Goal: Task Accomplishment & Management: Use online tool/utility

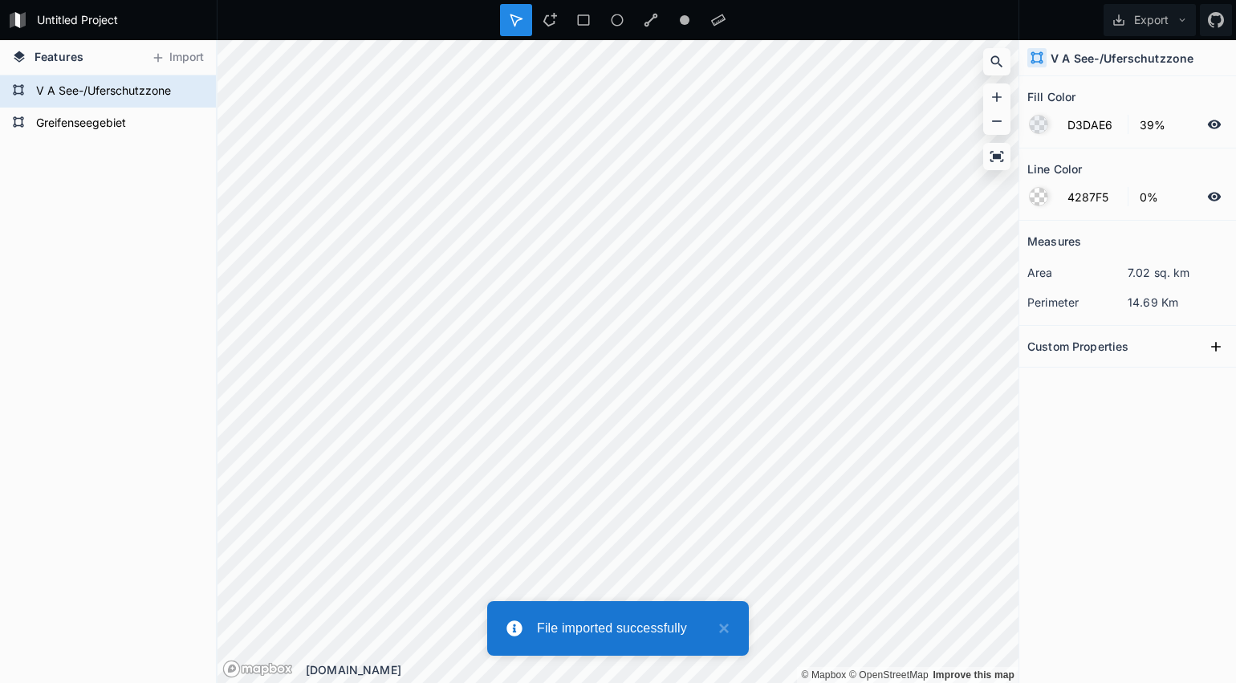
type input "4287F5"
type input "100%"
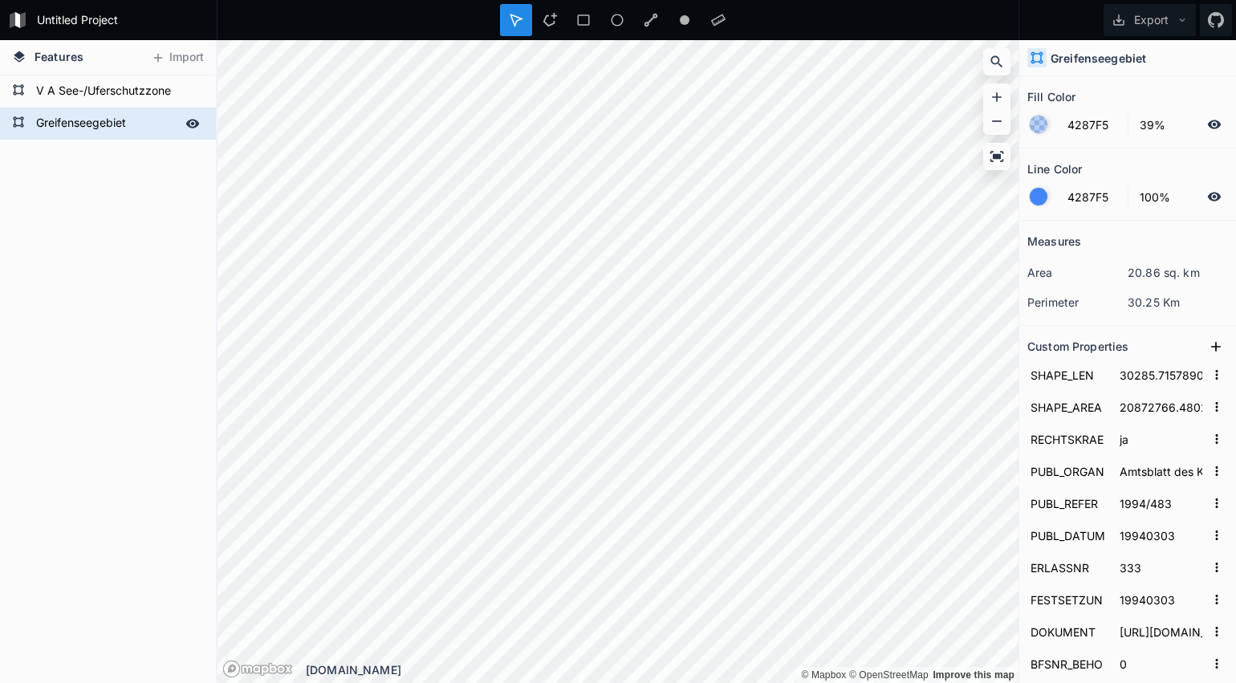
click at [194, 125] on icon at bounding box center [192, 123] width 14 height 14
click at [192, 123] on icon at bounding box center [192, 123] width 13 height 11
click at [195, 87] on icon at bounding box center [192, 91] width 14 height 14
click at [189, 128] on icon at bounding box center [192, 123] width 14 height 14
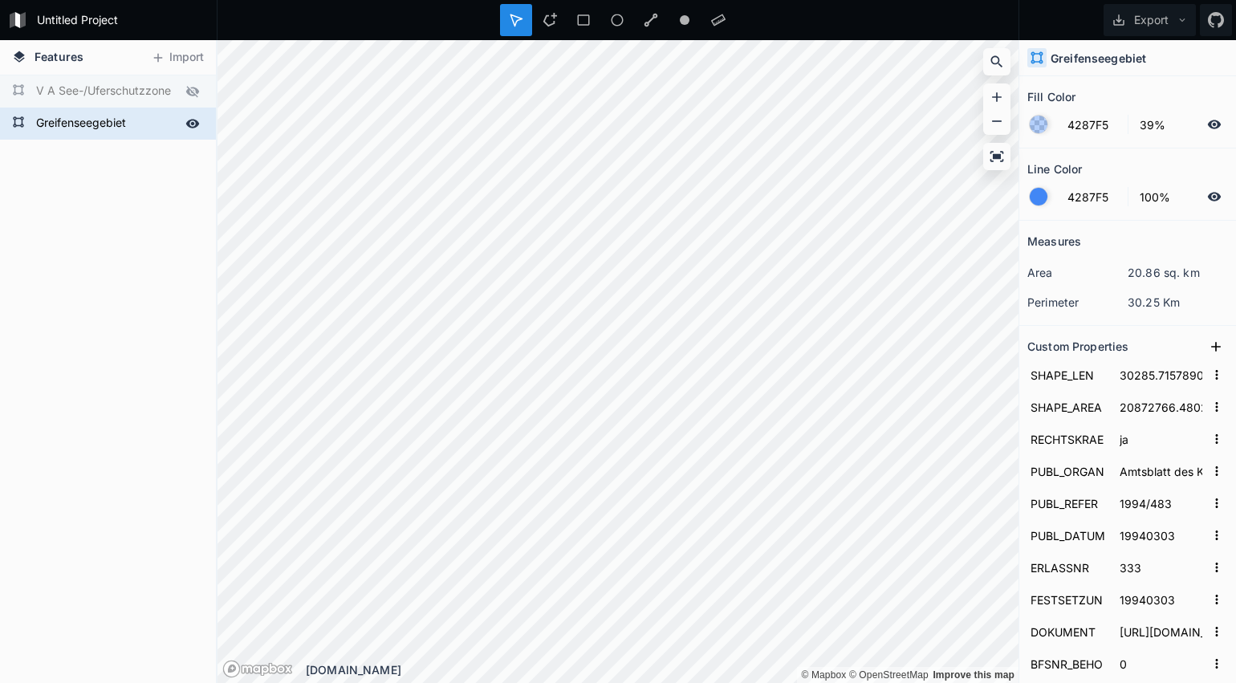
click at [189, 128] on icon at bounding box center [192, 123] width 14 height 14
click at [193, 94] on icon at bounding box center [192, 91] width 14 height 14
click at [205, 129] on div "Greifenseegebiet" at bounding box center [108, 124] width 216 height 32
click at [197, 127] on icon at bounding box center [192, 123] width 14 height 14
click at [0, 0] on icon at bounding box center [0, 0] width 0 height 0
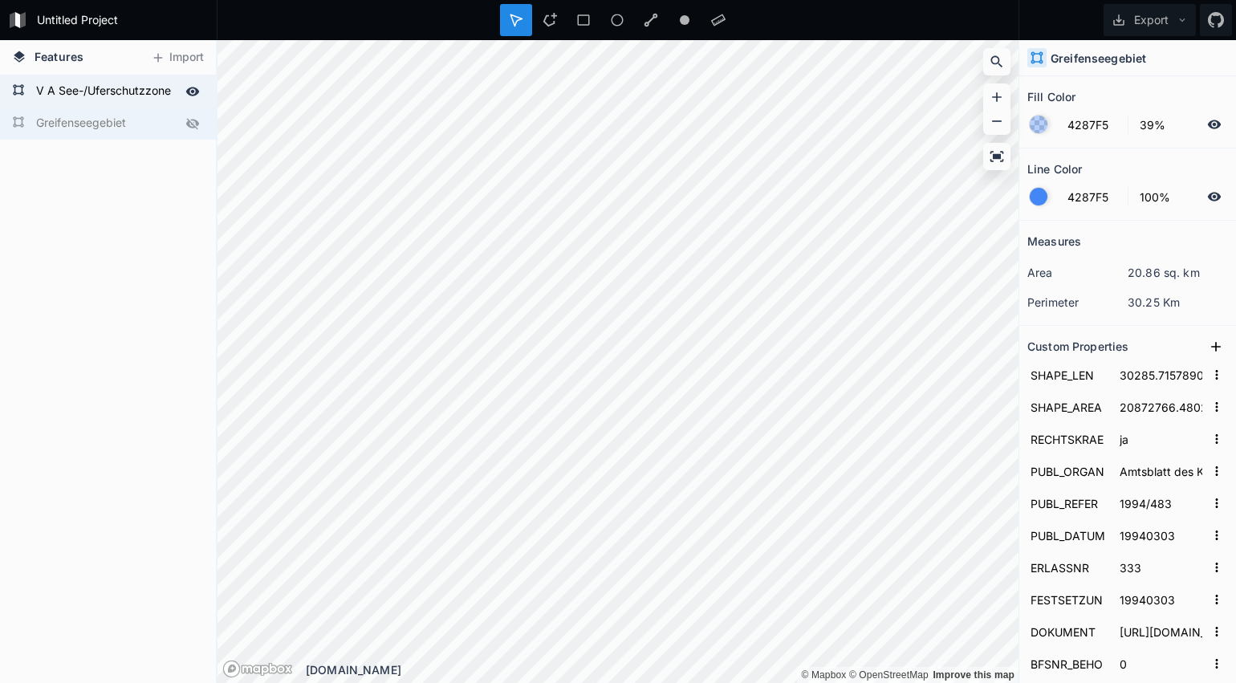
click at [194, 126] on icon at bounding box center [192, 123] width 13 height 11
click at [130, 128] on form "Greifenseegebiet" at bounding box center [106, 124] width 150 height 24
click at [1039, 129] on div at bounding box center [1039, 125] width 18 height 18
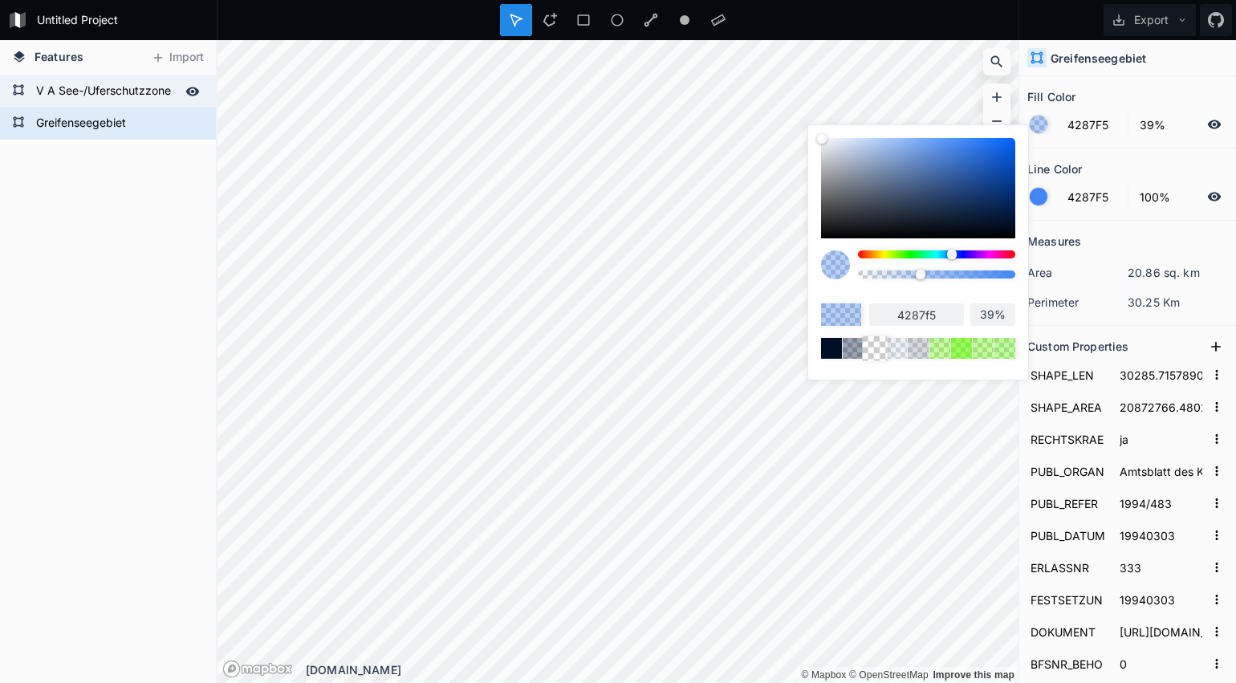
click at [872, 350] on div at bounding box center [874, 348] width 25 height 25
type input "0%"
click at [1043, 201] on div at bounding box center [1039, 197] width 18 height 18
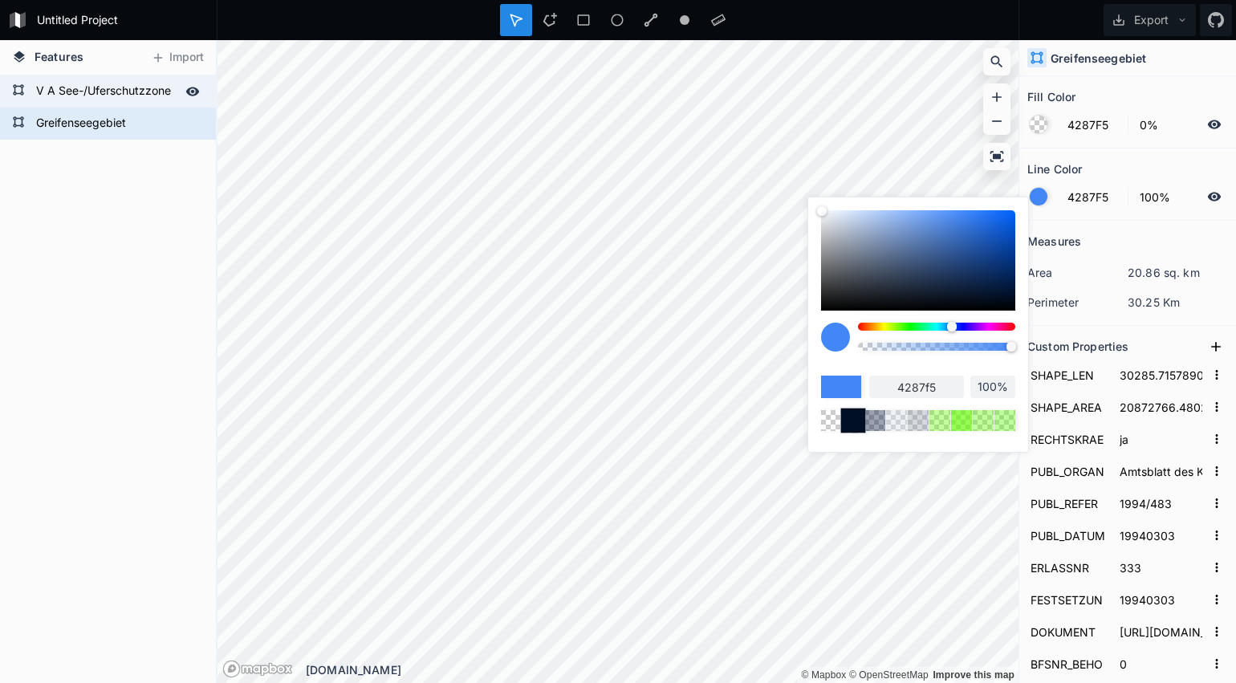
click at [857, 423] on div at bounding box center [852, 420] width 25 height 25
type input "010F26"
type input "010f26"
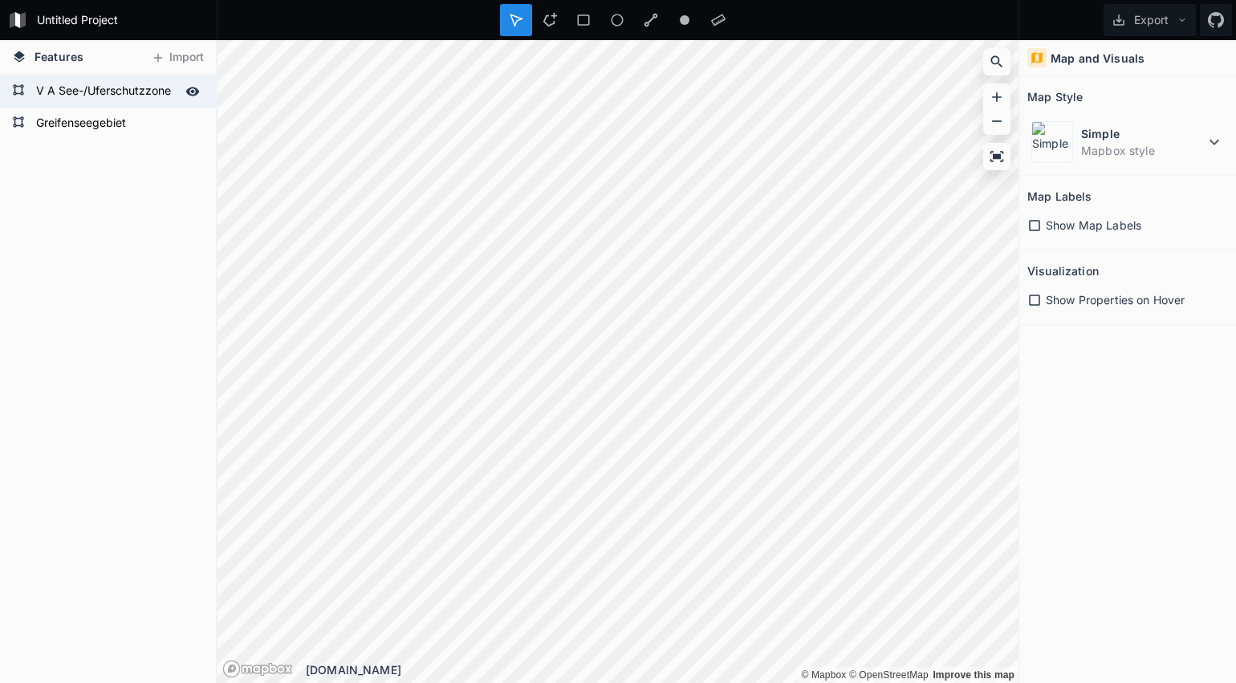
click at [0, 0] on icon at bounding box center [0, 0] width 0 height 0
drag, startPoint x: 544, startPoint y: 10, endPoint x: 543, endPoint y: 34, distance: 24.1
click at [568, 10] on div at bounding box center [584, 20] width 32 height 32
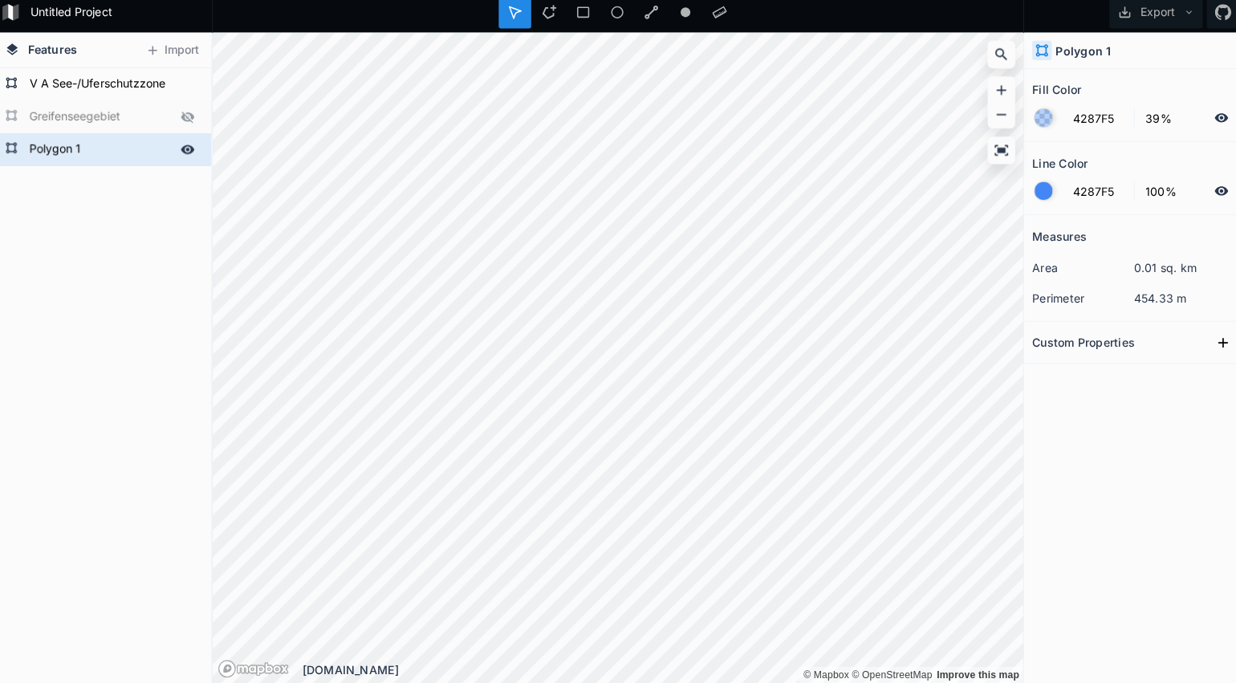
click at [58, 145] on form "Polygon 1" at bounding box center [106, 156] width 150 height 24
type input "VB See-/Uferschutzzone"
click input "submit" at bounding box center [0, 0] width 0 height 0
click at [1034, 188] on div at bounding box center [1039, 197] width 18 height 18
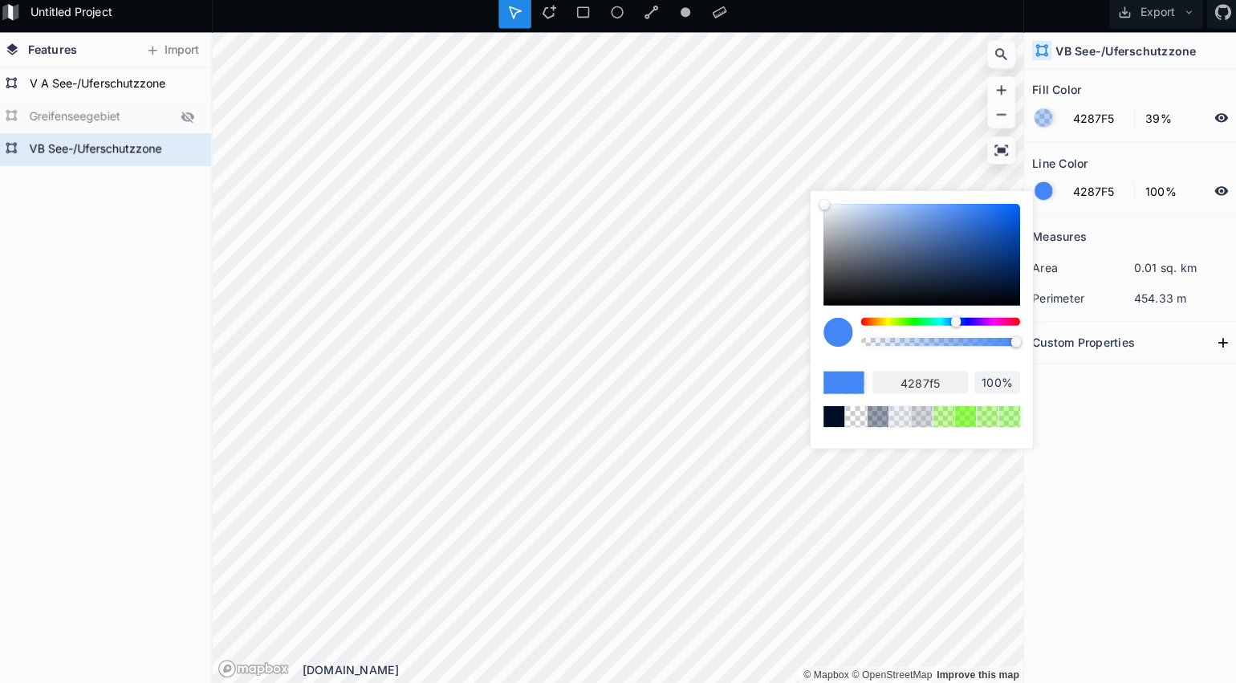
click at [881, 210] on div at bounding box center [918, 260] width 194 height 100
type input "9ABAED"
type input "9abaed"
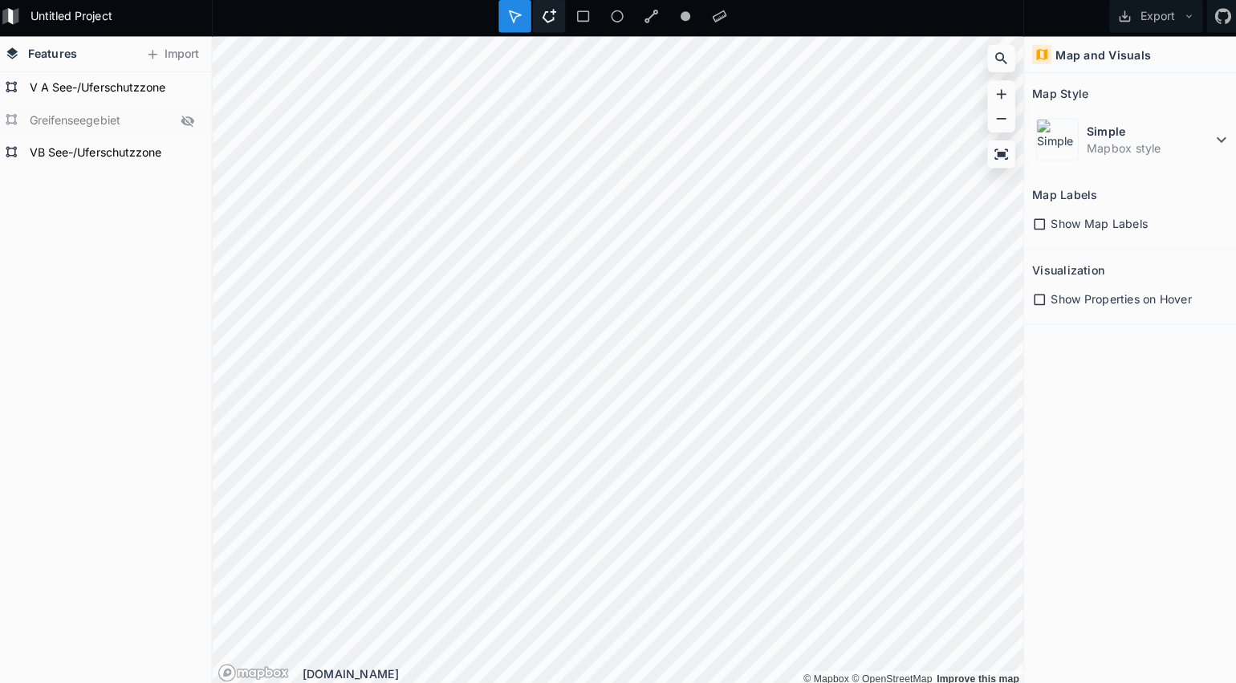
drag, startPoint x: 547, startPoint y: 9, endPoint x: 547, endPoint y: 28, distance: 19.3
click at [547, 13] on icon at bounding box center [550, 20] width 14 height 14
click at [429, 658] on div "© Mapbox © OpenStreetMap Improve this map © Mapbox © OpenStreetMap Improve this…" at bounding box center [618, 361] width 801 height 643
click at [96, 389] on div "Features Import VB See-/Uferschutzzone Greifenseegebiet V A See-/Uferschutzzone…" at bounding box center [618, 361] width 1236 height 643
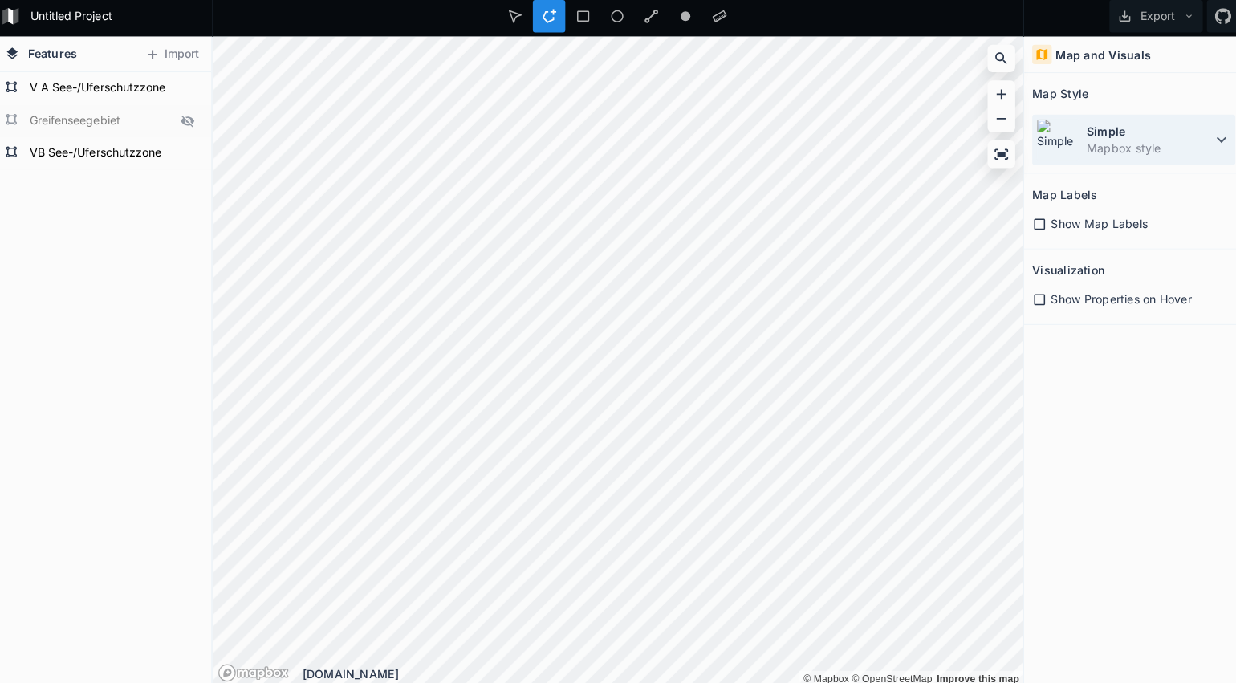
click at [1102, 137] on dt "Simple" at bounding box center [1143, 133] width 124 height 17
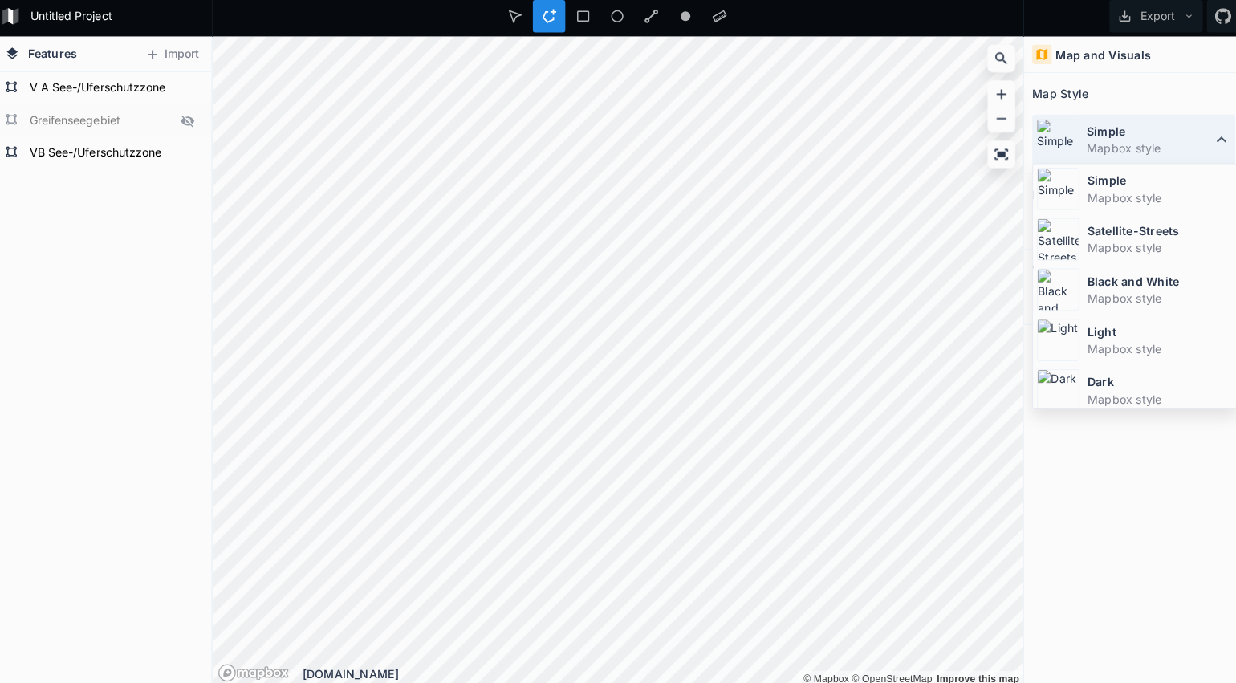
click at [1102, 137] on dt "Simple" at bounding box center [1143, 133] width 124 height 17
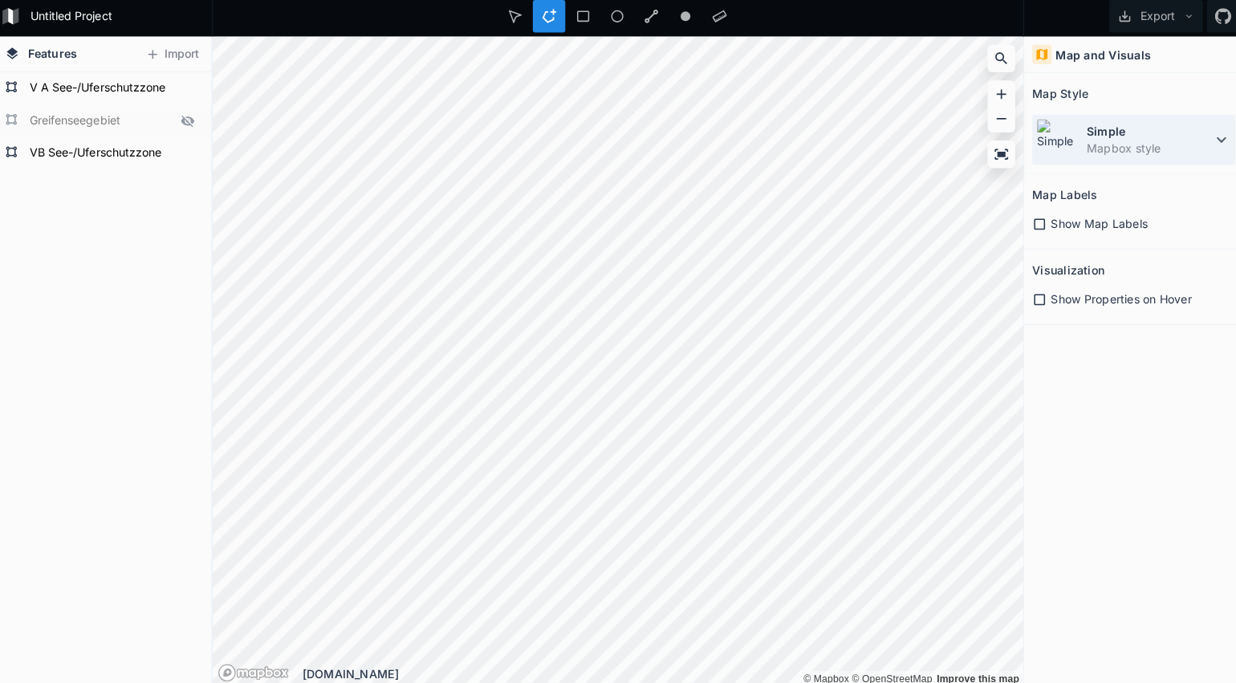
click at [1105, 142] on dd "Mapbox style" at bounding box center [1143, 150] width 124 height 17
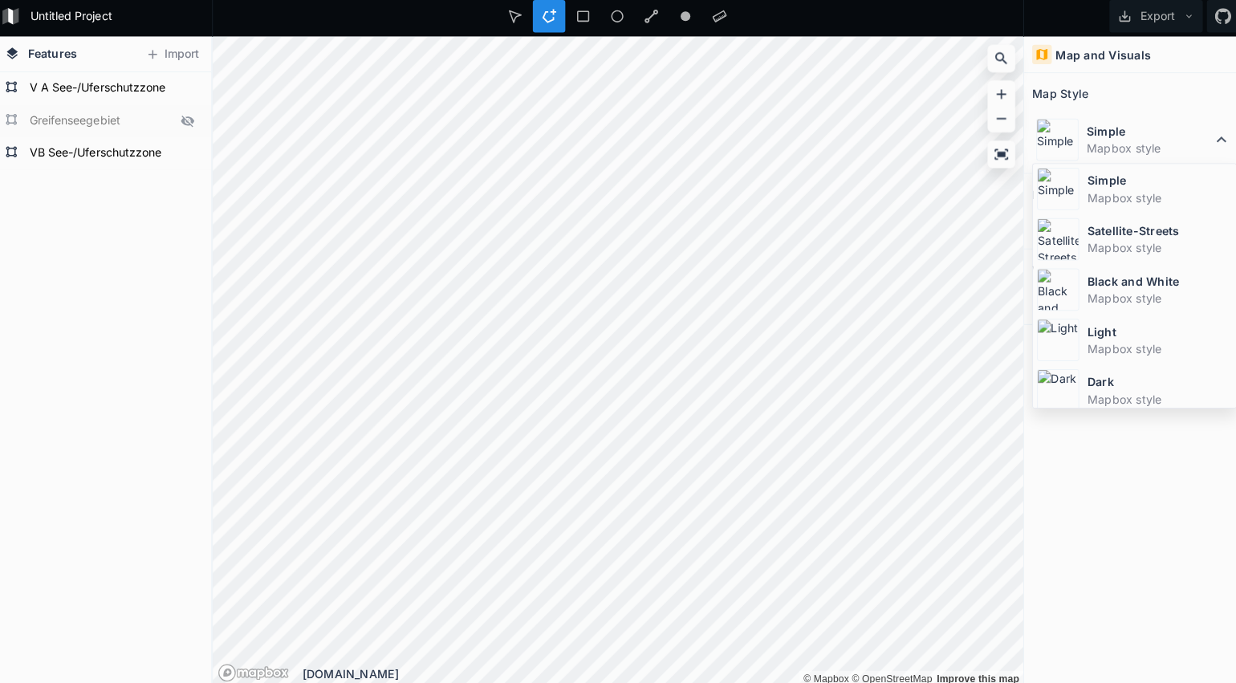
drag, startPoint x: 1084, startPoint y: 231, endPoint x: 1068, endPoint y: 235, distance: 17.3
click at [1084, 231] on dt "Satellite-Streets" at bounding box center [1153, 232] width 143 height 17
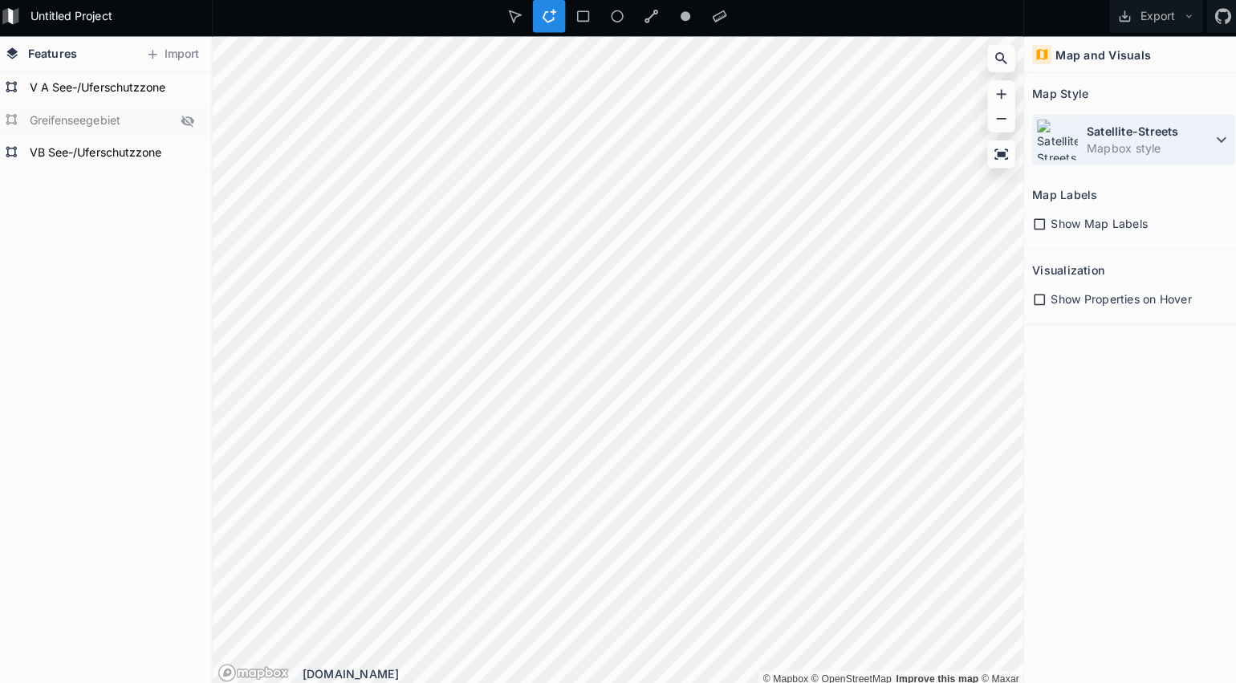
click at [1087, 145] on dd "Mapbox style" at bounding box center [1143, 150] width 124 height 17
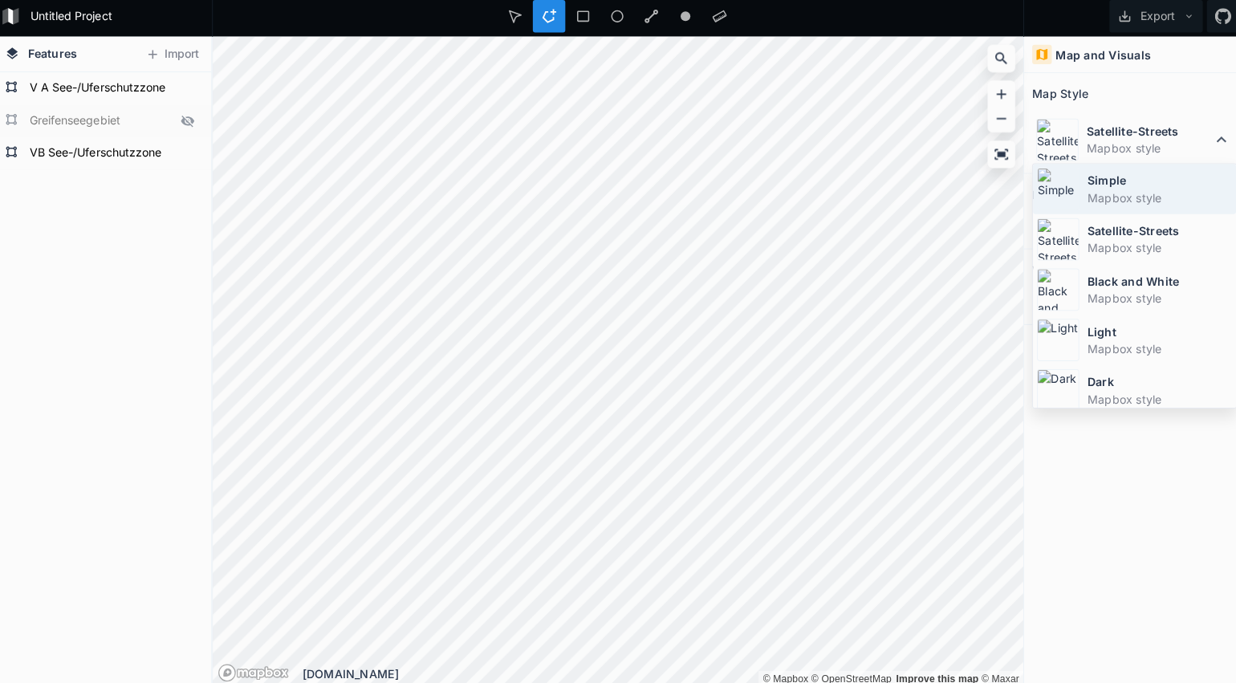
click at [1084, 174] on dt "Simple" at bounding box center [1153, 182] width 143 height 17
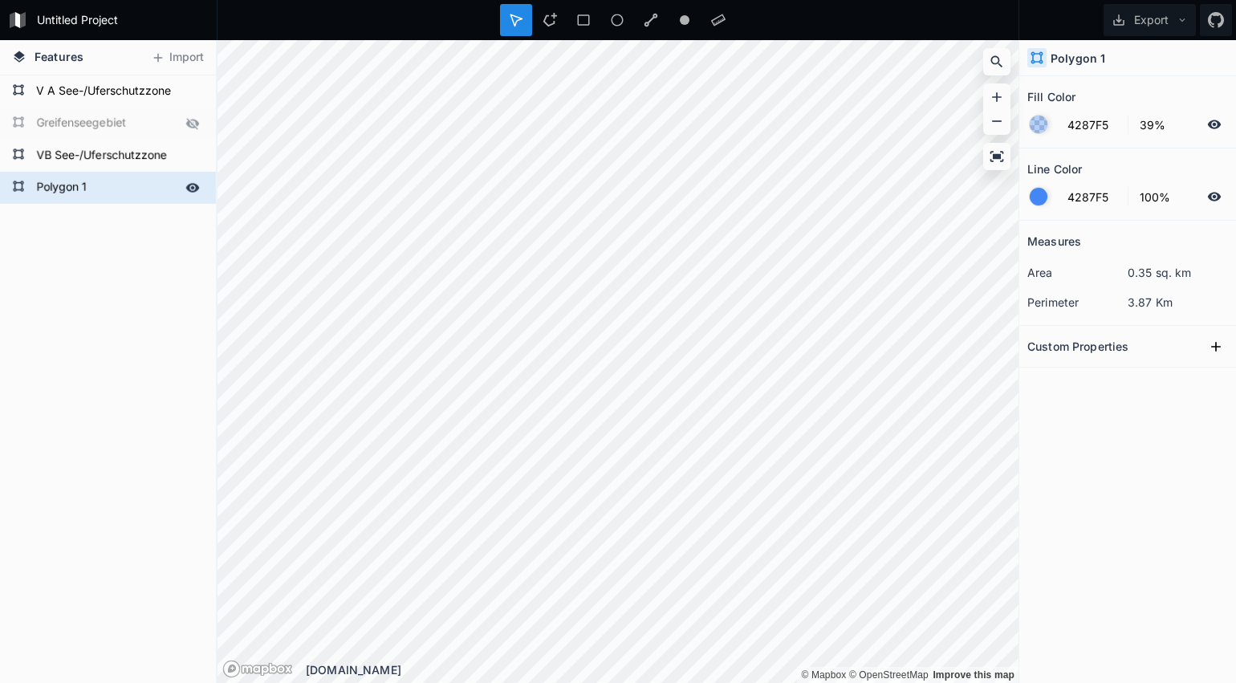
click at [97, 192] on form "Polygon 1" at bounding box center [106, 188] width 150 height 24
type input "S"
type input "C"
type input "VA See-/Uferschutzzone"
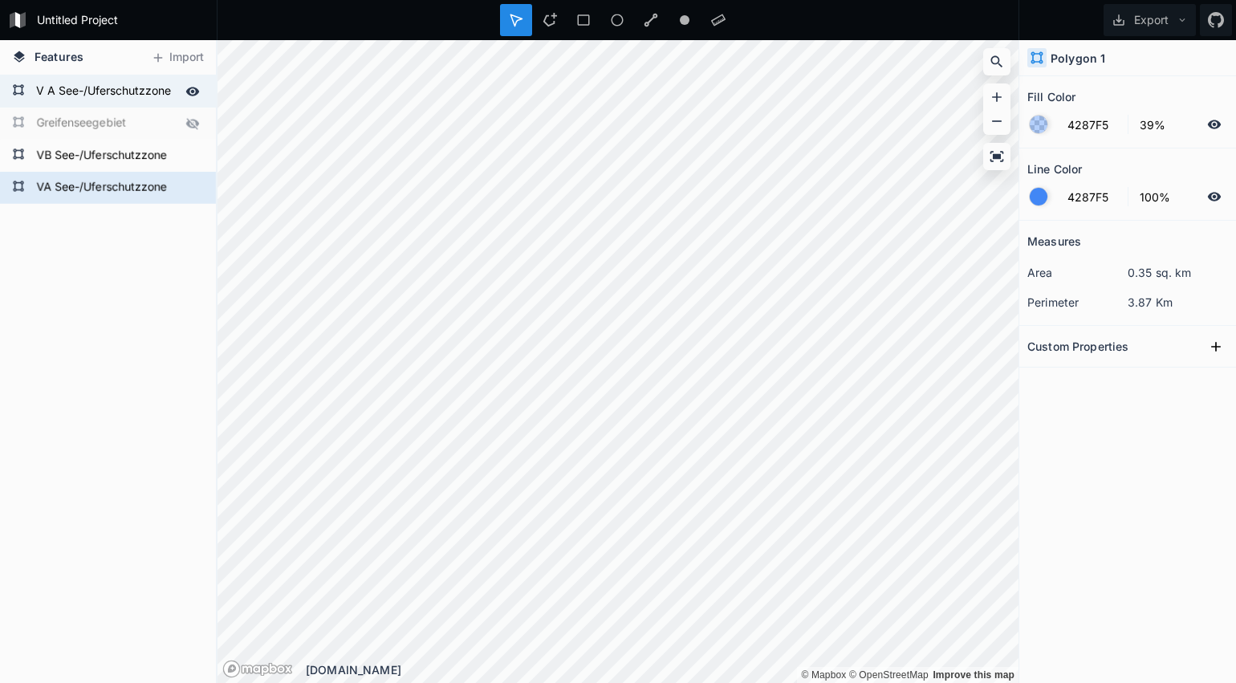
click at [71, 99] on form "V A See-/Uferschutzzone" at bounding box center [106, 91] width 150 height 24
type input "D3DAE6"
type input "0%"
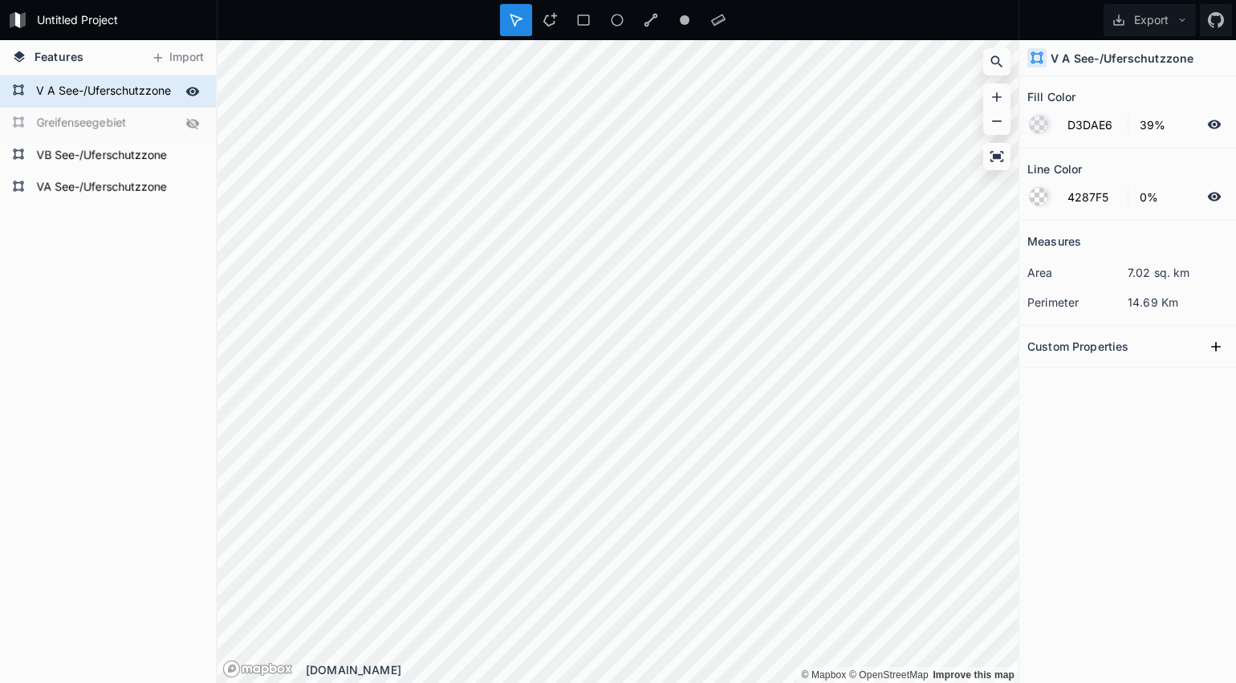
click at [50, 96] on form "V A See-/Uferschutzzone" at bounding box center [106, 91] width 150 height 24
click at [46, 91] on form "V A See-/Uferschutzzone" at bounding box center [106, 91] width 150 height 24
click at [49, 93] on form "V A See-/Uferschutzzone" at bounding box center [106, 91] width 150 height 24
click at [48, 93] on input "V A See-/Uferschutzzone" at bounding box center [106, 90] width 150 height 22
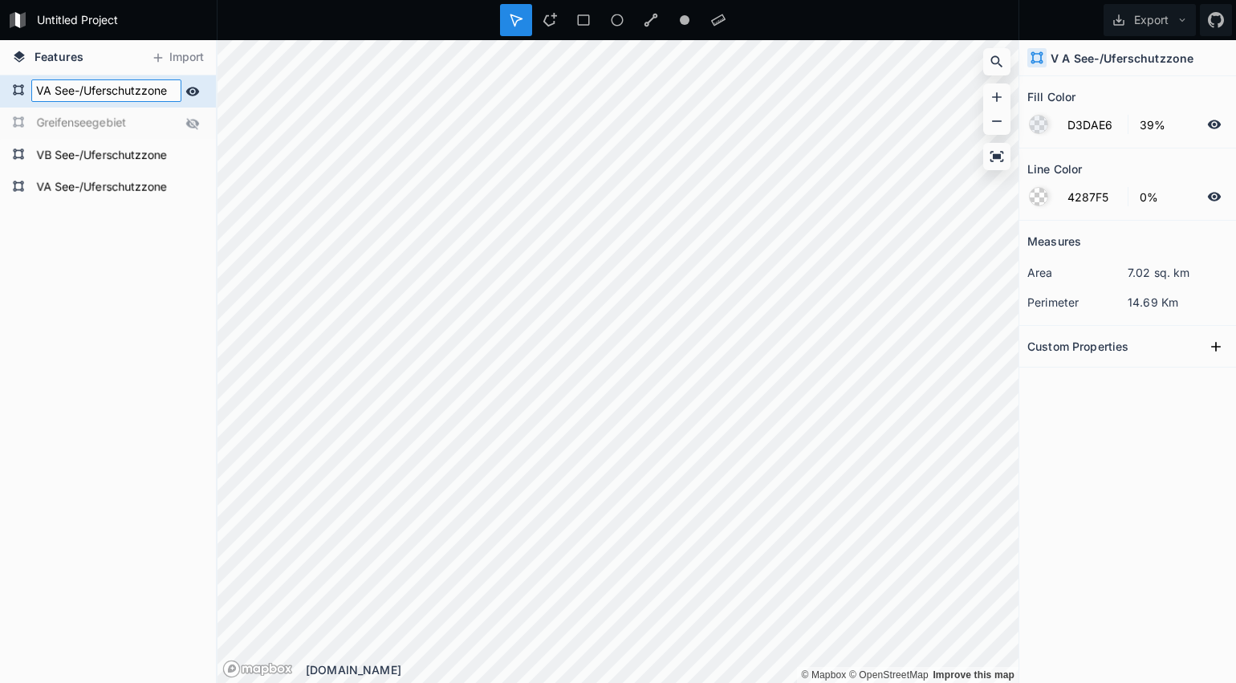
type input "VA See-/Uferschutzzone"
click input "submit" at bounding box center [0, 0] width 0 height 0
click at [99, 191] on form "VA See-/Uferschutzzone" at bounding box center [106, 188] width 150 height 24
type input "4287F5"
type input "100%"
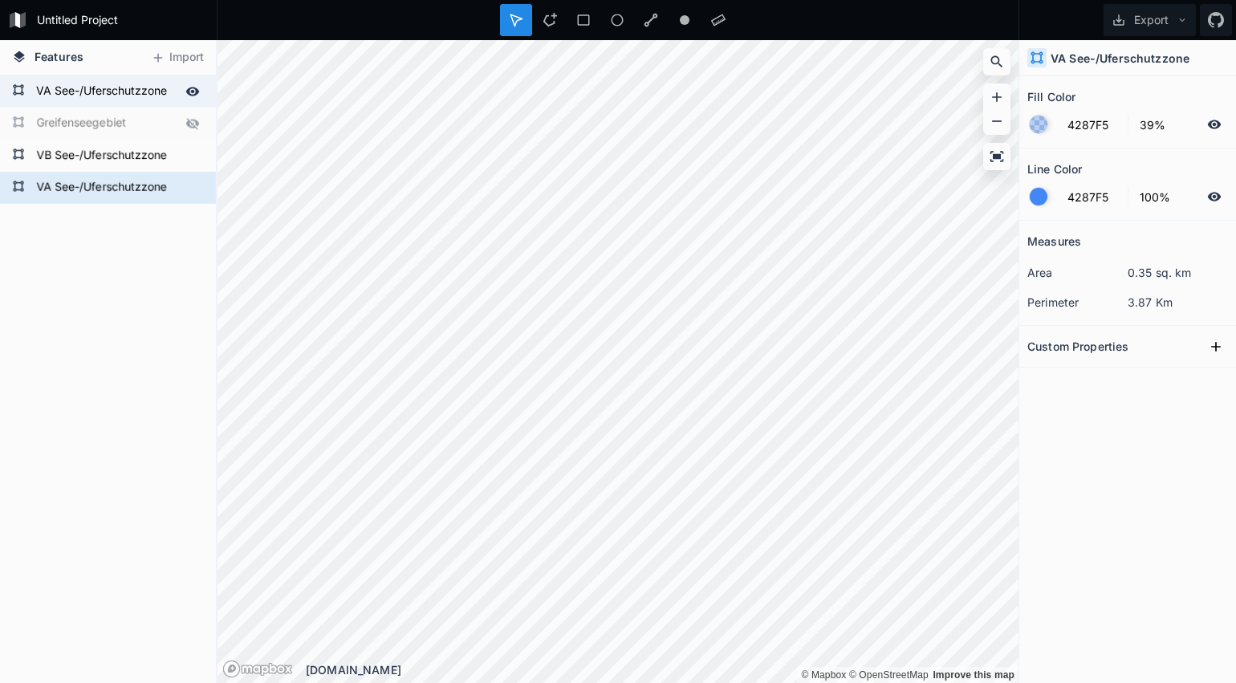
click at [89, 100] on form "VA See-/Uferschutzzone" at bounding box center [106, 91] width 150 height 24
type input "D3DAE6"
type input "0%"
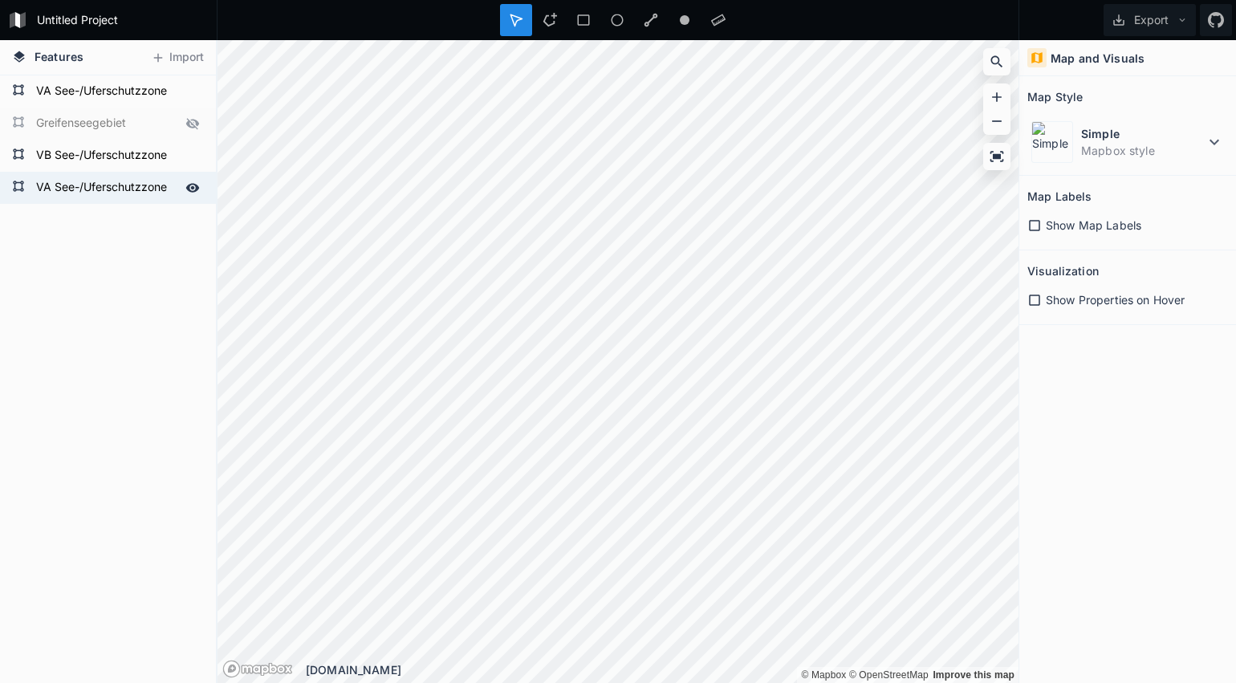
click at [109, 193] on form "VA See-/Uferschutzzone" at bounding box center [106, 188] width 150 height 24
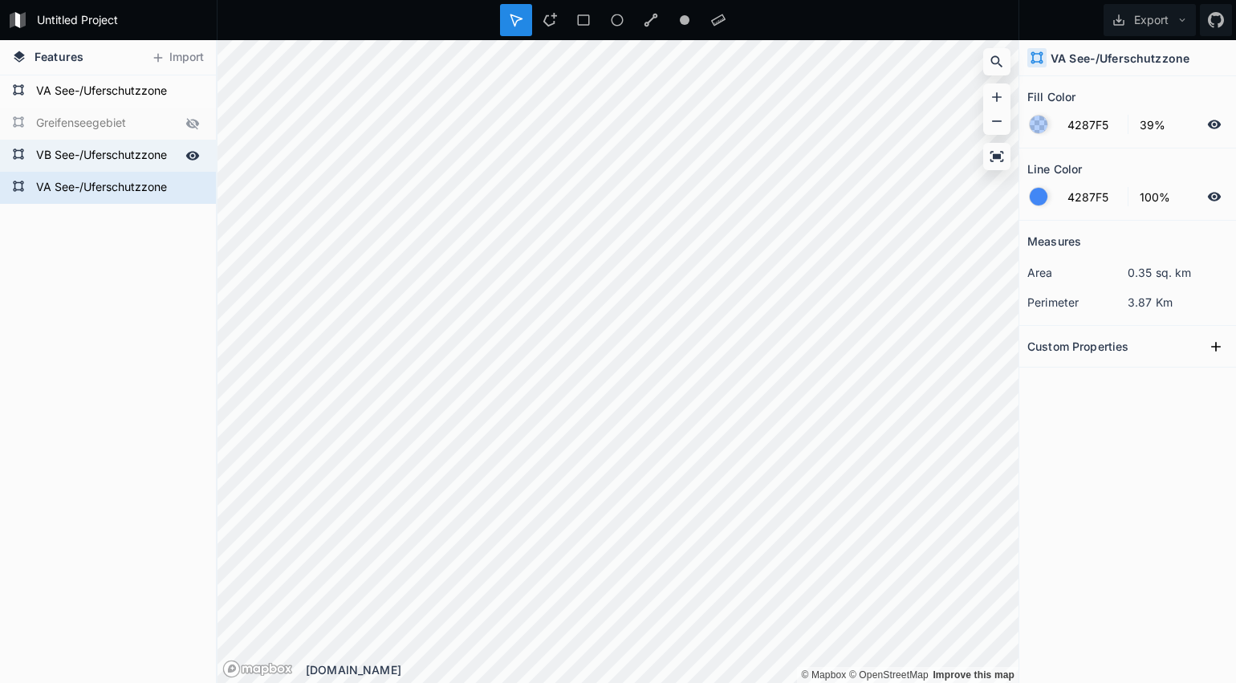
click at [103, 155] on form "VB See-/Uferschutzzone" at bounding box center [106, 156] width 150 height 24
type input "9ABAED"
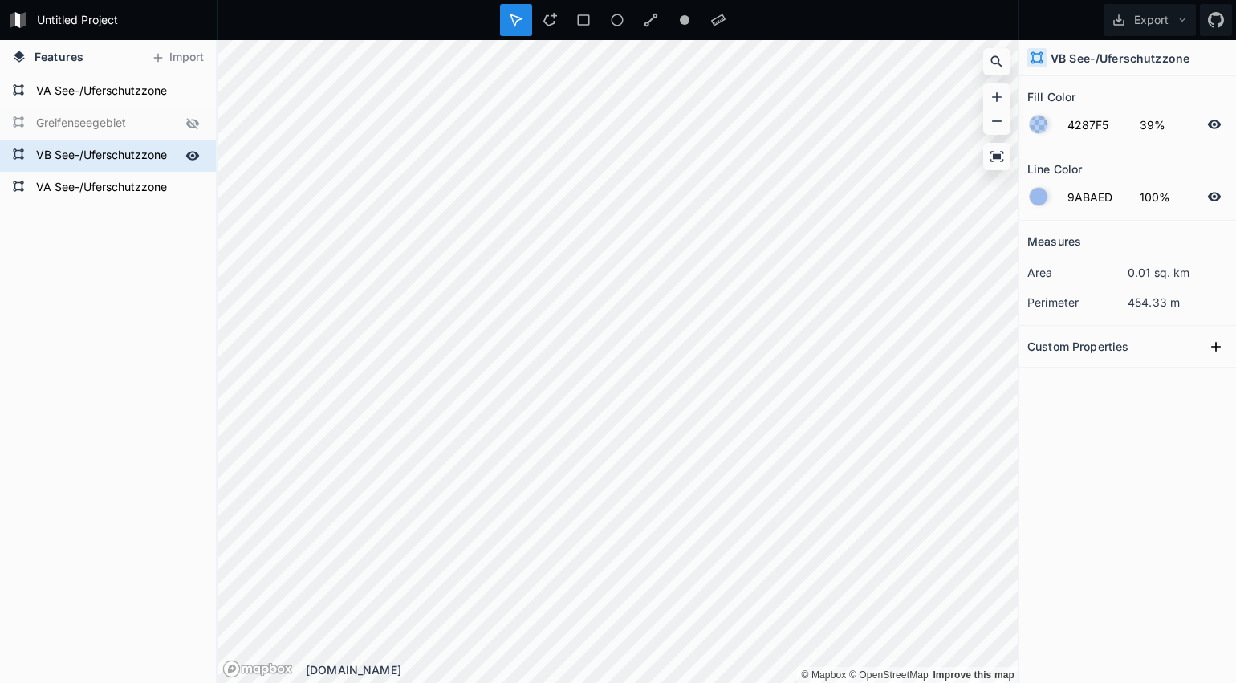
click at [103, 155] on form "VB See-/Uferschutzzone" at bounding box center [106, 156] width 150 height 24
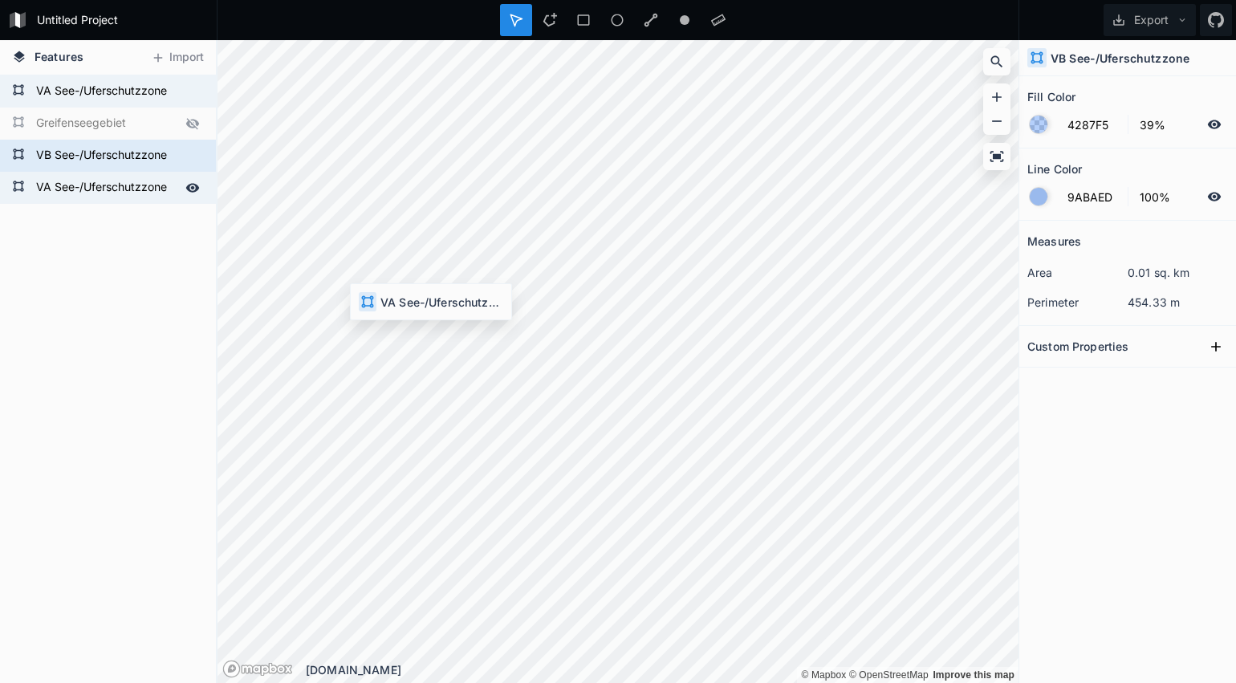
type input "D3DAE6"
type input "4287F5"
type input "0%"
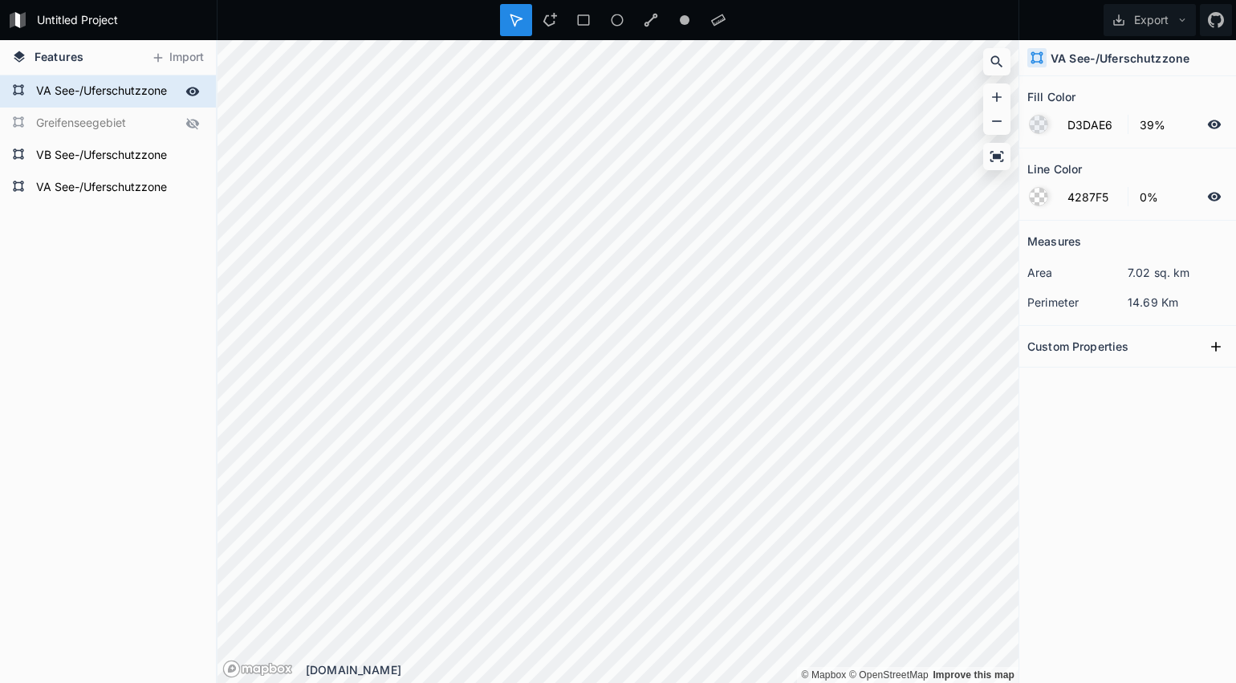
click at [52, 91] on form "VA See-/Uferschutzzone" at bounding box center [106, 91] width 150 height 24
click at [51, 91] on form "VA See-/Uferschutzzone" at bounding box center [106, 91] width 150 height 24
click at [49, 91] on form "VA See-/Uferschutzzone" at bounding box center [106, 91] width 150 height 24
click at [47, 91] on input "VA See-/Uferschutzzone" at bounding box center [106, 90] width 150 height 22
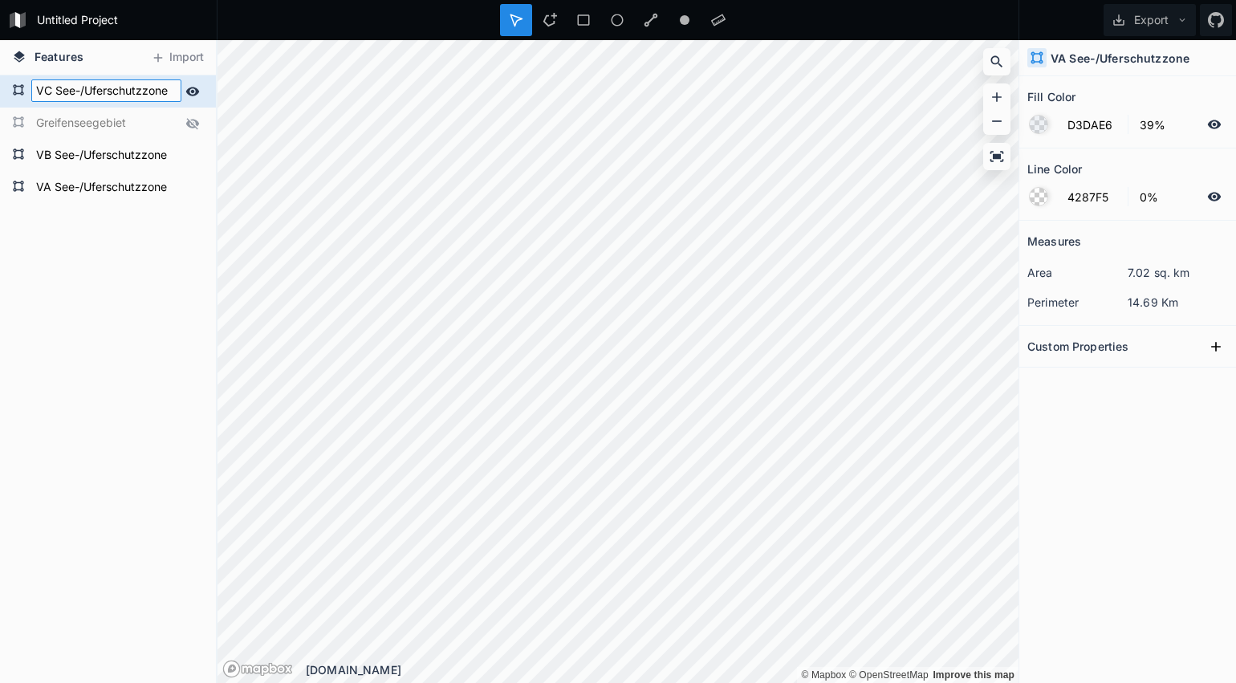
type input "VC See-/Uferschutzzone"
click input "submit" at bounding box center [0, 0] width 0 height 0
click at [83, 200] on div "VA See-/Uferschutzzone" at bounding box center [108, 188] width 216 height 32
type input "4287F5"
type input "100%"
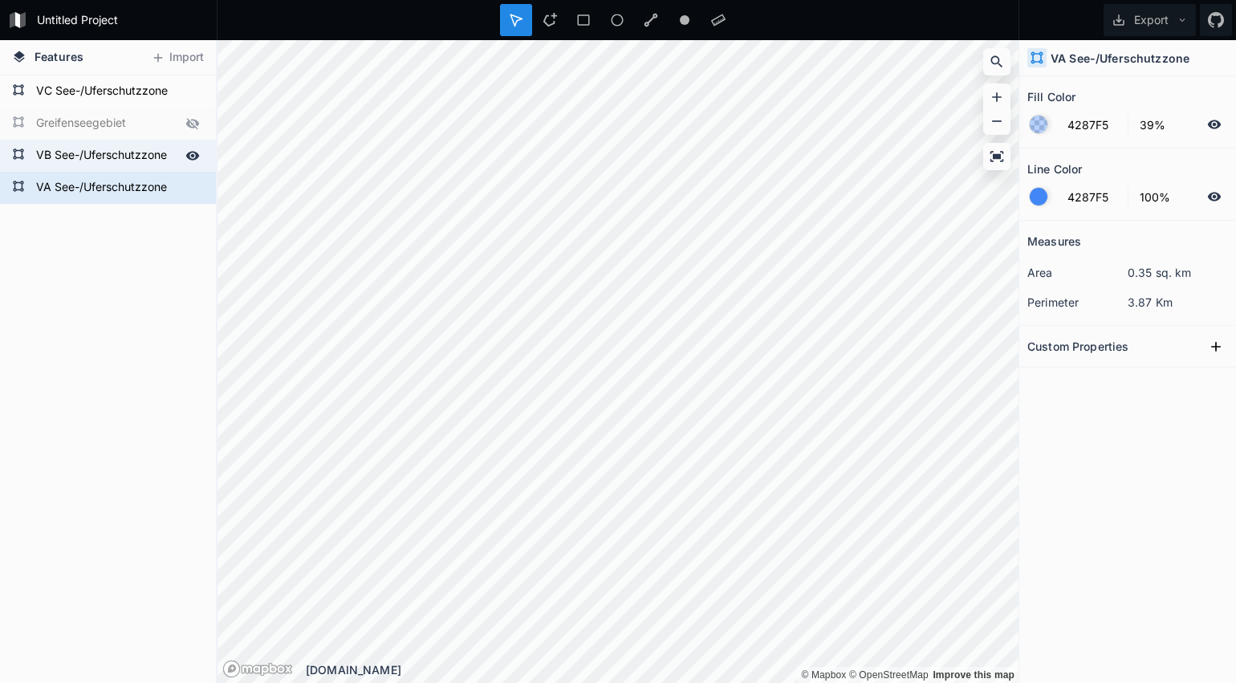
click at [94, 157] on form "VB See-/Uferschutzzone" at bounding box center [106, 156] width 150 height 24
type input "9ABAED"
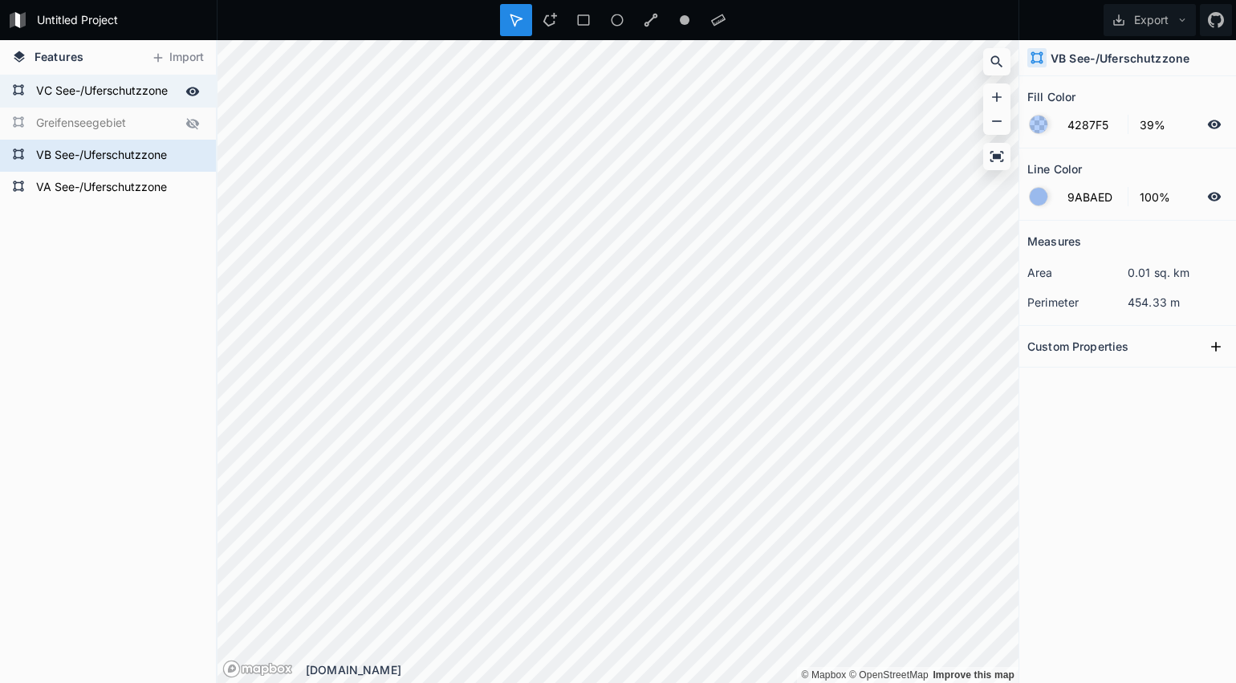
click at [89, 90] on form "VC See-/Uferschutzzone" at bounding box center [106, 91] width 150 height 24
type input "D3DAE6"
type input "4287F5"
type input "0%"
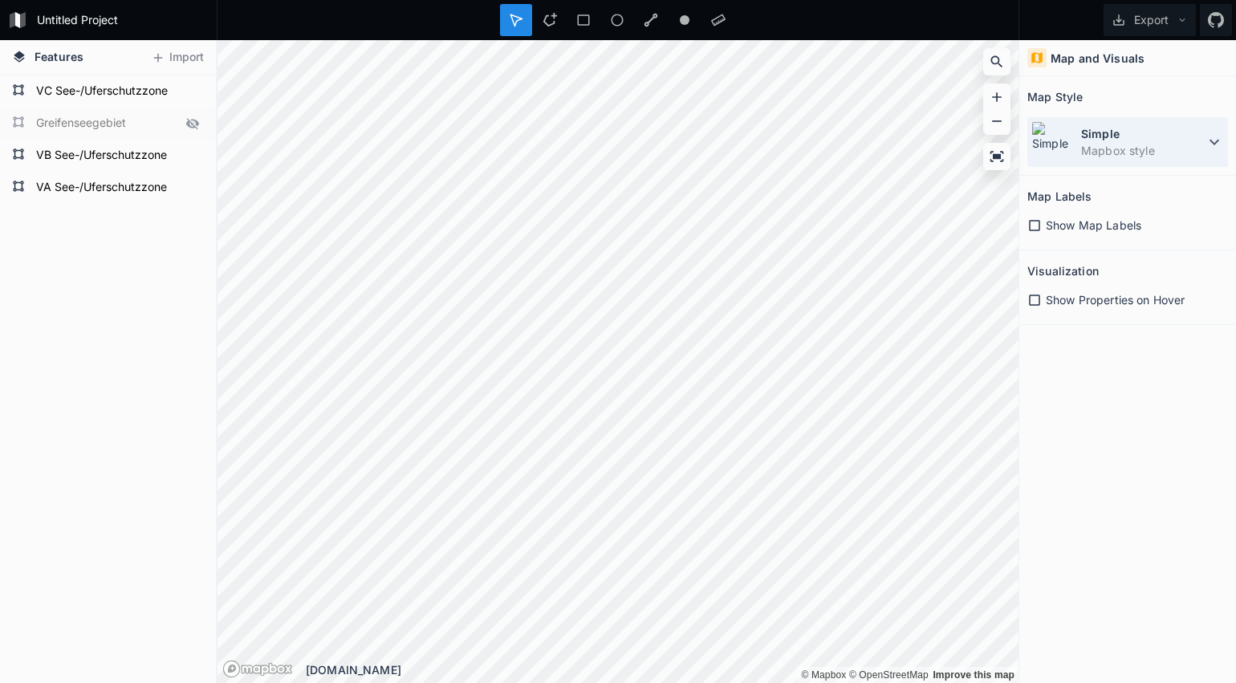
click at [1081, 153] on dd "Mapbox style" at bounding box center [1143, 150] width 124 height 17
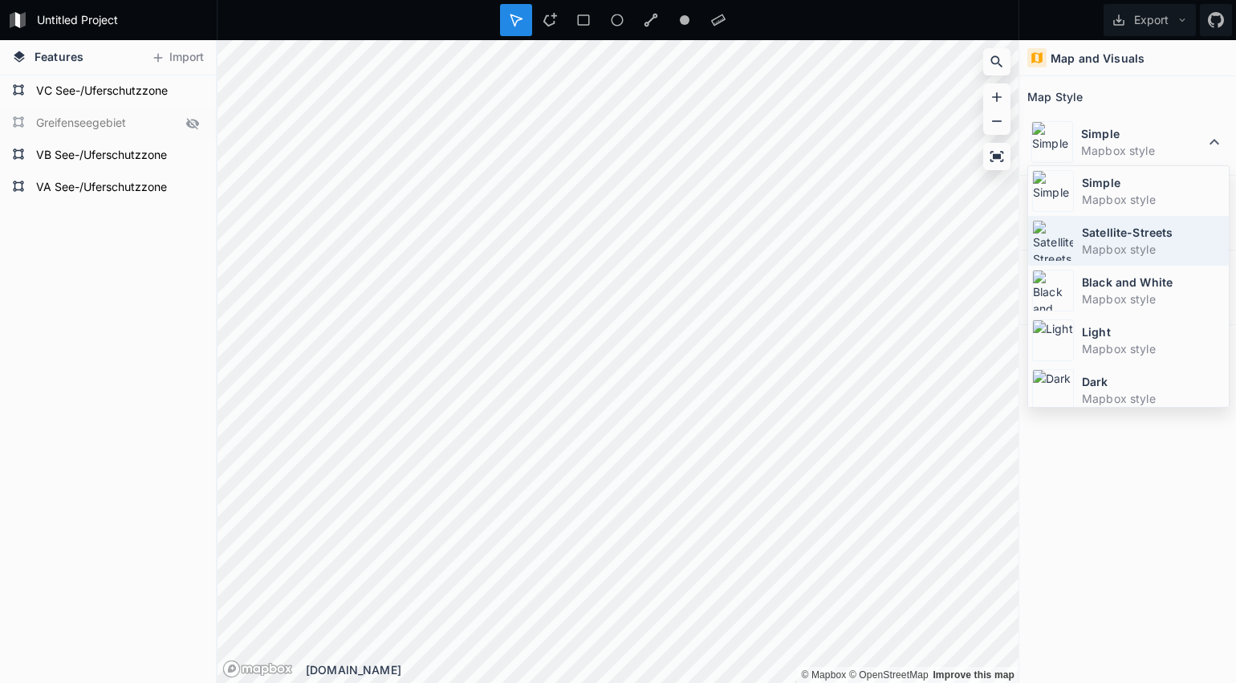
click at [1077, 266] on div "Satellite-Streets Mapbox style" at bounding box center [1128, 291] width 201 height 50
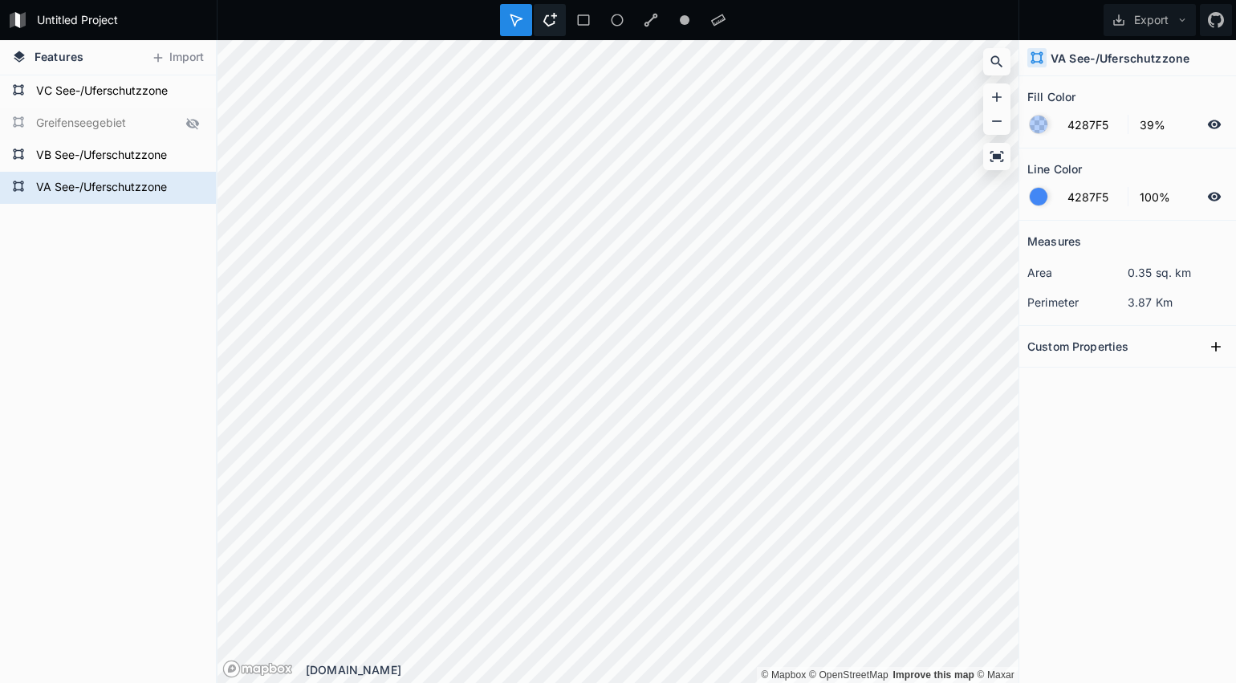
drag, startPoint x: 555, startPoint y: 21, endPoint x: 552, endPoint y: 34, distance: 13.1
click at [555, 21] on icon at bounding box center [550, 20] width 14 height 14
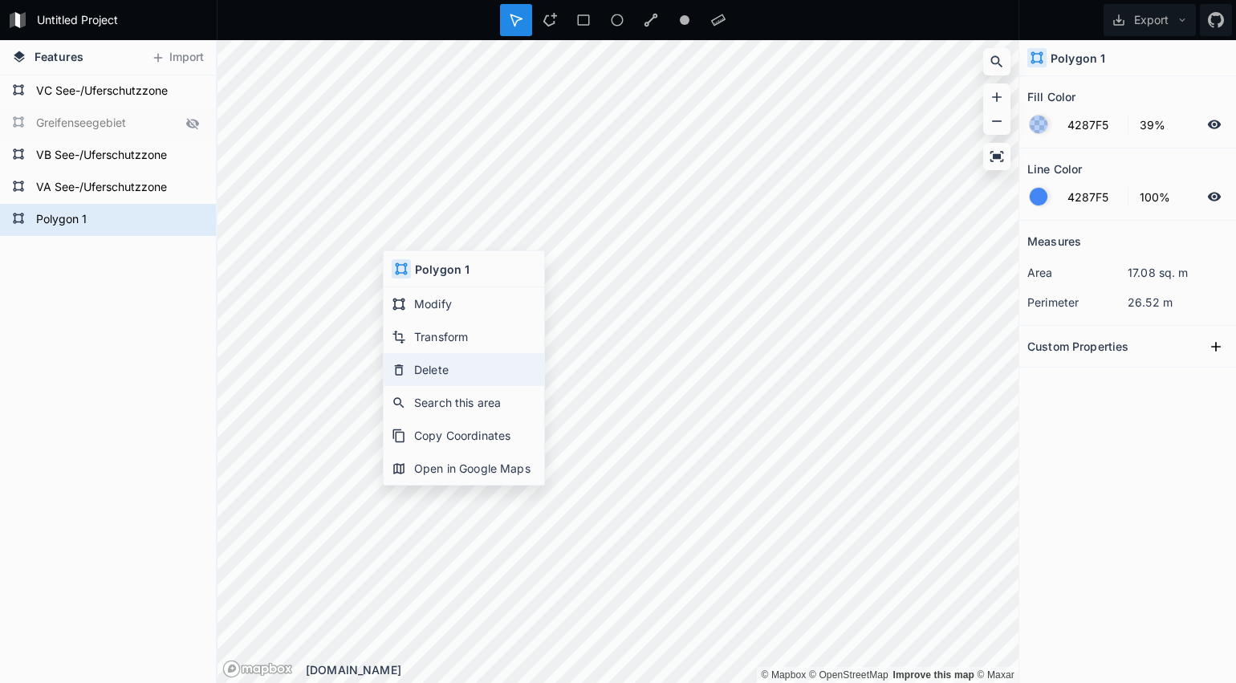
click at [450, 386] on div "Delete" at bounding box center [464, 402] width 161 height 33
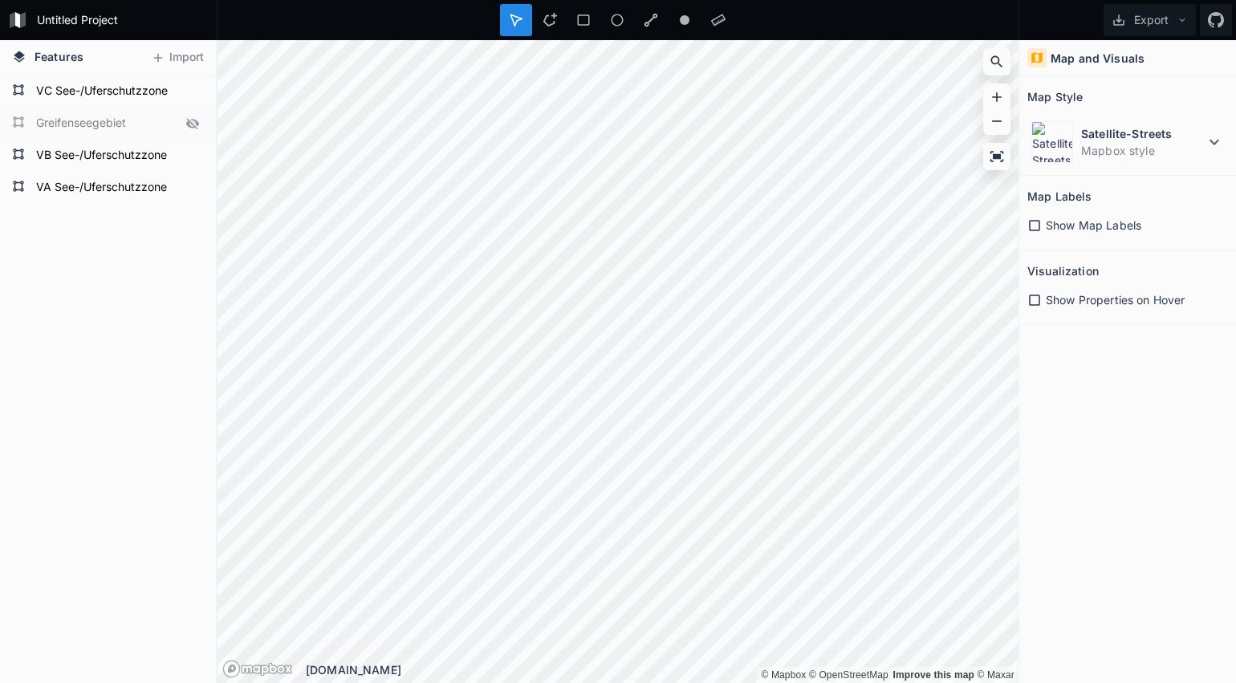
click at [523, 20] on div at bounding box center [516, 20] width 32 height 32
click at [568, 26] on div at bounding box center [584, 20] width 32 height 32
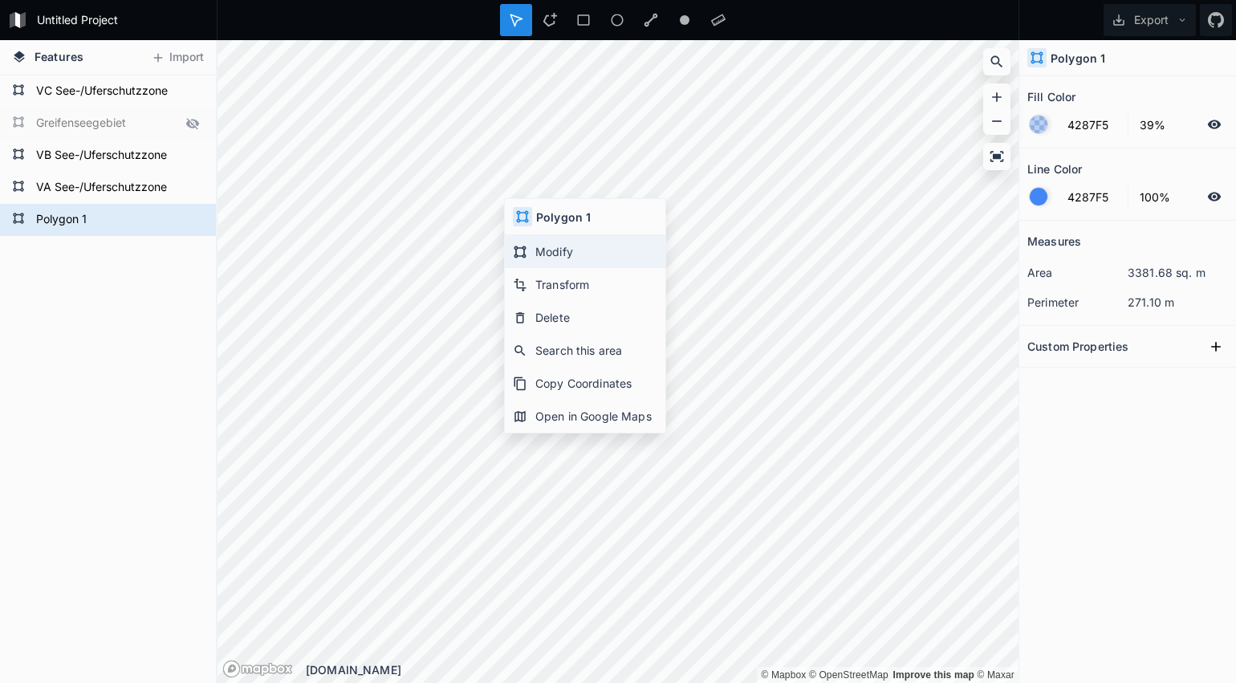
click at [538, 268] on div "Modify" at bounding box center [585, 284] width 161 height 33
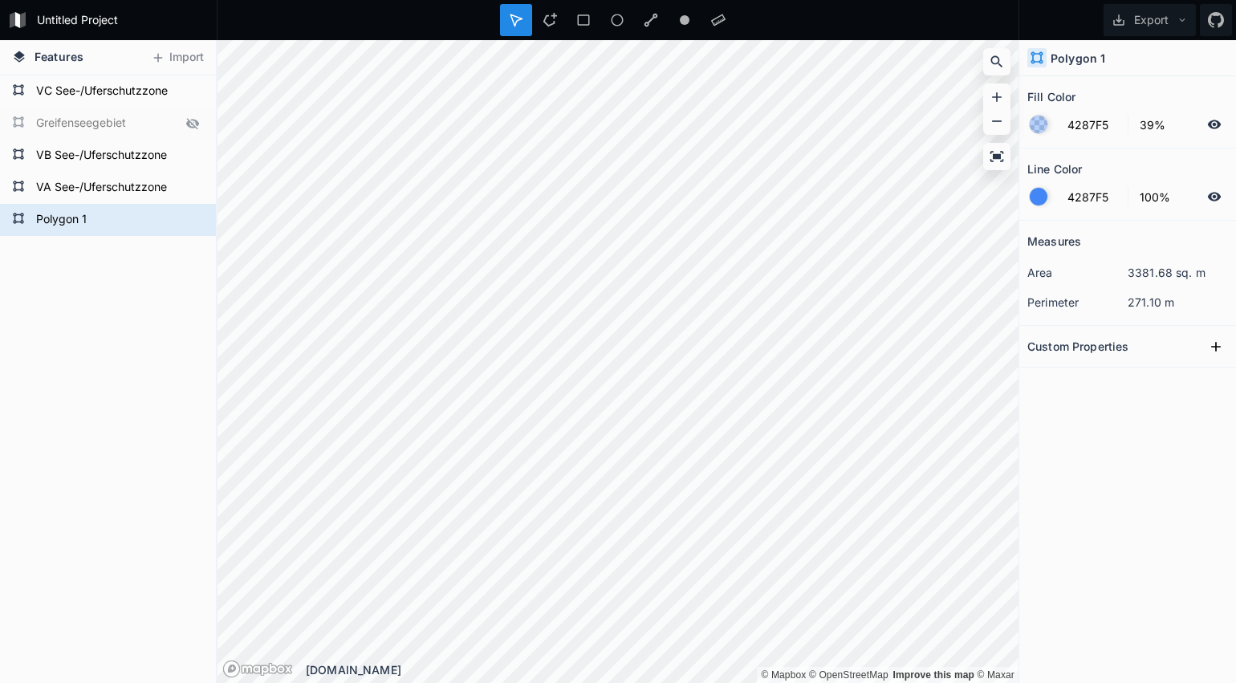
click at [1041, 129] on div at bounding box center [1039, 125] width 18 height 18
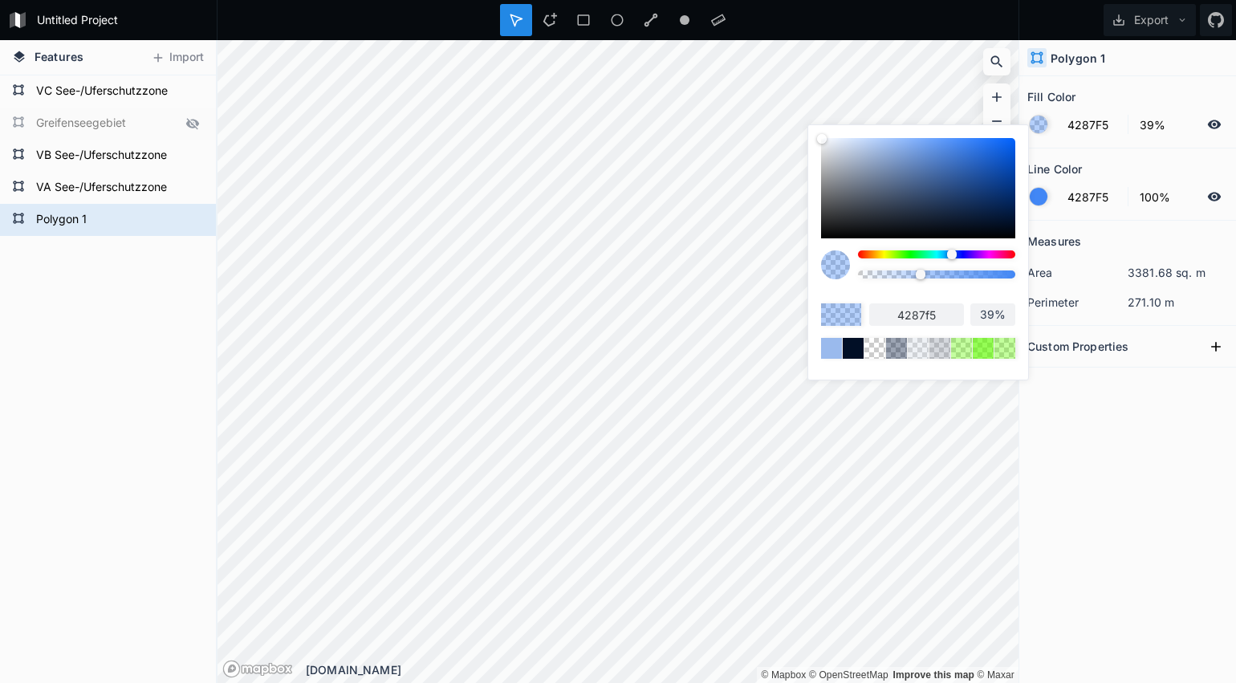
type input "F542DD"
type input "f542dd"
click at [990, 254] on div at bounding box center [936, 254] width 157 height 8
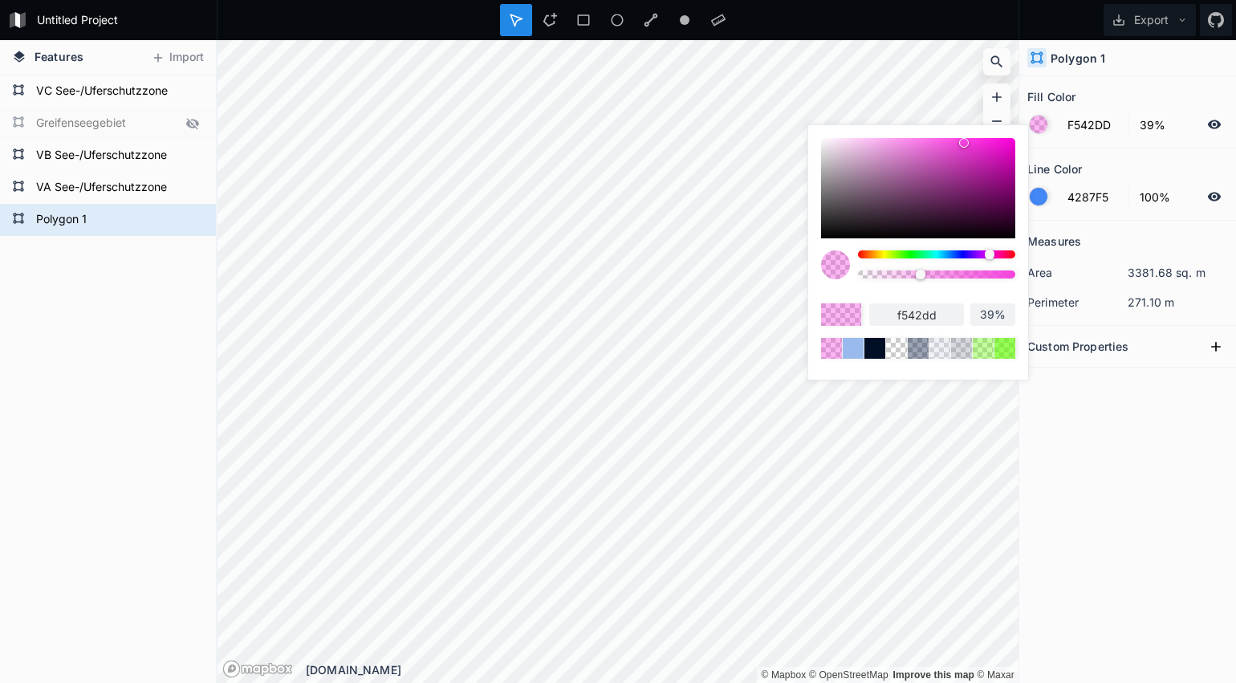
type input "F23FDA"
type input "f23fda"
type input "F03ED8"
type input "f03ed8"
type input "F041D8"
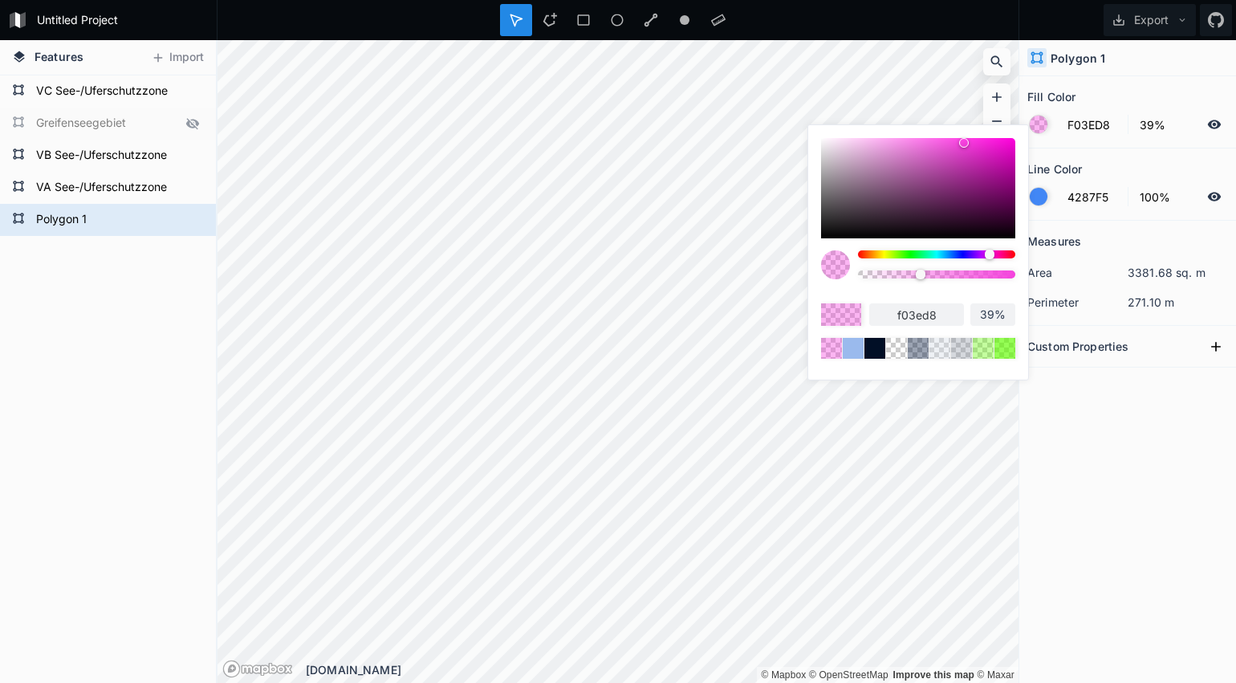
type input "f041d8"
type input "F043D9"
type input "f043d9"
type input "ED42D6"
type input "ed42d6"
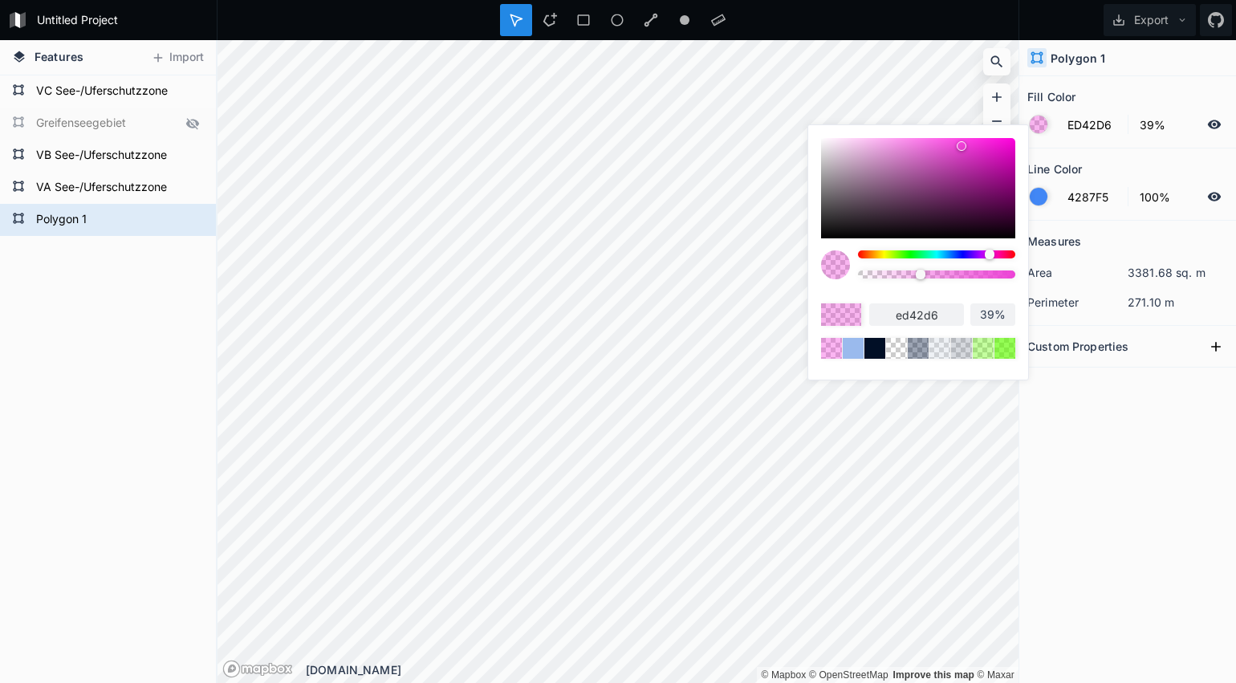
type input "F041D8"
type input "f041d8"
type input "F03ED8"
type input "f03ed8"
type input "F03CD8"
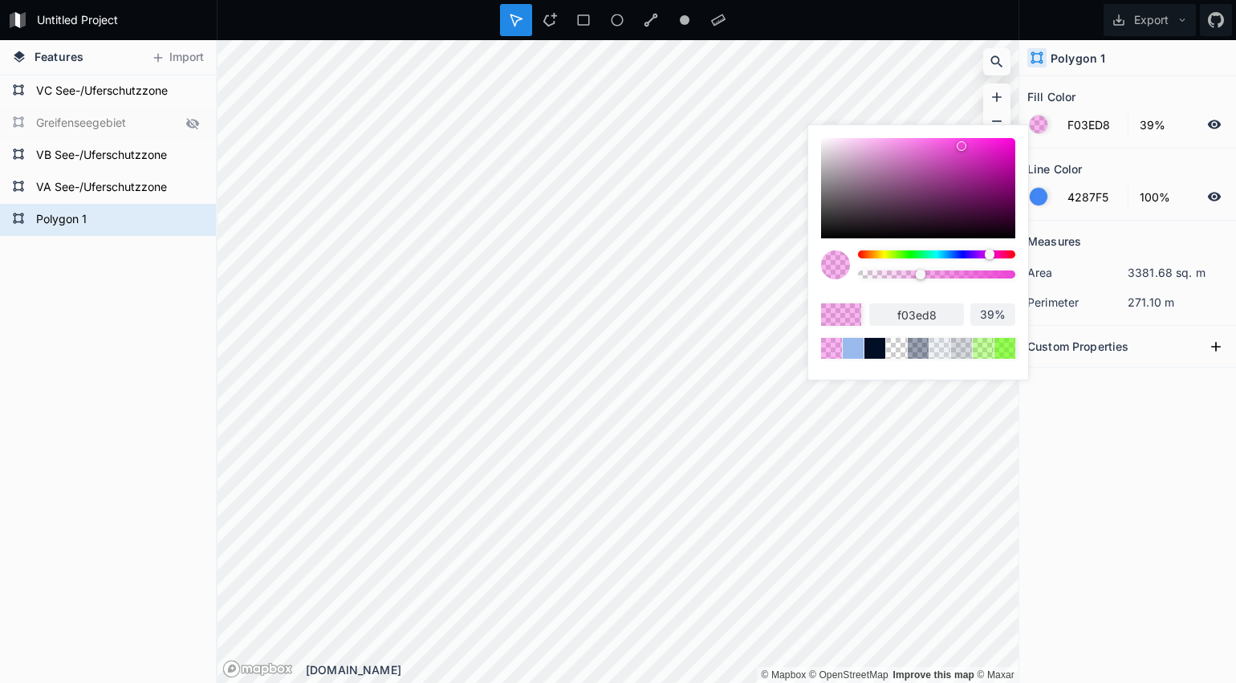
type input "f03cd8"
type input "F03AD7"
type input "f03ad7"
type input "F037D7"
type input "f037d7"
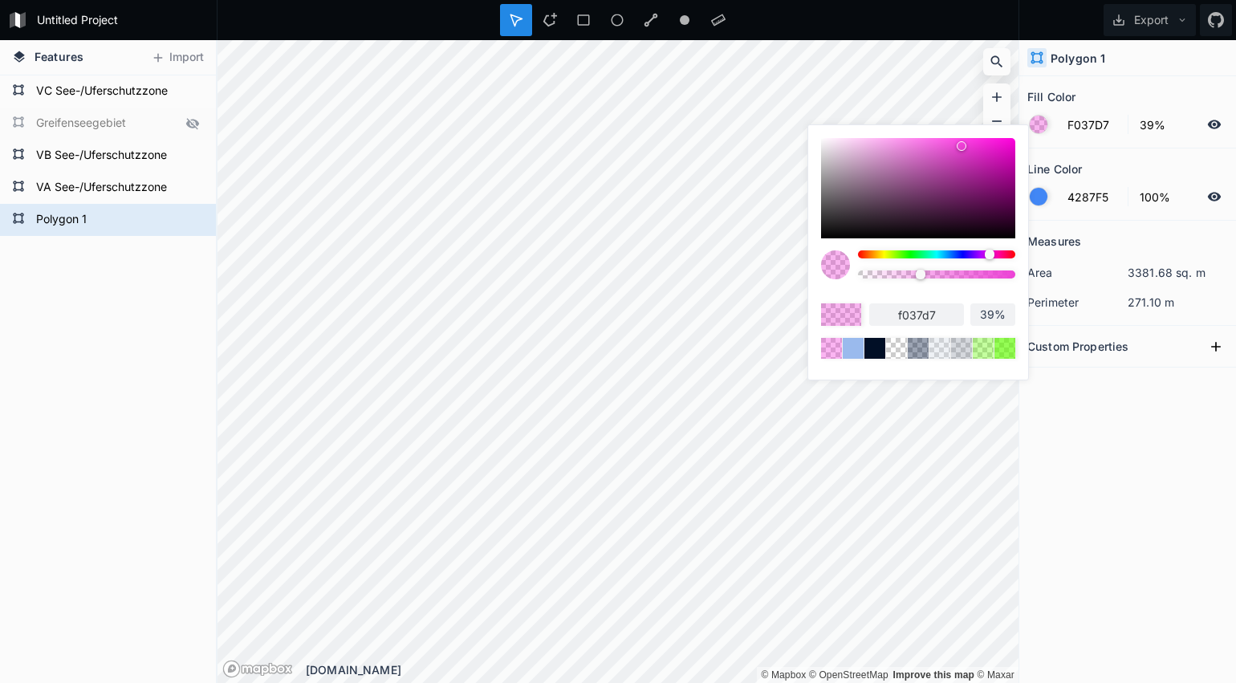
type input "F035D7"
type input "f035d7"
type input "F032D6"
type input "f032d6"
type input "ED32D4"
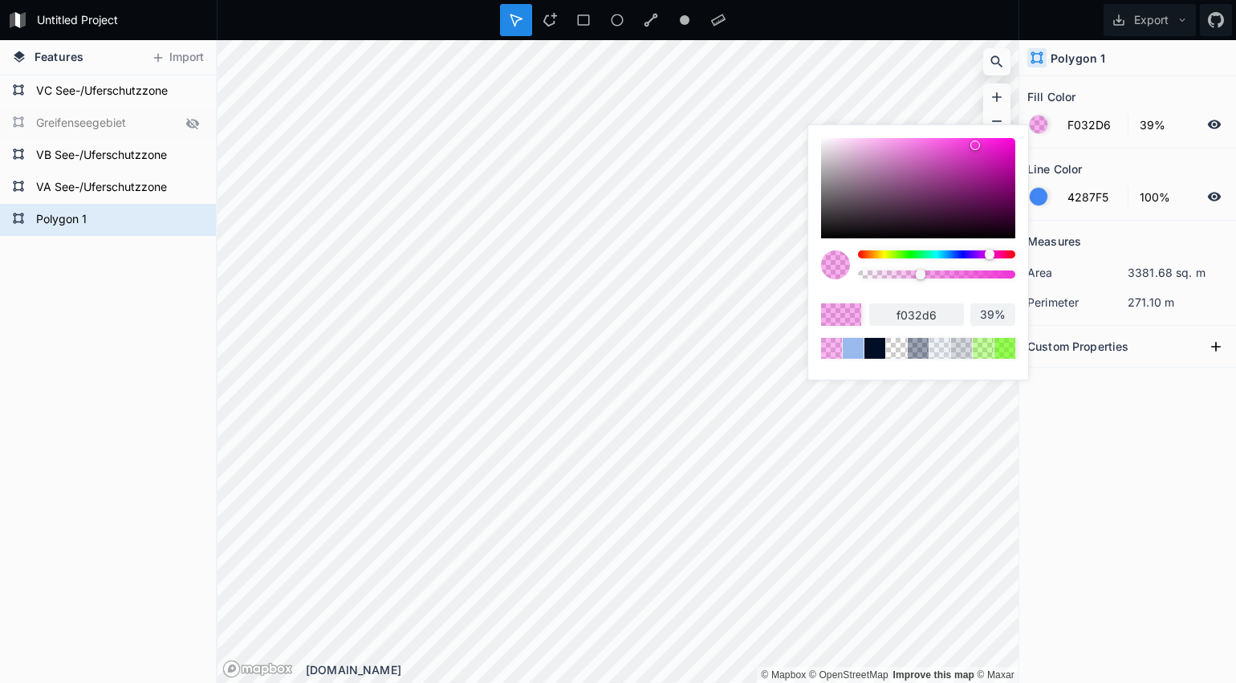
type input "ed32d4"
type input "EB34D2"
type input "eb34d2"
type input "E833D0"
type input "e833d0"
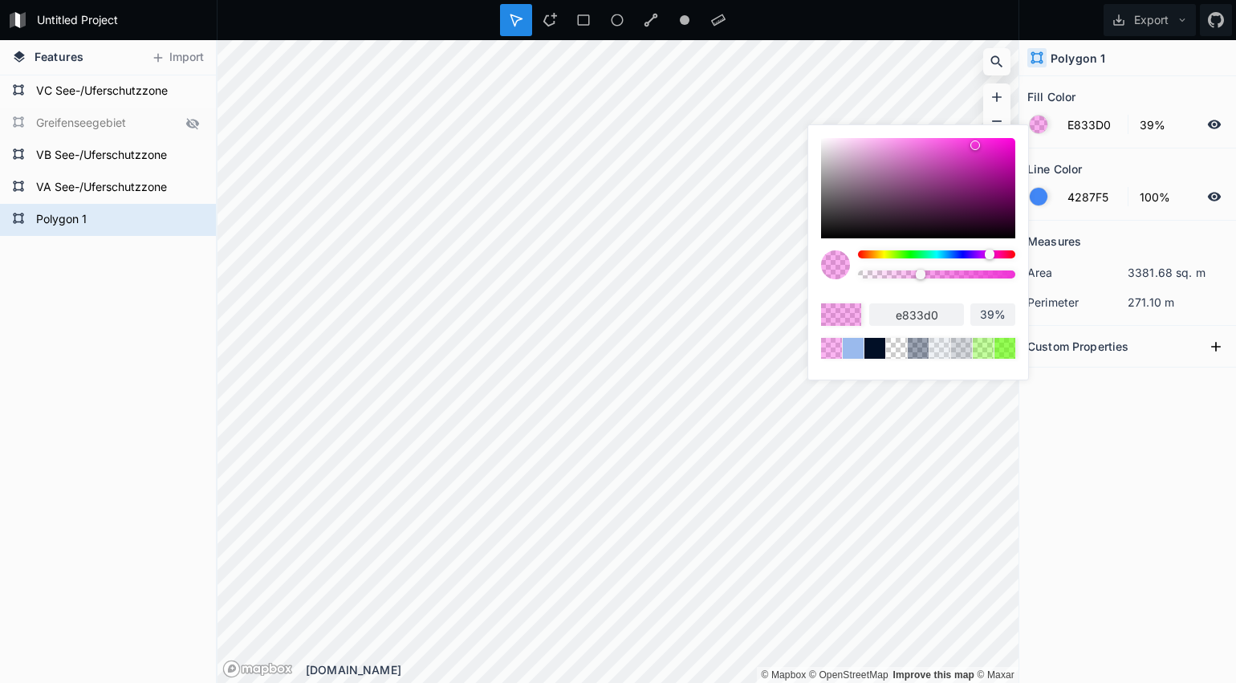
type input "E635CE"
type input "e635ce"
type input "E637CE"
type input "e637ce"
type input "E639CF"
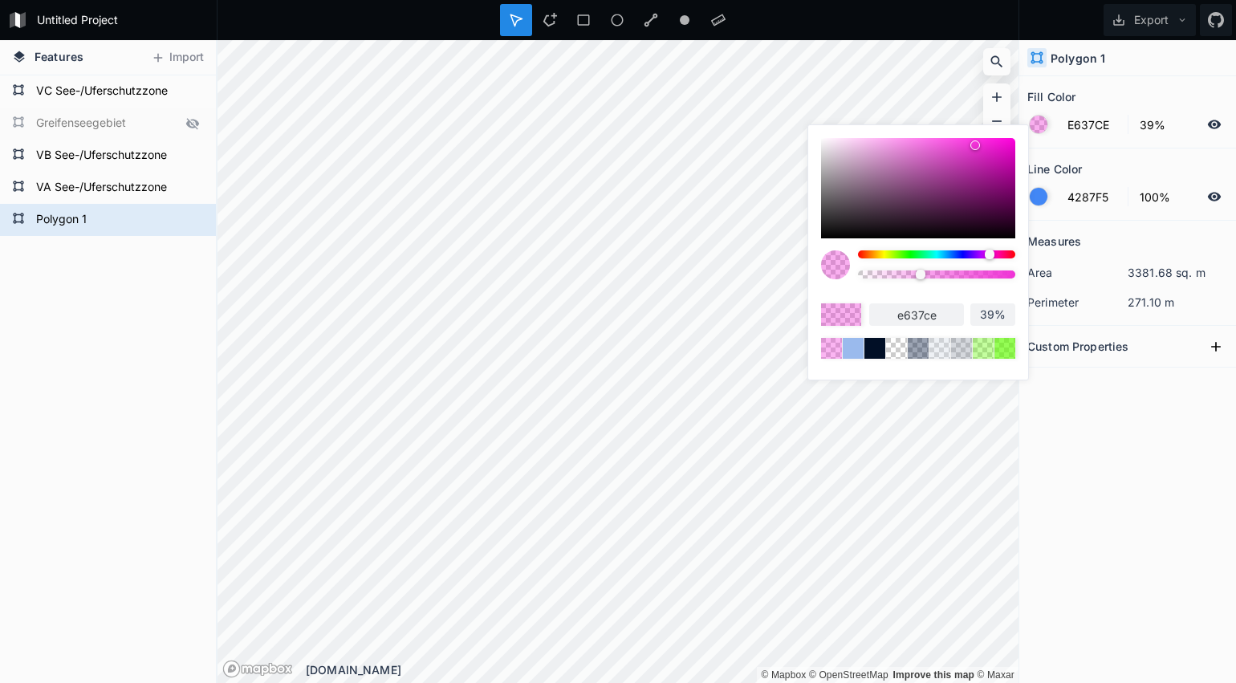
type input "e639cf"
type input "E63CCF"
type input "e63ccf"
type input "E63ECF"
type input "e63ecf"
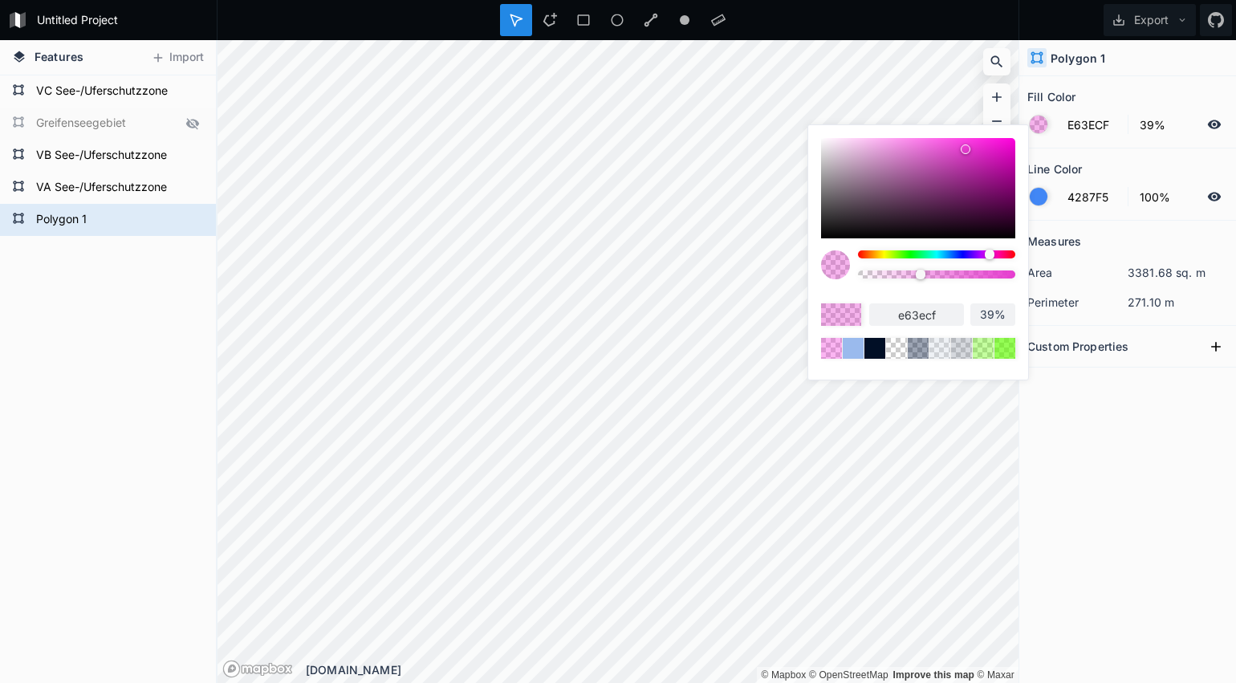
type input "E640CF"
type input "e640cf"
type input "E643D0"
type input "e643d0"
type input "E645D0"
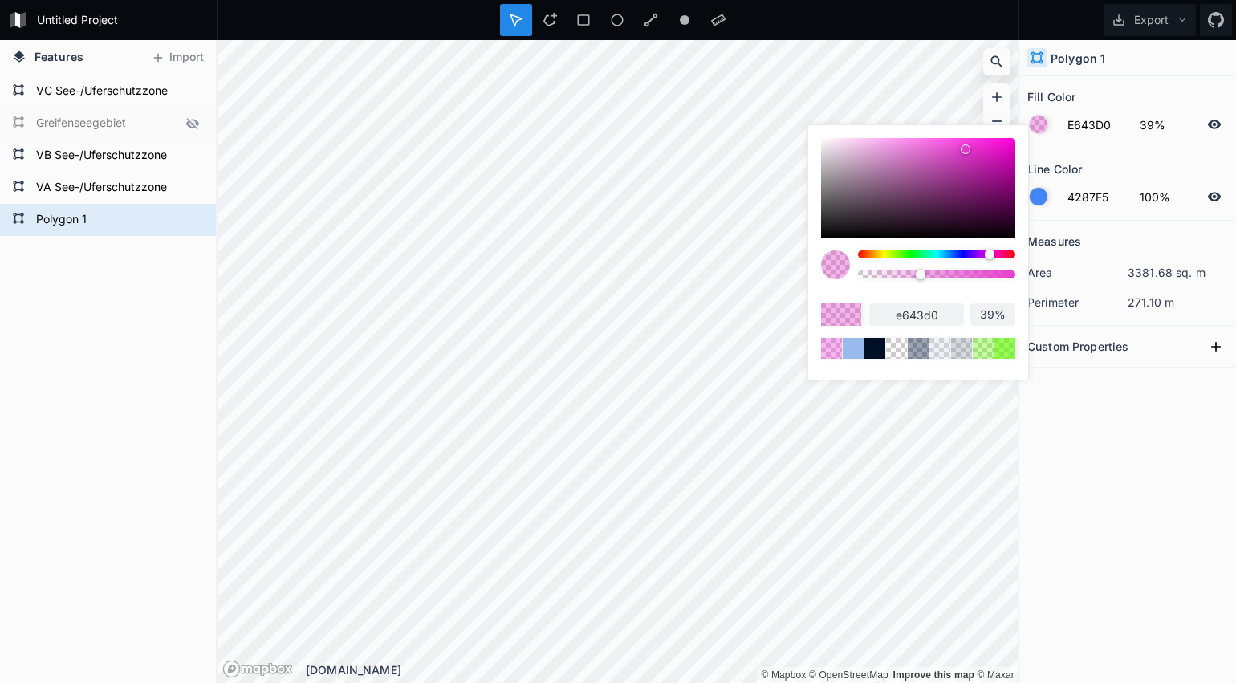
type input "e645d0"
type input "E649D1"
type input "e649d1"
type input "E64CD1"
type input "e64cd1"
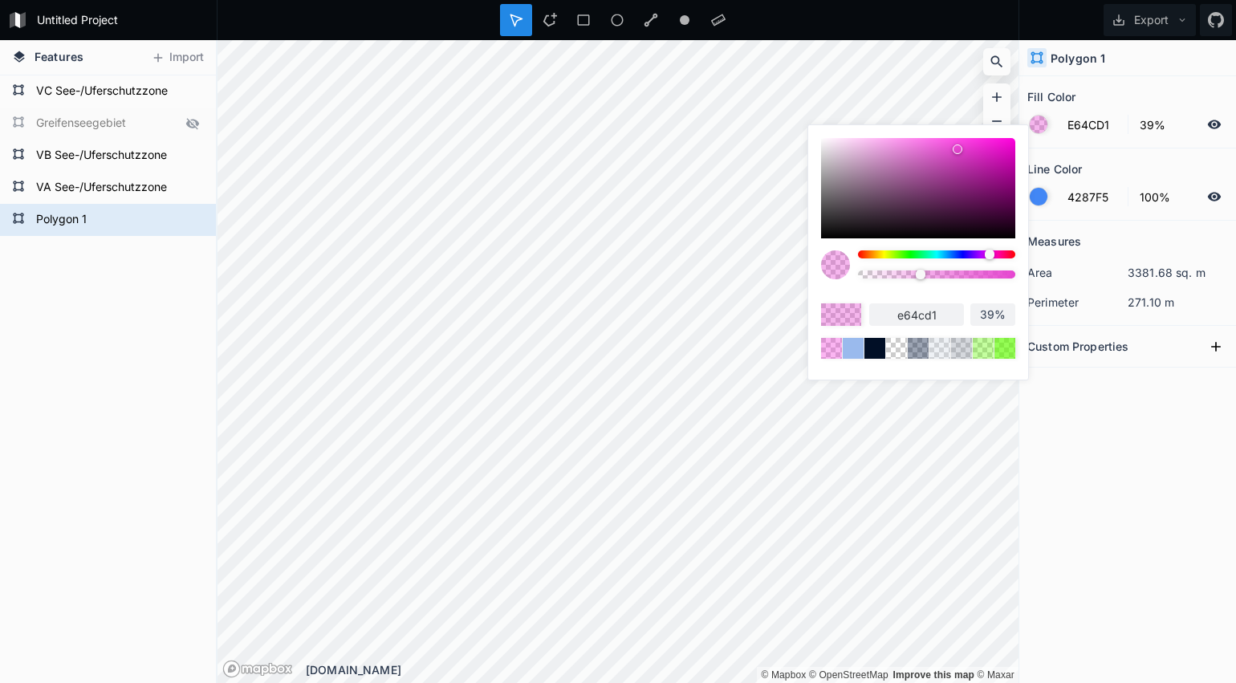
type input "E64ED1"
type input "e64ed1"
type input "E653D2"
type input "e653d2"
type input "E657D3"
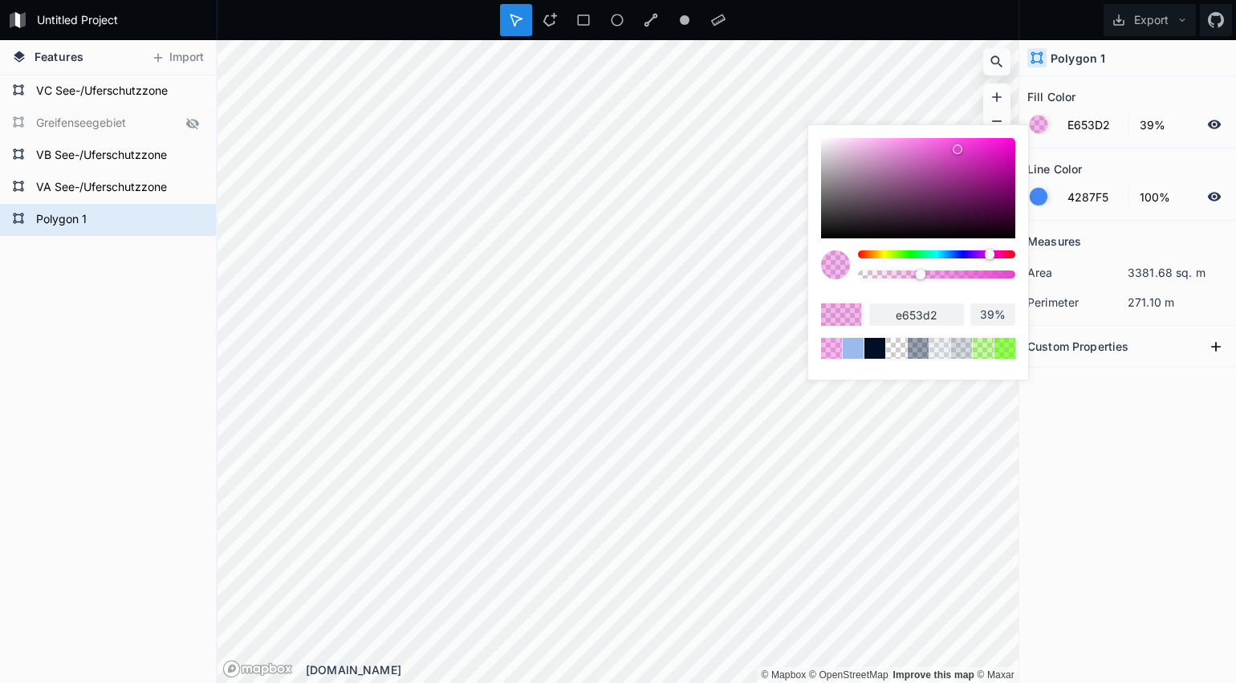
type input "e657d3"
type input "E35BD1"
type input "e35bd1"
type input "E362D2"
type input "e362d2"
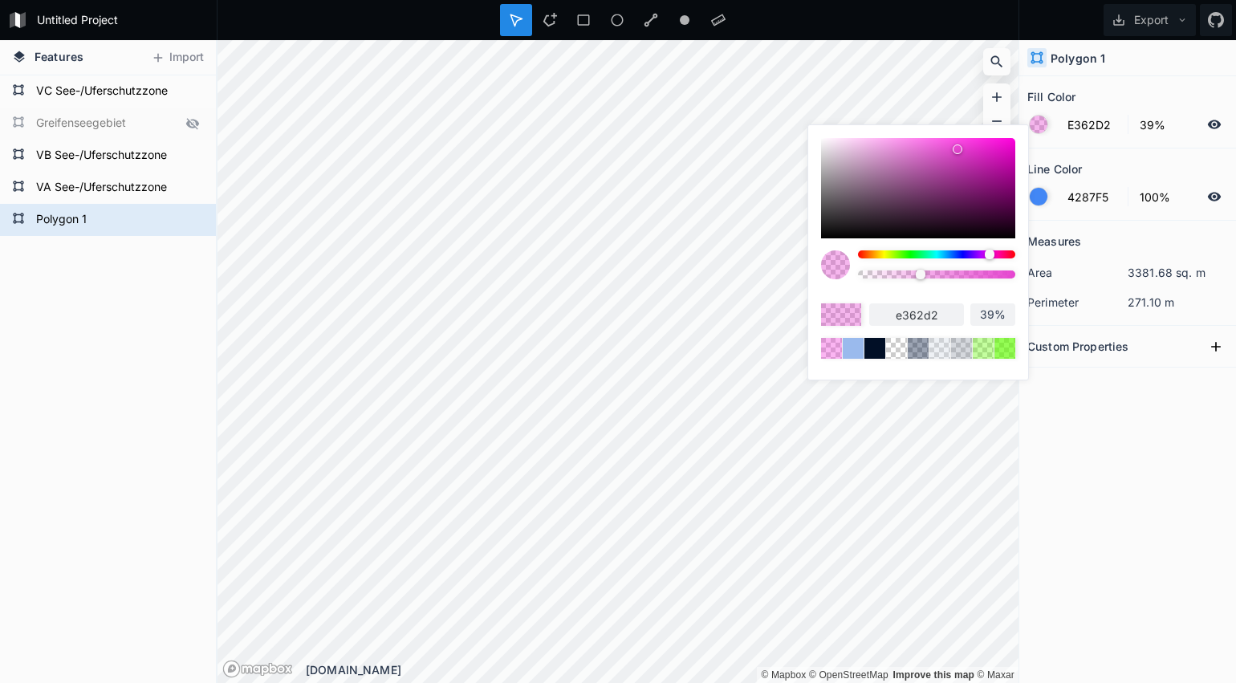
type input "E364D2"
type input "e364d2"
type input "E366D2"
type input "e366d2"
type input "E368D3"
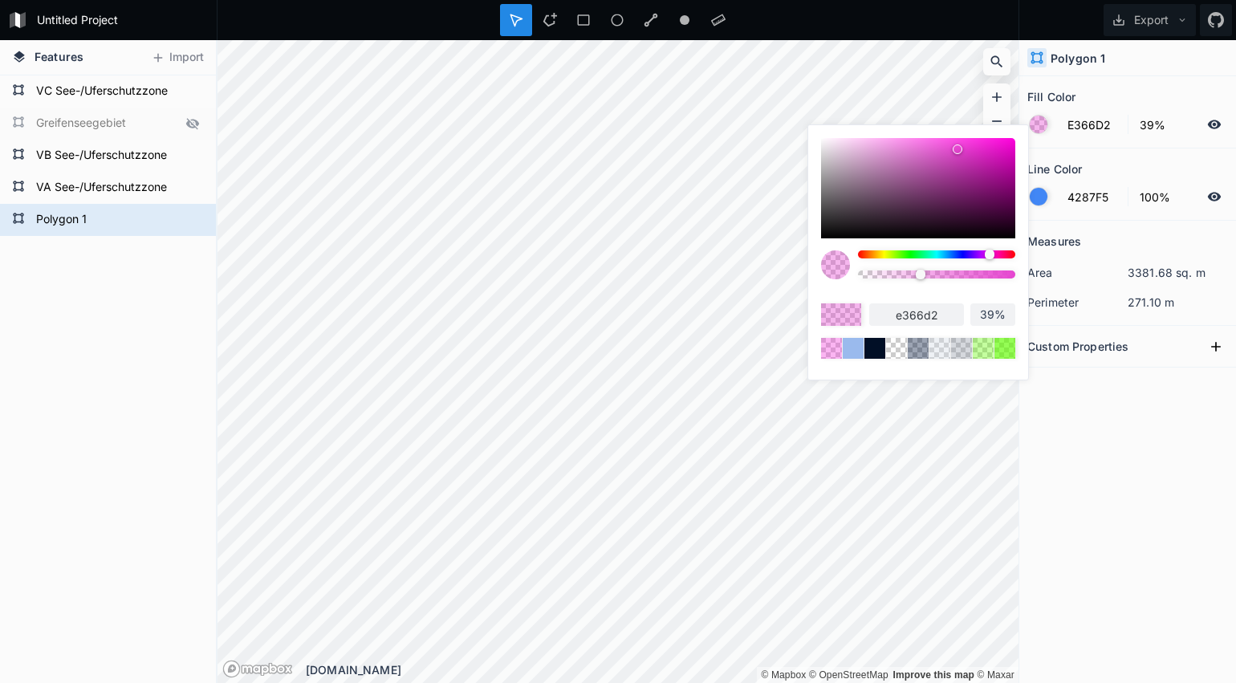
type input "e368d3"
type input "E36BD3"
type input "e36bd3"
type input "E66CD5"
type input "e66cd5"
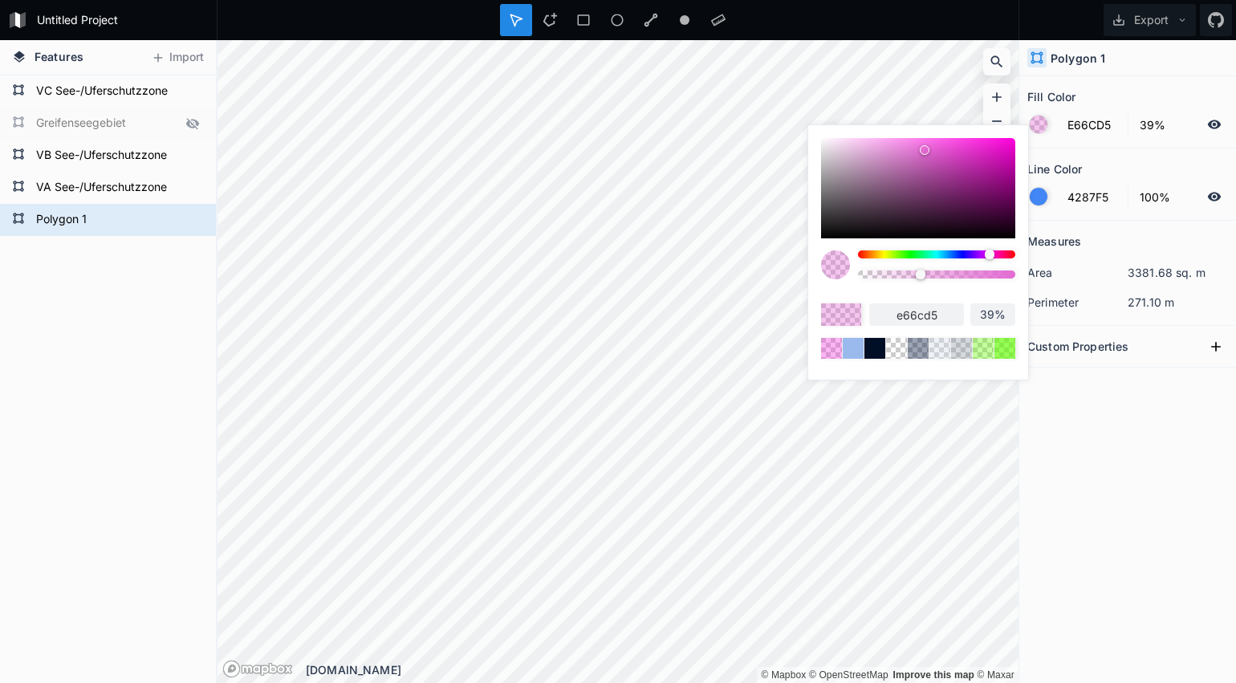
type input "E66AD5"
type input "e66ad5"
type input "E667D5"
type input "e667d5"
type input "E868D7"
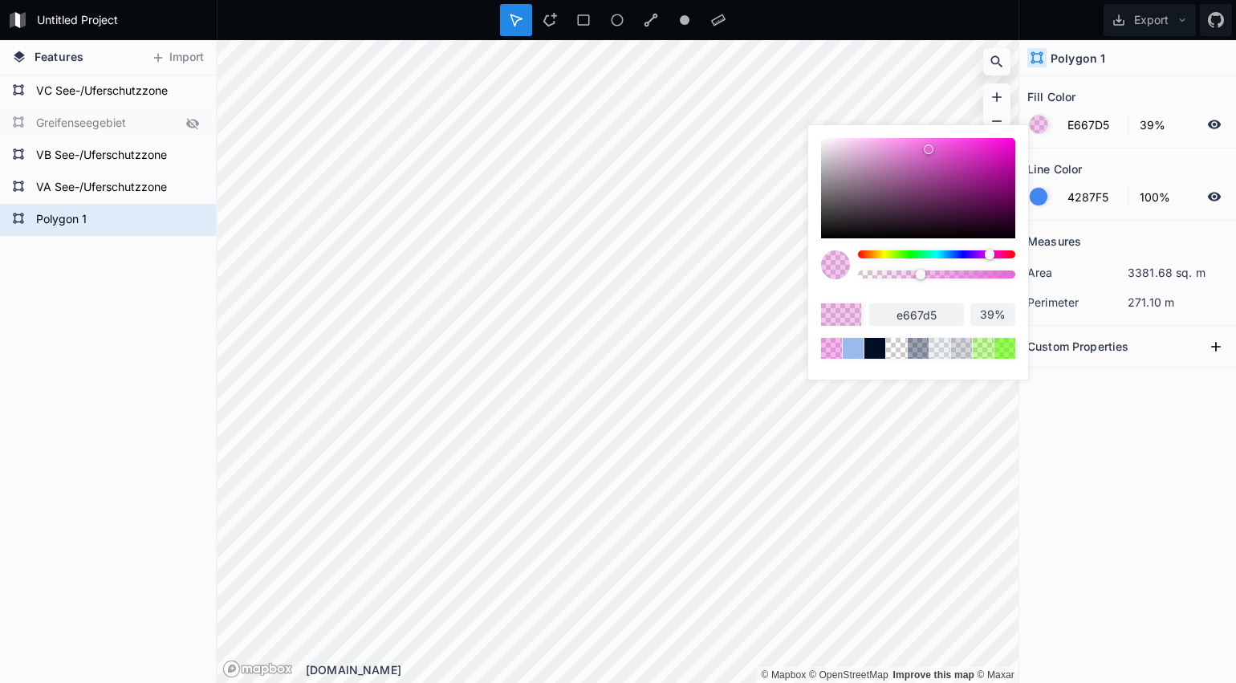
type input "e868d7"
type input "EB6AD9"
type input "eb6ad9"
type input "EB6CDA"
type input "eb6cda"
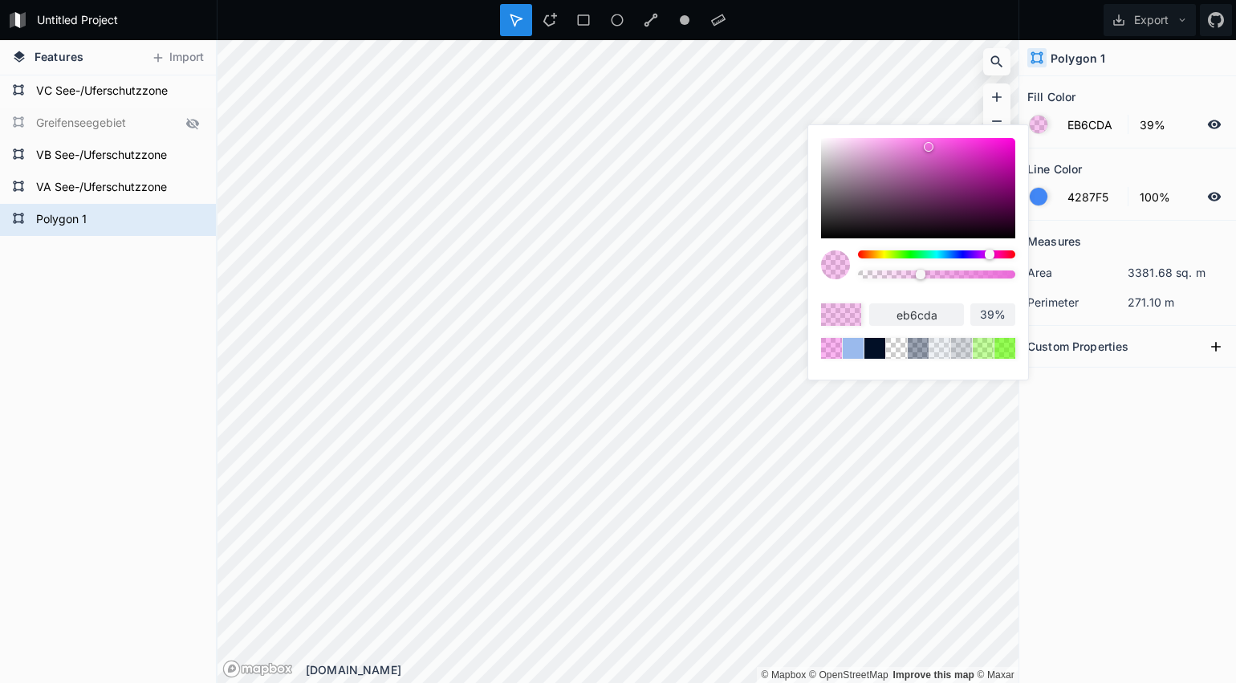
type input "EB6EDA"
type input "eb6eda"
type input "ED6FDC"
type input "ed6fdc"
type input "ED72DD"
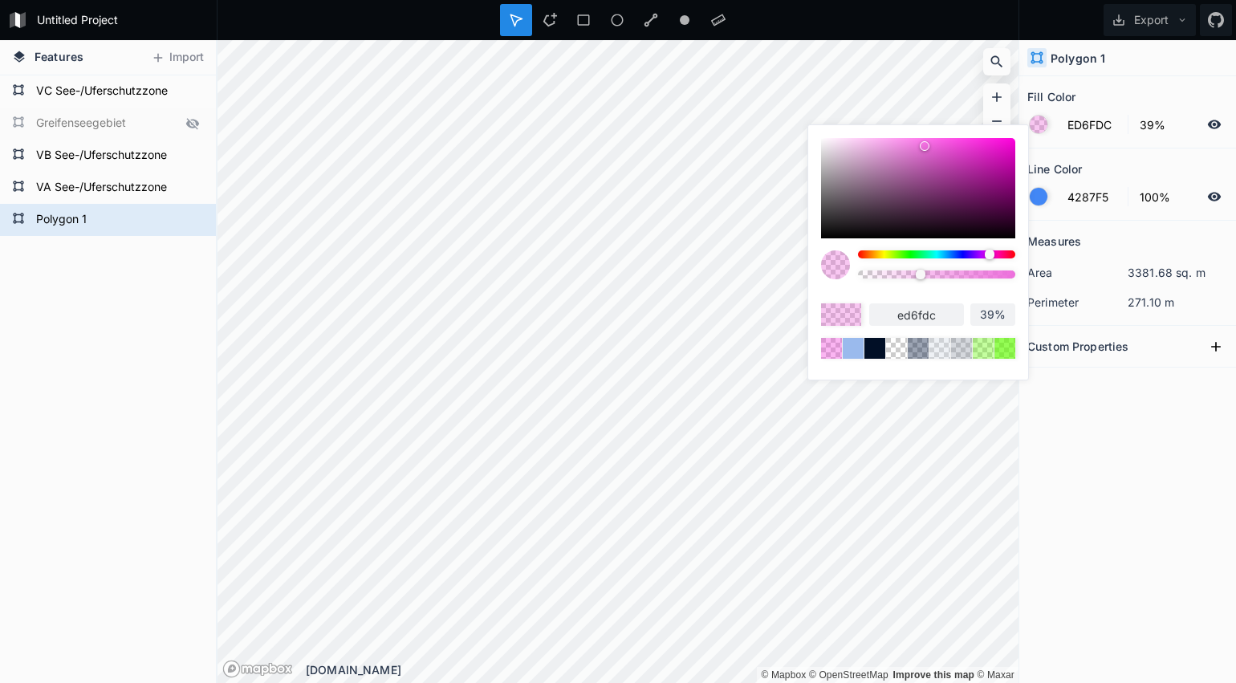
type input "ed72dd"
type input "ED74DD"
type input "ed74dd"
type input "ED77DD"
type input "ed77dd"
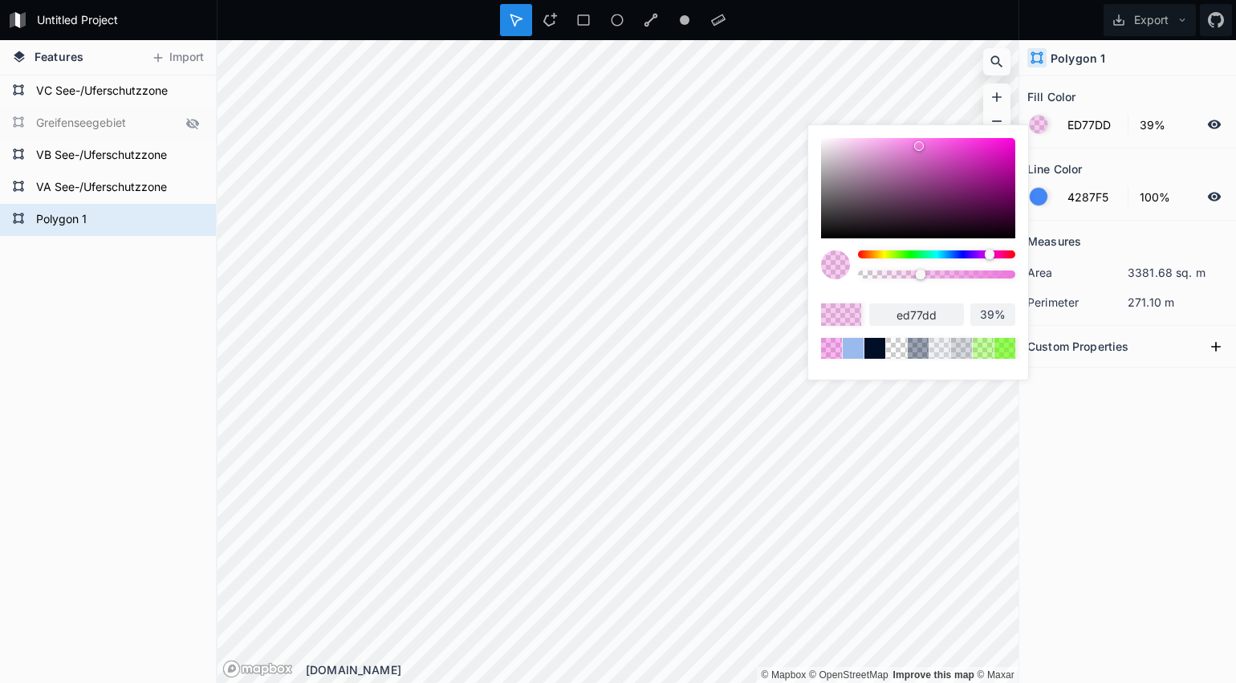
type input "ED79DE"
type input "ed79de"
type input "ED7BDE"
type input "ed7bde"
drag, startPoint x: 965, startPoint y: 143, endPoint x: 915, endPoint y: 145, distance: 49.8
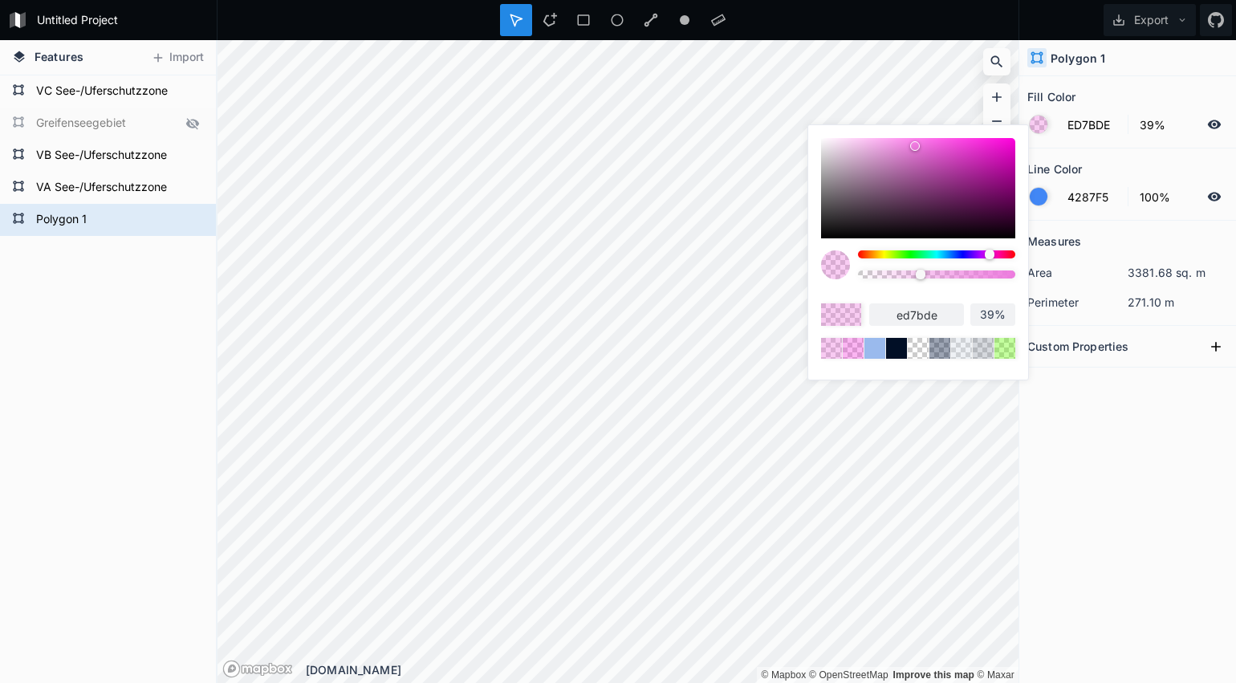
click at [915, 145] on div at bounding box center [915, 146] width 10 height 10
type input "40%"
type input "39%"
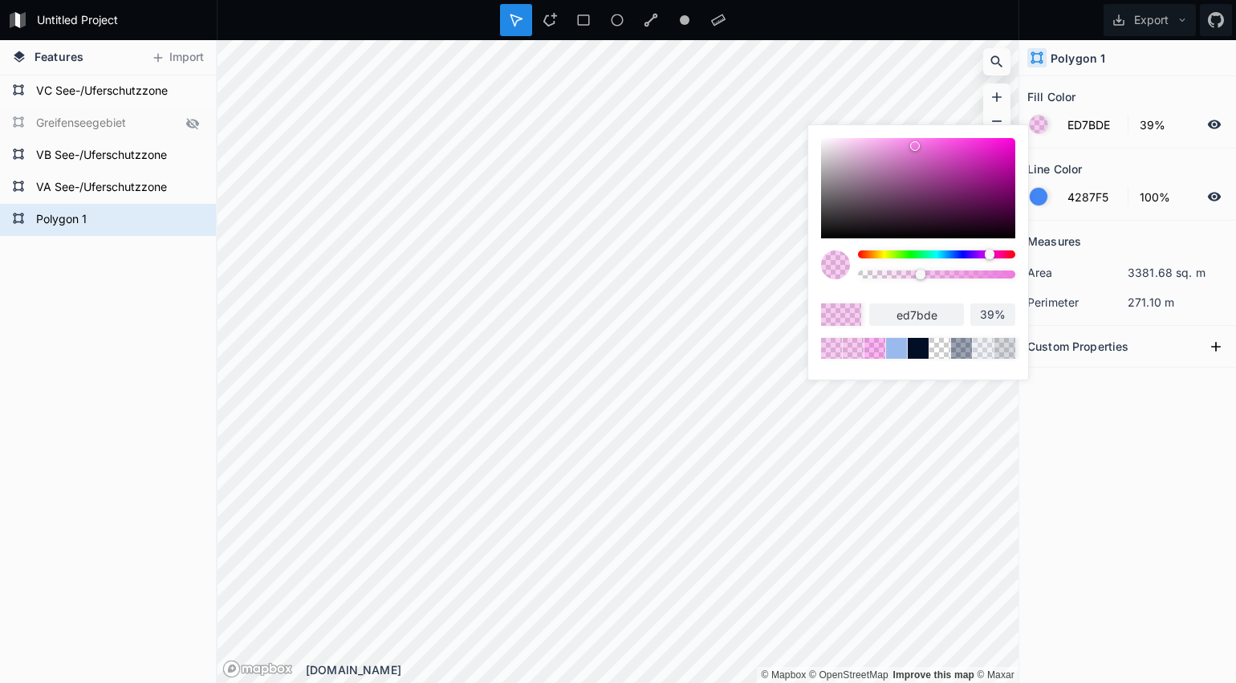
type input "38%"
type input "37%"
type input "36%"
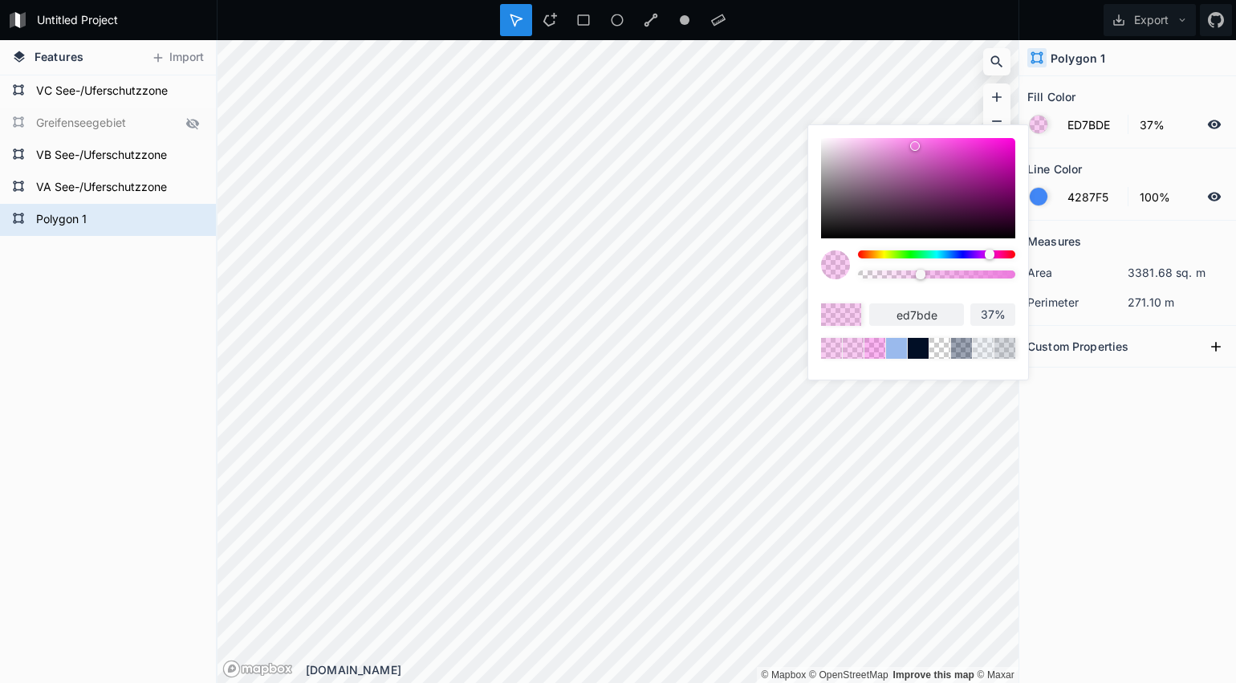
type input "36%"
type input "35%"
type input "34%"
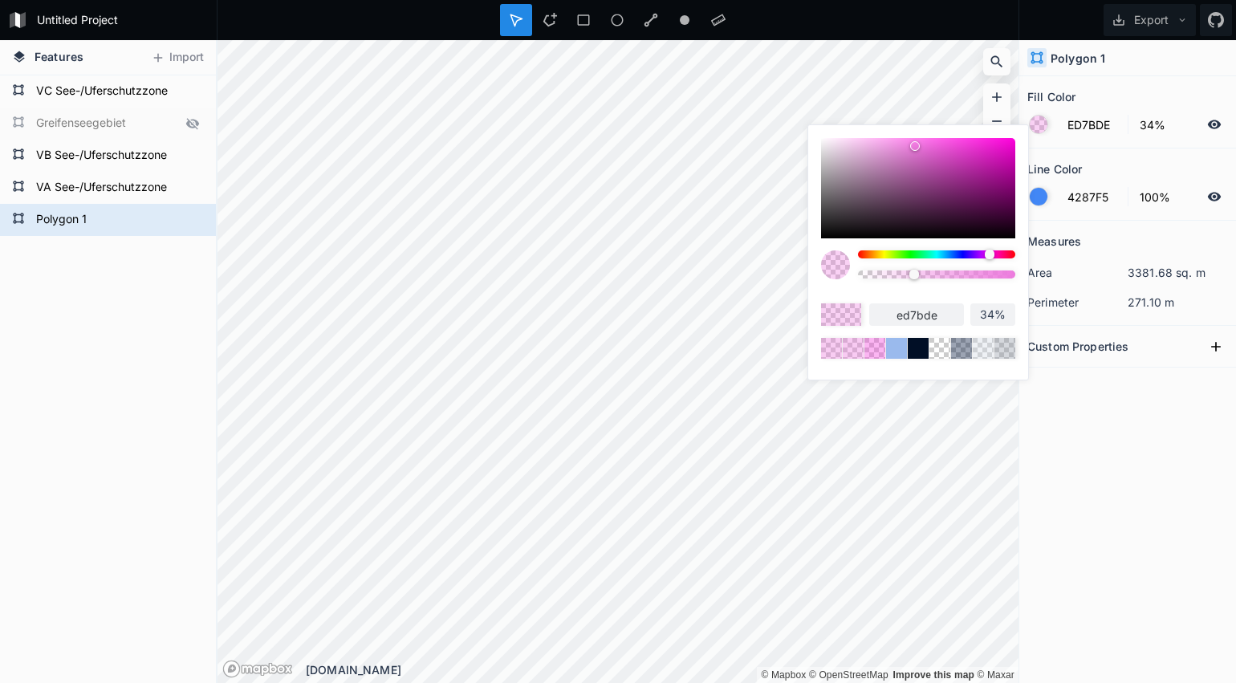
type input "33%"
type input "32%"
type input "31%"
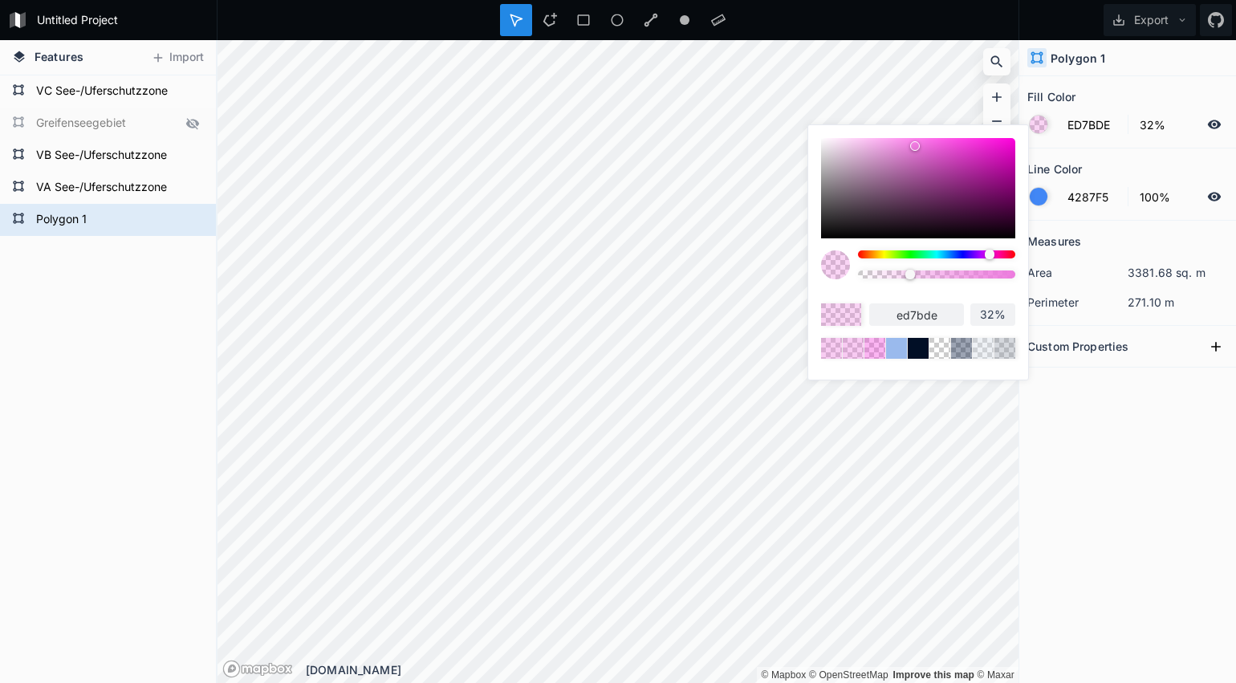
type input "31%"
type input "30%"
type input "29%"
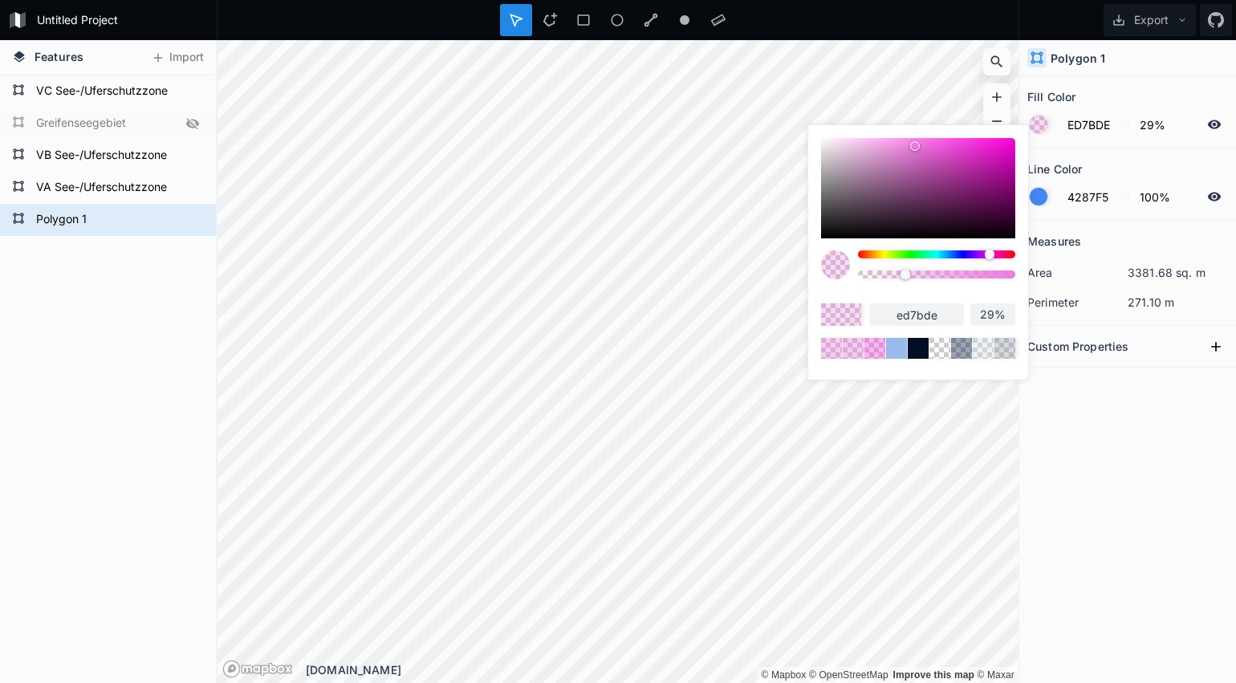
type input "28%"
type input "27%"
type input "26%"
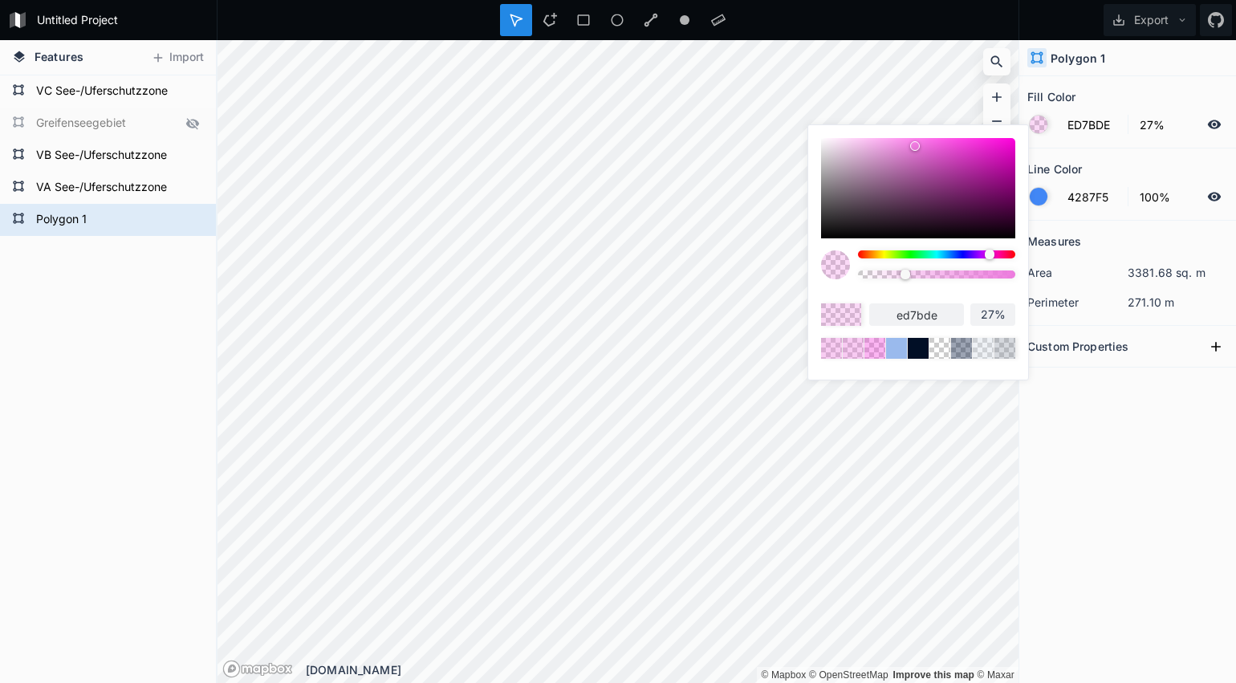
type input "26%"
type input "25%"
drag, startPoint x: 920, startPoint y: 275, endPoint x: 900, endPoint y: 275, distance: 20.1
click at [900, 275] on div at bounding box center [900, 275] width 10 height 10
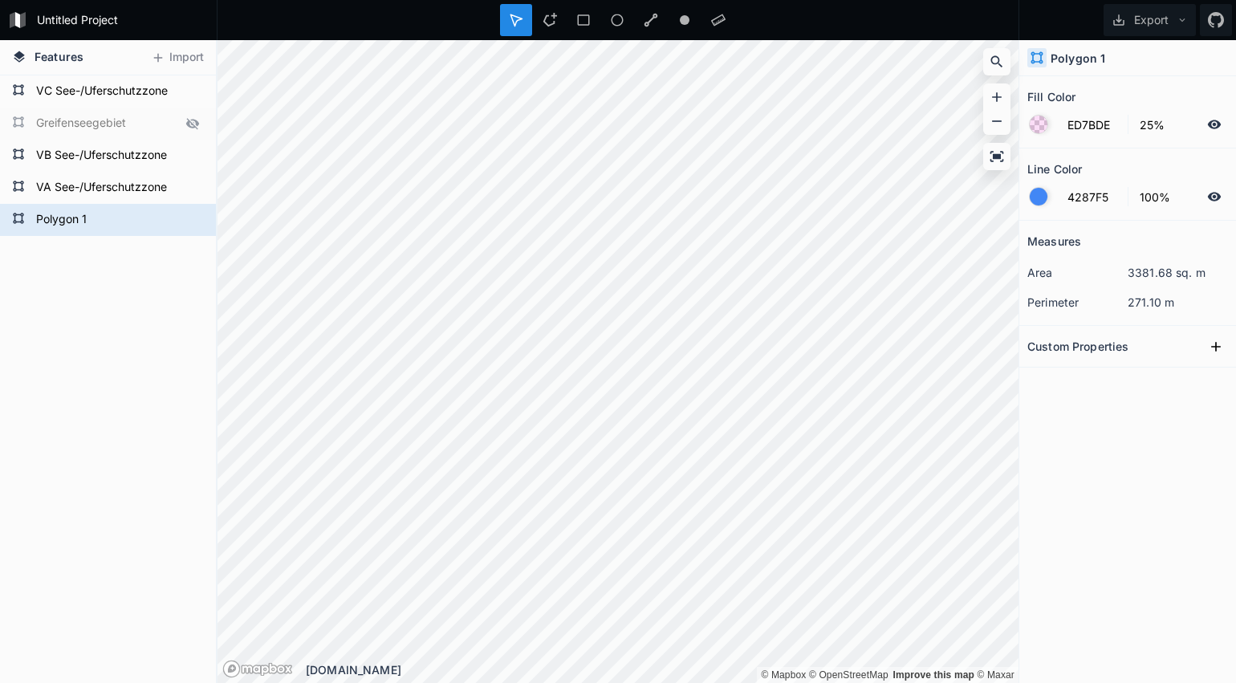
click at [1044, 197] on div at bounding box center [1039, 197] width 18 height 18
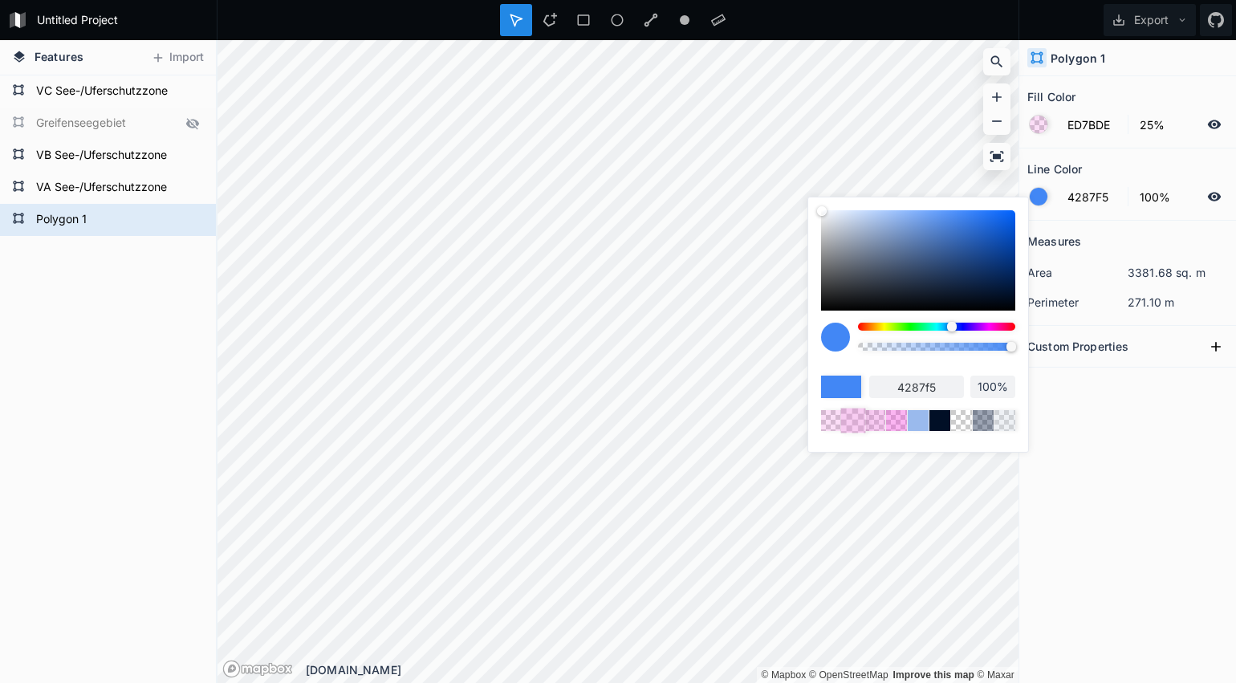
click at [856, 420] on div at bounding box center [852, 420] width 25 height 25
type input "ED7BDE"
type input "39%"
type input "ed7bde"
type input "39%"
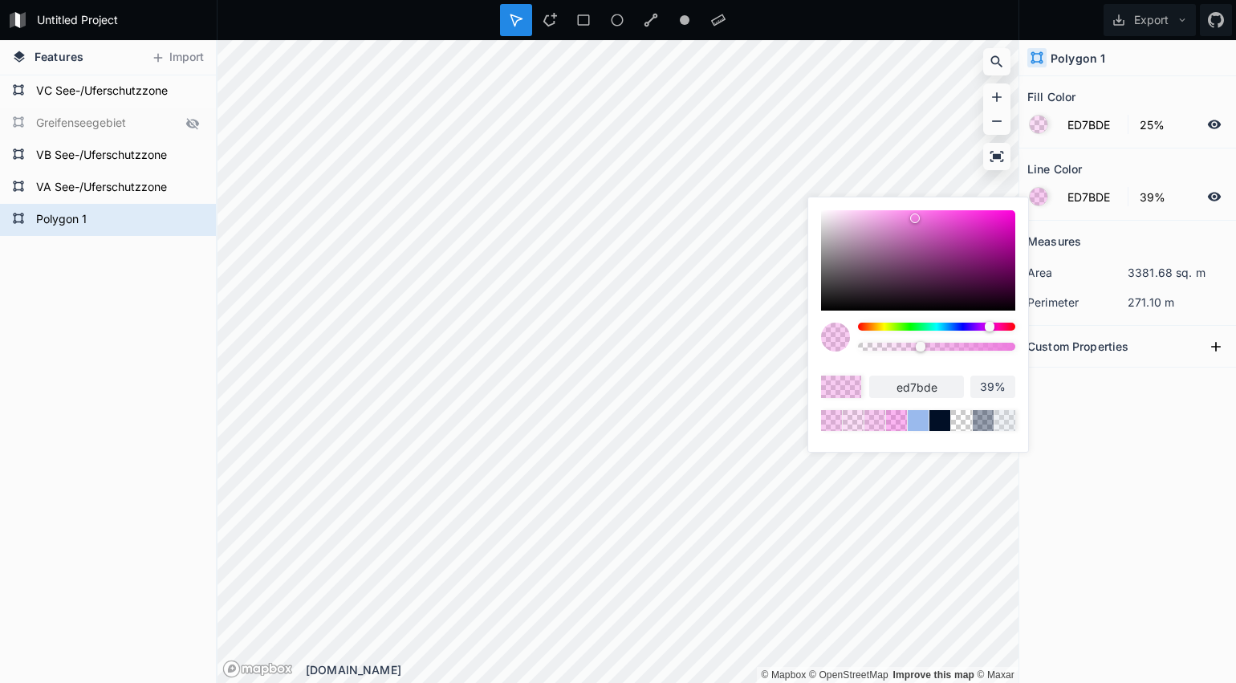
click at [832, 389] on div at bounding box center [841, 387] width 40 height 22
click at [829, 429] on div at bounding box center [831, 420] width 25 height 25
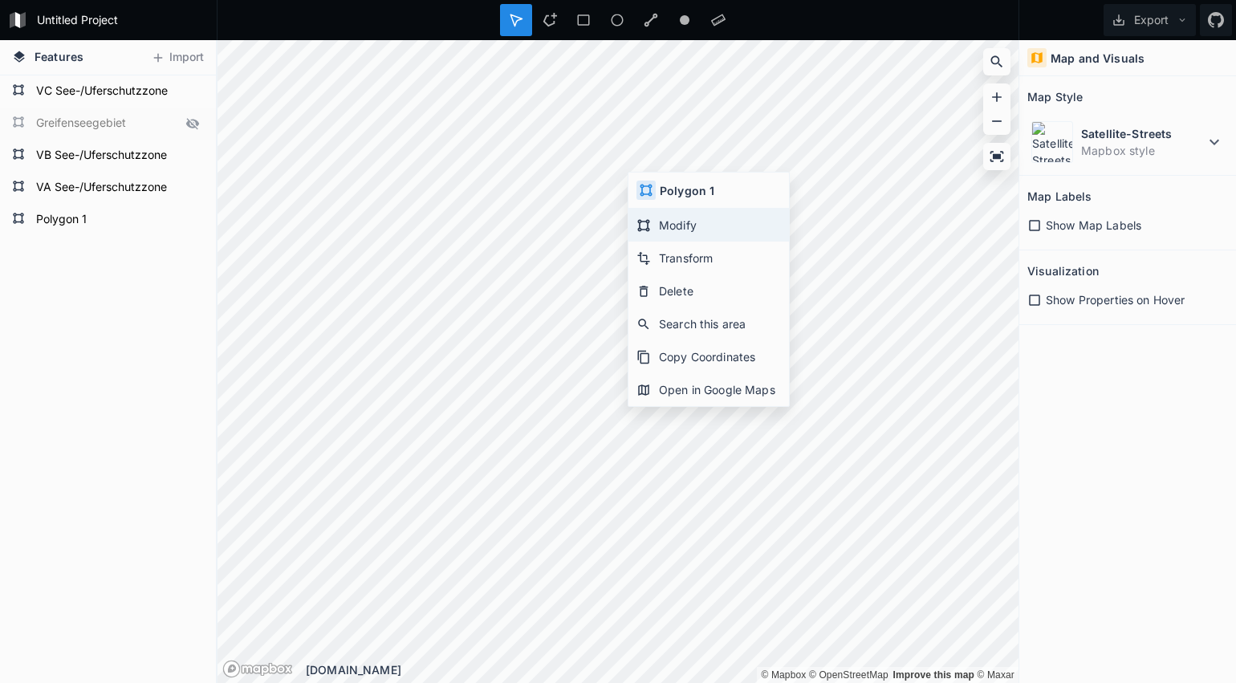
click at [686, 242] on div "Modify" at bounding box center [709, 258] width 161 height 33
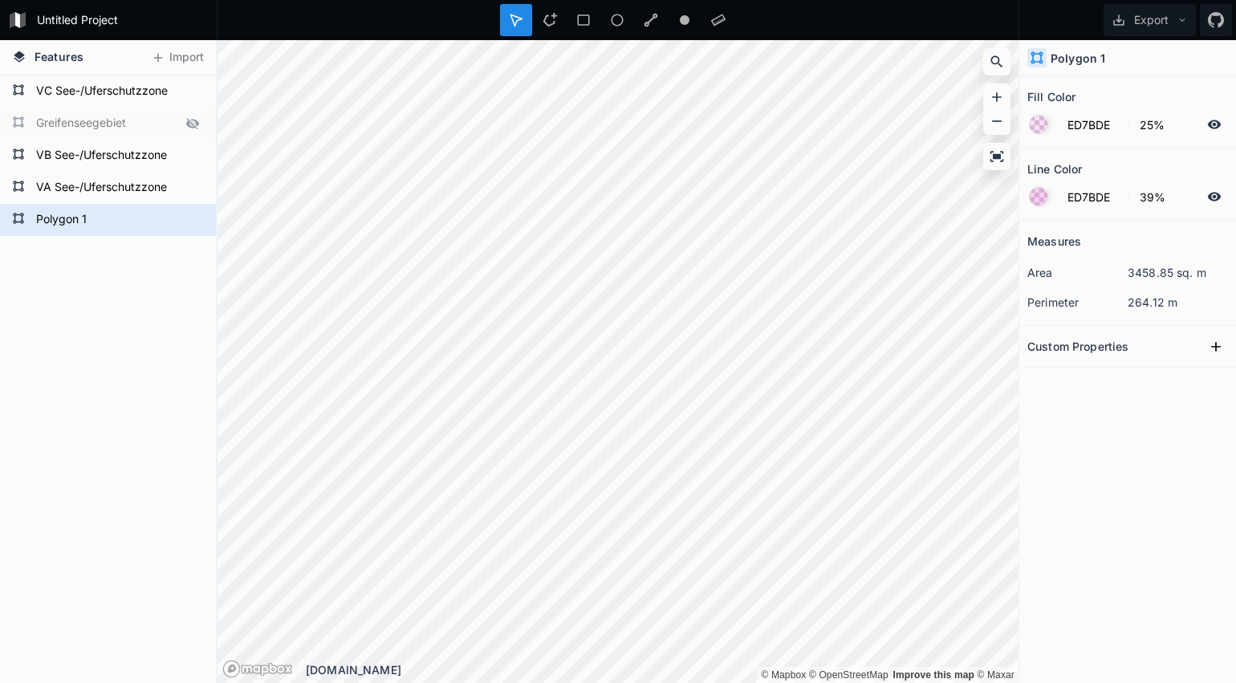
click at [1042, 199] on div at bounding box center [1039, 197] width 18 height 18
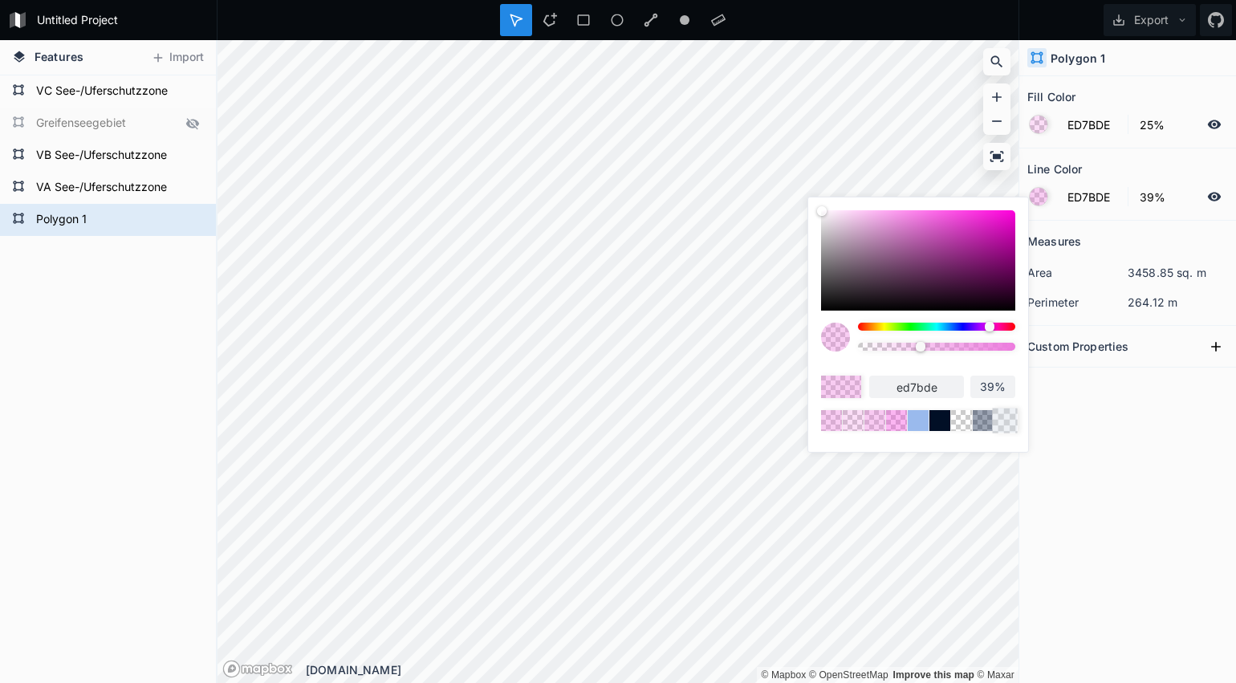
click at [1002, 415] on div at bounding box center [1004, 420] width 25 height 25
type input "D3DAE6"
type input "d3dae6"
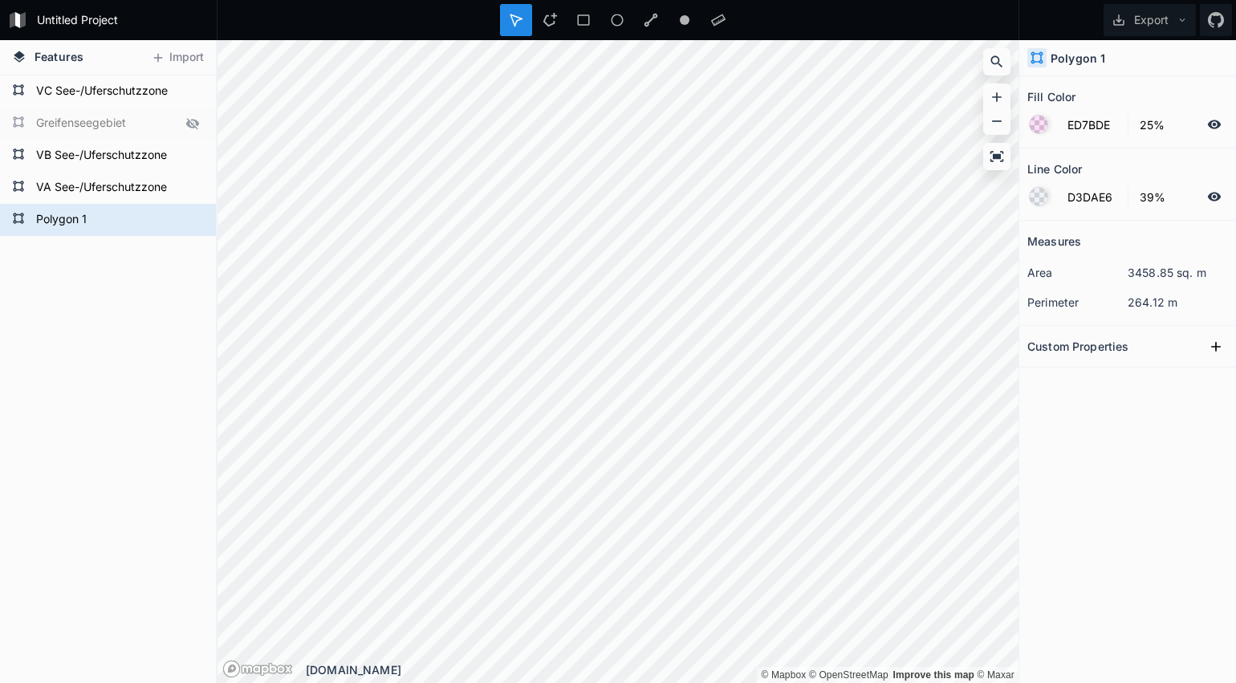
click at [1029, 188] on form "D3DAE6 39%" at bounding box center [1127, 196] width 201 height 31
click at [1035, 191] on div at bounding box center [1039, 197] width 18 height 18
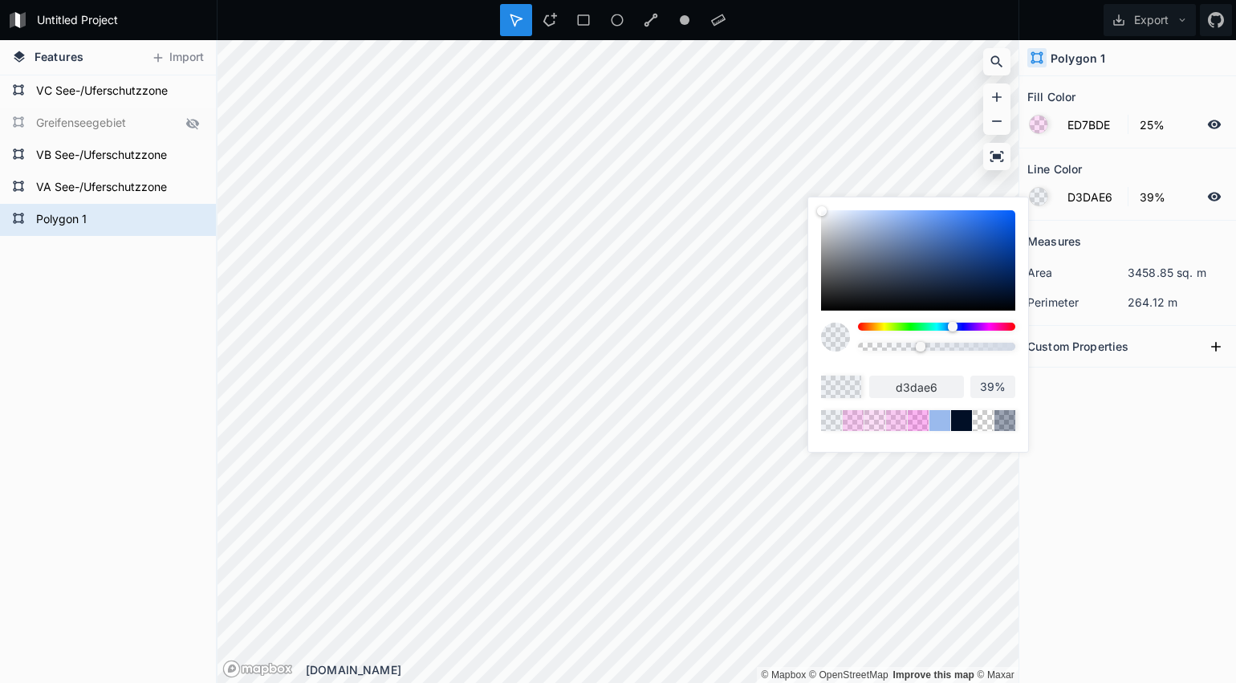
type input "40%"
type input "39%"
type input "36%"
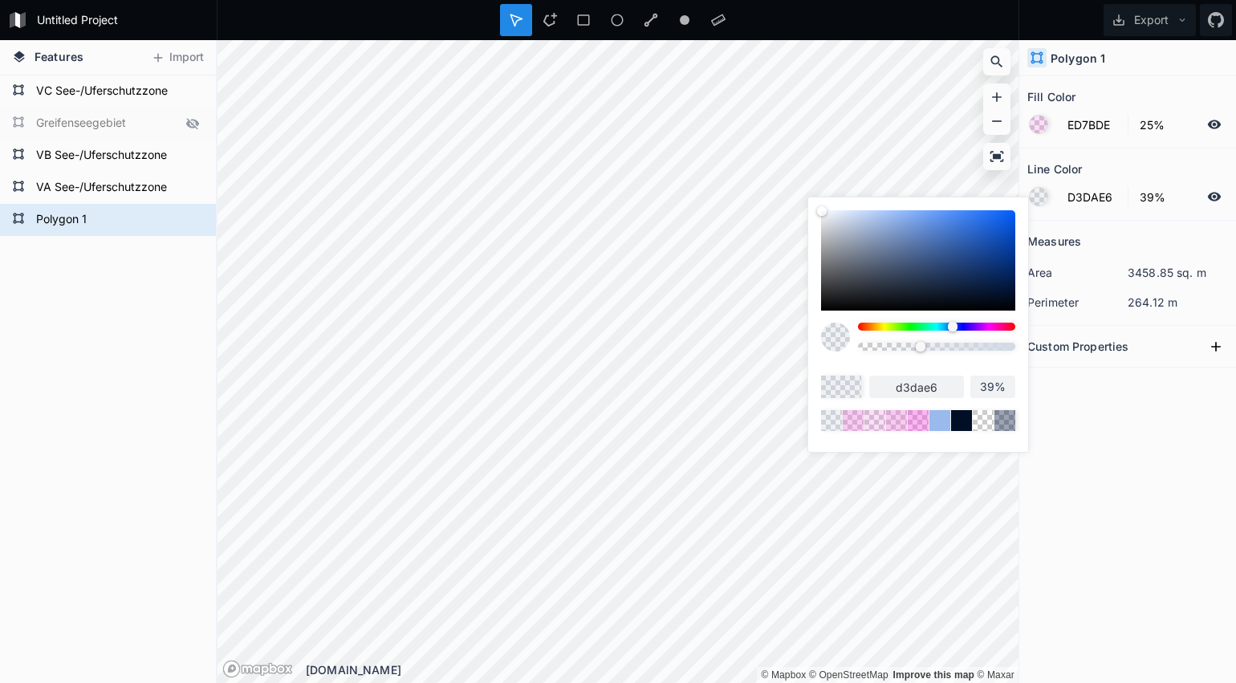
type input "36%"
type input "32%"
type input "26%"
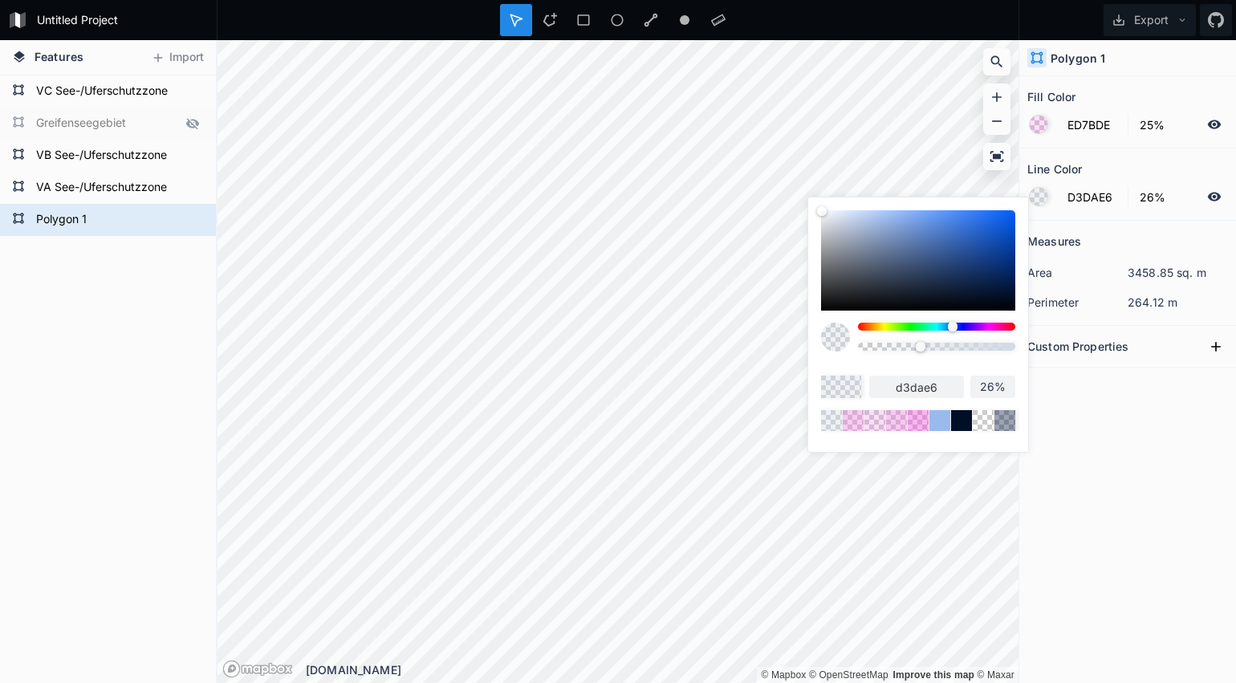
type input "20%"
type input "11%"
type input "2%"
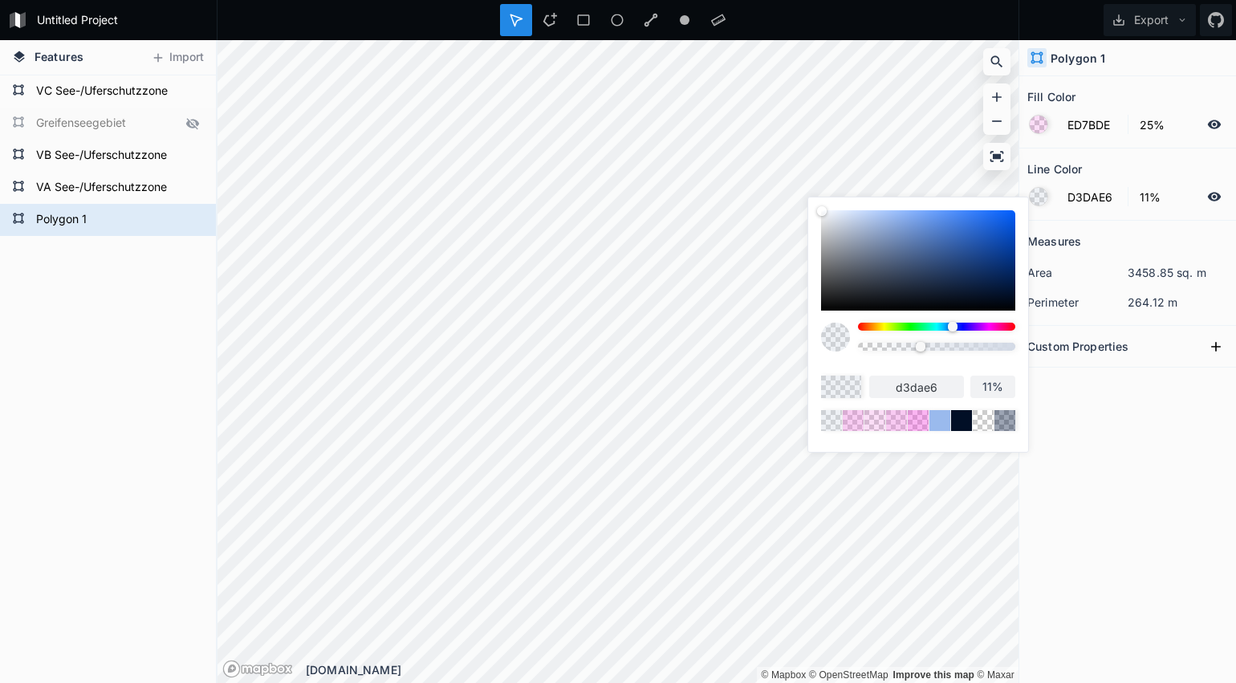
type input "2%"
type input "0%"
drag, startPoint x: 879, startPoint y: 340, endPoint x: 825, endPoint y: 337, distance: 53.9
click at [825, 338] on div at bounding box center [918, 343] width 194 height 40
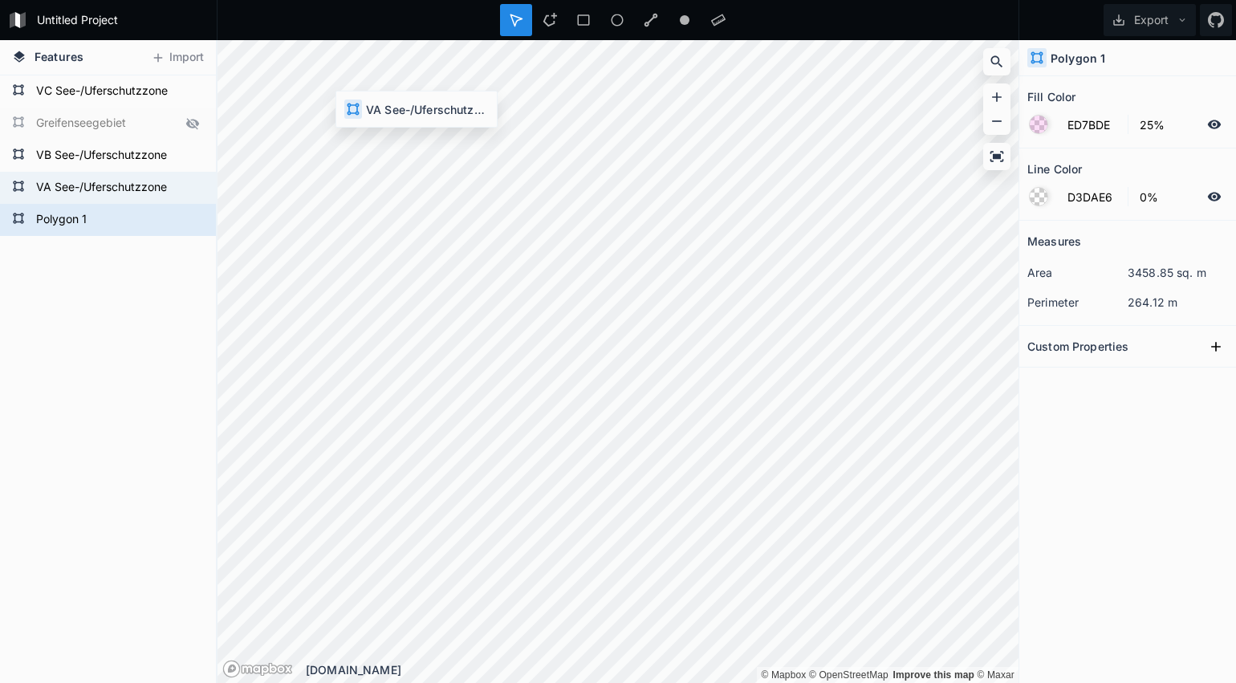
type input "4287F5"
type input "39%"
type input "4287F5"
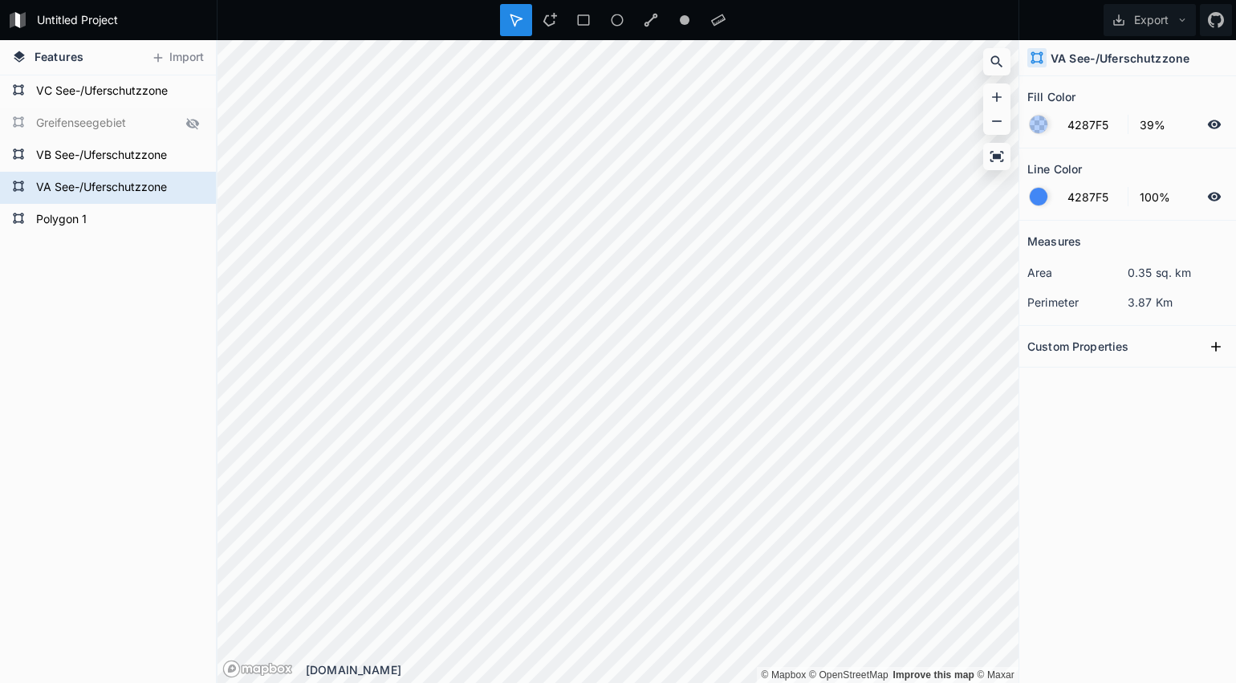
click at [1040, 195] on div at bounding box center [1039, 197] width 18 height 18
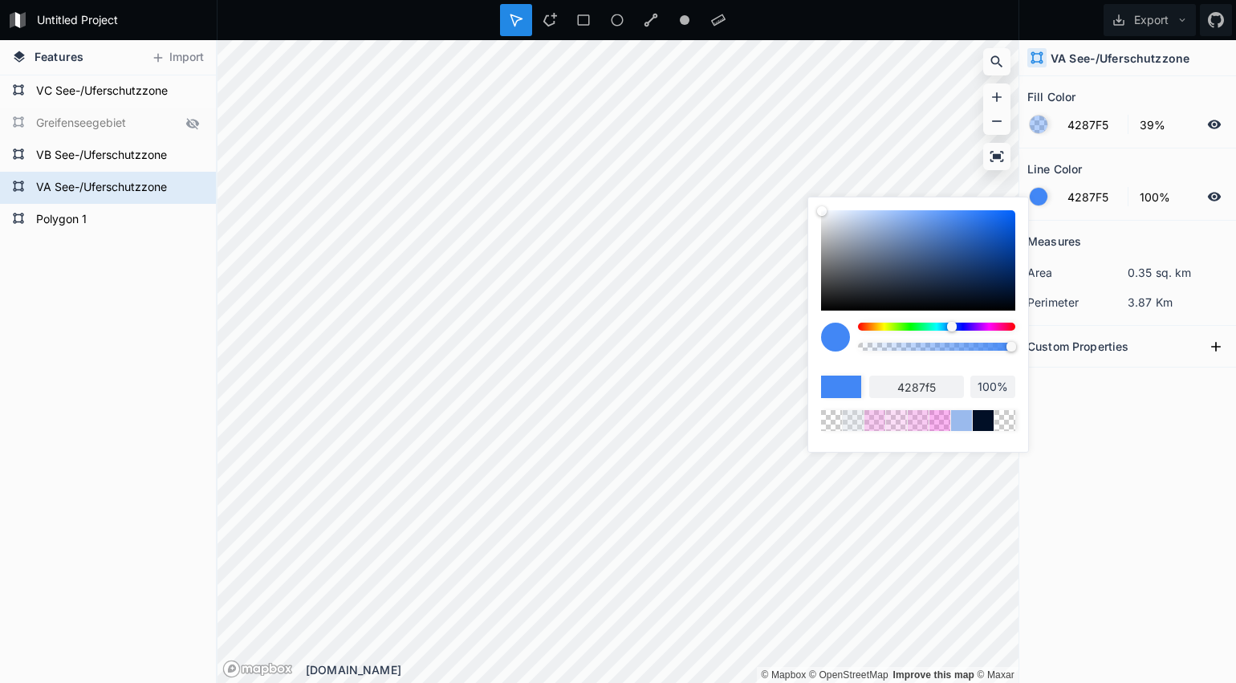
type input "98%"
type input "97%"
type input "96%"
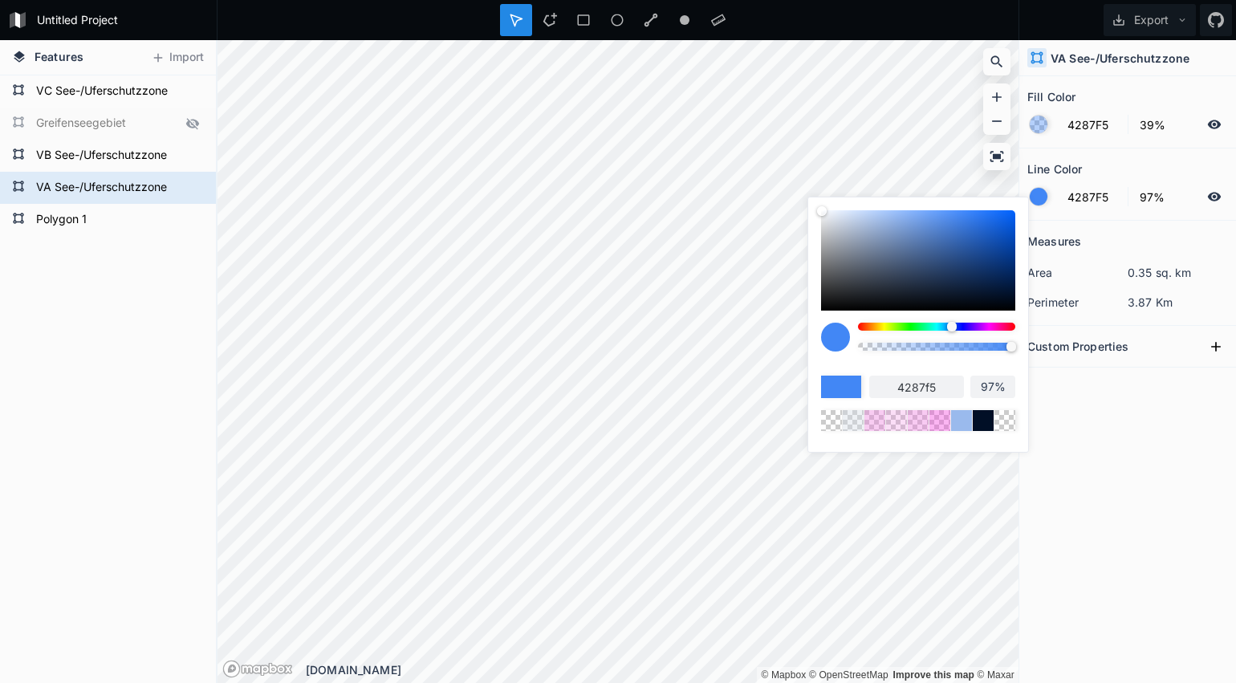
type input "96%"
type input "91%"
type input "84%"
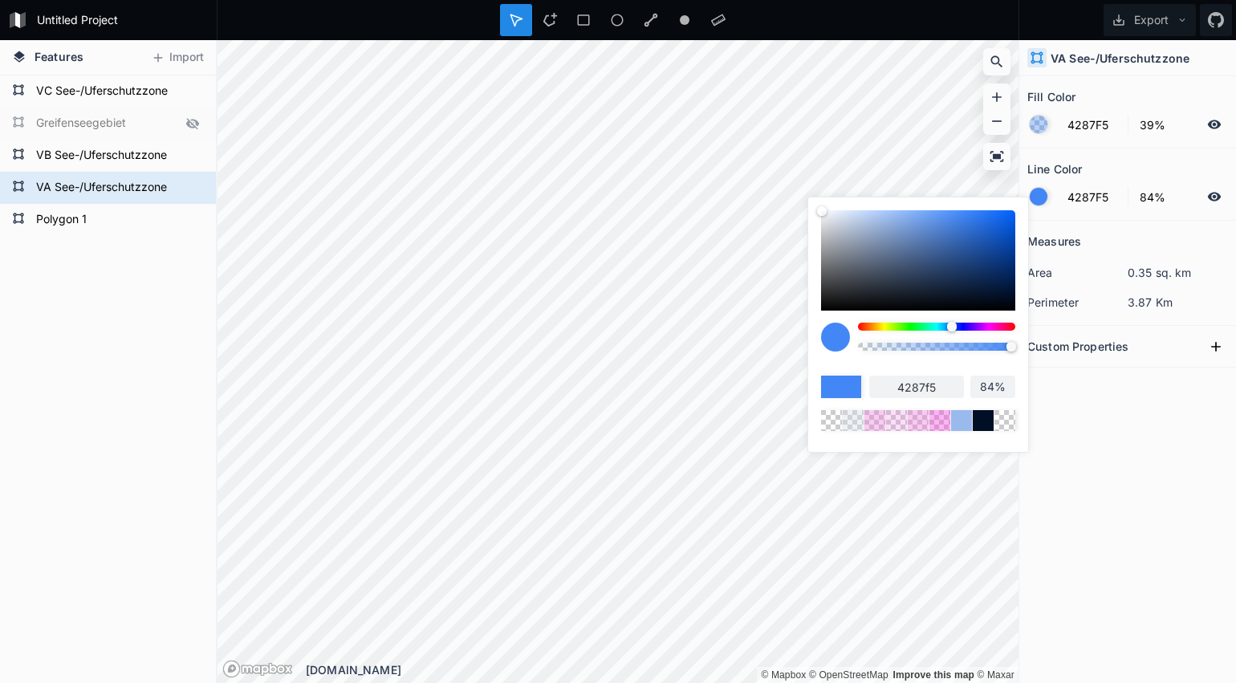
type input "77%"
type input "66%"
type input "53%"
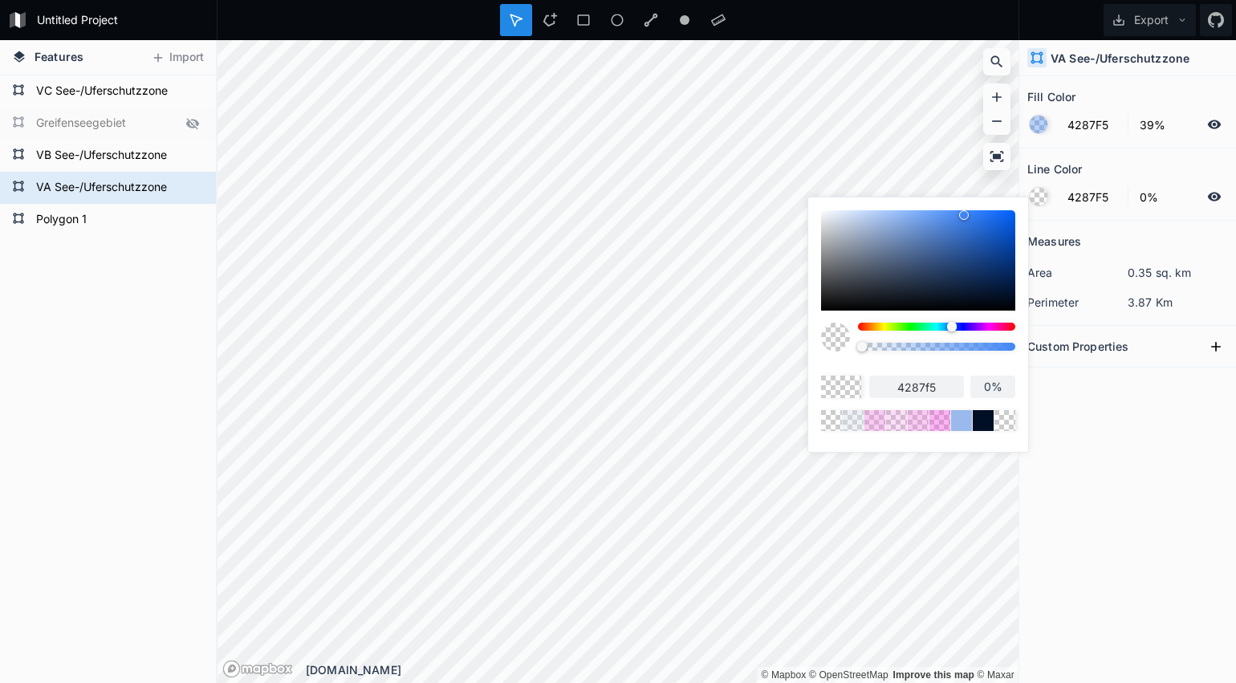
click at [783, 350] on body "Untitled Project Export Features Import Polygon 1 VA See-/Uferschutzzone VB See…" at bounding box center [618, 341] width 1236 height 683
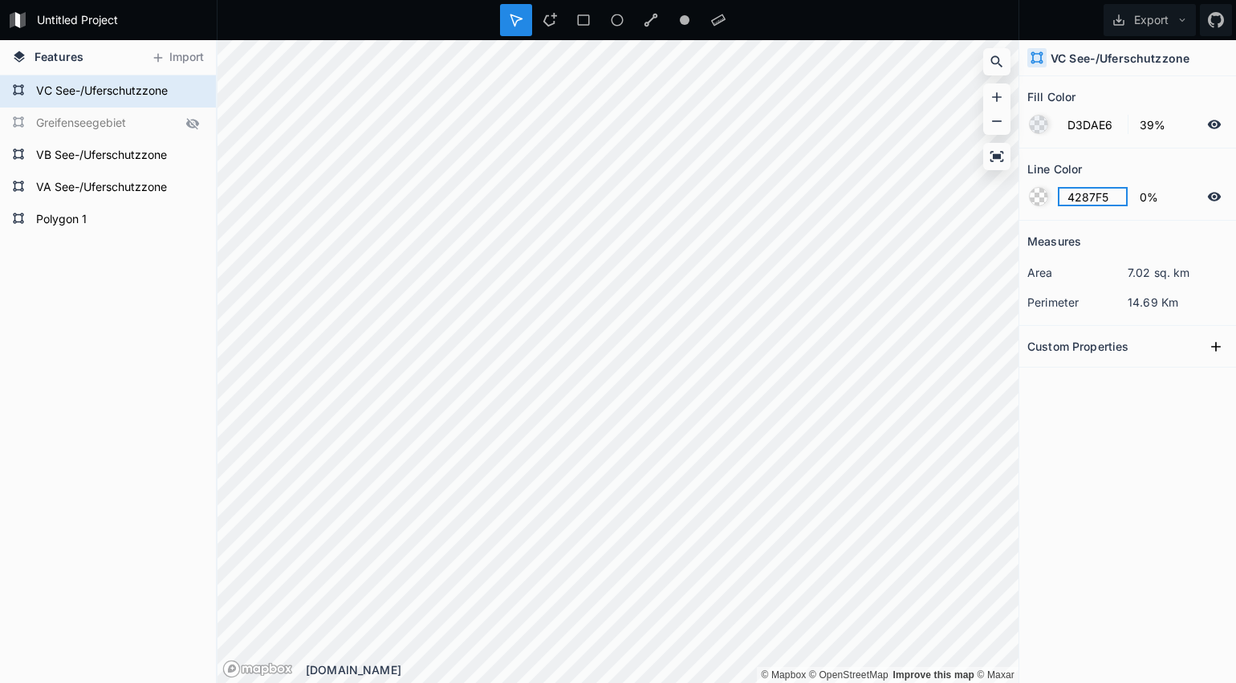
click at [1076, 189] on input "4287F5" at bounding box center [1093, 196] width 70 height 19
click at [1039, 201] on div at bounding box center [1039, 197] width 18 height 18
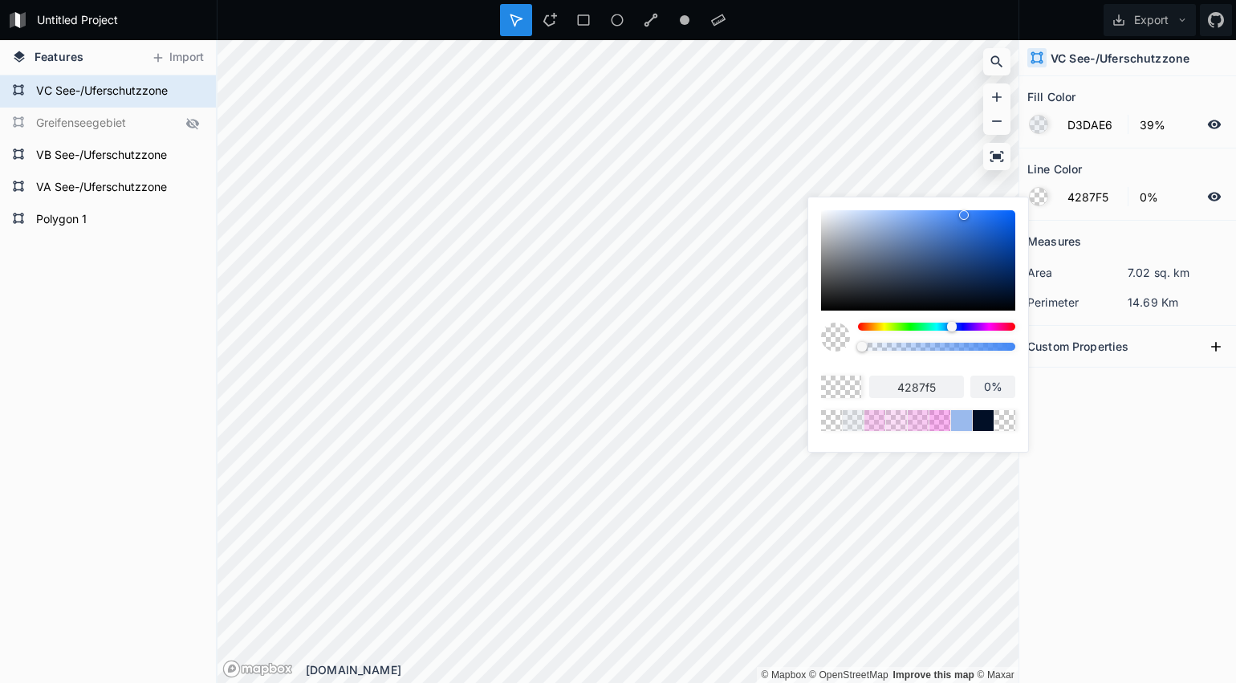
drag, startPoint x: 852, startPoint y: 345, endPoint x: 828, endPoint y: 343, distance: 24.2
click at [830, 343] on div at bounding box center [918, 343] width 194 height 40
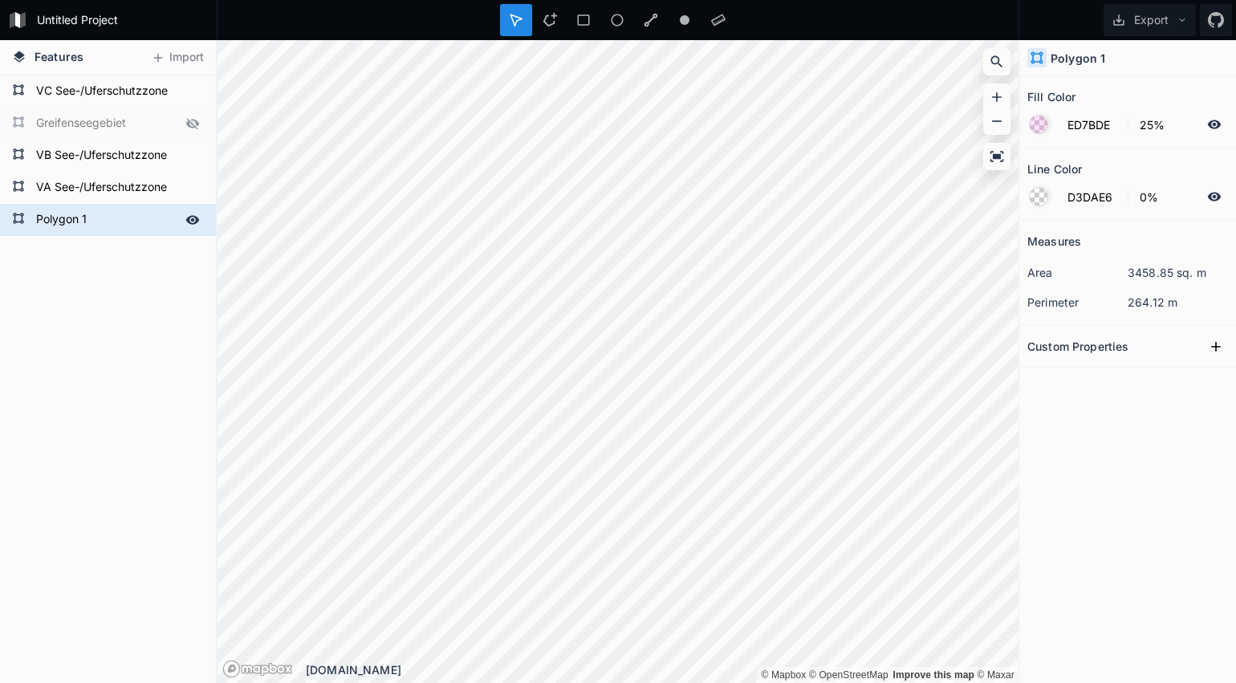
click at [79, 222] on form "Polygon 1" at bounding box center [106, 220] width 150 height 24
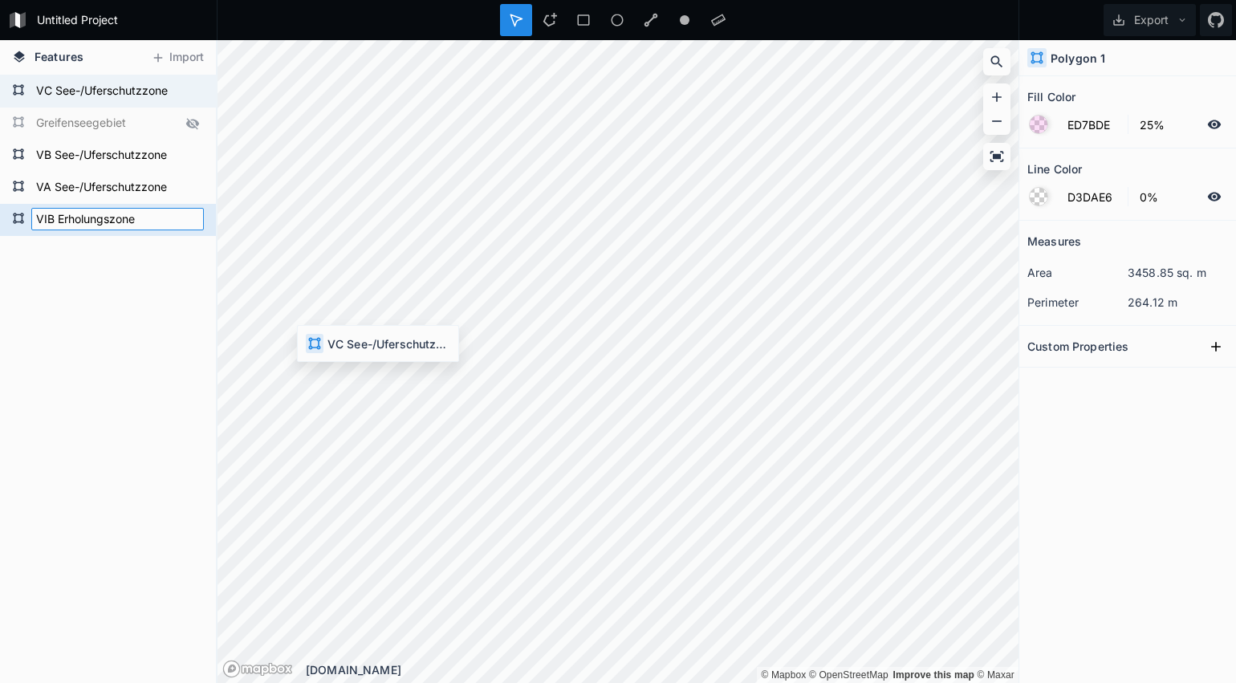
click input "submit" at bounding box center [0, 0] width 0 height 0
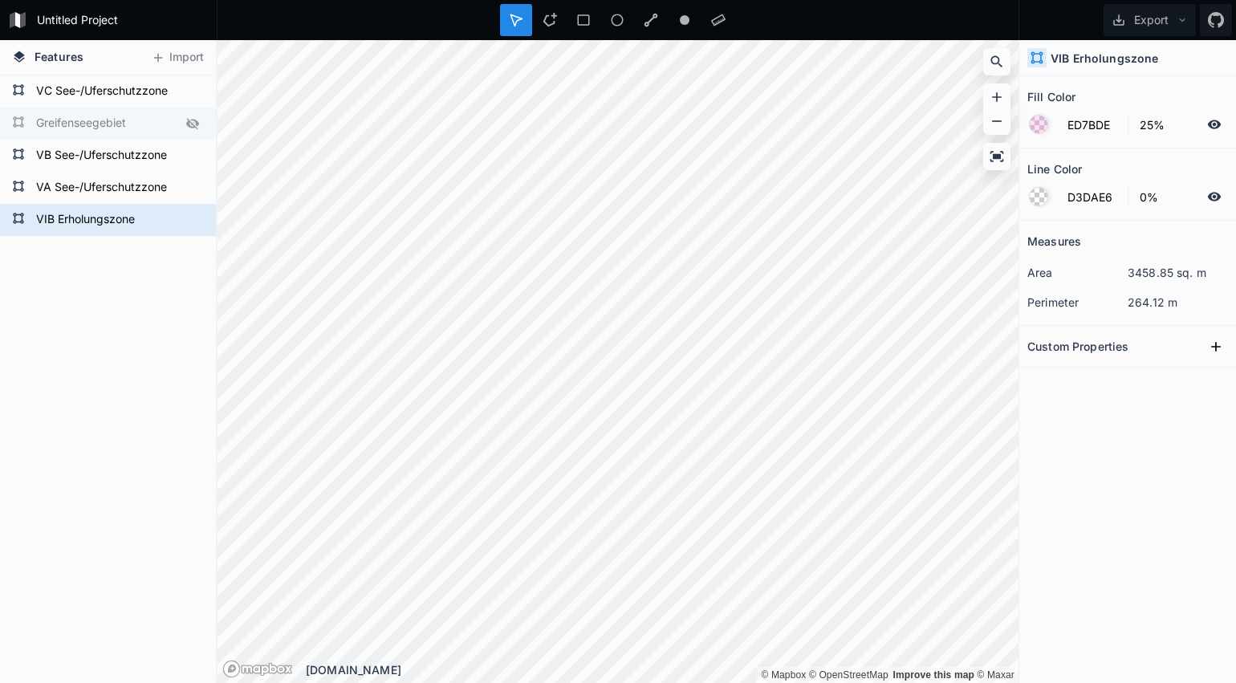
click at [193, 126] on icon at bounding box center [192, 123] width 14 height 14
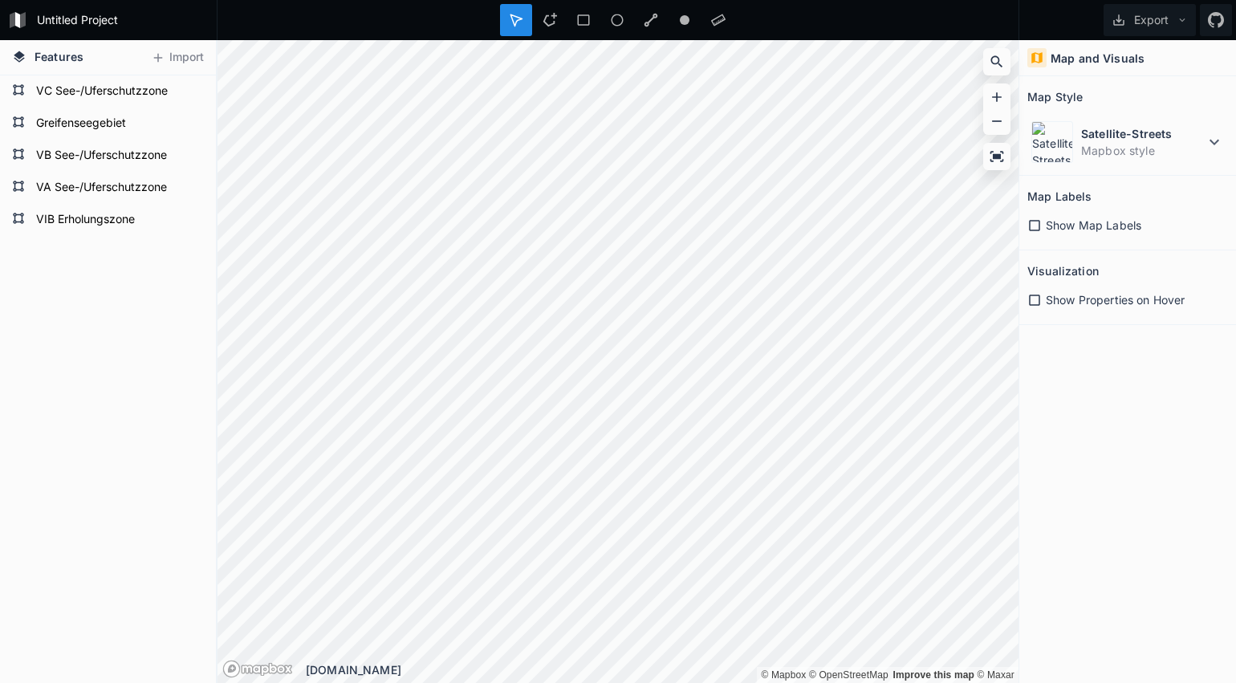
click at [0, 0] on icon at bounding box center [0, 0] width 0 height 0
click at [194, 126] on icon at bounding box center [192, 123] width 13 height 11
click at [194, 126] on div "Greifenseegebiet" at bounding box center [108, 124] width 216 height 32
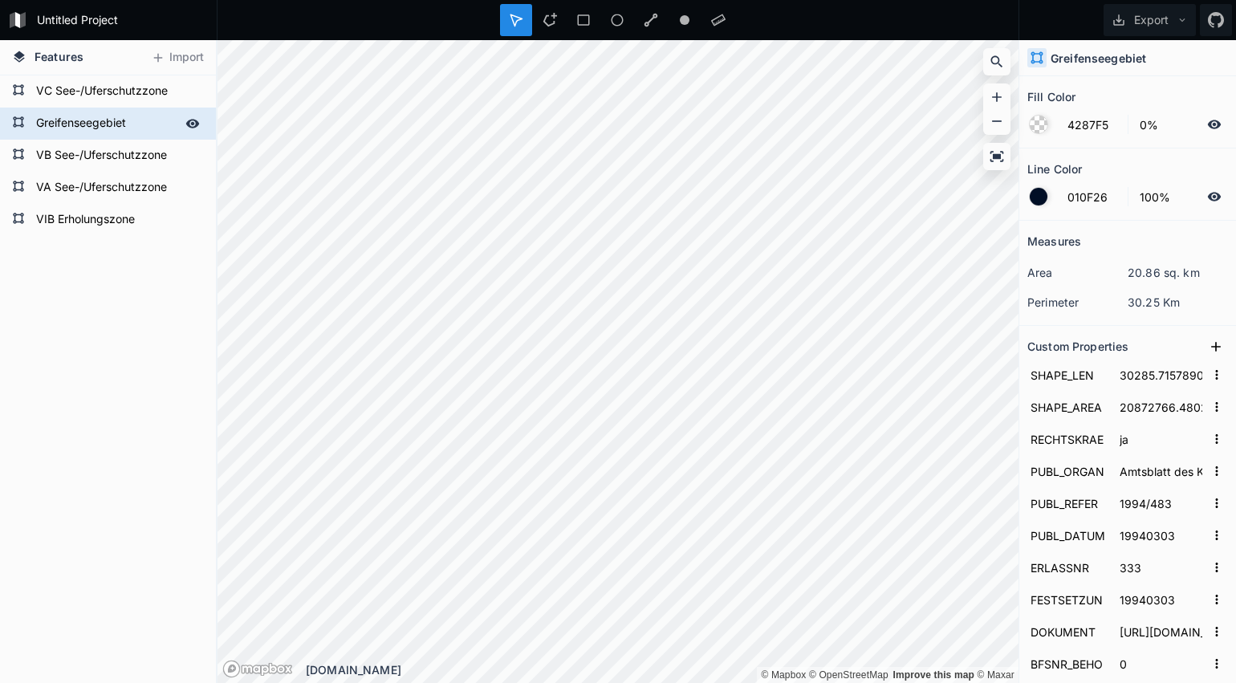
scroll to position [0, 0]
click at [0, 0] on icon at bounding box center [0, 0] width 0 height 0
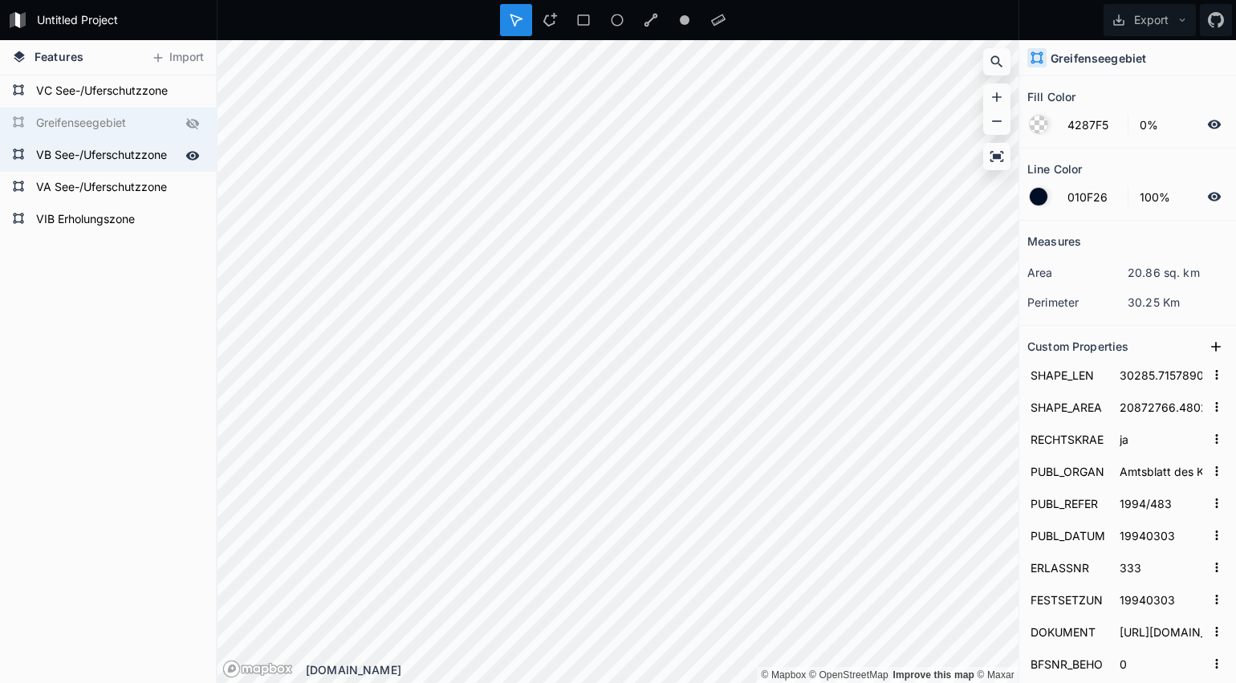
click at [172, 157] on form "VB See-/Uferschutzzone" at bounding box center [106, 156] width 150 height 24
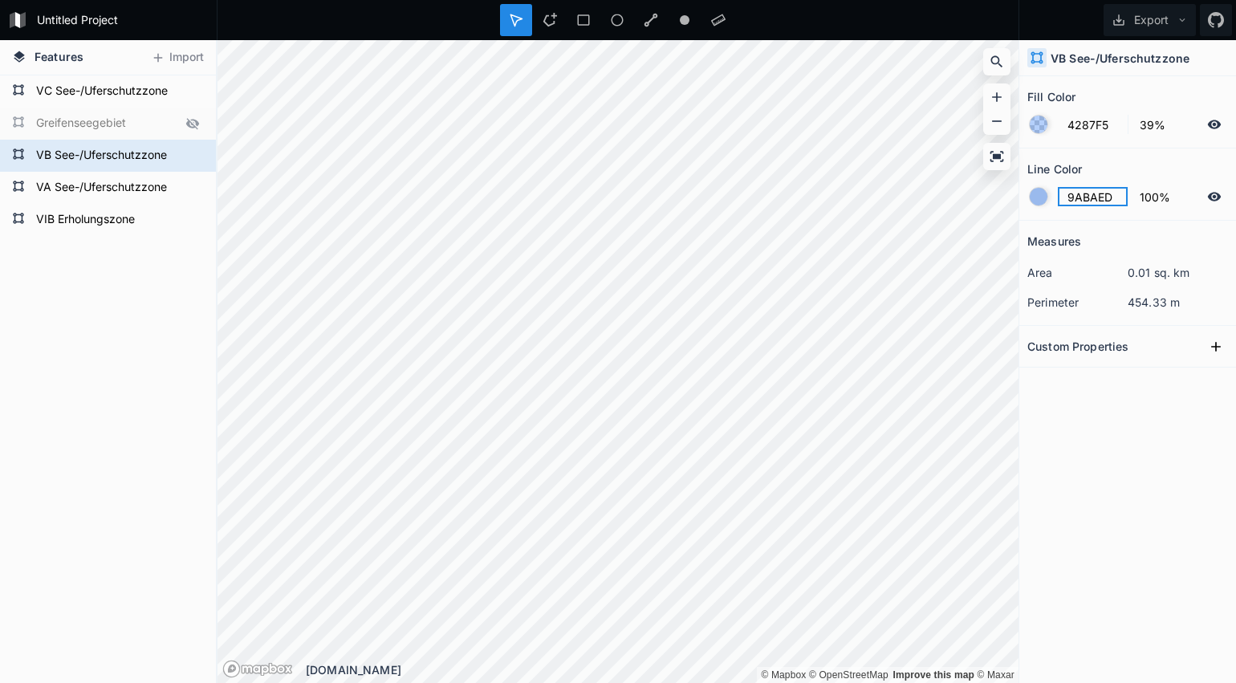
click at [1084, 201] on input "9ABAED" at bounding box center [1093, 196] width 70 height 19
click at [1040, 199] on div at bounding box center [1039, 197] width 18 height 18
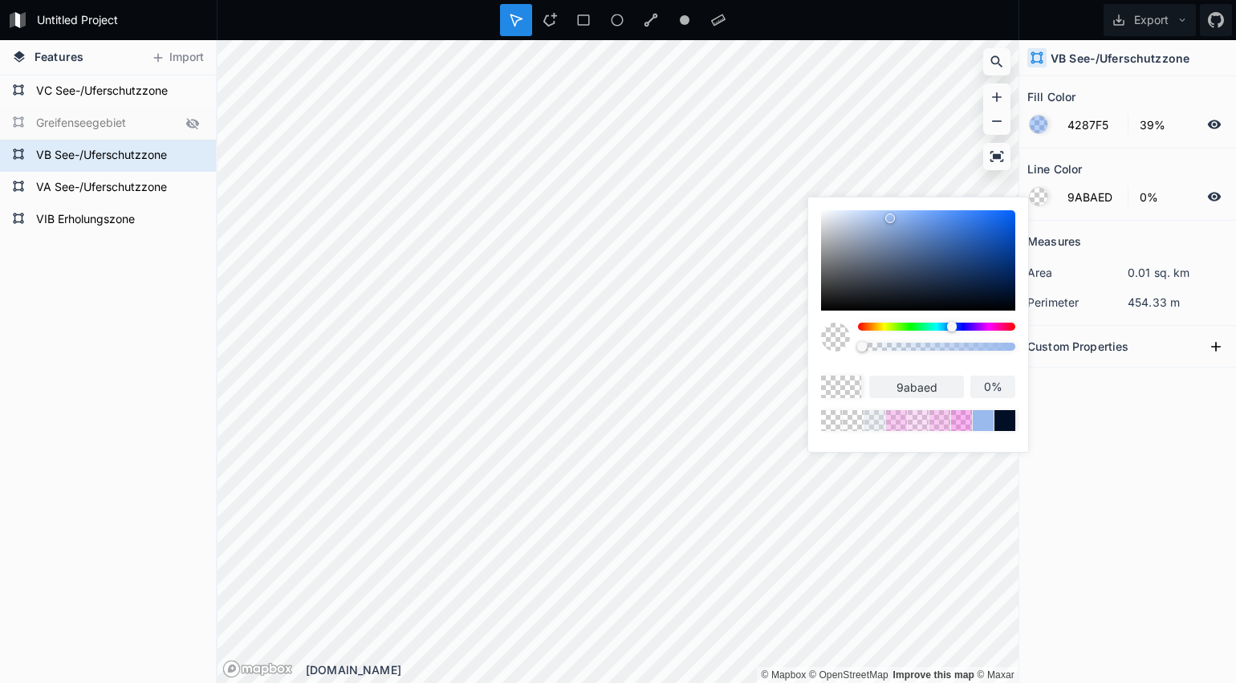
click at [787, 354] on body "Untitled Project Export Features Import VIB Erholungszone [GEOGRAPHIC_DATA] See…" at bounding box center [618, 341] width 1236 height 683
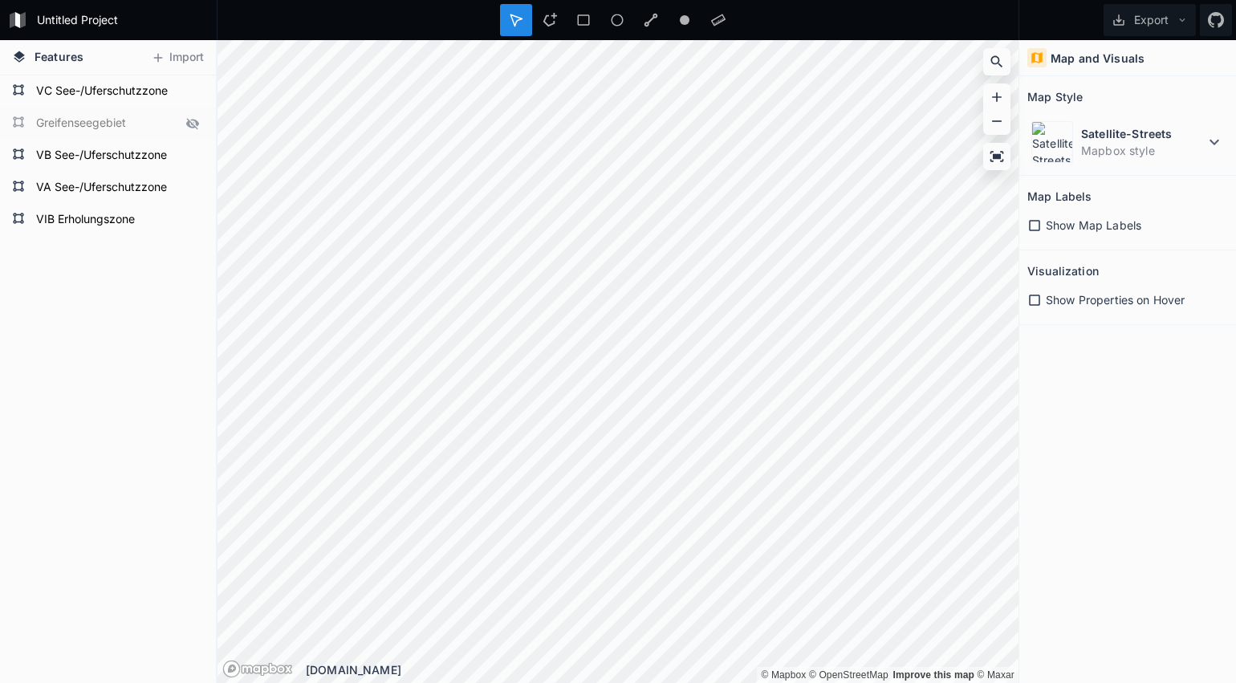
drag, startPoint x: 550, startPoint y: 25, endPoint x: 554, endPoint y: 39, distance: 15.0
click at [550, 25] on icon at bounding box center [550, 20] width 14 height 14
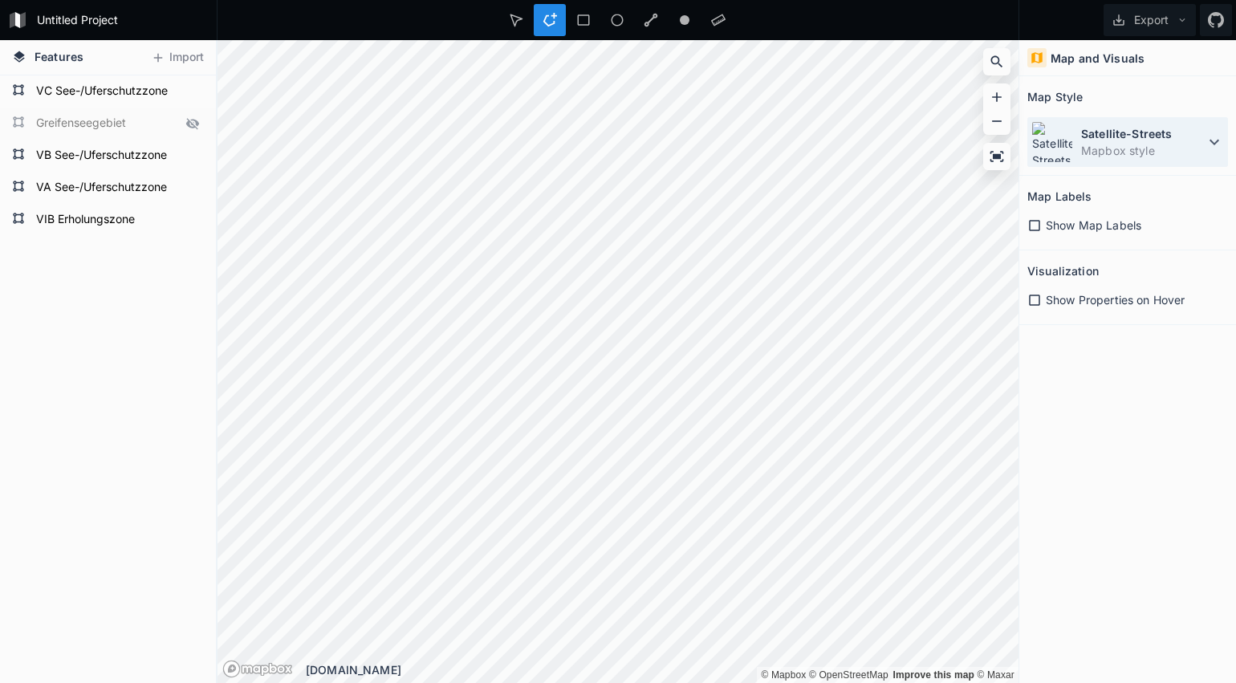
click at [1141, 136] on dt "Satellite-Streets" at bounding box center [1143, 133] width 124 height 17
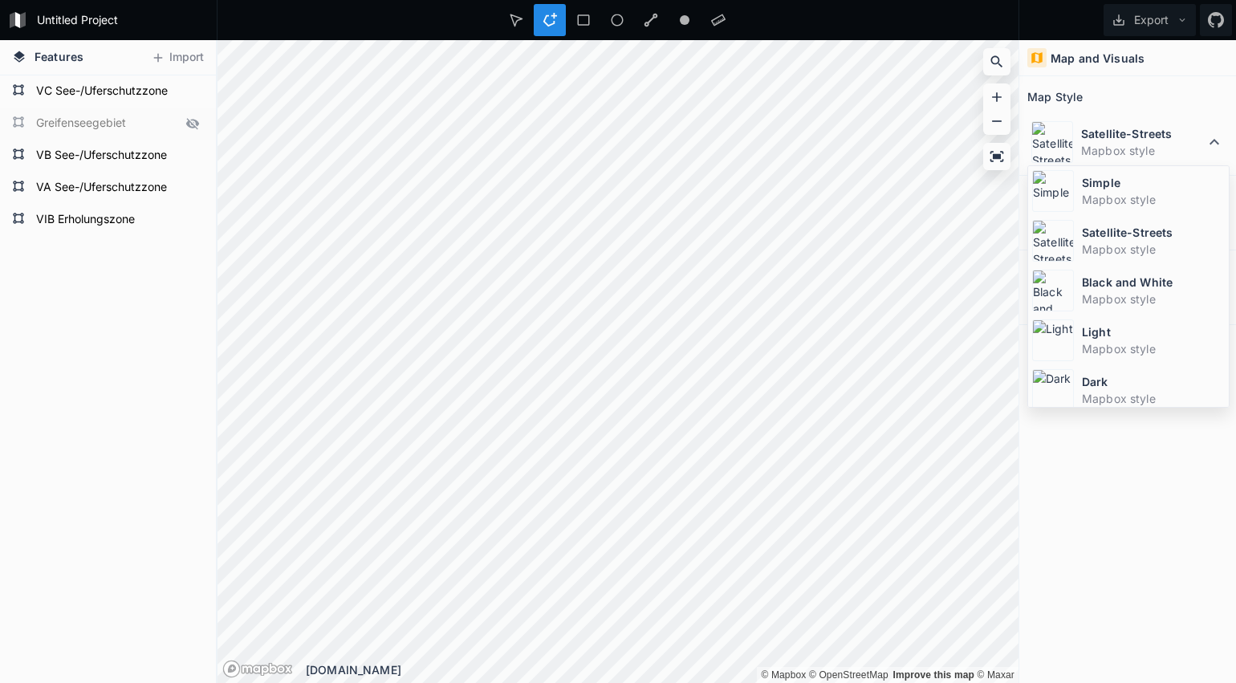
click at [1109, 194] on dd "Mapbox style" at bounding box center [1153, 199] width 143 height 17
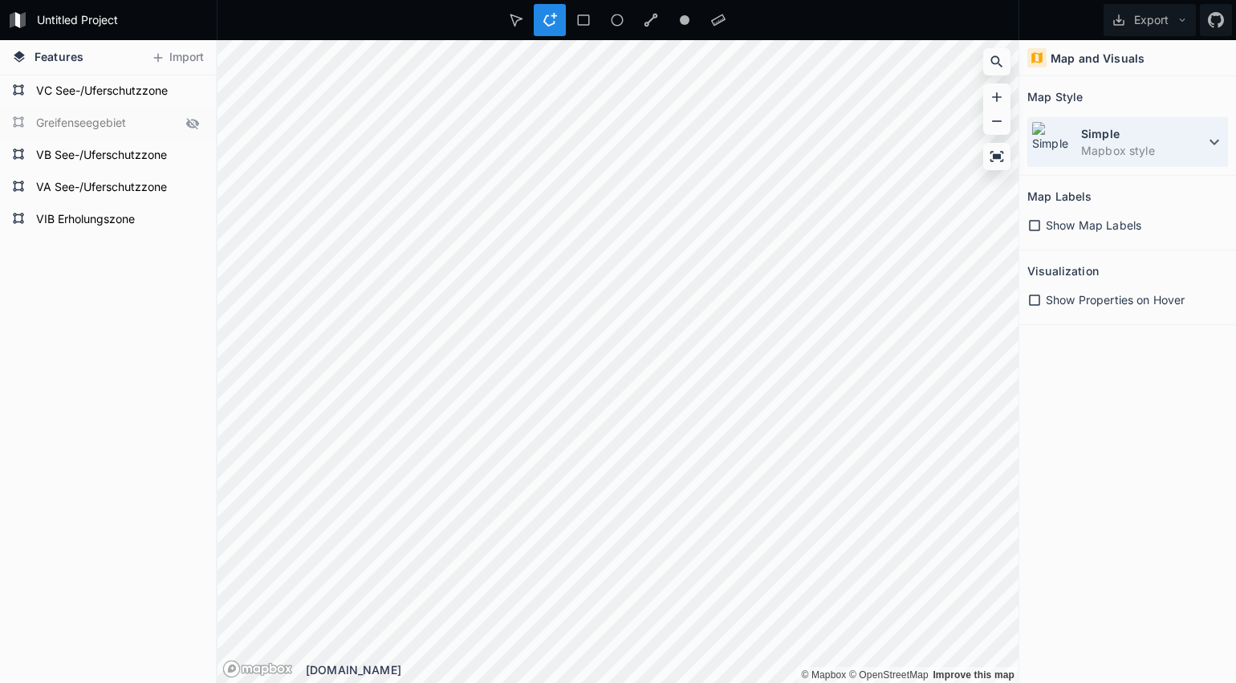
click at [1105, 140] on dt "Simple" at bounding box center [1143, 133] width 124 height 17
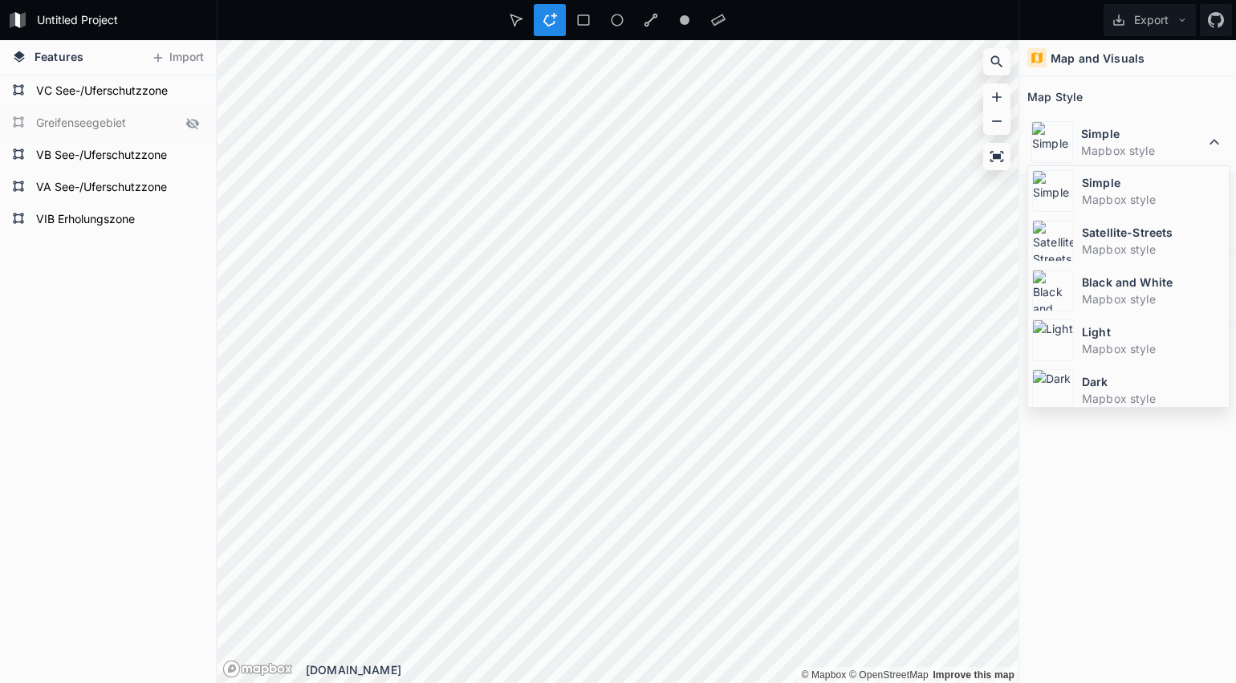
click at [1098, 234] on dt "Satellite-Streets" at bounding box center [1153, 232] width 143 height 17
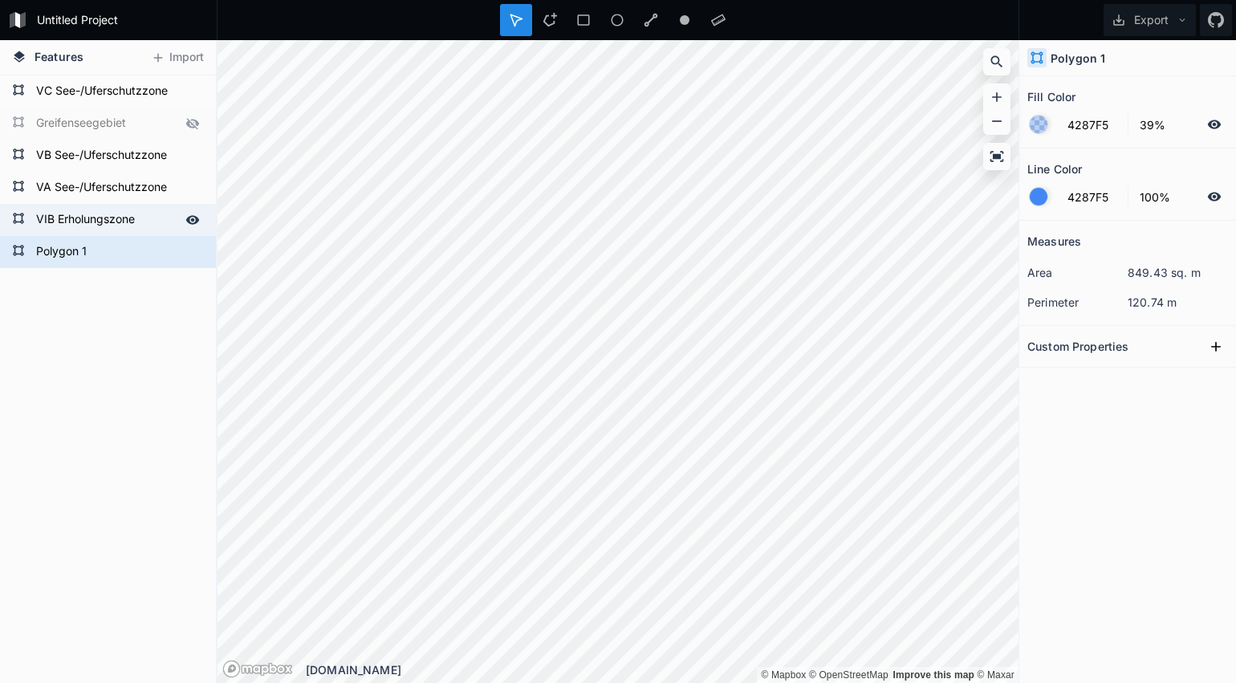
click at [96, 222] on form "VIB Erholungszone" at bounding box center [106, 220] width 150 height 24
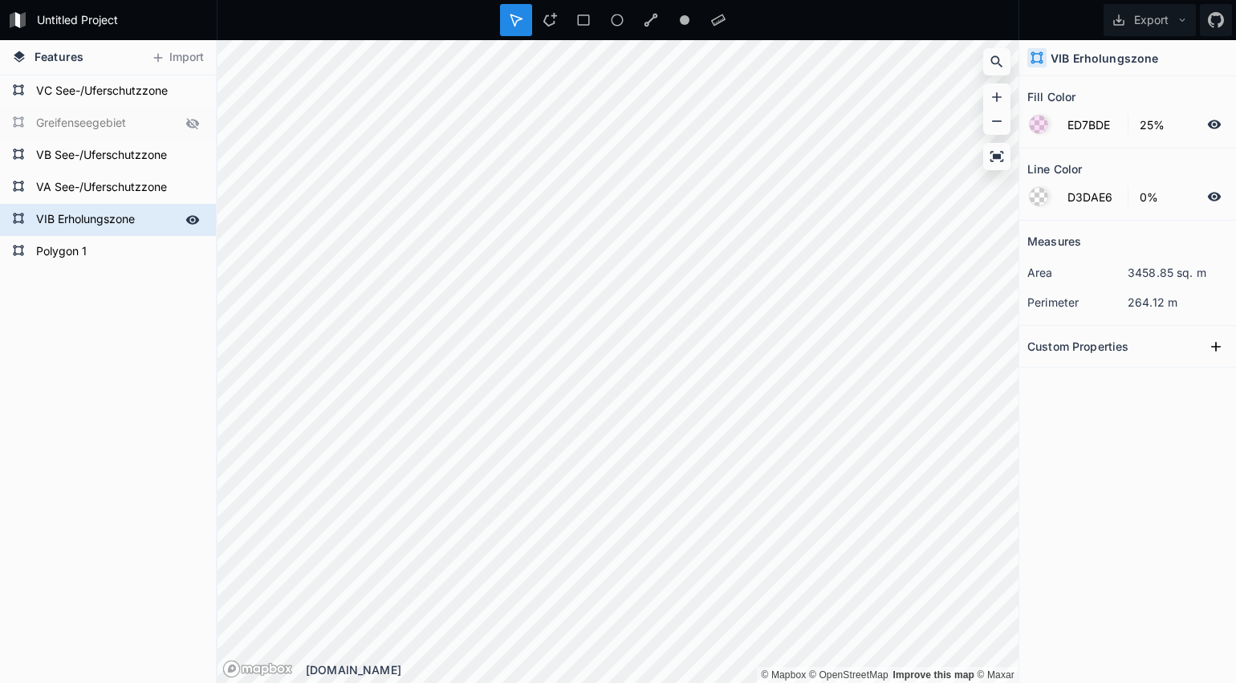
click at [117, 224] on form "VIB Erholungszone" at bounding box center [106, 220] width 150 height 24
click at [1092, 124] on input "ED7BDE" at bounding box center [1093, 124] width 70 height 19
click at [101, 246] on form "Polygon 1" at bounding box center [106, 252] width 150 height 24
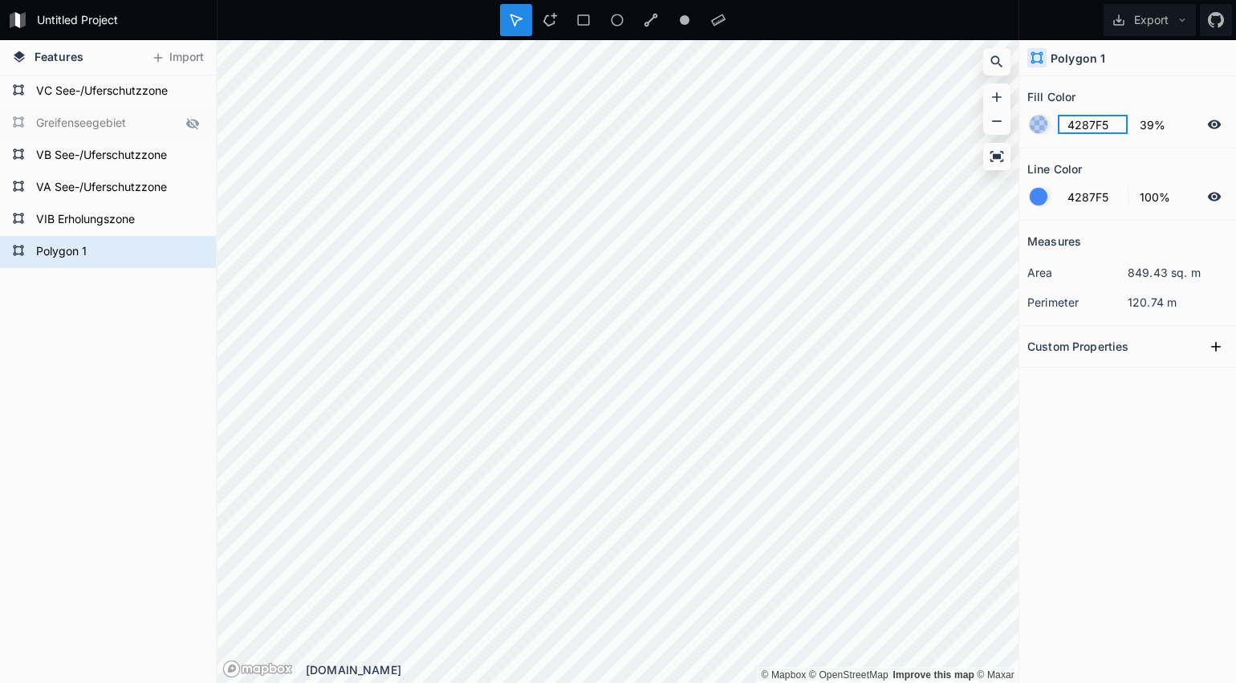
click at [1087, 120] on input "4287F5" at bounding box center [1093, 124] width 70 height 19
click at [1087, 124] on input "4287F5" at bounding box center [1093, 124] width 70 height 19
paste input "ED7BDE"
click at [1086, 197] on input "4287F5" at bounding box center [1093, 196] width 70 height 19
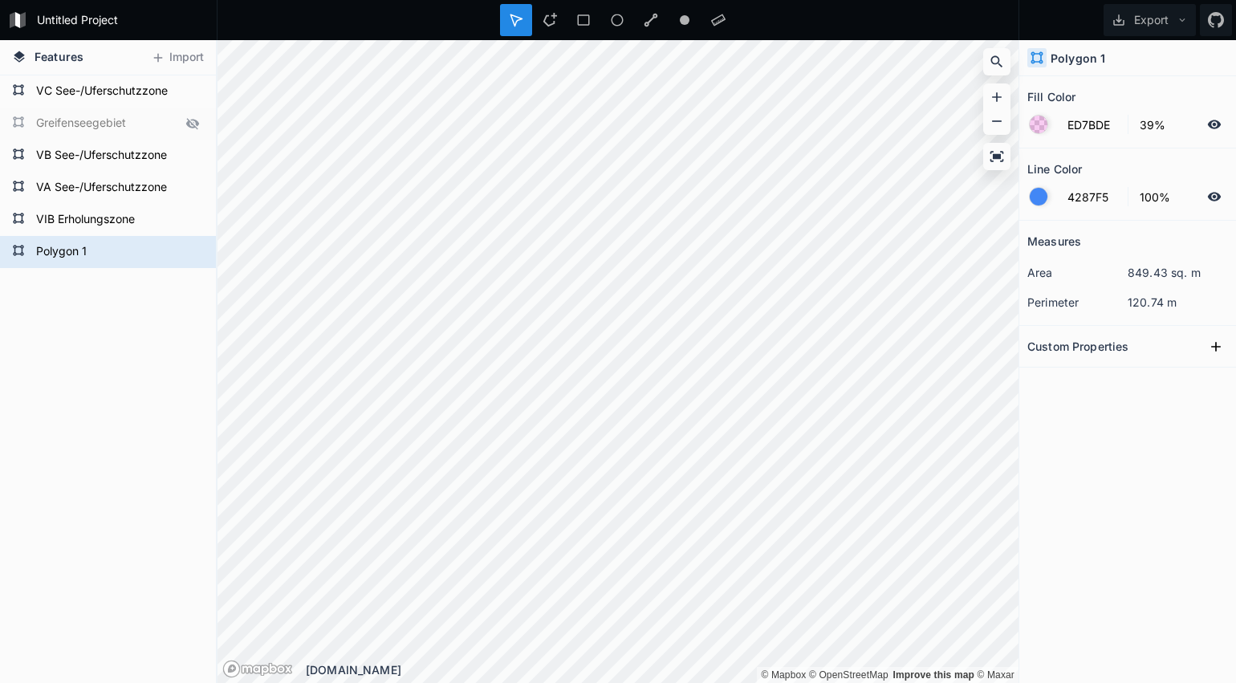
click at [1043, 194] on div at bounding box center [1039, 197] width 18 height 18
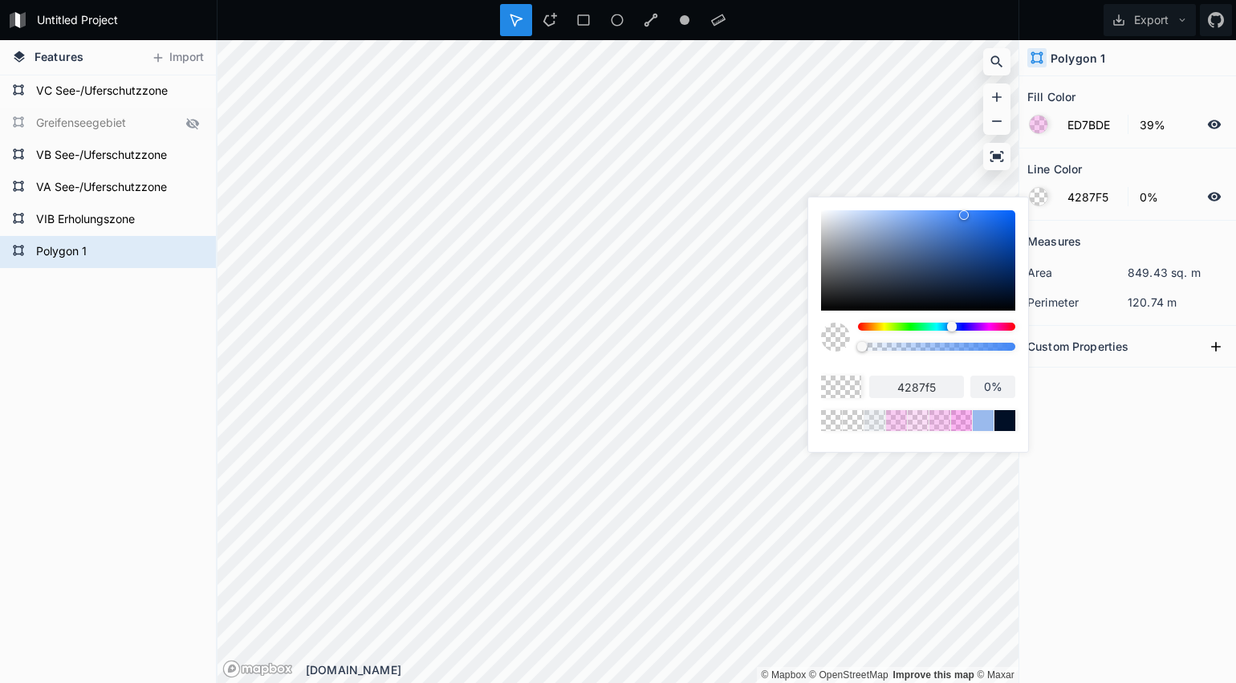
drag, startPoint x: 1004, startPoint y: 347, endPoint x: 813, endPoint y: 349, distance: 191.1
click at [814, 349] on div "4287f5 0%" at bounding box center [918, 320] width 220 height 246
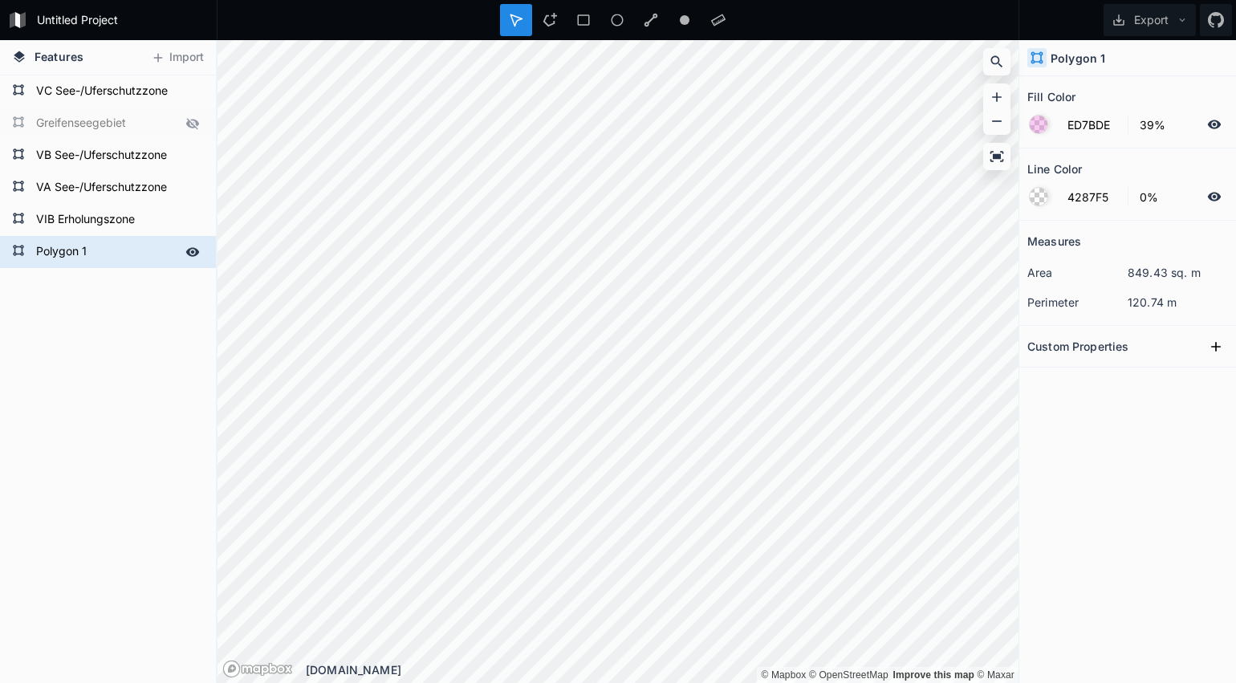
click at [82, 253] on form "Polygon 1" at bounding box center [106, 252] width 150 height 24
click at [1043, 128] on div at bounding box center [1039, 125] width 18 height 18
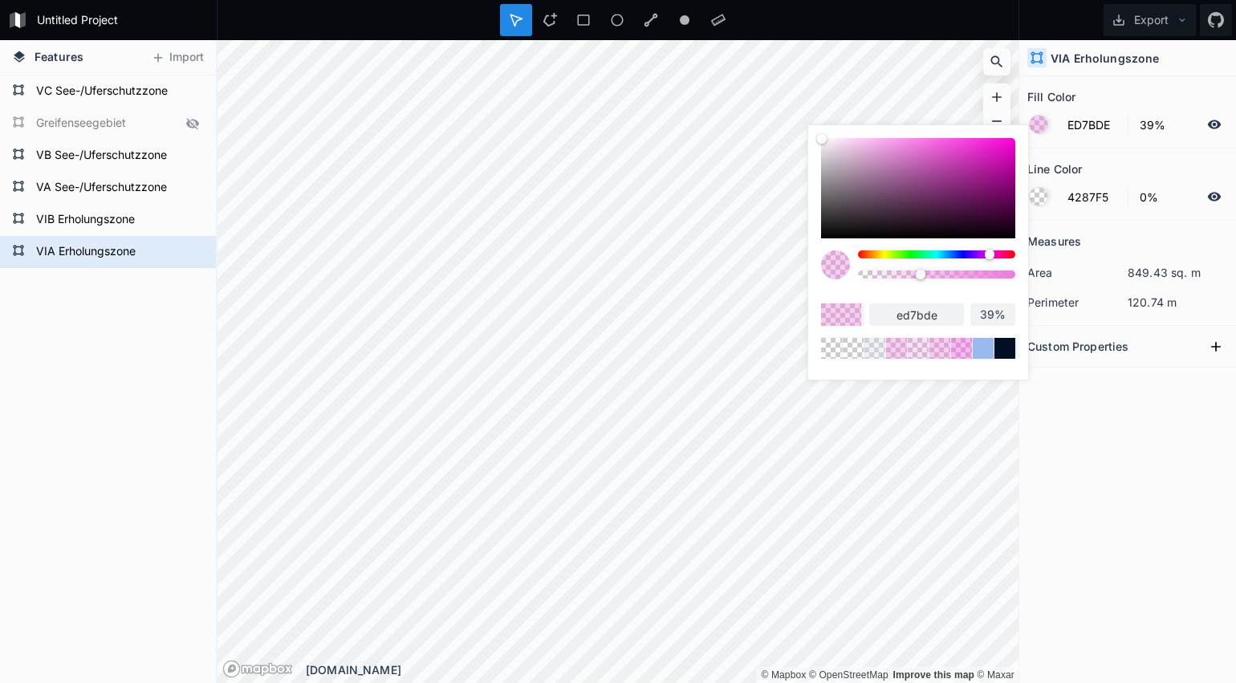
click at [897, 144] on div at bounding box center [918, 188] width 194 height 100
click at [962, 142] on div at bounding box center [918, 188] width 194 height 100
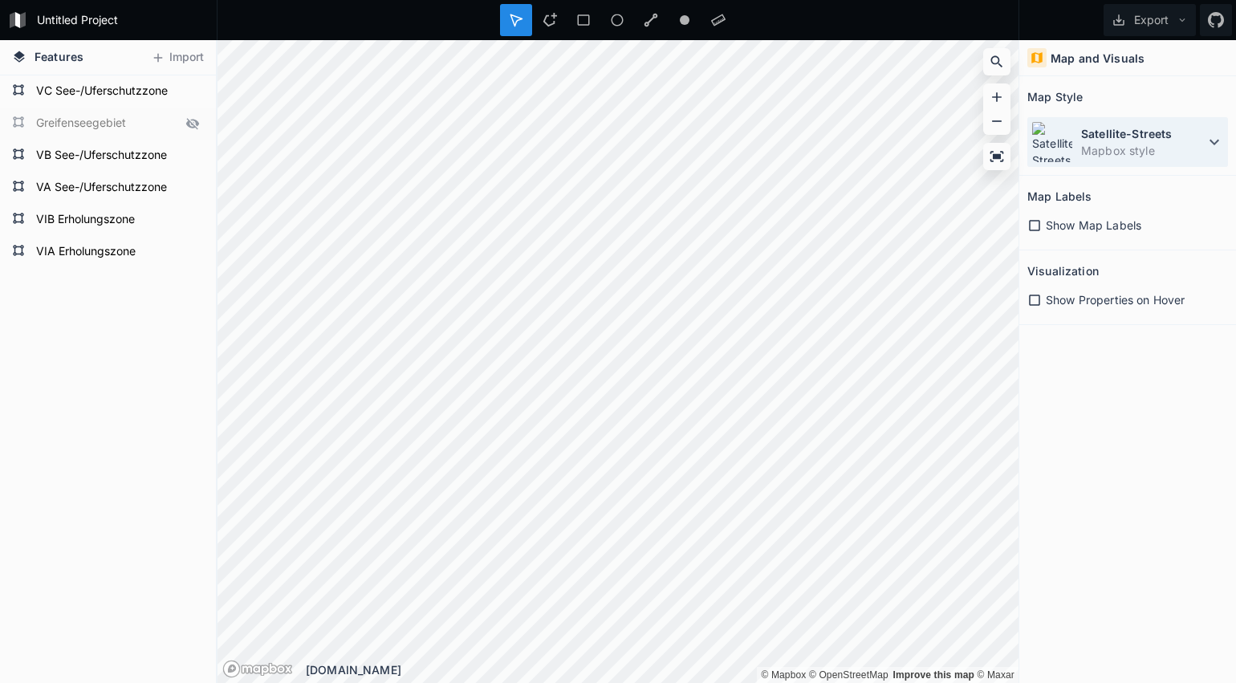
click at [1108, 149] on dd "Mapbox style" at bounding box center [1143, 150] width 124 height 17
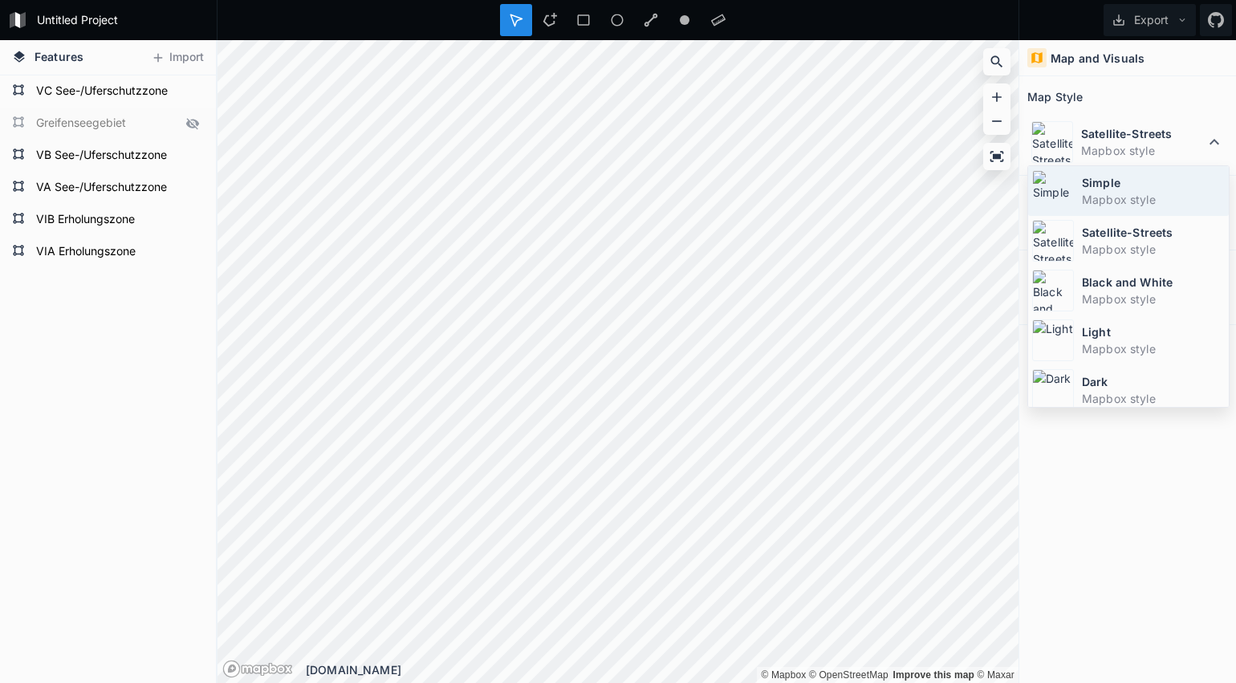
click at [1099, 195] on dd "Mapbox style" at bounding box center [1153, 199] width 143 height 17
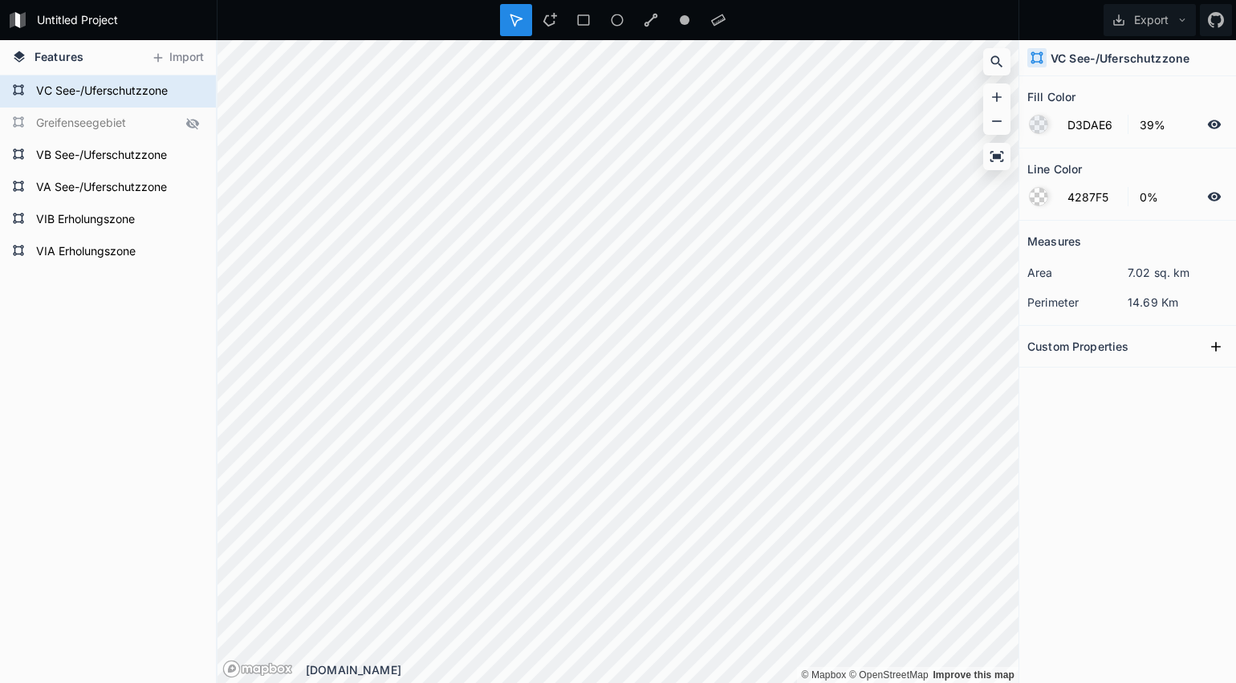
click at [1041, 124] on div at bounding box center [1039, 125] width 18 height 18
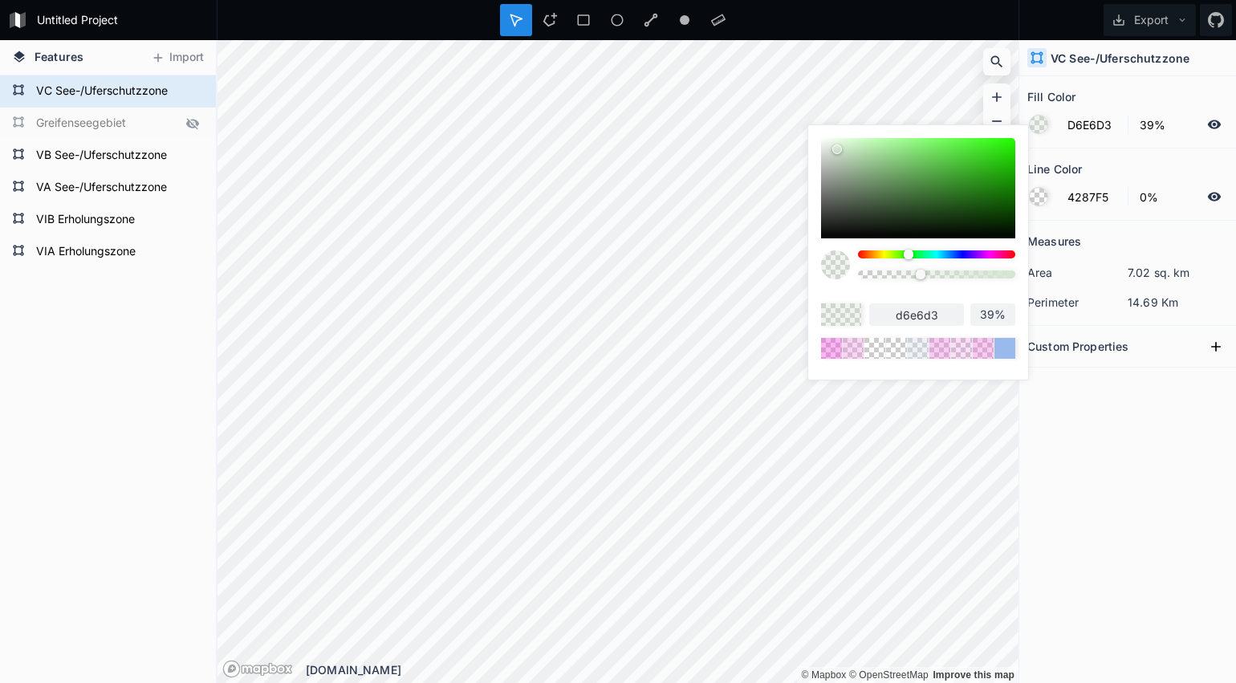
drag, startPoint x: 924, startPoint y: 252, endPoint x: 909, endPoint y: 250, distance: 15.3
click at [909, 250] on div at bounding box center [909, 255] width 10 height 10
drag, startPoint x: 828, startPoint y: 144, endPoint x: 815, endPoint y: 132, distance: 17.6
click at [815, 132] on div "ffffff 39%" at bounding box center [918, 248] width 220 height 246
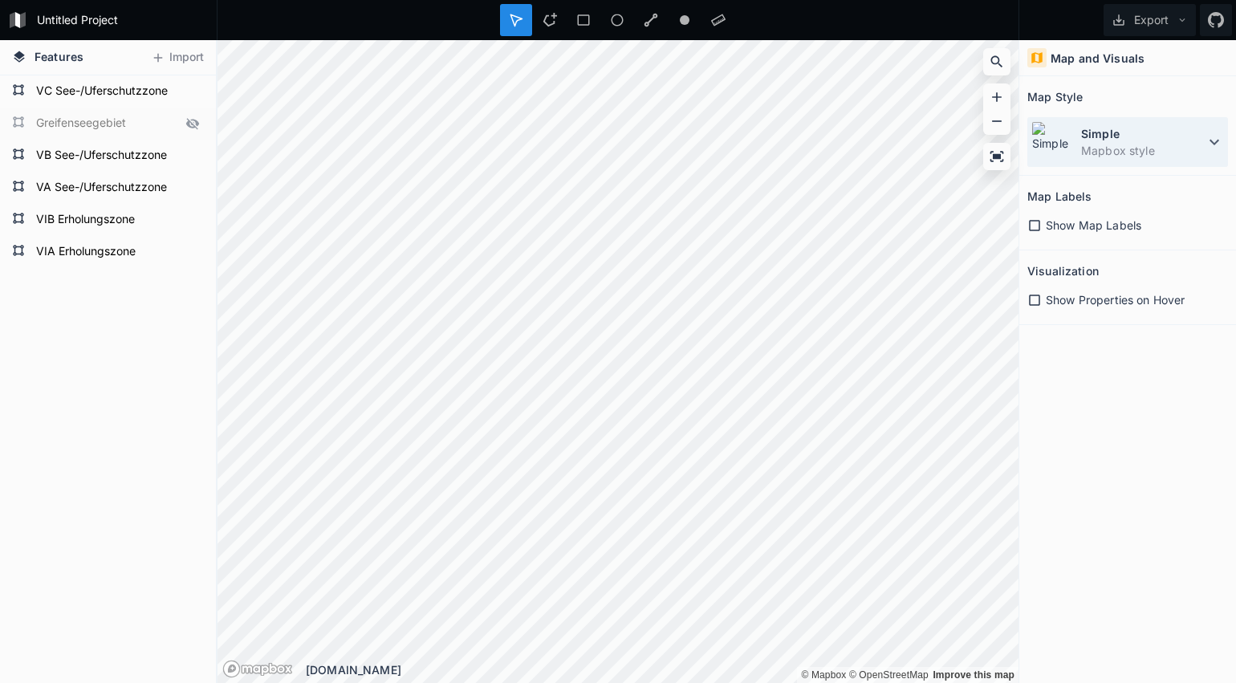
click at [1061, 144] on img at bounding box center [1052, 142] width 42 height 42
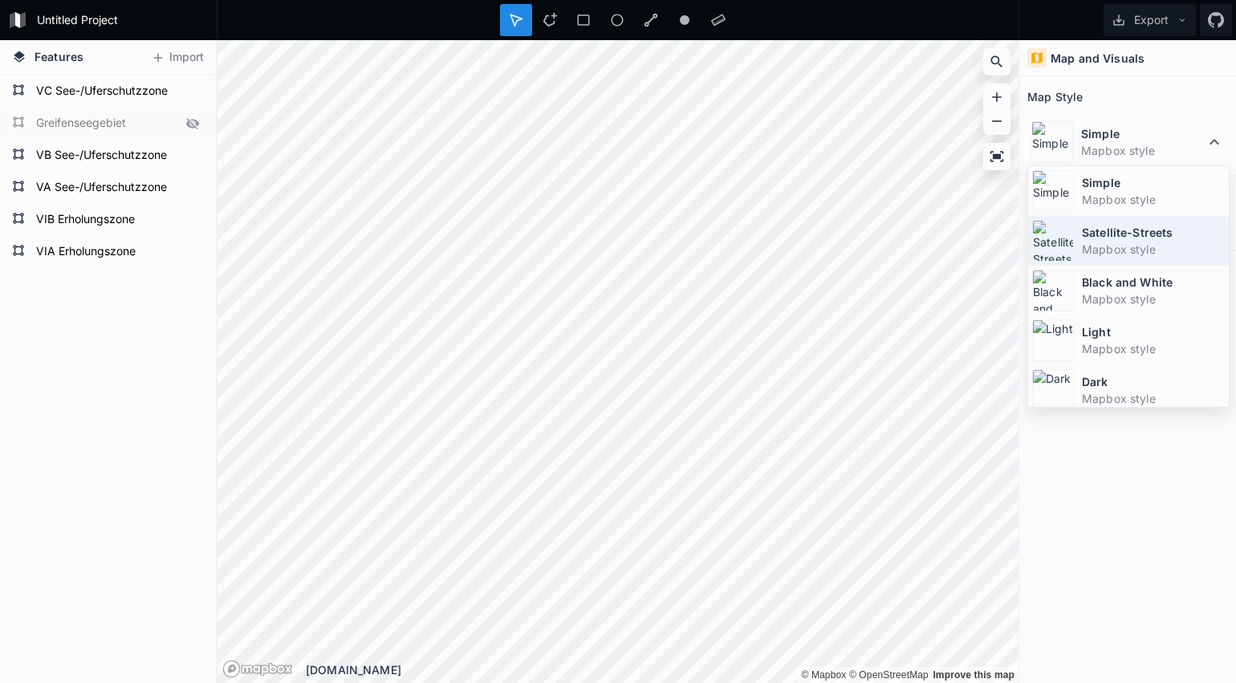
click at [1068, 234] on img at bounding box center [1053, 241] width 42 height 42
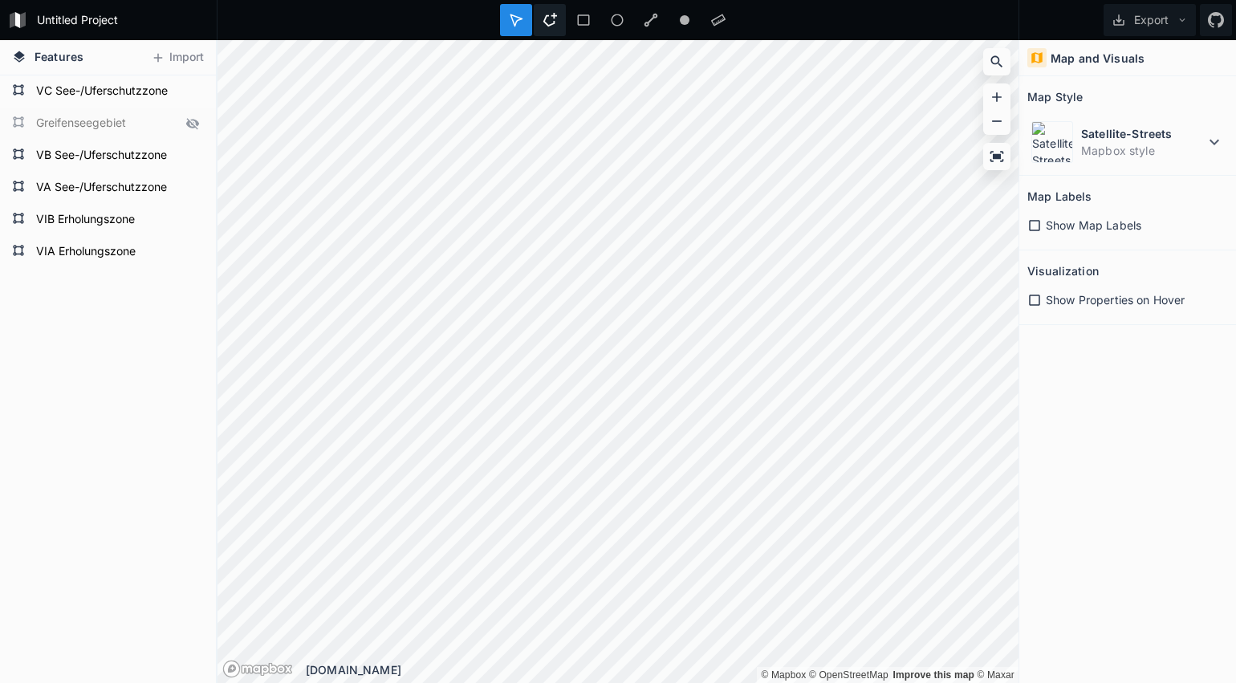
drag, startPoint x: 548, startPoint y: 20, endPoint x: 549, endPoint y: 35, distance: 14.5
click at [548, 20] on icon at bounding box center [550, 20] width 14 height 14
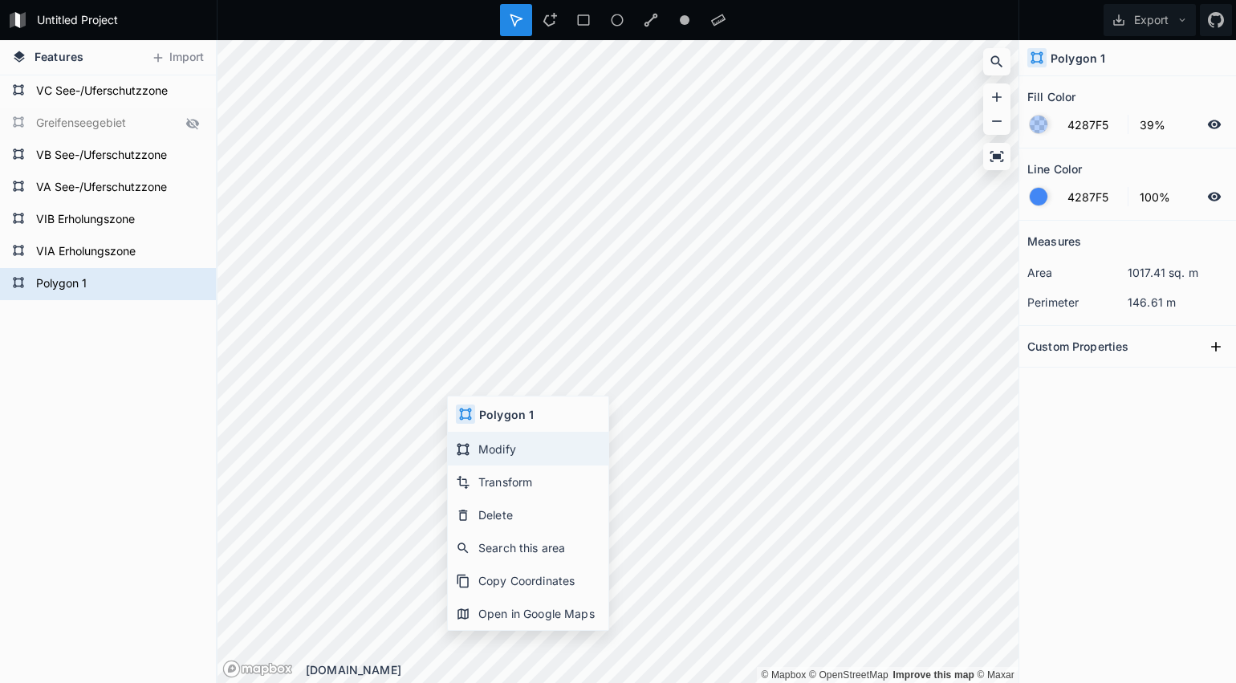
click at [497, 466] on div "Modify" at bounding box center [528, 482] width 161 height 33
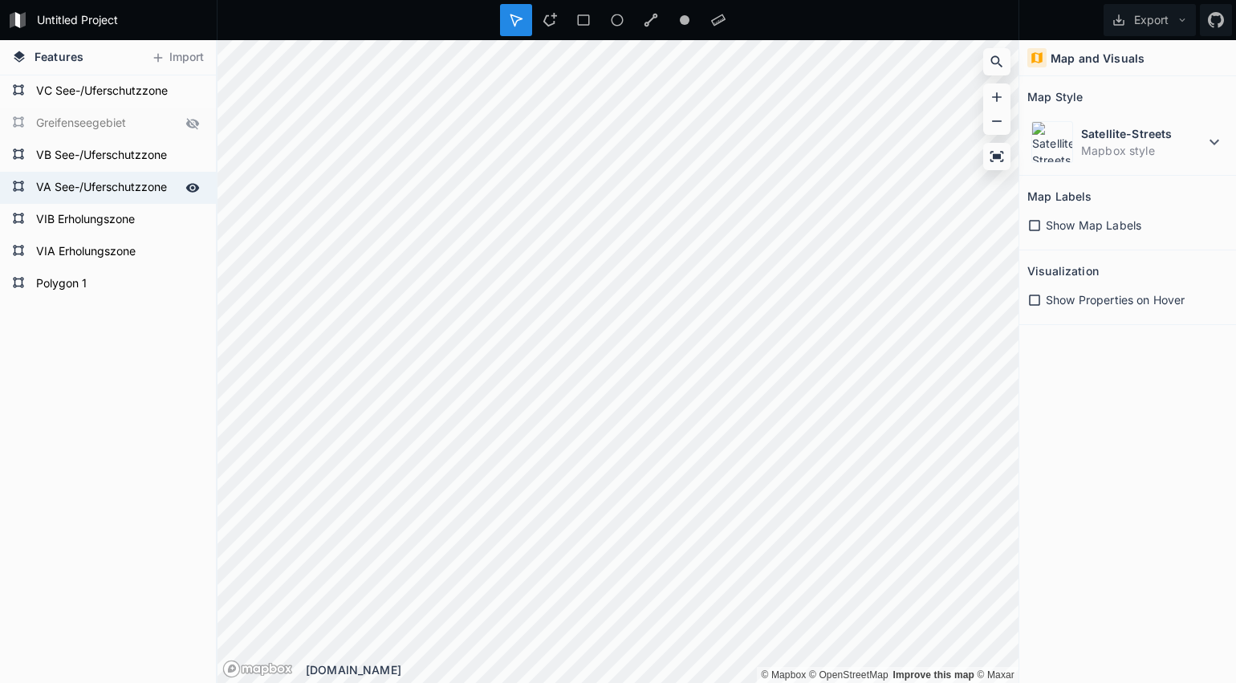
click at [99, 191] on form "VA See-/Uferschutzzone" at bounding box center [106, 188] width 150 height 24
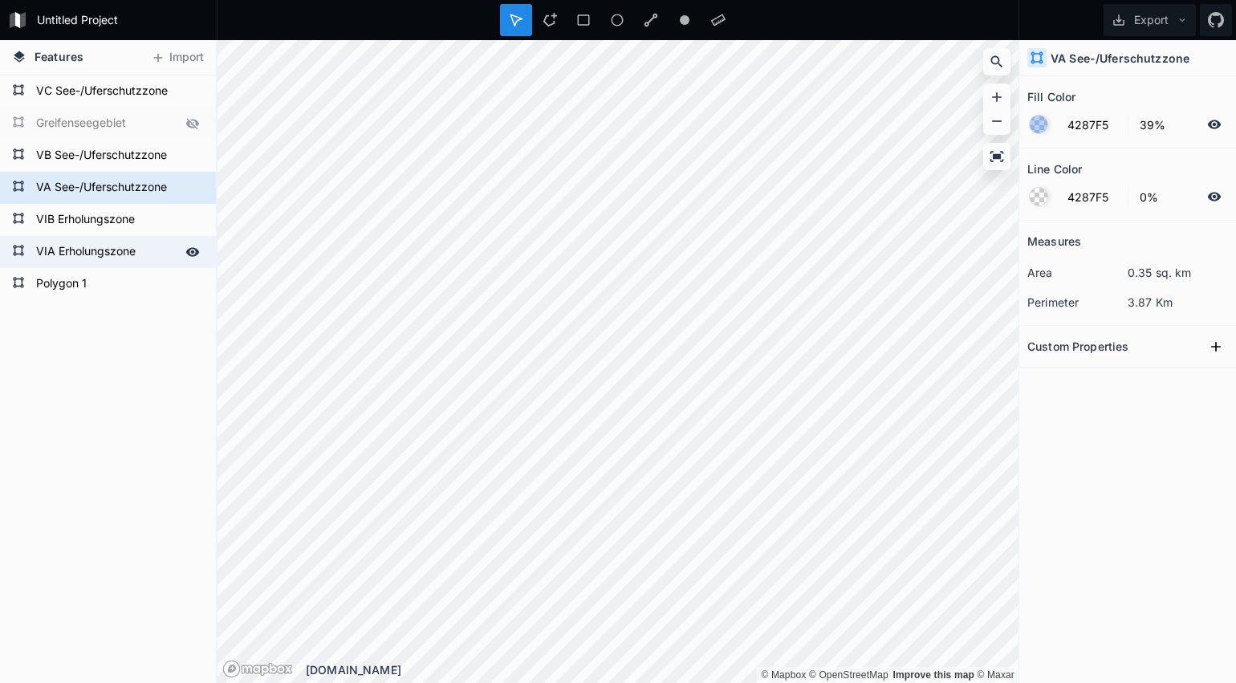
click at [91, 253] on form "VIA Erholungszone" at bounding box center [106, 252] width 150 height 24
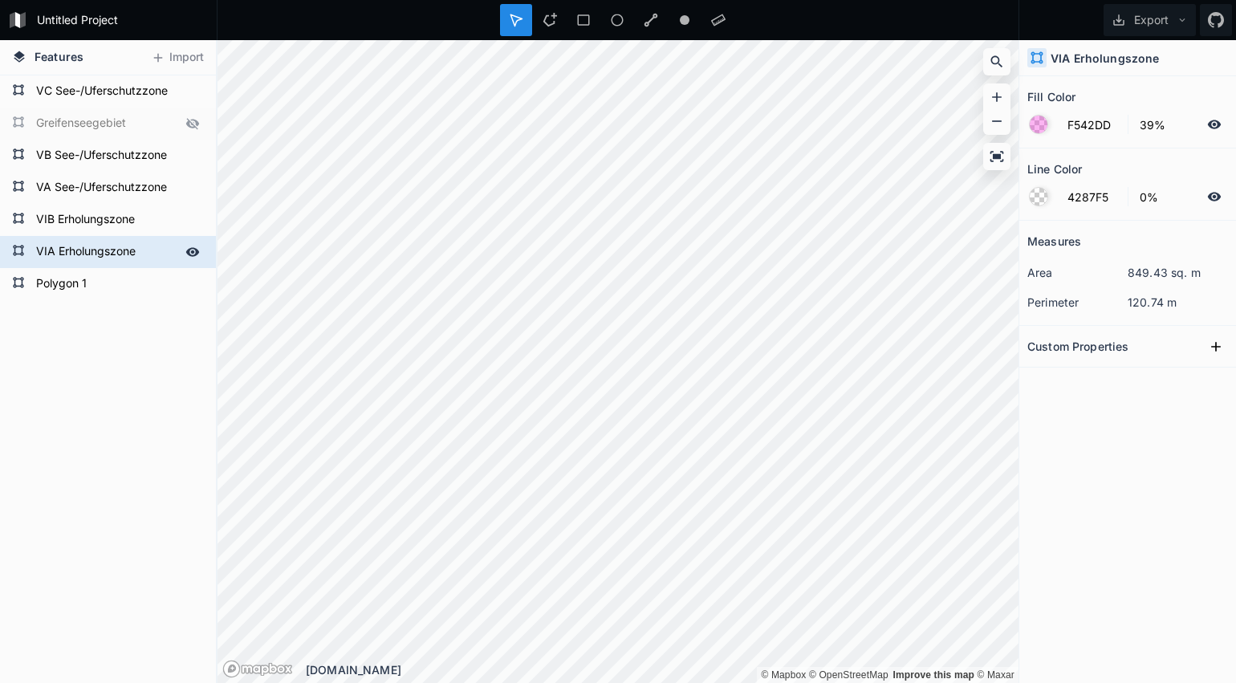
click at [91, 253] on form "VIA Erholungszone" at bounding box center [106, 252] width 150 height 24
click at [91, 253] on input "VIA Erholungszone" at bounding box center [106, 251] width 150 height 22
click at [83, 291] on form "Polygon 1" at bounding box center [106, 284] width 150 height 24
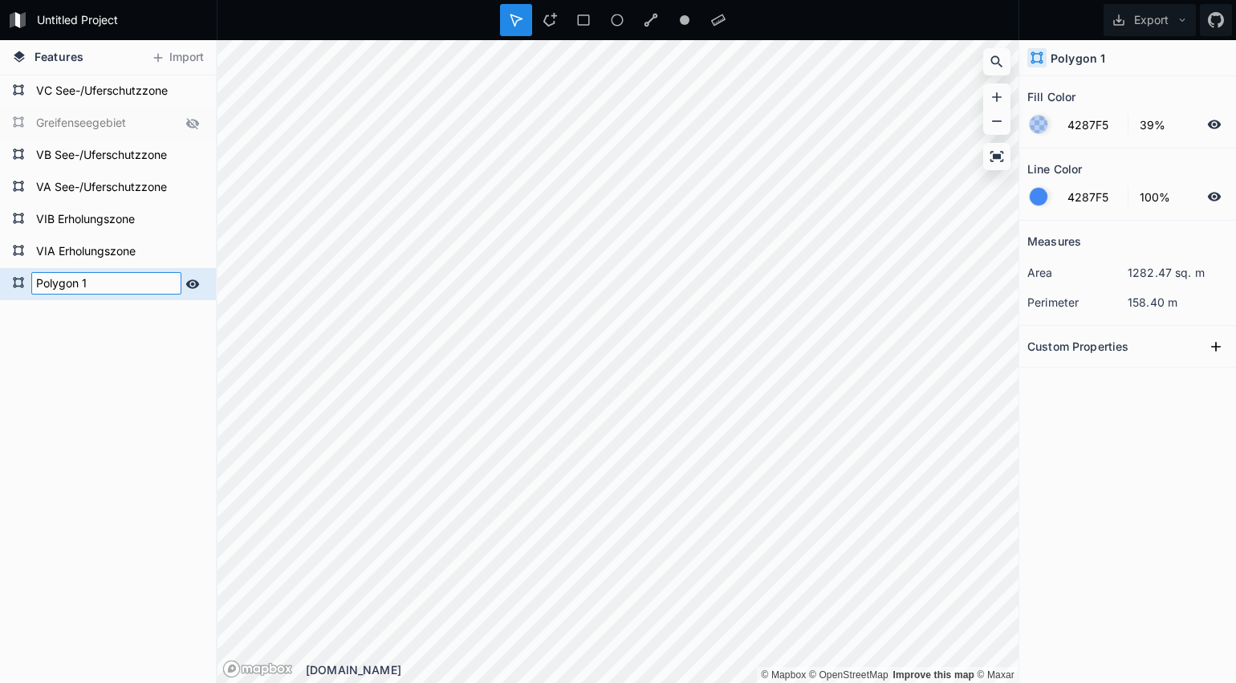
paste input "VIA Erholungszone"
click at [100, 323] on div "VIA Erholungszone VIA Erholungszone VIB Erholungszone VA See-/Uferschutzzone VB…" at bounding box center [108, 379] width 216 height 608
click at [86, 254] on form "VIA Erholungszone" at bounding box center [106, 252] width 150 height 24
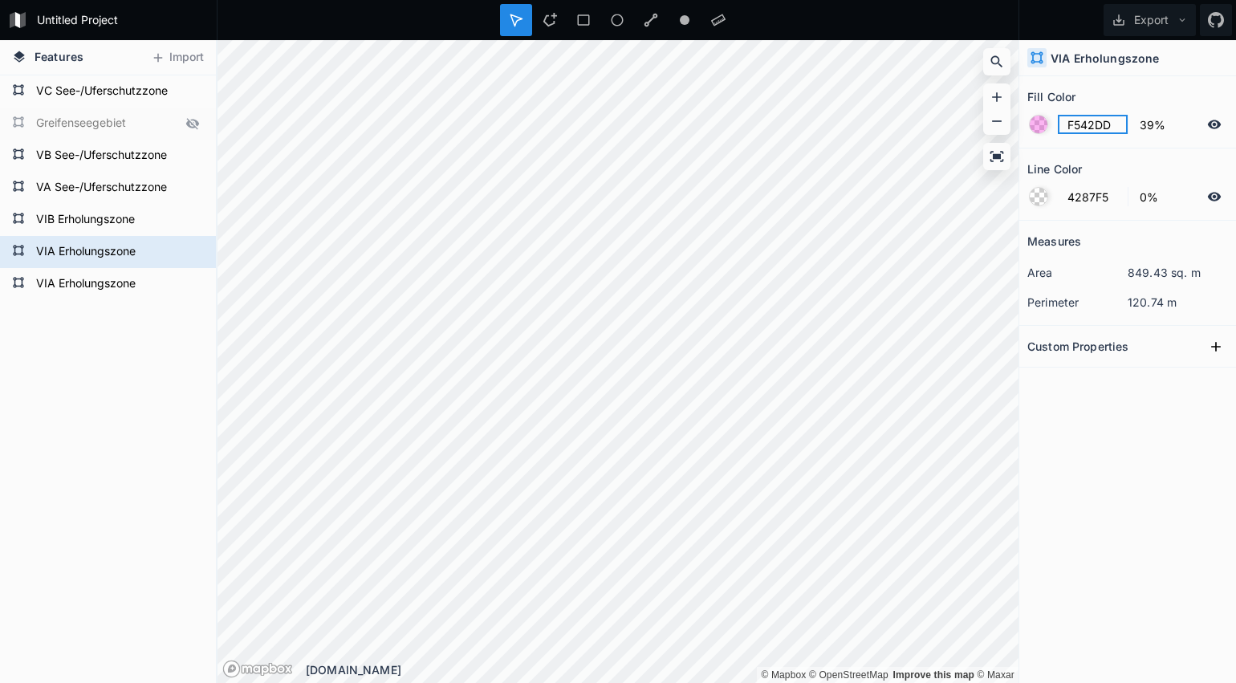
click at [1088, 128] on input "F542DD" at bounding box center [1093, 124] width 70 height 19
click at [132, 283] on form "VIA Erholungszone" at bounding box center [106, 284] width 150 height 24
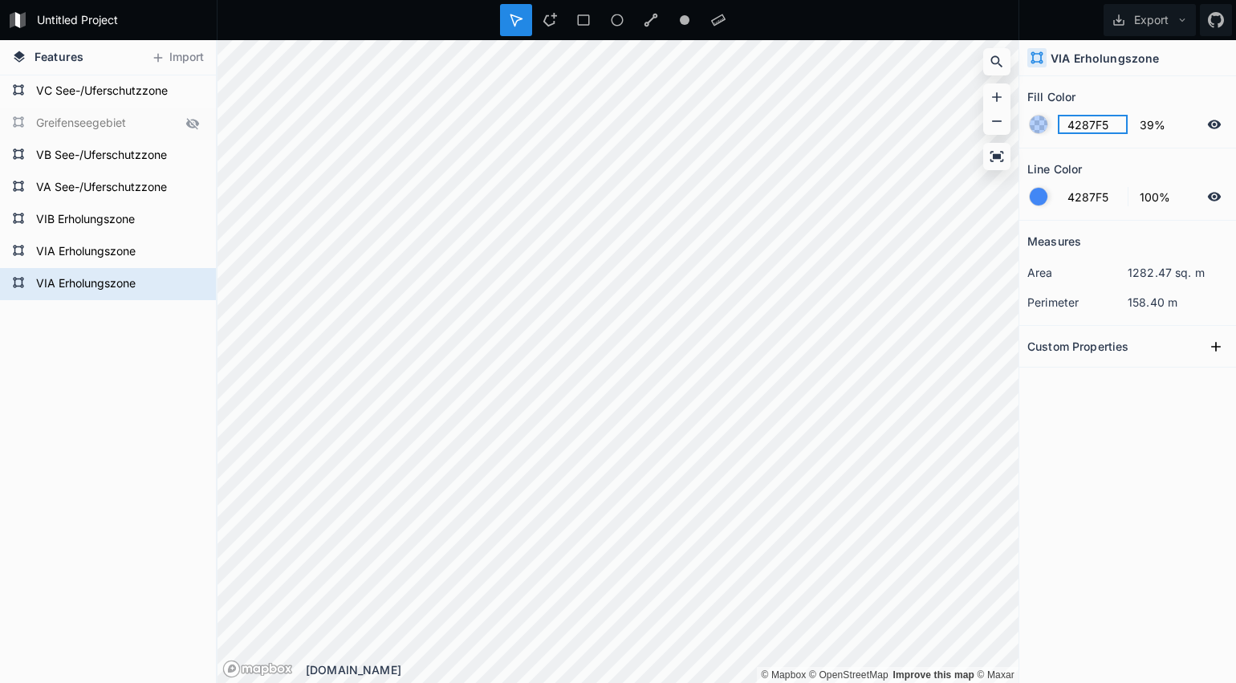
click at [1084, 130] on input "4287F5" at bounding box center [1093, 124] width 70 height 19
paste input "F542DD"
click at [1077, 197] on input "4287F5" at bounding box center [1093, 196] width 70 height 19
drag, startPoint x: 1043, startPoint y: 200, endPoint x: 1054, endPoint y: 205, distance: 12.2
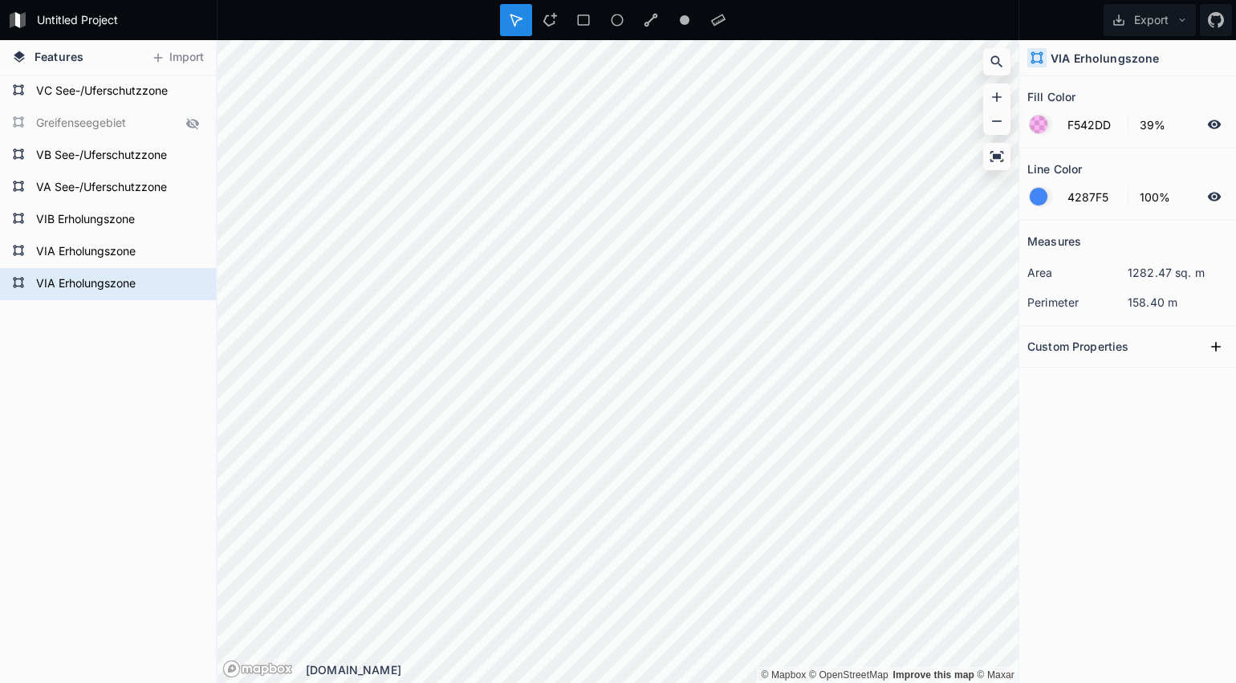
click at [1044, 200] on div at bounding box center [1039, 197] width 18 height 18
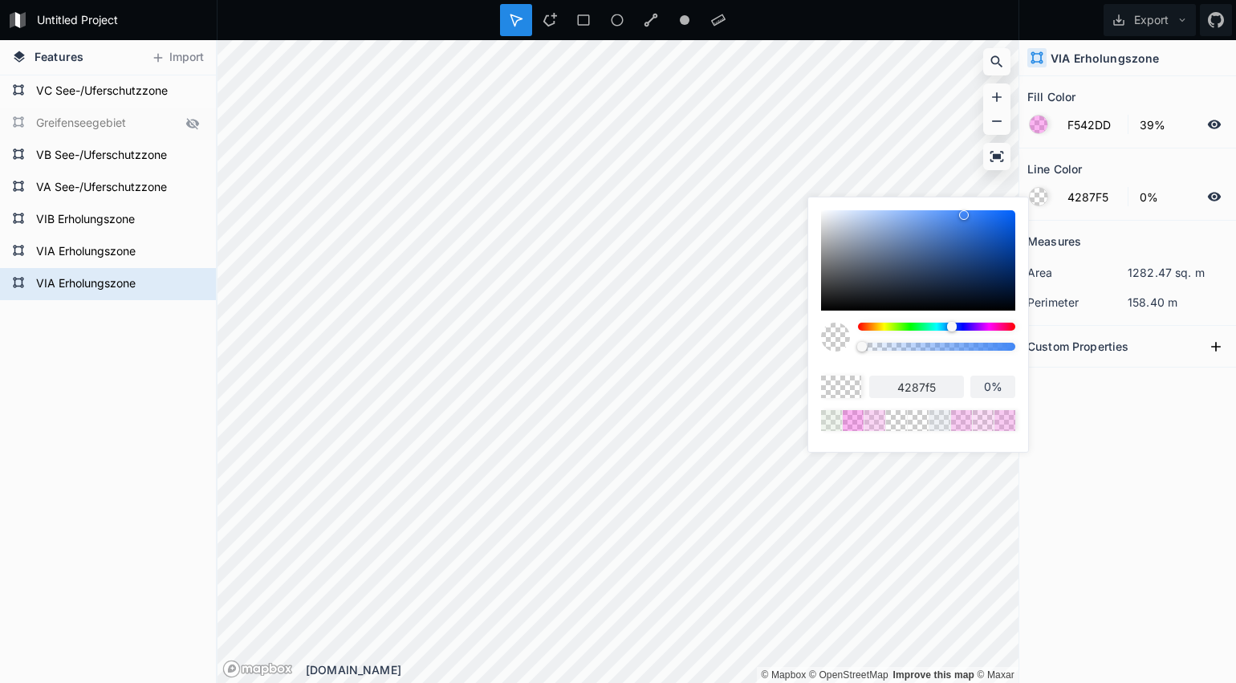
click at [806, 356] on body "Untitled Project Export Features Import VIA Erholungszone VIA Erholungszone VIB…" at bounding box center [618, 341] width 1236 height 683
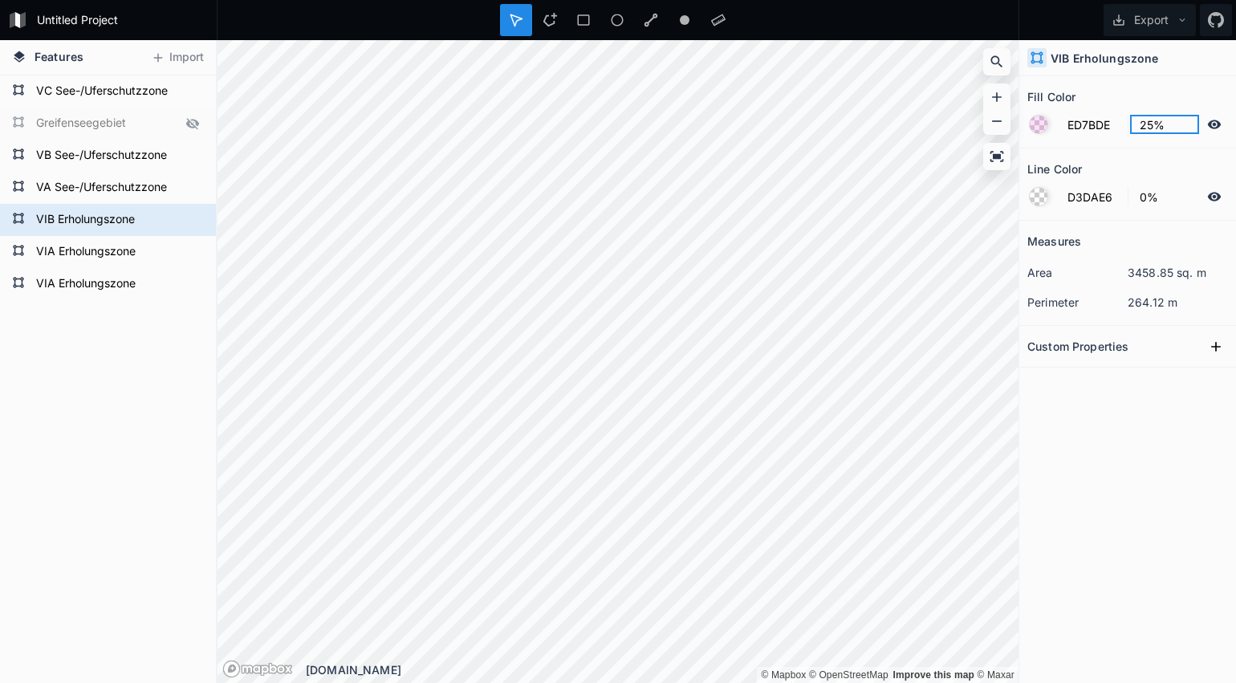
click at [1158, 127] on input "25%" at bounding box center [1165, 124] width 70 height 19
drag, startPoint x: 1155, startPoint y: 125, endPoint x: 1079, endPoint y: 115, distance: 77.0
click at [1084, 116] on form "ED7BDE 25%" at bounding box center [1127, 124] width 201 height 31
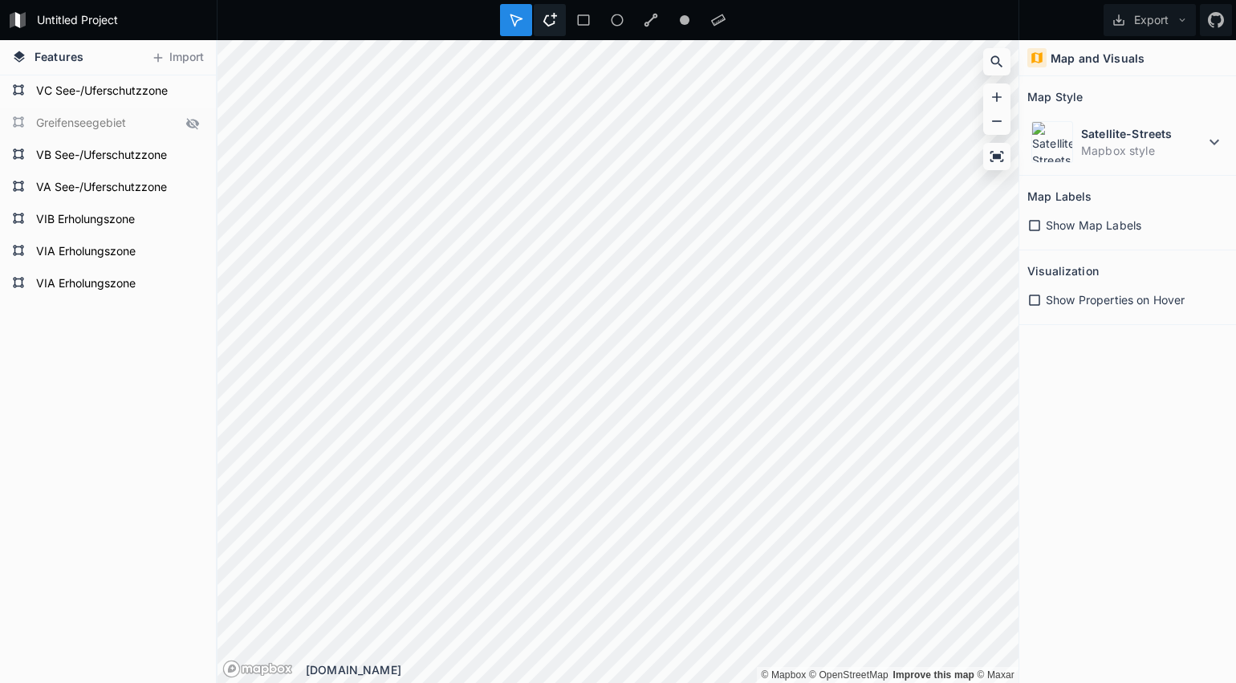
click at [553, 26] on icon at bounding box center [550, 20] width 14 height 14
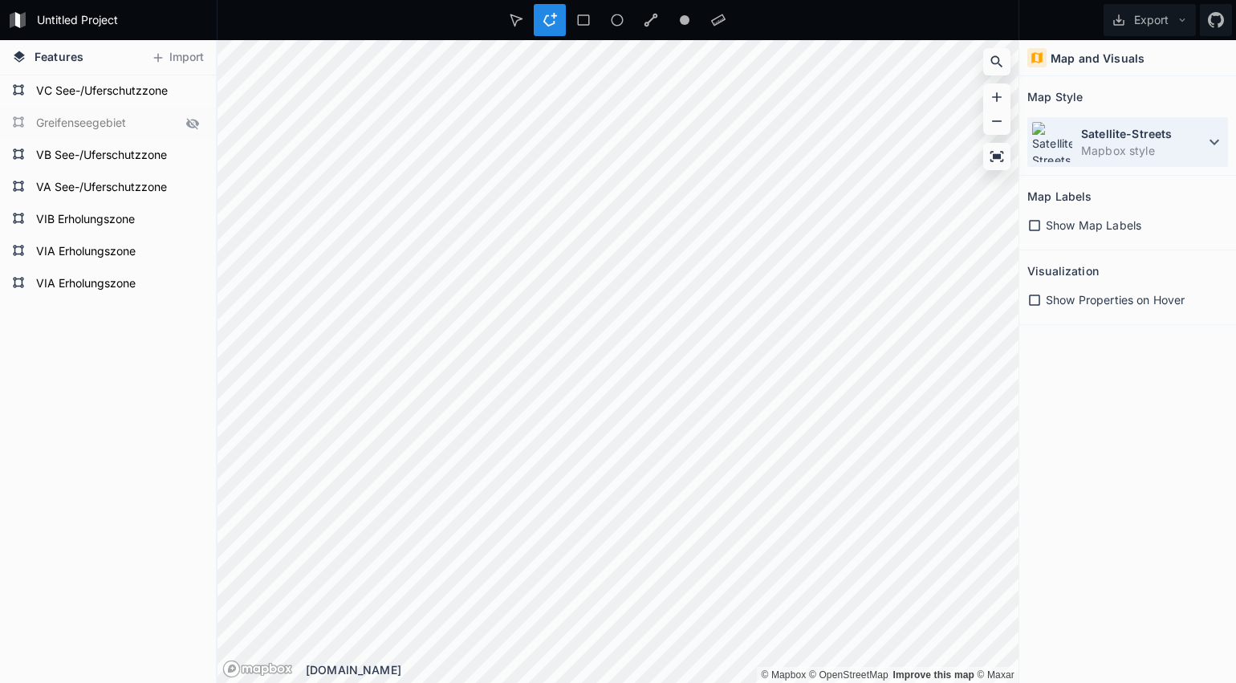
click at [1142, 153] on dd "Mapbox style" at bounding box center [1143, 150] width 124 height 17
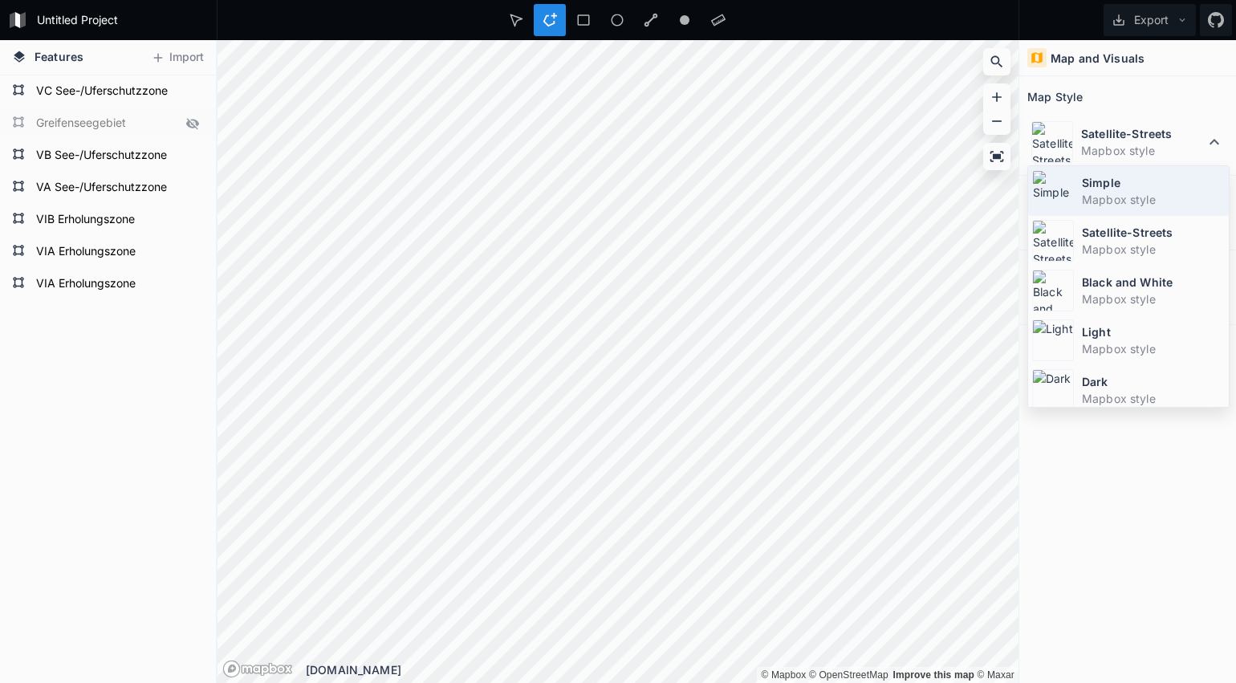
click at [1097, 195] on dd "Mapbox style" at bounding box center [1153, 199] width 143 height 17
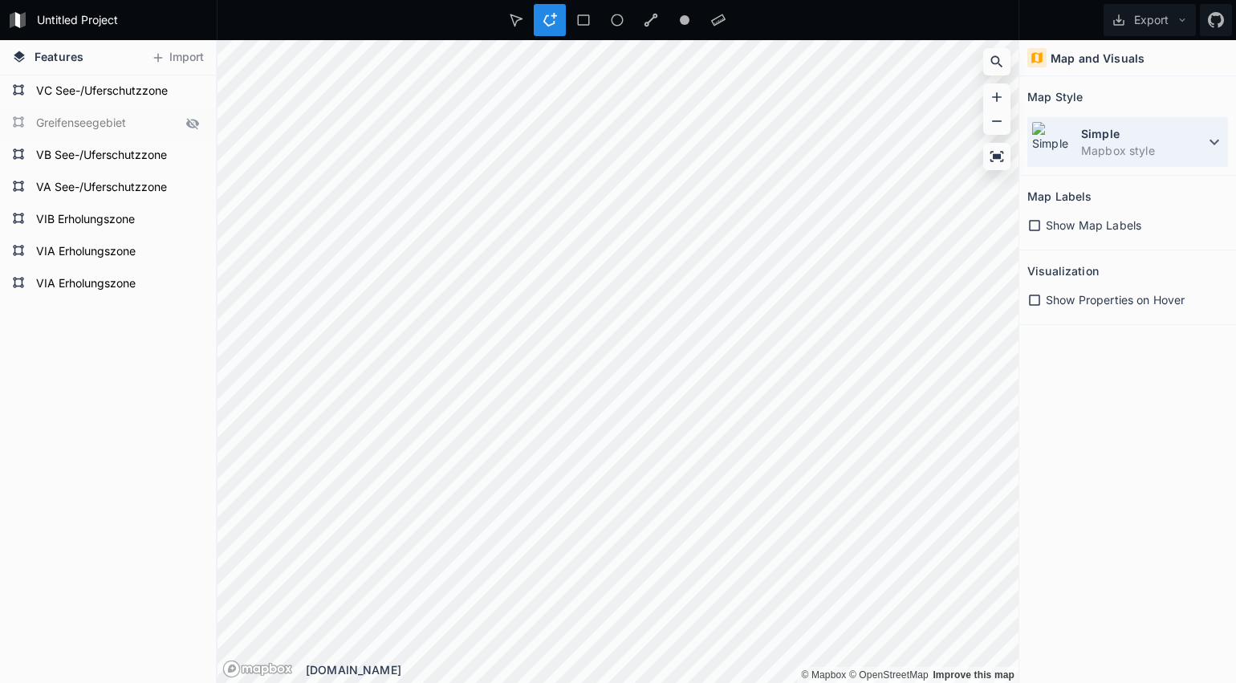
drag, startPoint x: 1147, startPoint y: 138, endPoint x: 1139, endPoint y: 150, distance: 14.5
click at [1147, 138] on dt "Simple" at bounding box center [1143, 133] width 124 height 17
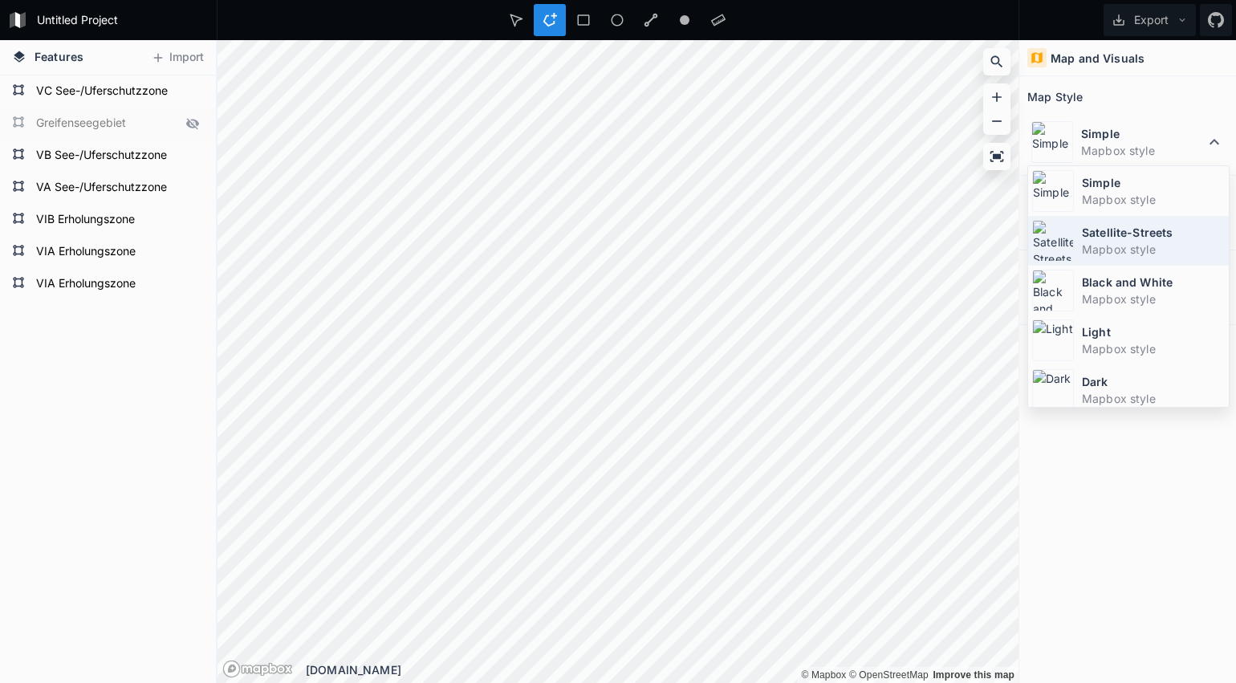
click at [1089, 233] on dt "Satellite-Streets" at bounding box center [1153, 232] width 143 height 17
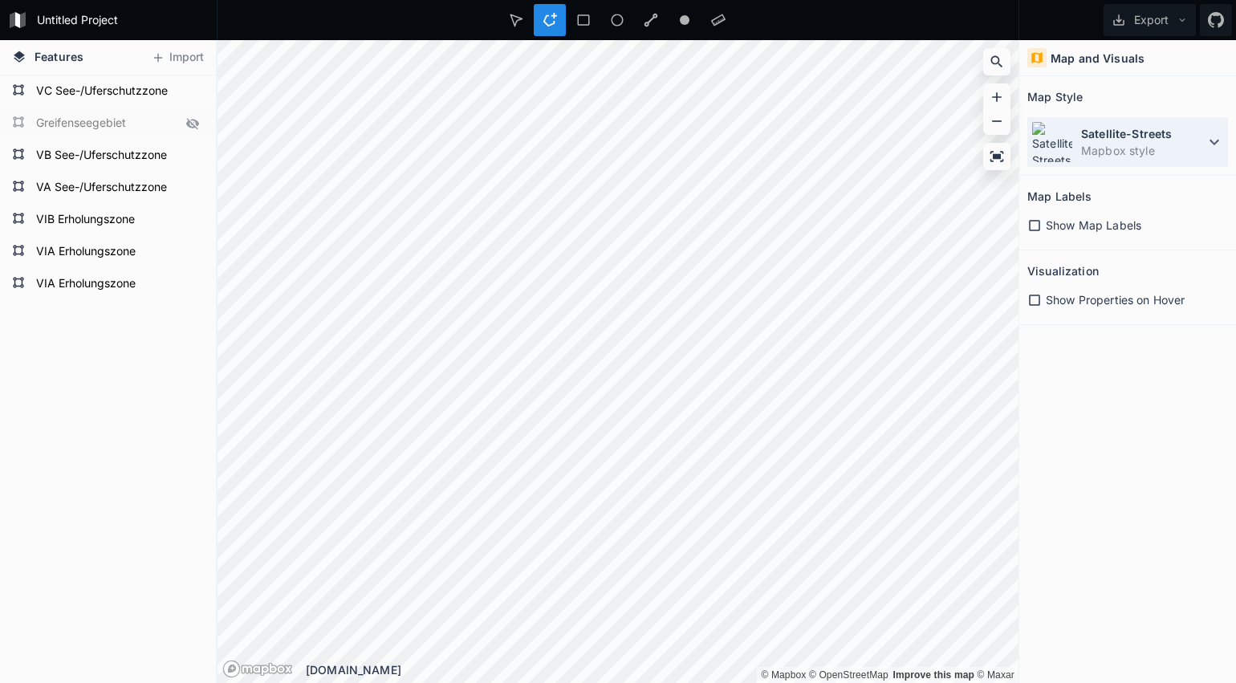
click at [1149, 135] on dt "Satellite-Streets" at bounding box center [1143, 133] width 124 height 17
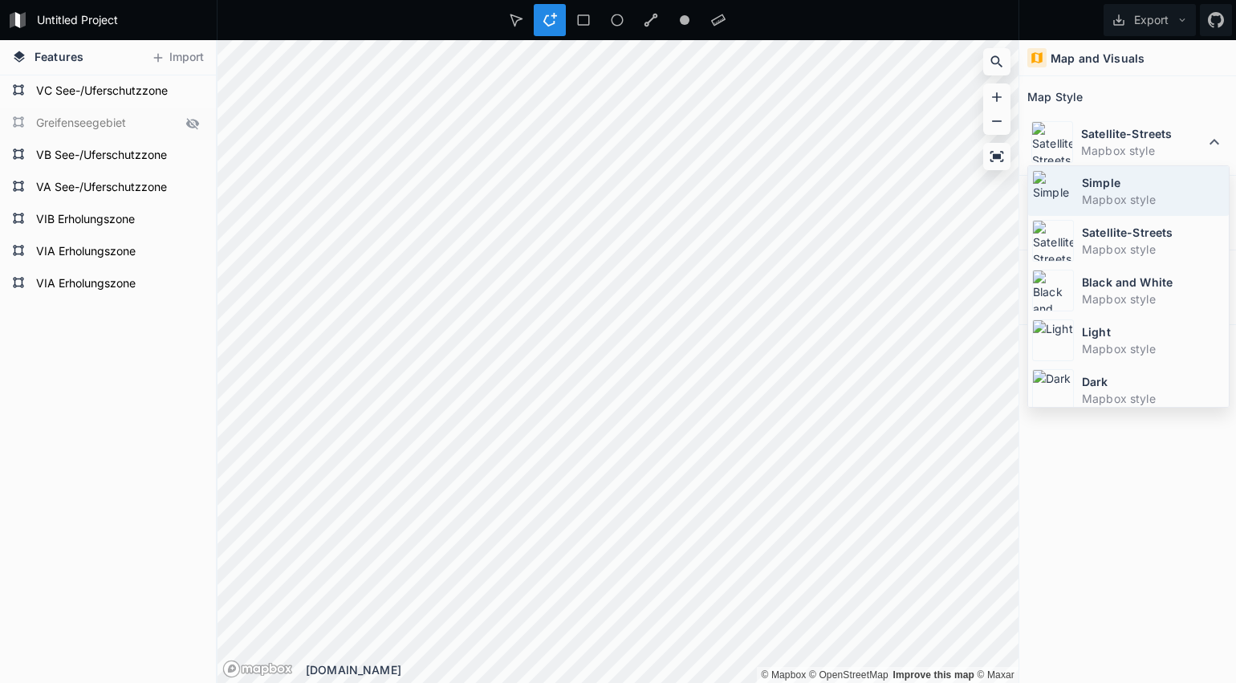
click at [1081, 216] on div "Simple Mapbox style" at bounding box center [1128, 241] width 201 height 50
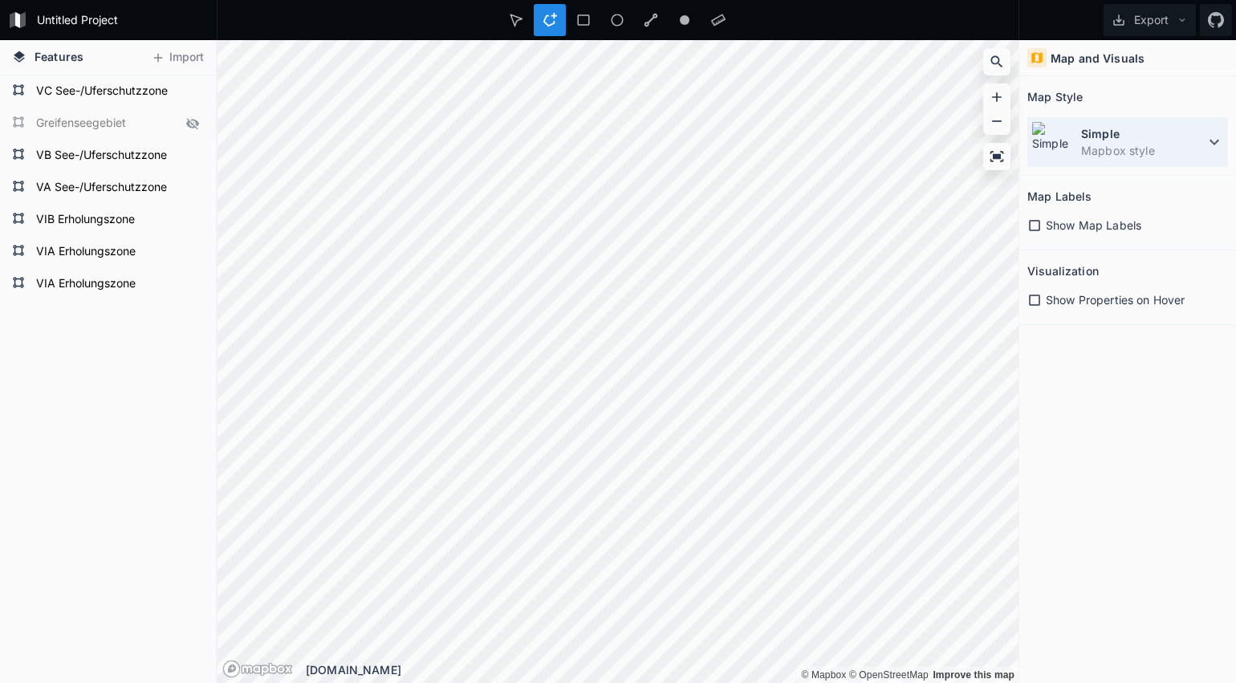
click at [1099, 135] on dt "Simple" at bounding box center [1143, 133] width 124 height 17
click at [1080, 136] on div "Simple Mapbox style" at bounding box center [1127, 142] width 201 height 50
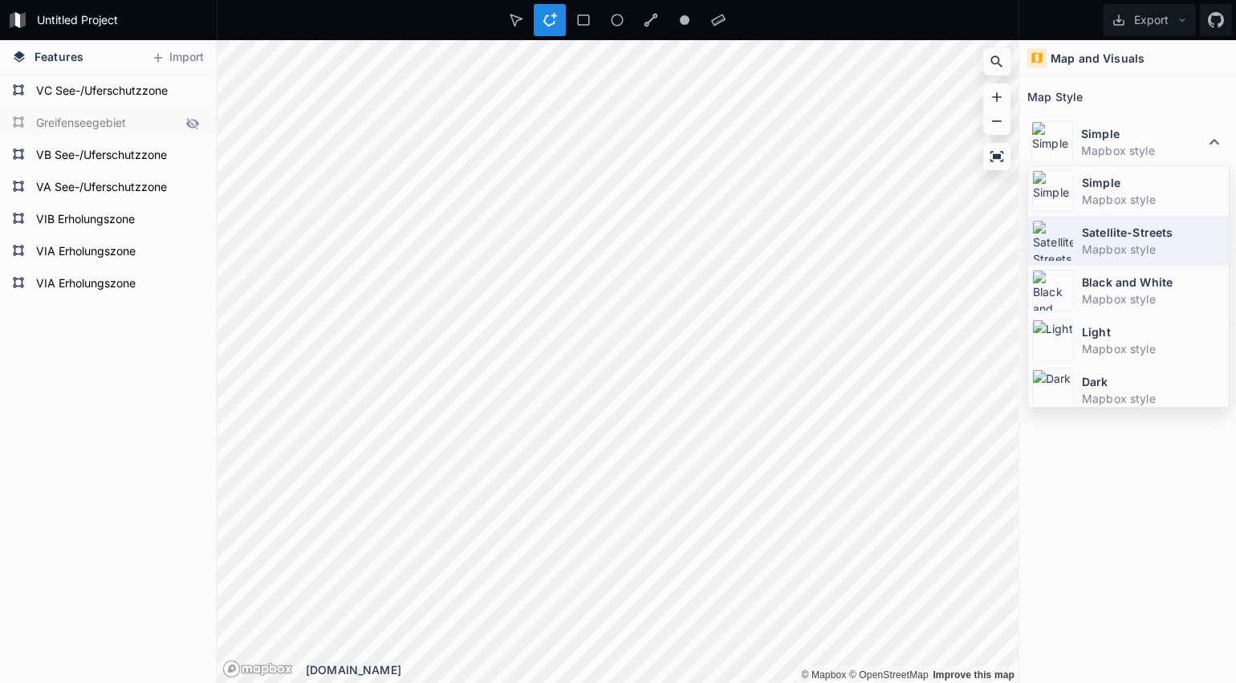
click at [1092, 234] on dt "Satellite-Streets" at bounding box center [1153, 232] width 143 height 17
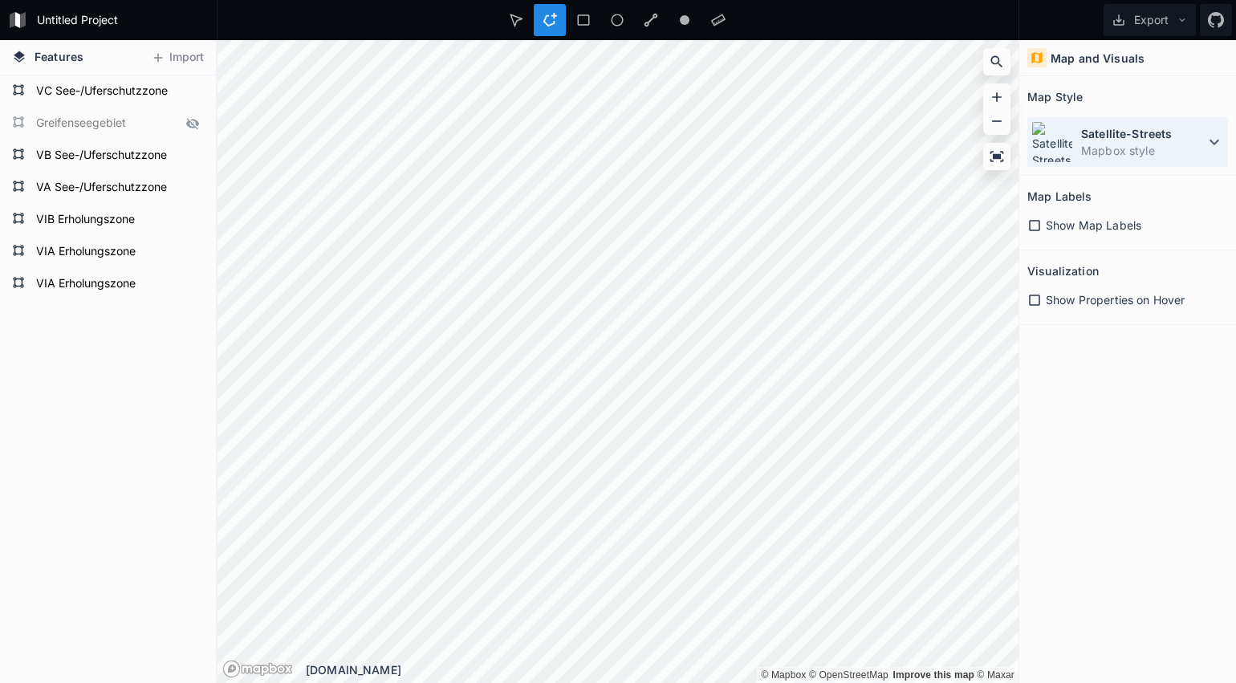
click at [1054, 148] on img at bounding box center [1052, 142] width 42 height 42
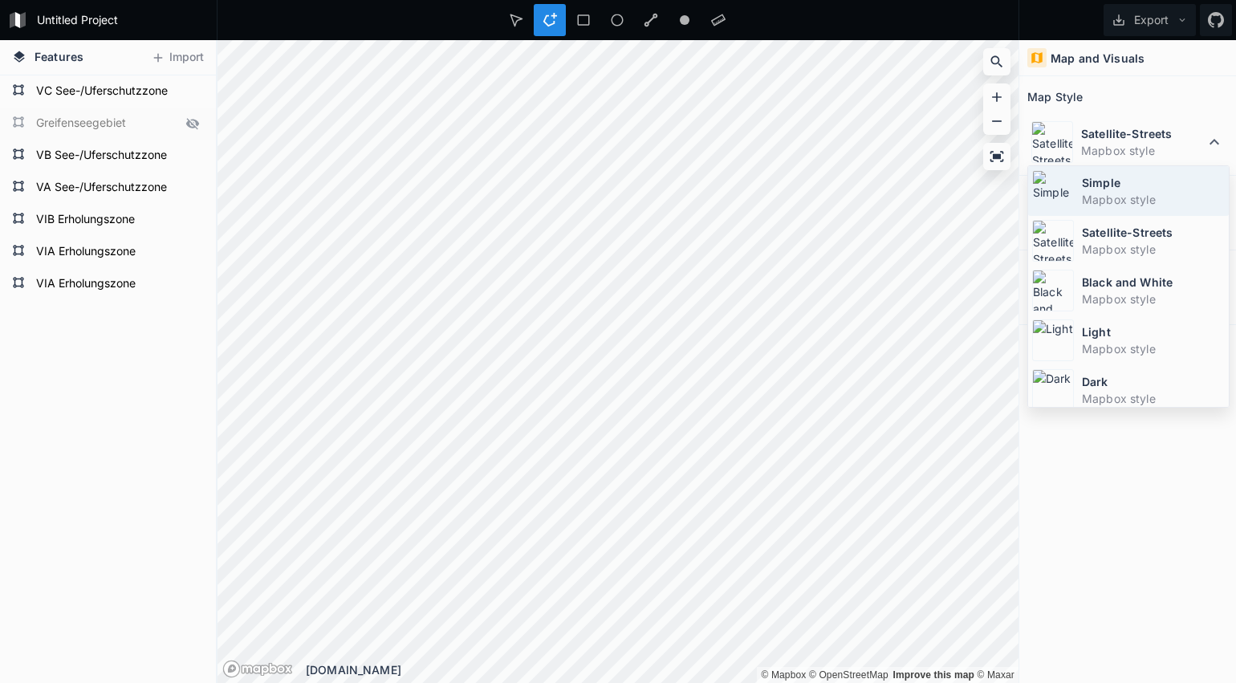
click at [1056, 176] on img at bounding box center [1053, 191] width 42 height 42
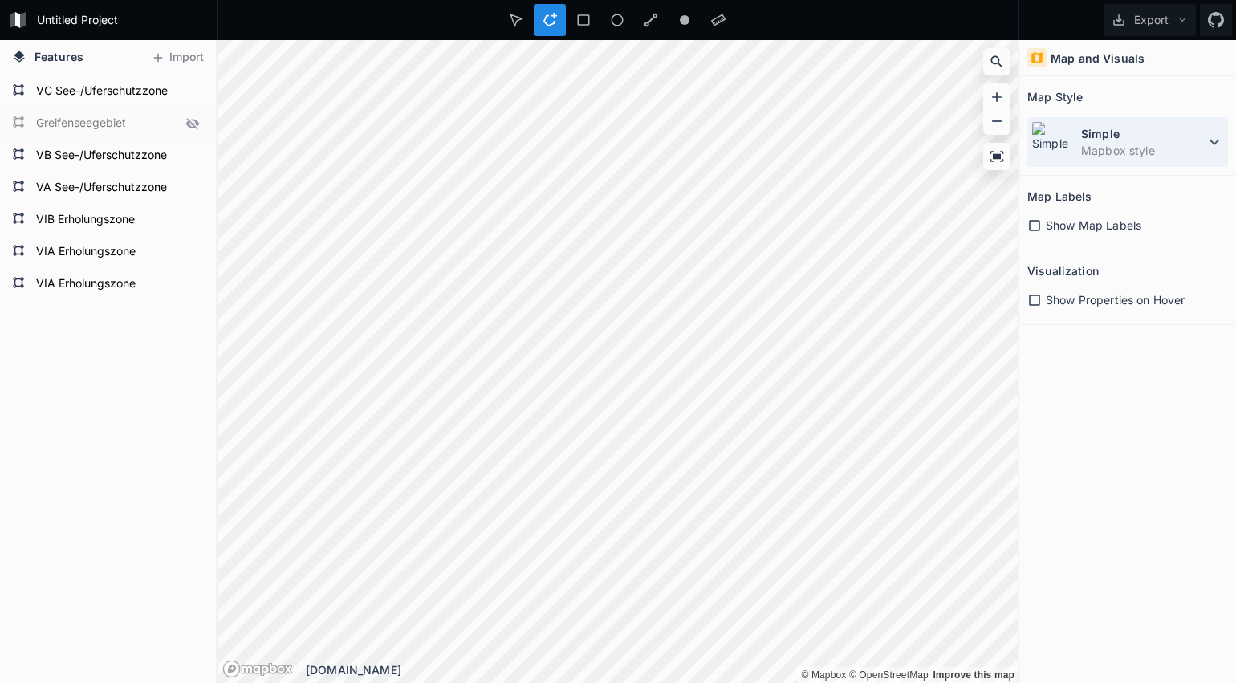
click at [1158, 150] on dd "Mapbox style" at bounding box center [1143, 150] width 124 height 17
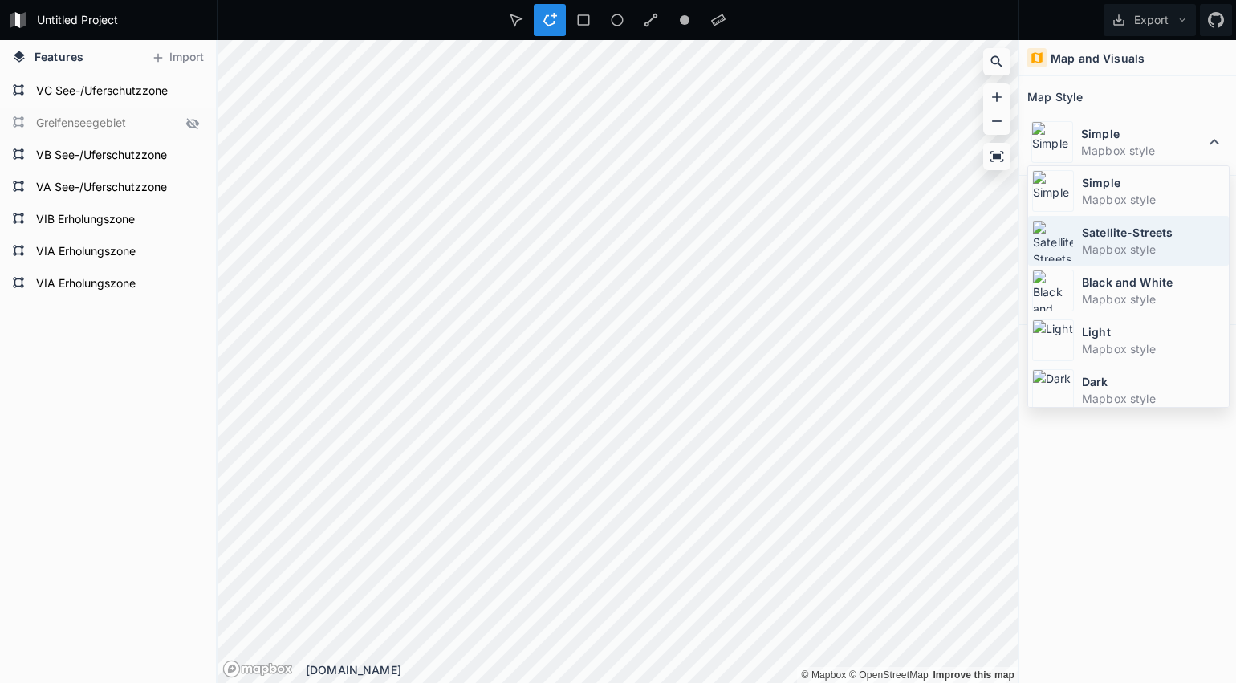
click at [1094, 242] on dd "Mapbox style" at bounding box center [1153, 249] width 143 height 17
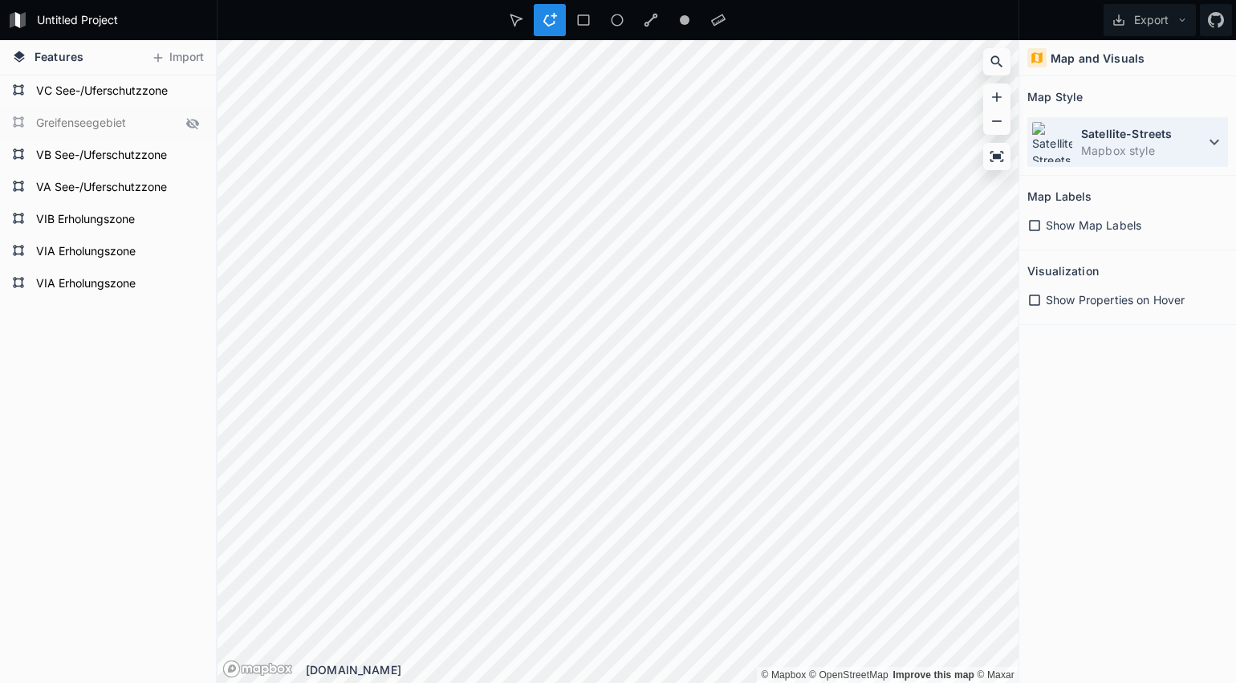
click at [1097, 139] on dt "Satellite-Streets" at bounding box center [1143, 133] width 124 height 17
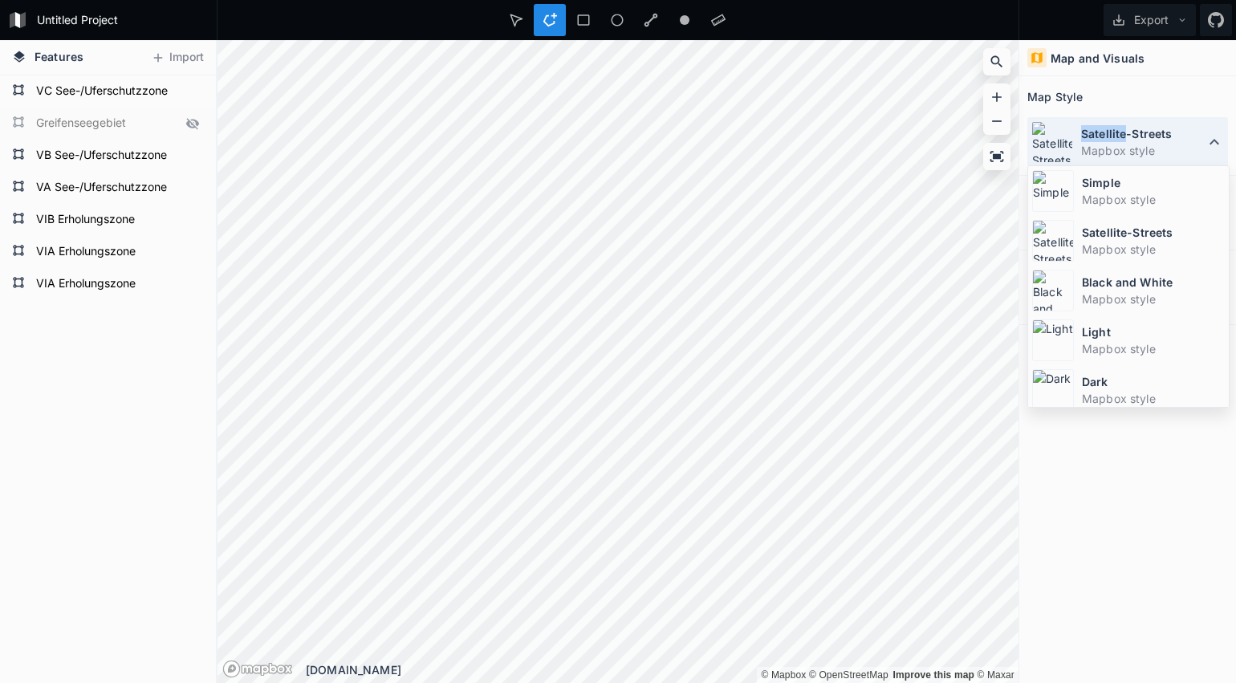
click at [1097, 139] on dt "Satellite-Streets" at bounding box center [1143, 133] width 124 height 17
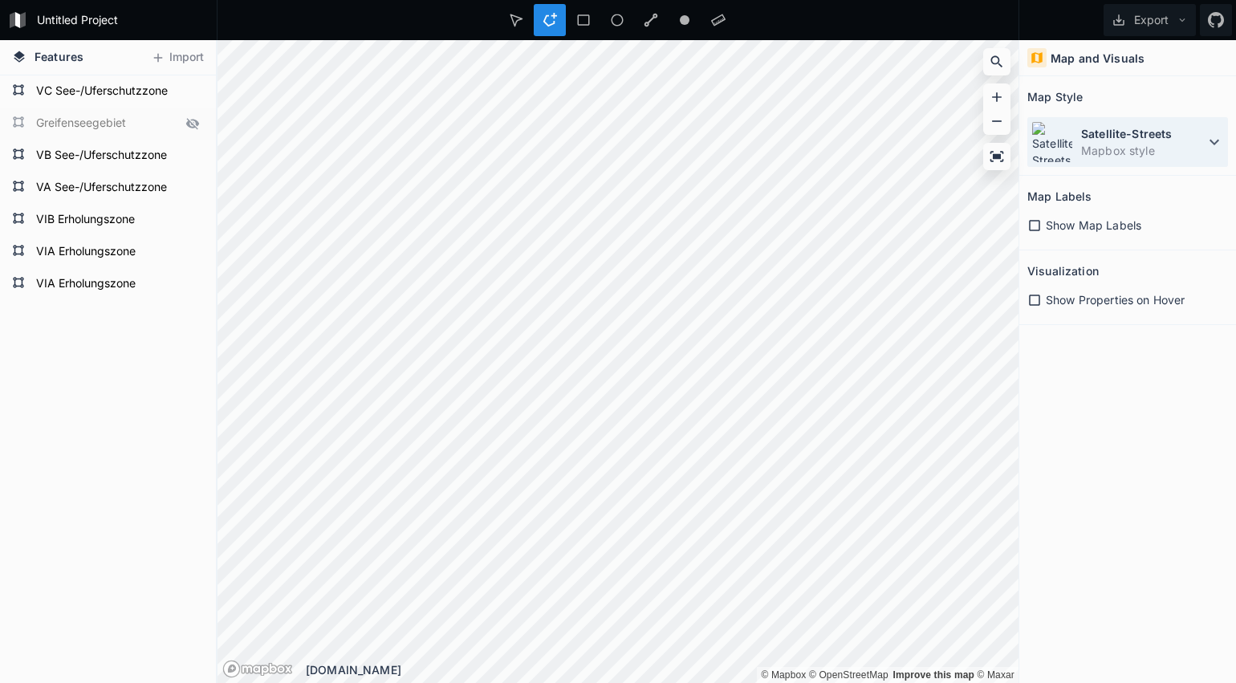
click at [1099, 150] on dd "Mapbox style" at bounding box center [1143, 150] width 124 height 17
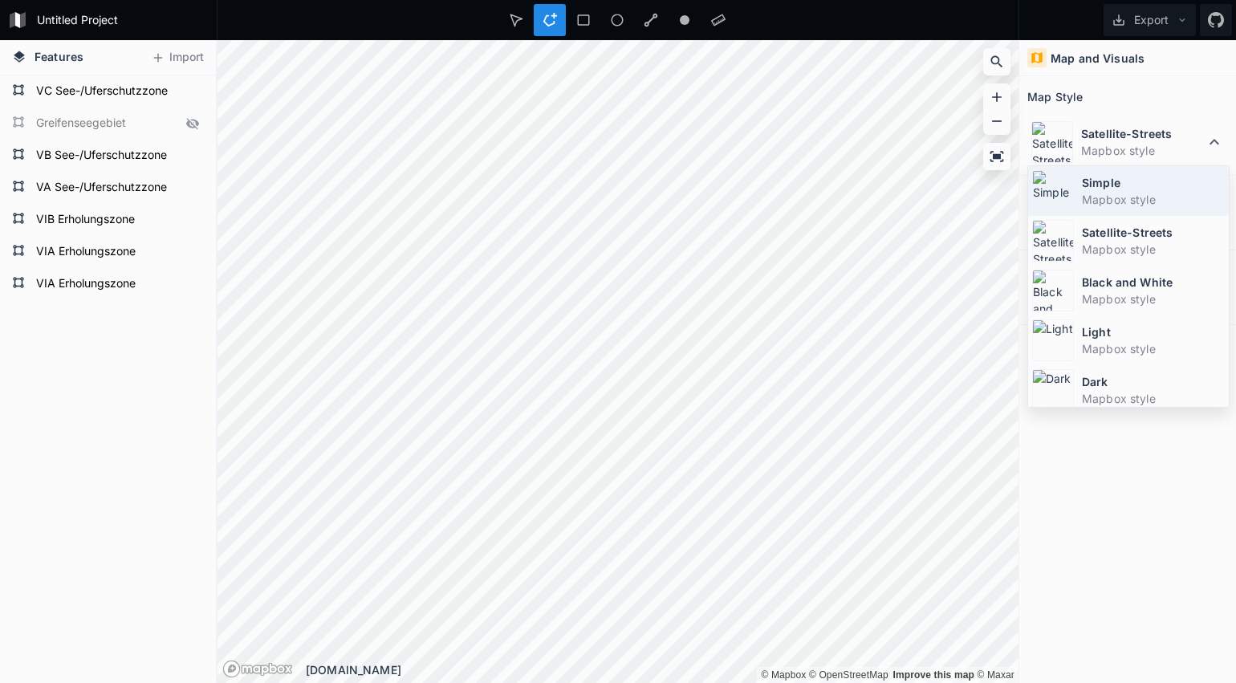
click at [1096, 198] on dd "Mapbox style" at bounding box center [1153, 199] width 143 height 17
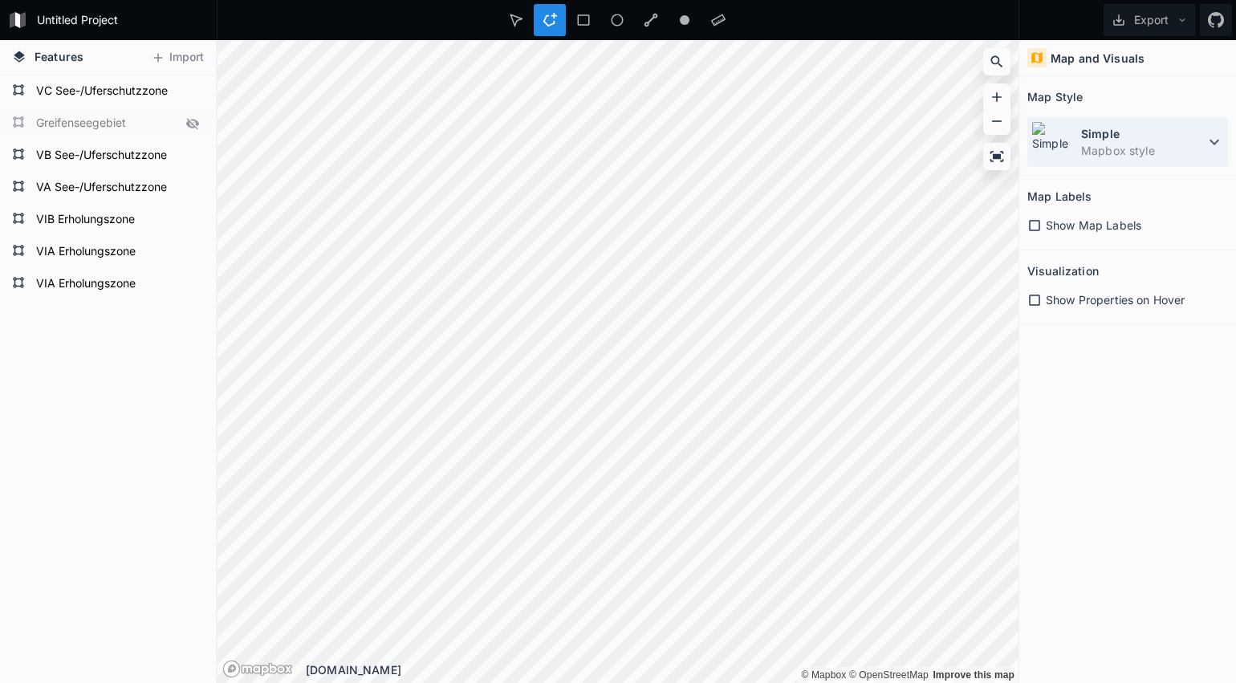
click at [1053, 152] on img at bounding box center [1052, 142] width 42 height 42
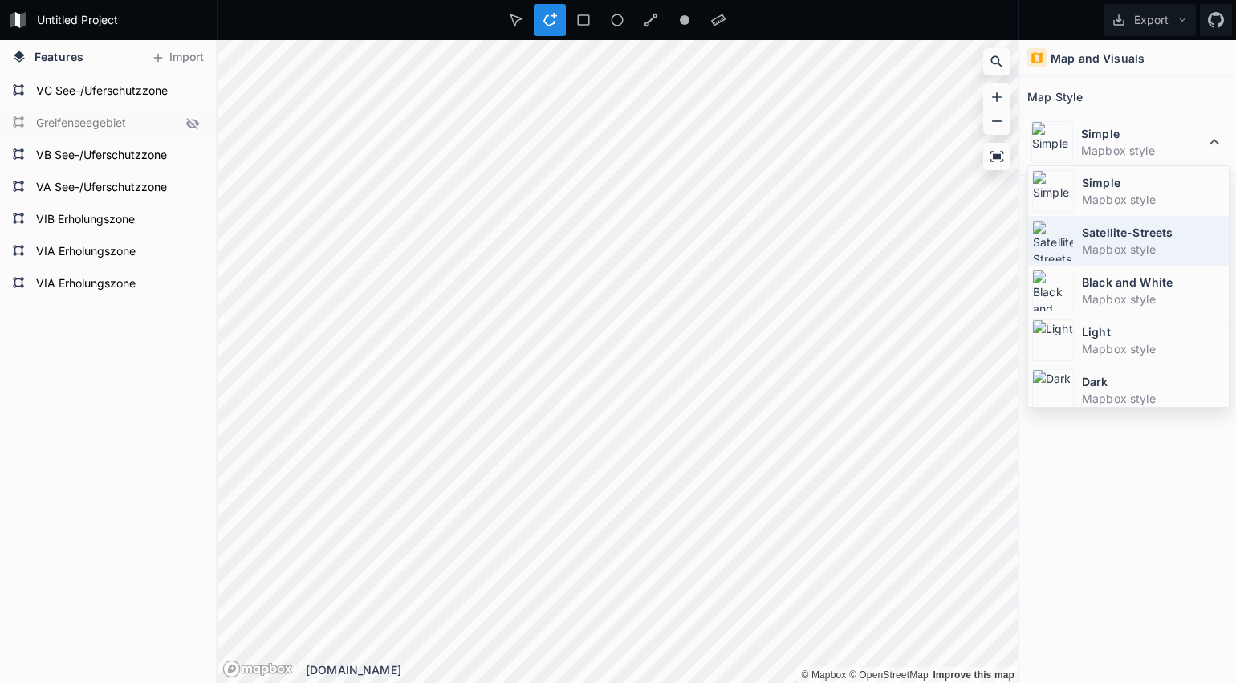
click at [1082, 250] on dd "Mapbox style" at bounding box center [1153, 249] width 143 height 17
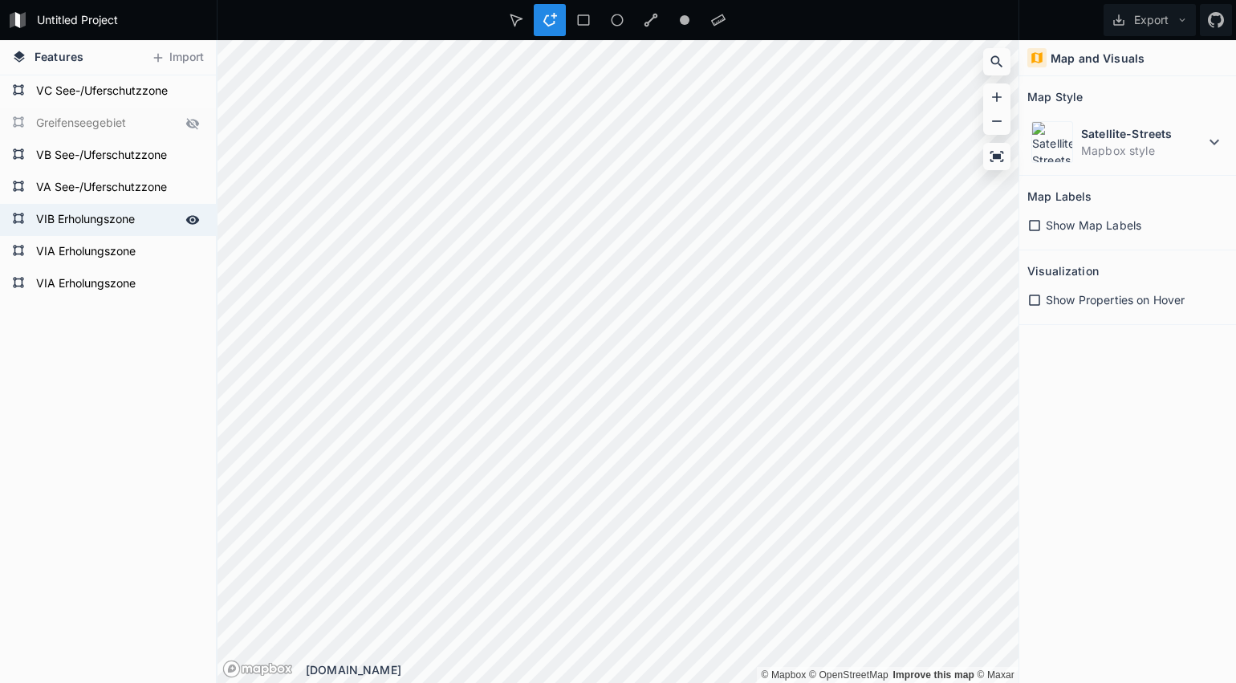
click at [212, 205] on div "Features Import VIA Erholungszone VIA Erholungszone VIB Erholungszone VA See-/U…" at bounding box center [618, 361] width 1236 height 643
click at [219, 0] on html "Untitled Project Export Features Import VIA Erholungszone VIA Erholungszone VIB…" at bounding box center [618, 341] width 1236 height 683
click at [513, 6] on div "Untitled Project Export Features Import VIA Erholungszone VIA Erholungszone VIB…" at bounding box center [618, 341] width 1236 height 683
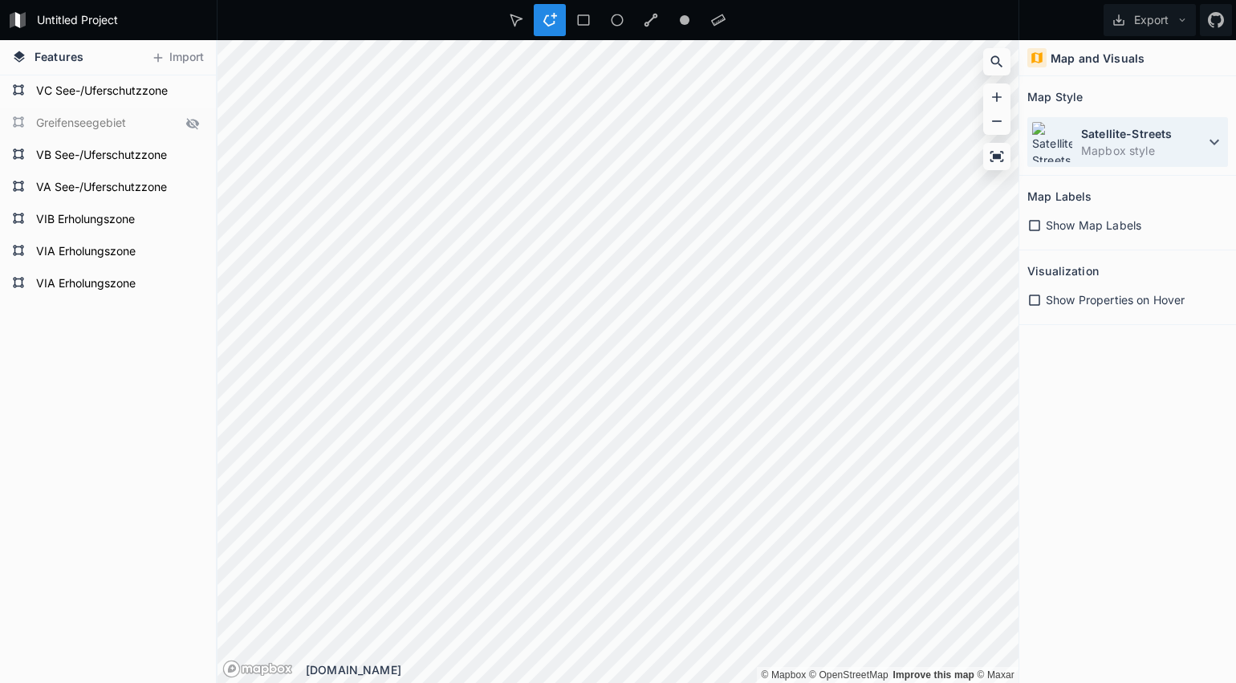
click at [1133, 152] on dd "Mapbox style" at bounding box center [1143, 150] width 124 height 17
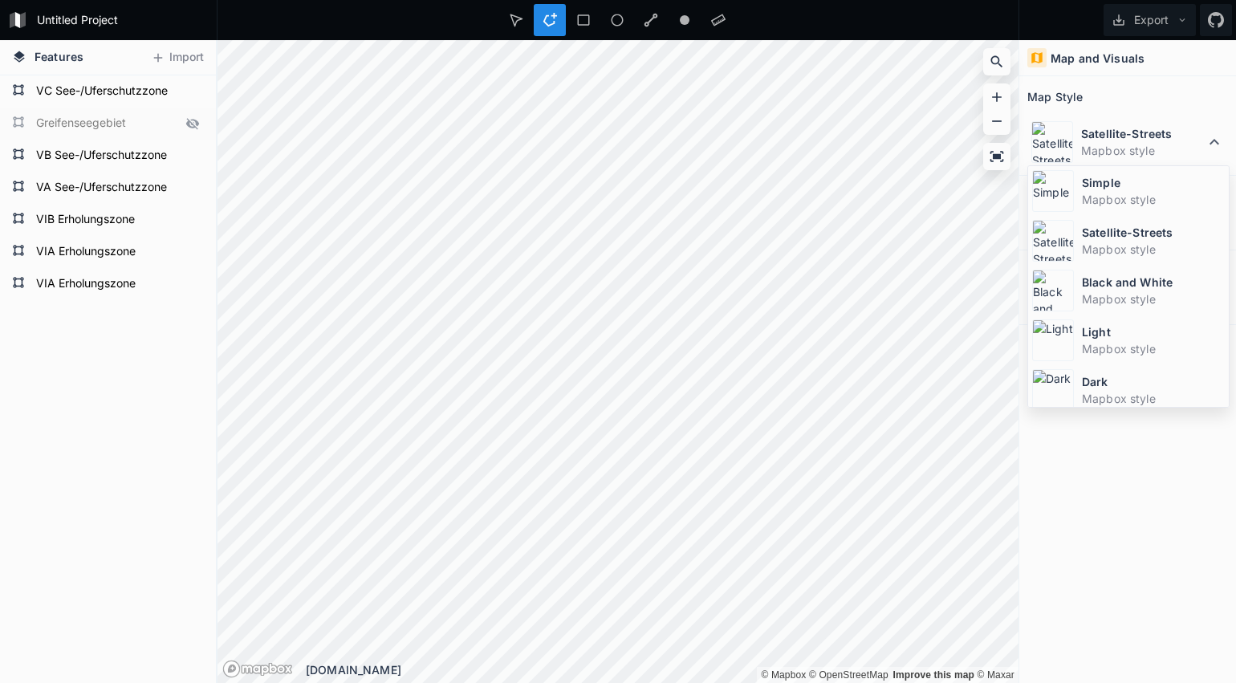
click at [1113, 204] on dd "Mapbox style" at bounding box center [1153, 199] width 143 height 17
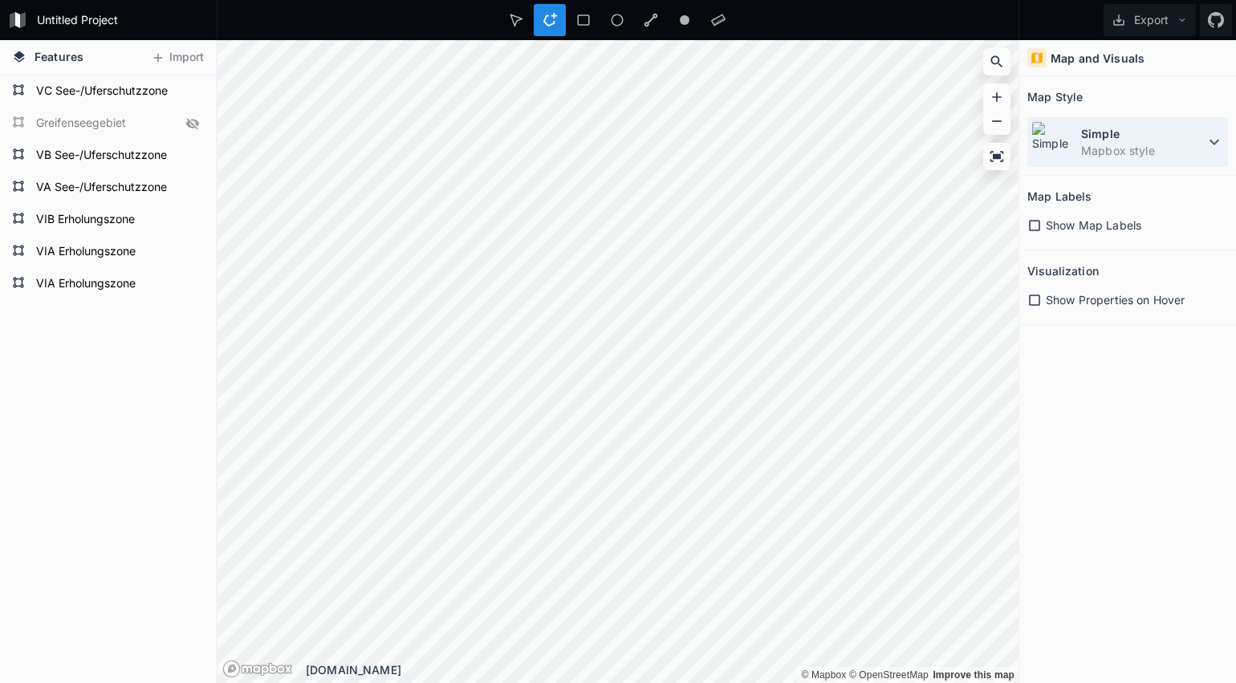
click at [1098, 141] on dt "Simple" at bounding box center [1143, 133] width 124 height 17
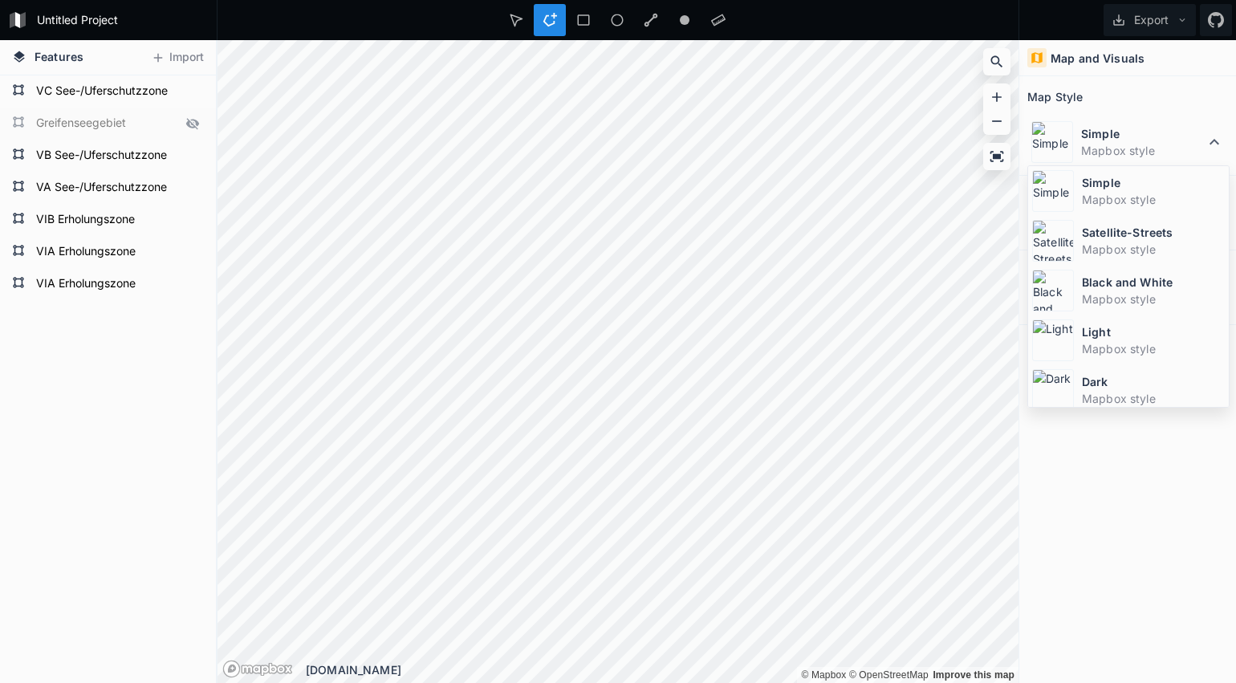
click at [1106, 240] on dt "Satellite-Streets" at bounding box center [1153, 232] width 143 height 17
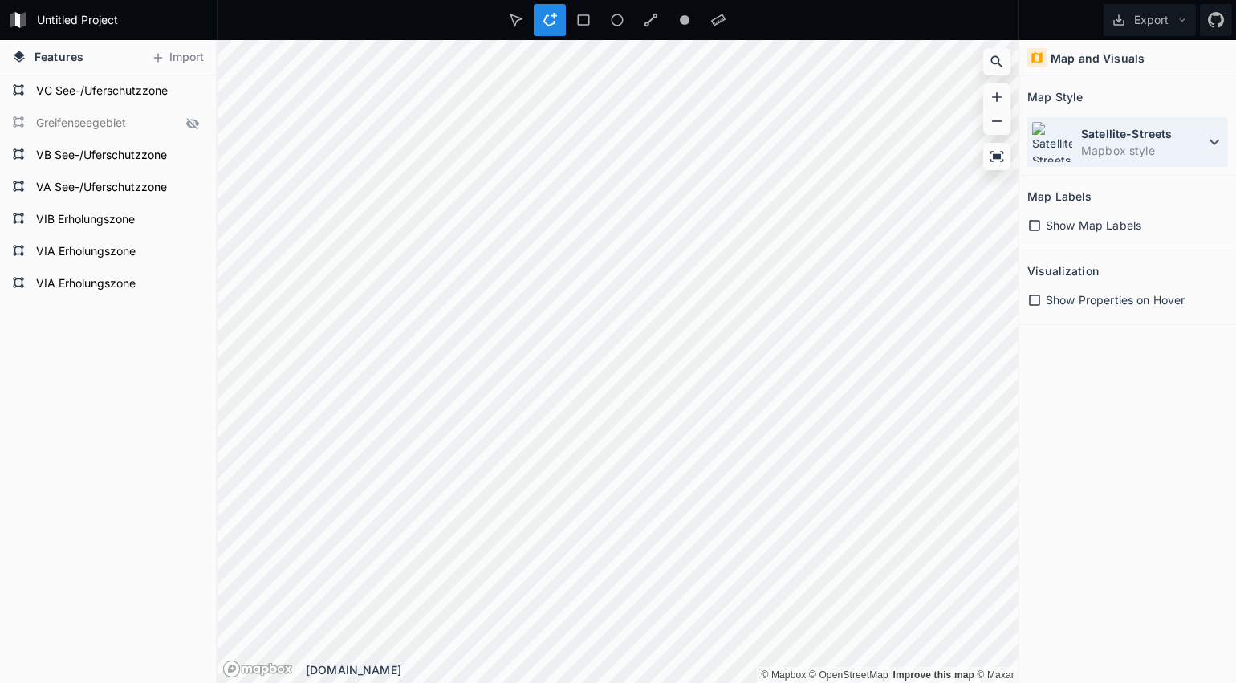
click at [1072, 140] on img at bounding box center [1052, 142] width 42 height 42
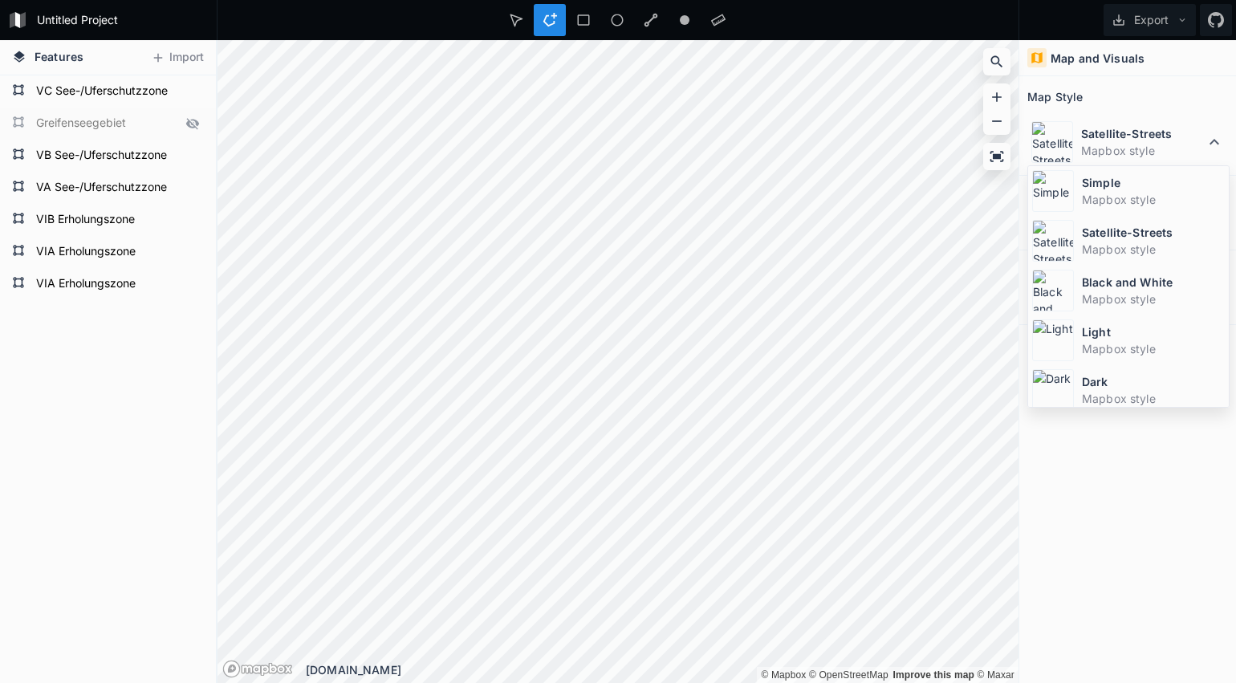
drag, startPoint x: 1090, startPoint y: 194, endPoint x: 1072, endPoint y: 196, distance: 18.5
click at [1090, 194] on dd "Mapbox style" at bounding box center [1153, 199] width 143 height 17
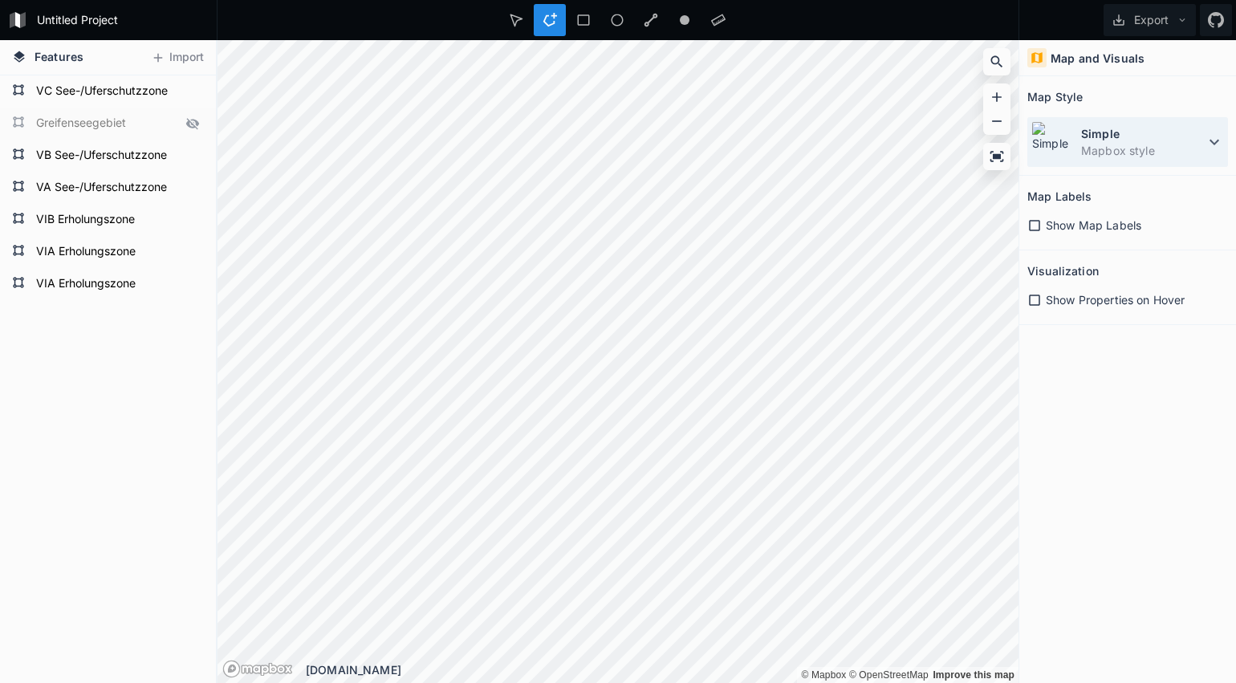
click at [1117, 149] on dd "Mapbox style" at bounding box center [1143, 150] width 124 height 17
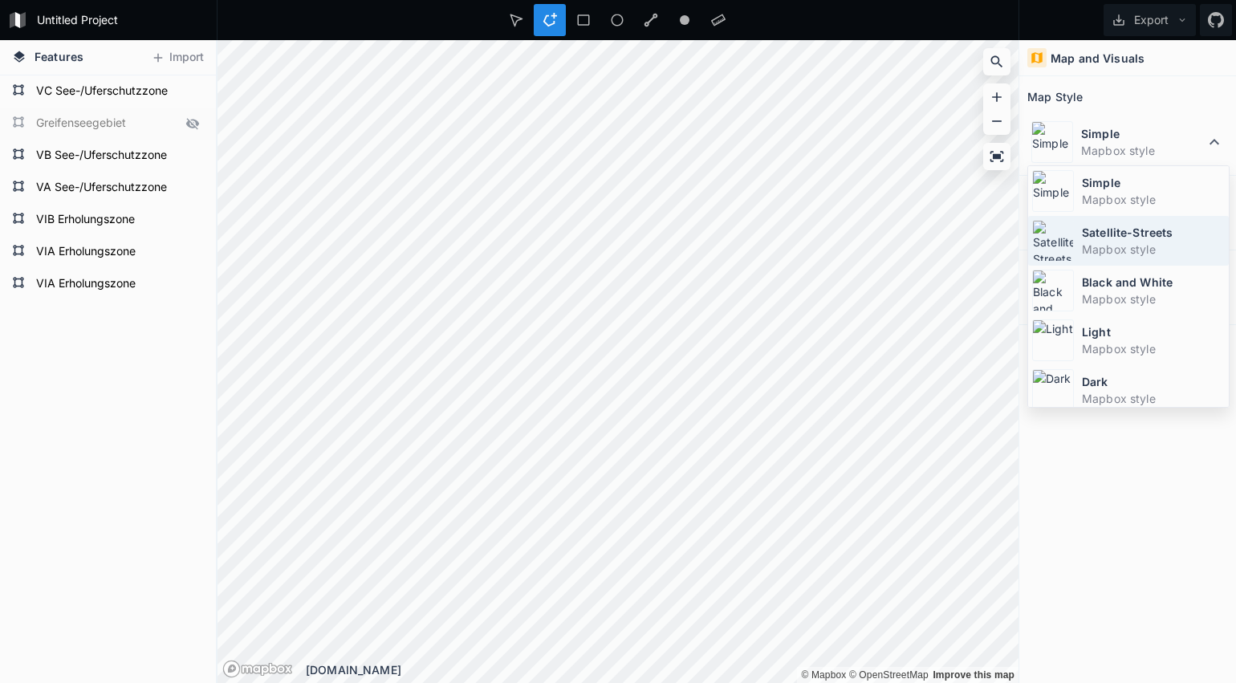
click at [1117, 224] on dt "Satellite-Streets" at bounding box center [1153, 232] width 143 height 17
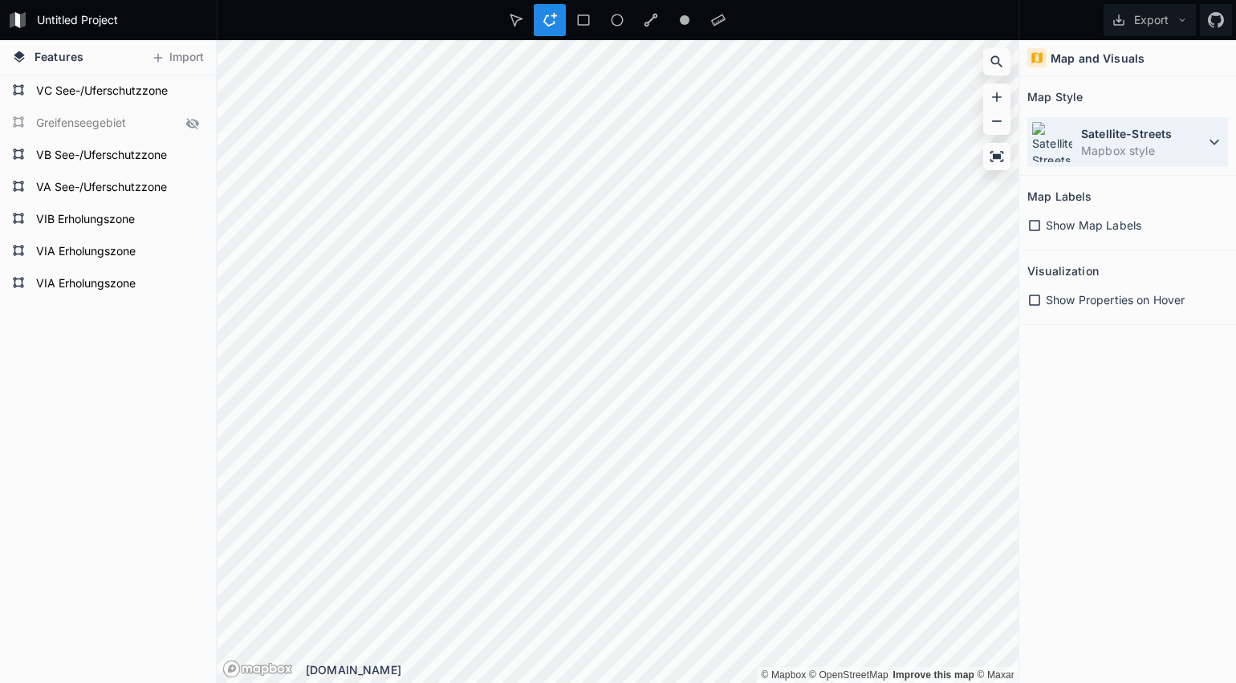
drag, startPoint x: 1111, startPoint y: 135, endPoint x: 1108, endPoint y: 152, distance: 17.2
click at [1111, 135] on dt "Satellite-Streets" at bounding box center [1143, 133] width 124 height 17
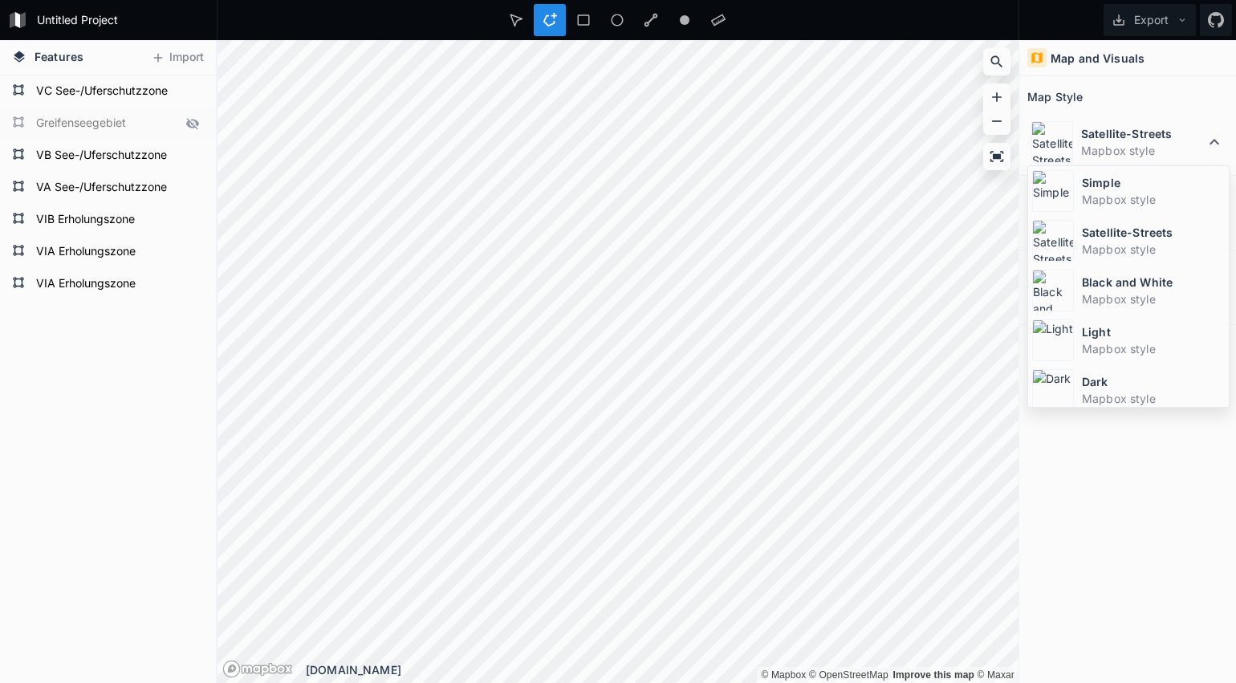
click at [1089, 189] on dt "Simple" at bounding box center [1153, 182] width 143 height 17
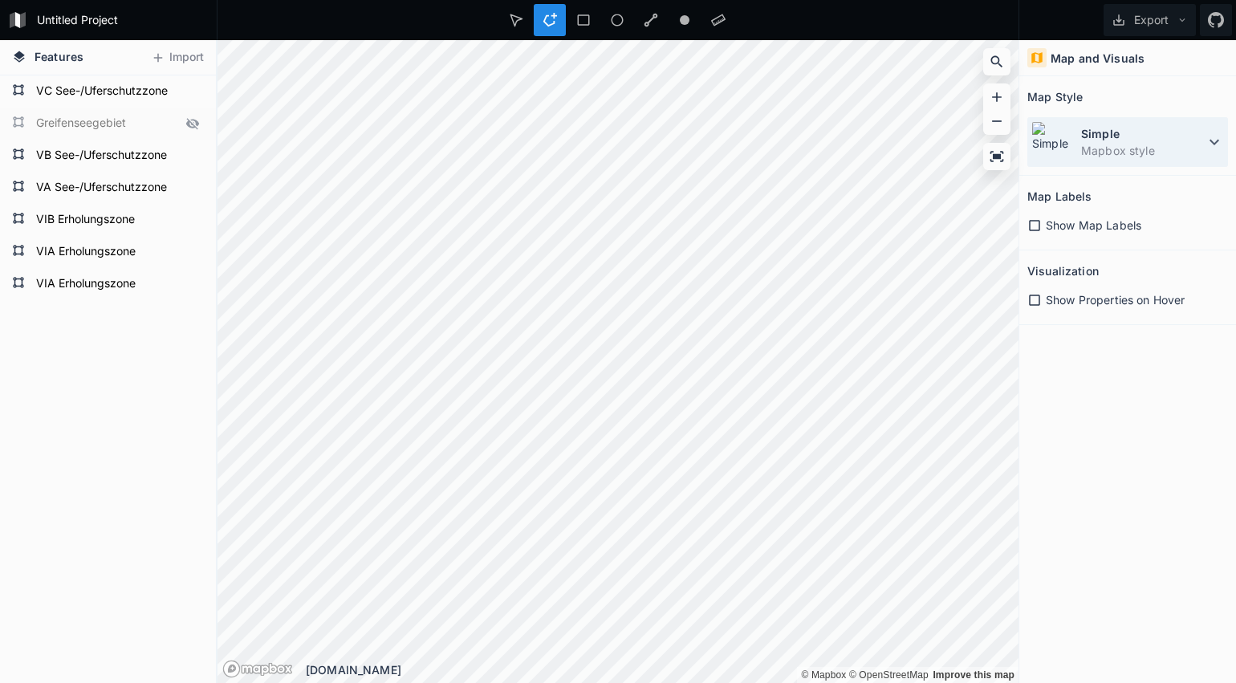
click at [1080, 125] on div "Simple Mapbox style" at bounding box center [1127, 142] width 201 height 50
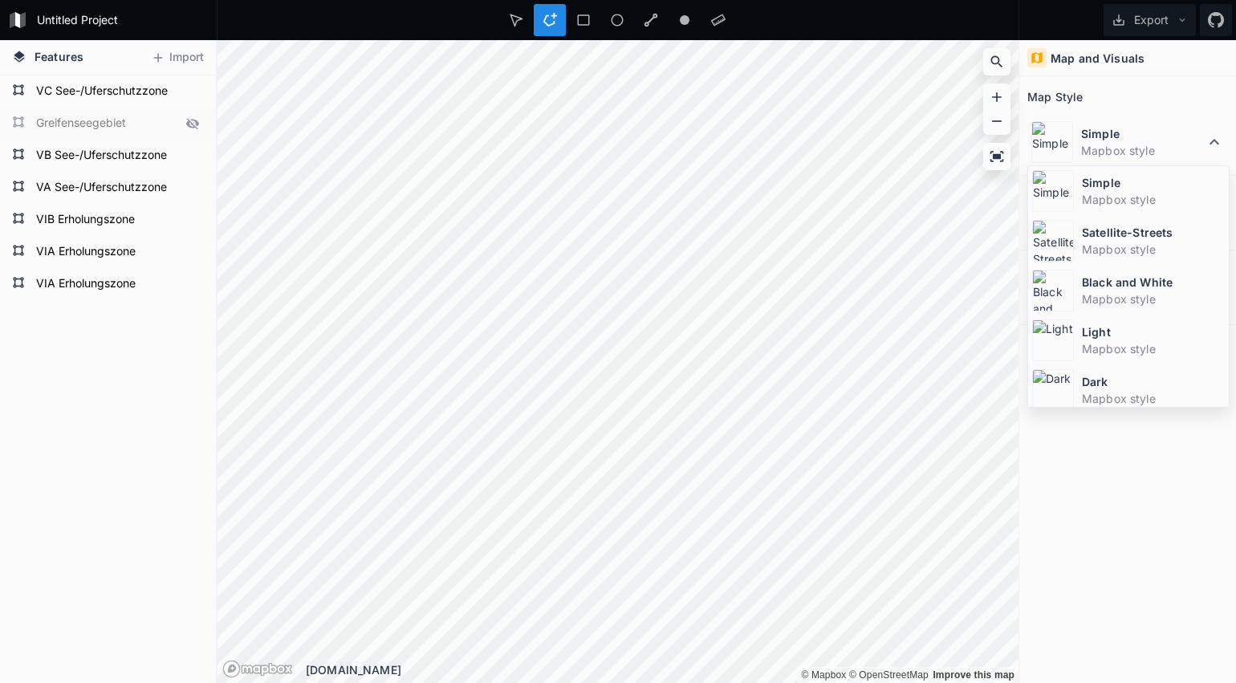
drag, startPoint x: 1077, startPoint y: 230, endPoint x: 1035, endPoint y: 231, distance: 41.8
click at [1076, 266] on div "Satellite-Streets Mapbox style" at bounding box center [1128, 291] width 201 height 50
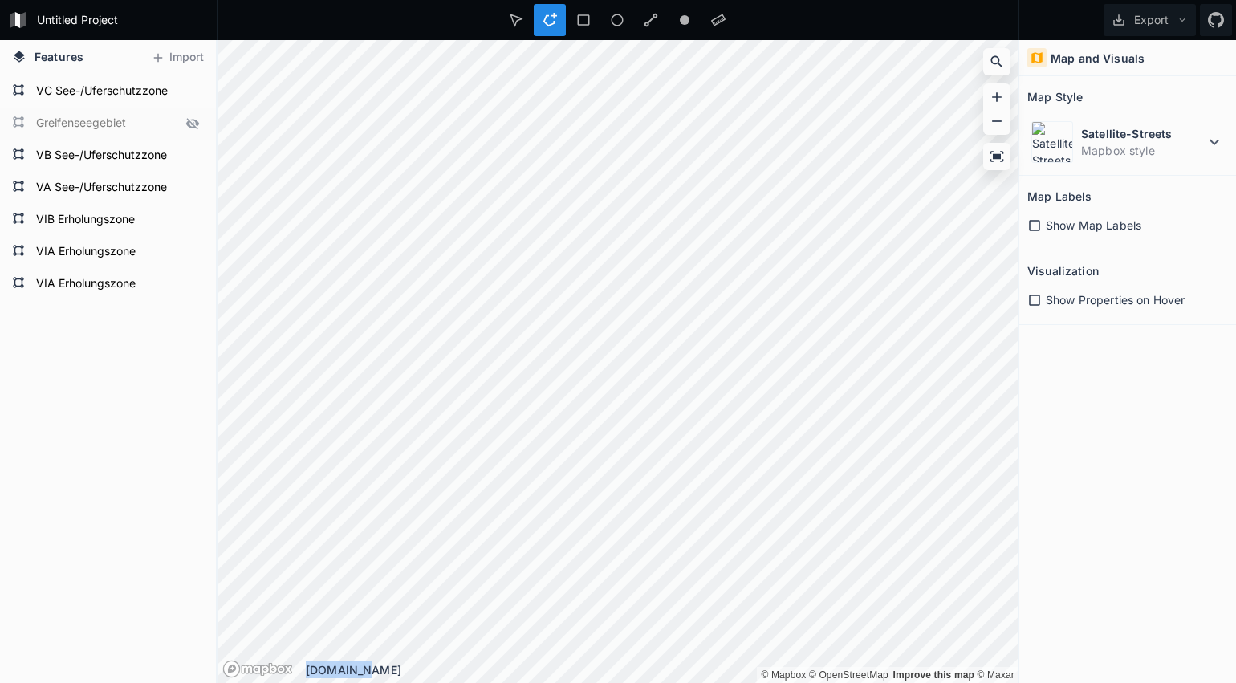
click at [598, 425] on div "© Mapbox © OpenStreetMap Improve this map © Maxar © Mapbox © OpenStreetMap Impr…" at bounding box center [618, 361] width 801 height 643
click at [635, 568] on div "© Mapbox © OpenStreetMap Improve this map © Maxar © Mapbox © OpenStreetMap Impr…" at bounding box center [618, 361] width 801 height 643
click at [193, 123] on icon at bounding box center [192, 123] width 14 height 14
click at [193, 123] on icon at bounding box center [193, 123] width 14 height 9
click at [193, 123] on icon at bounding box center [192, 123] width 14 height 14
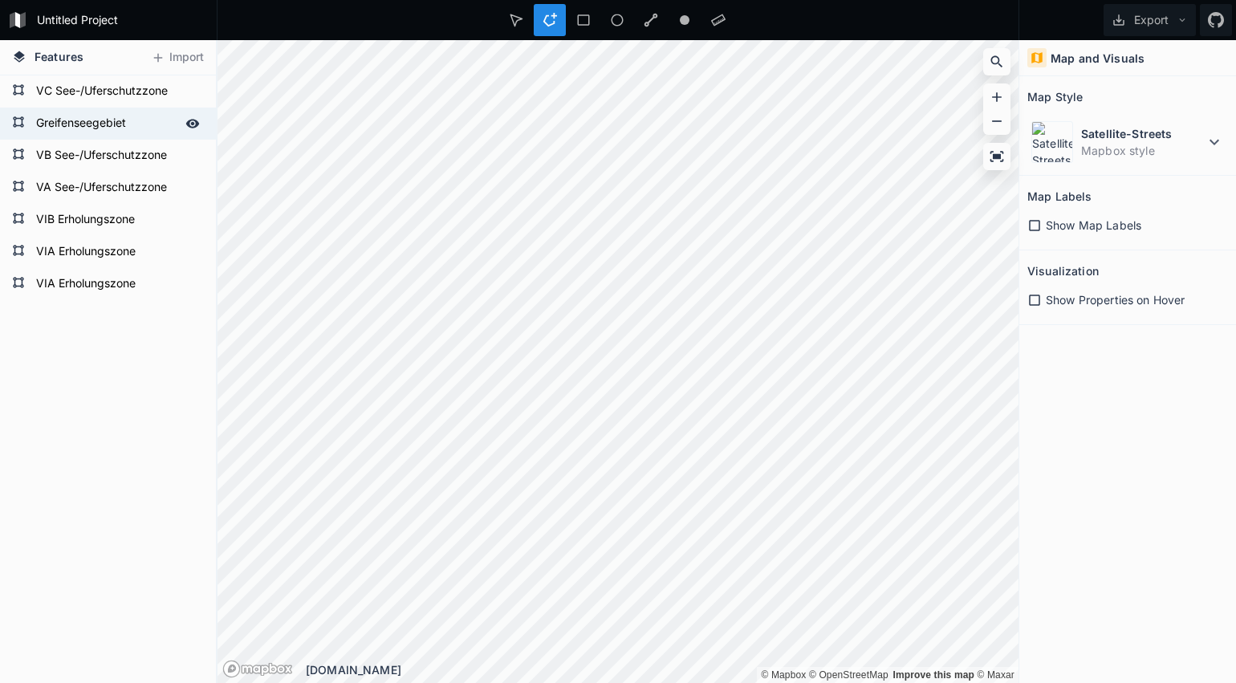
click at [193, 123] on icon at bounding box center [193, 123] width 14 height 9
click at [193, 123] on icon at bounding box center [192, 123] width 14 height 14
click at [193, 123] on icon at bounding box center [193, 123] width 14 height 9
drag, startPoint x: 199, startPoint y: 203, endPoint x: 212, endPoint y: 217, distance: 18.7
click at [212, 217] on div "VIA Erholungszone VIA Erholungszone VIB Erholungszone VA See-/Uferschutzzone VB…" at bounding box center [108, 187] width 216 height 225
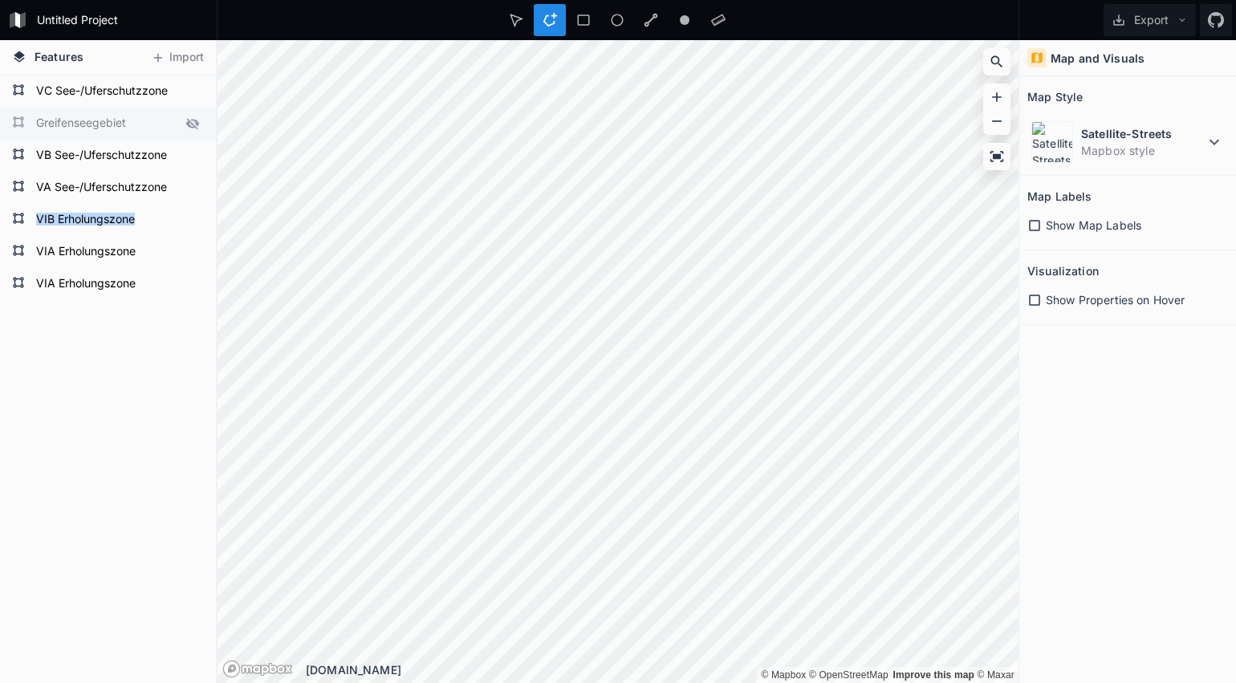
click at [196, 420] on div "Features Import VIA Erholungszone VIA Erholungszone VIB Erholungszone VA See-/U…" at bounding box center [618, 361] width 1236 height 643
click at [1120, 142] on dd "Mapbox style" at bounding box center [1143, 150] width 124 height 17
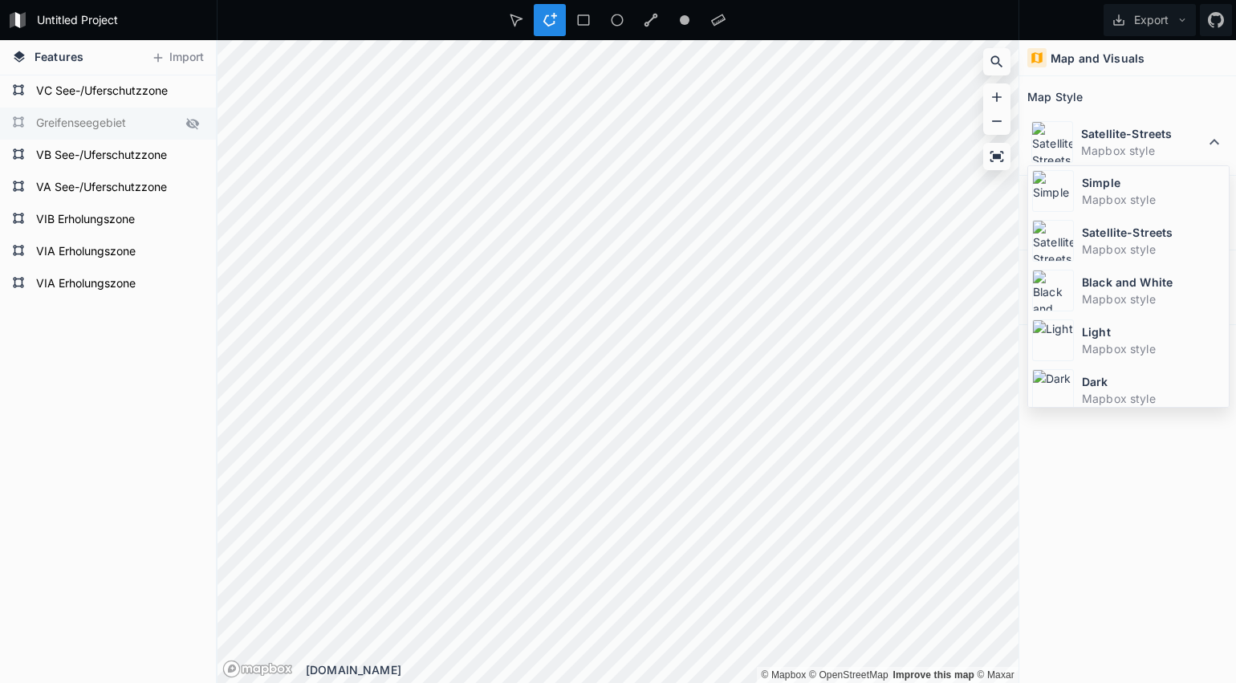
drag, startPoint x: 1103, startPoint y: 188, endPoint x: 1087, endPoint y: 186, distance: 16.1
click at [1103, 188] on dt "Simple" at bounding box center [1153, 182] width 143 height 17
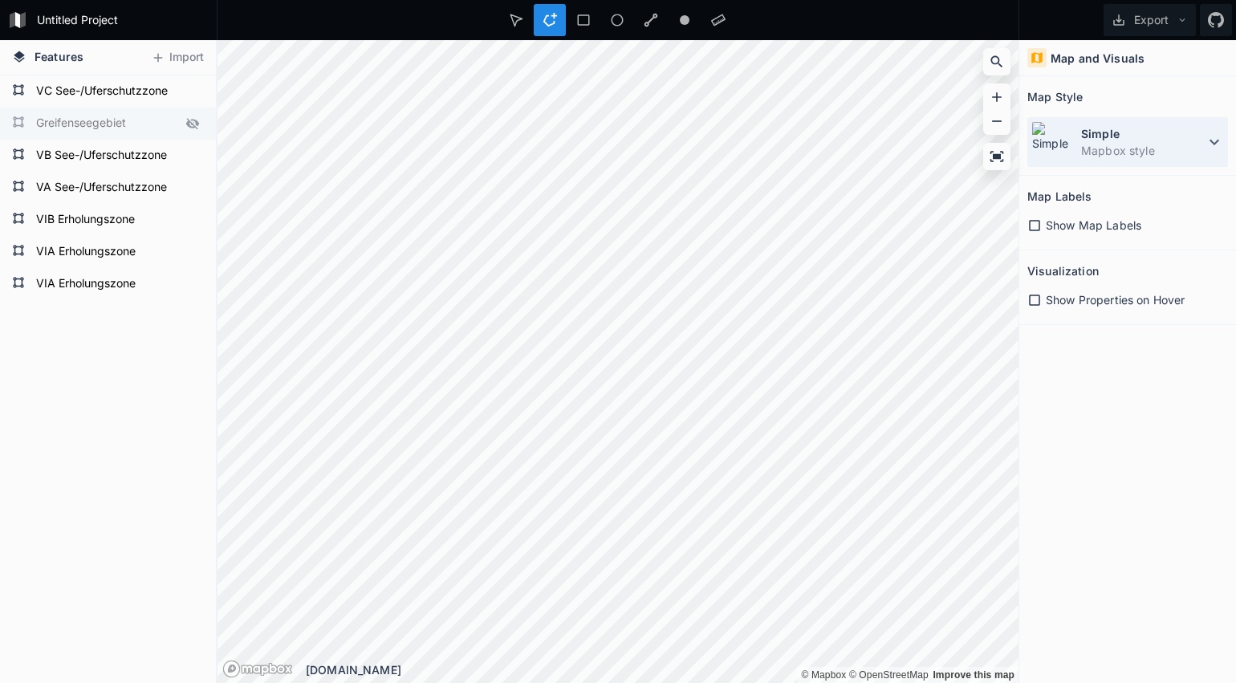
click at [1080, 137] on div "Simple Mapbox style" at bounding box center [1127, 142] width 201 height 50
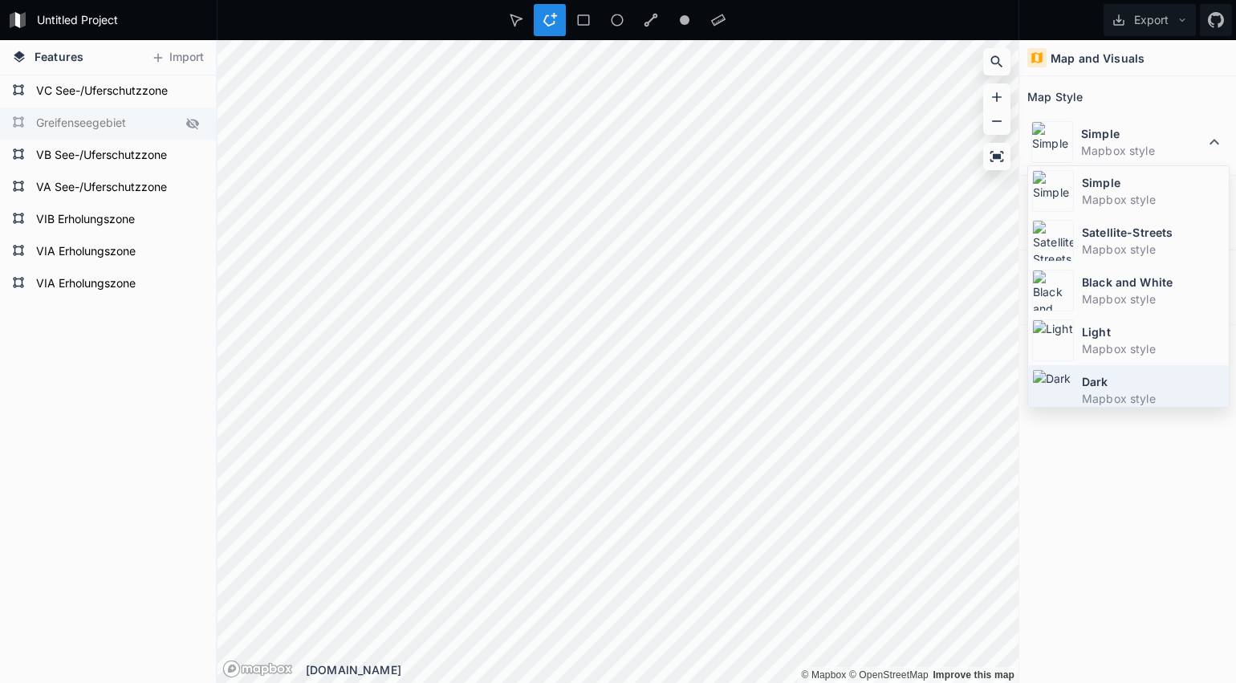
click at [1096, 386] on dt "Dark" at bounding box center [1153, 381] width 143 height 17
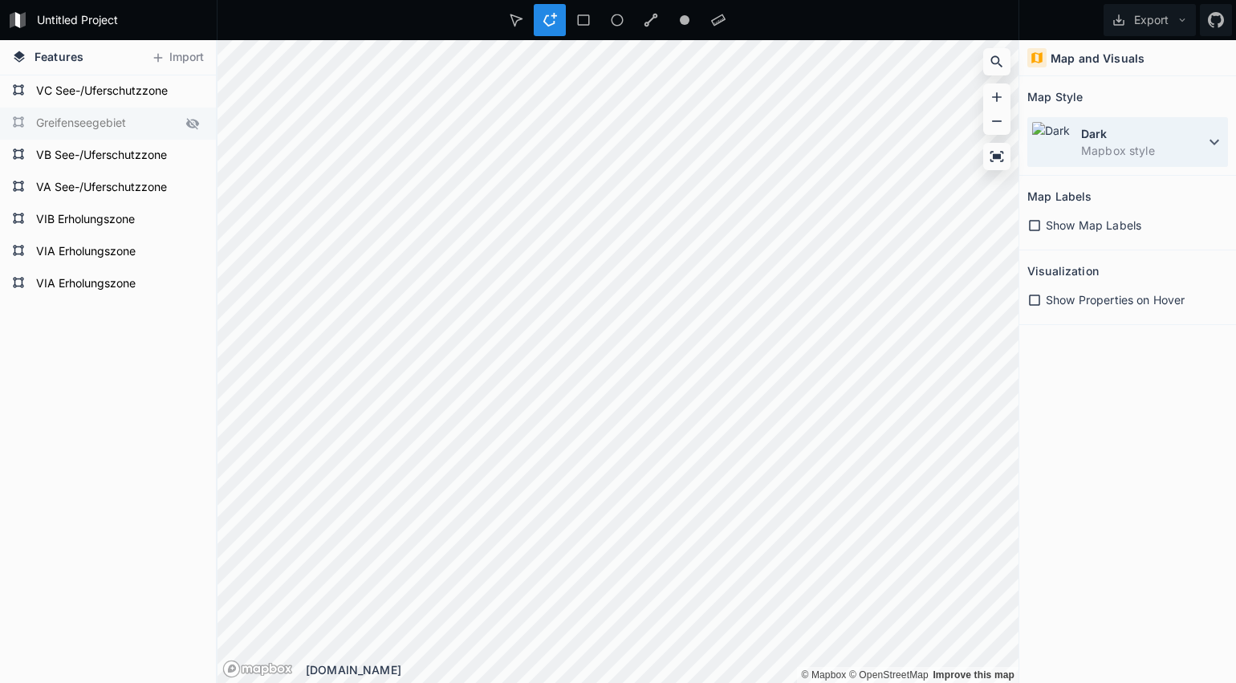
click at [1109, 149] on dd "Mapbox style" at bounding box center [1143, 150] width 124 height 17
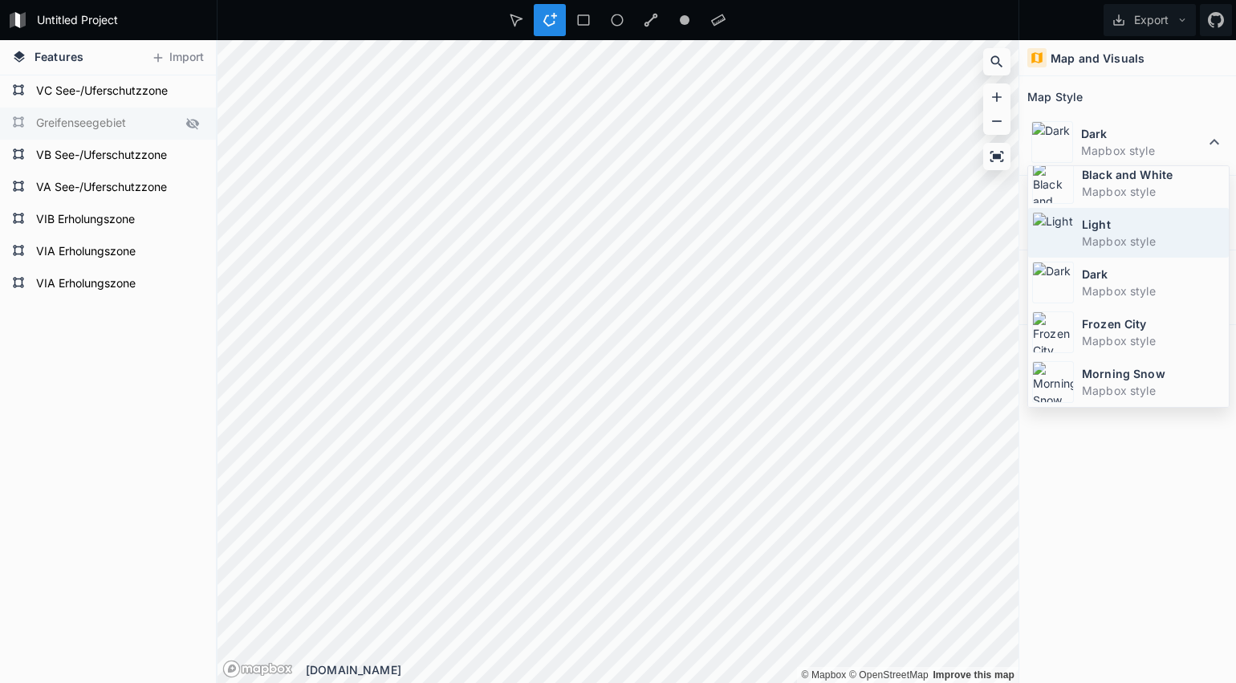
scroll to position [108, 0]
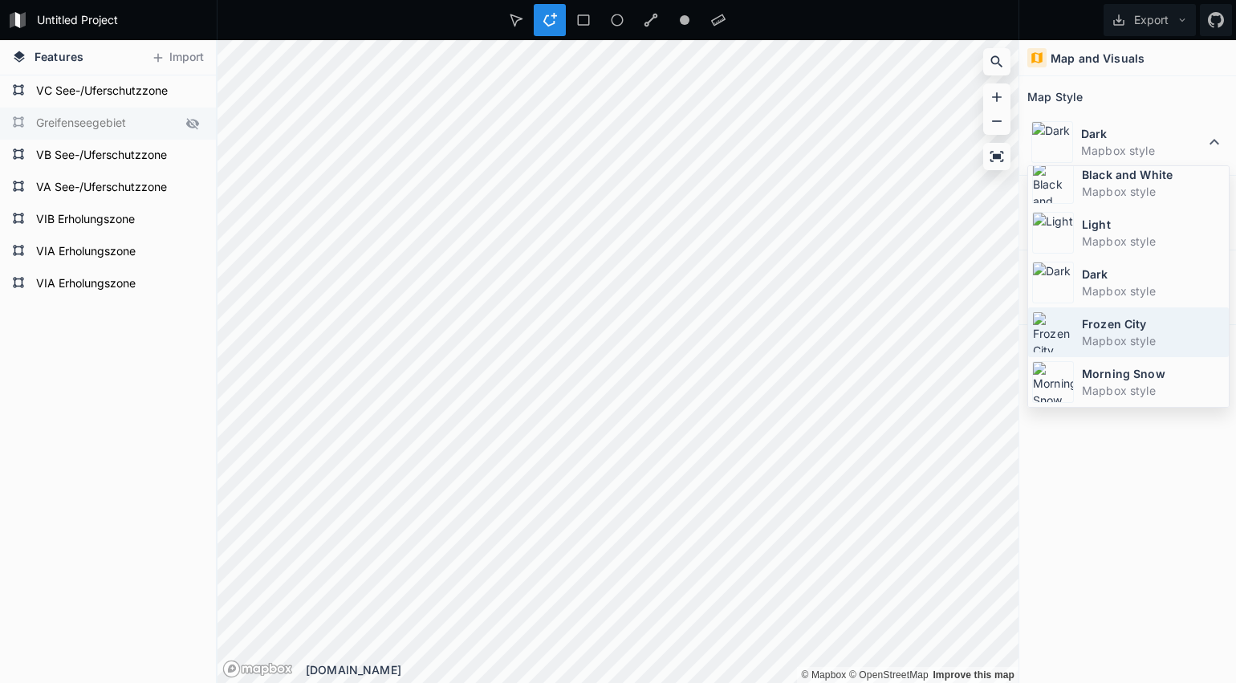
click at [1114, 334] on dd "Mapbox style" at bounding box center [1153, 340] width 143 height 17
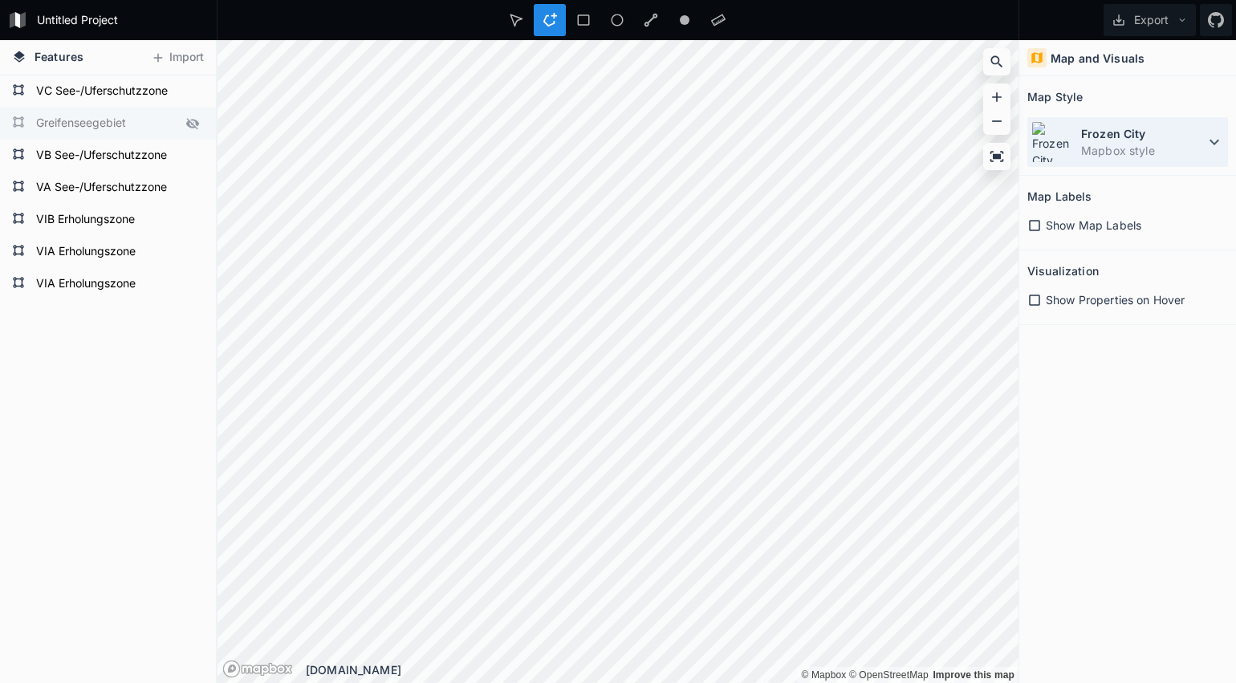
click at [1096, 146] on dd "Mapbox style" at bounding box center [1143, 150] width 124 height 17
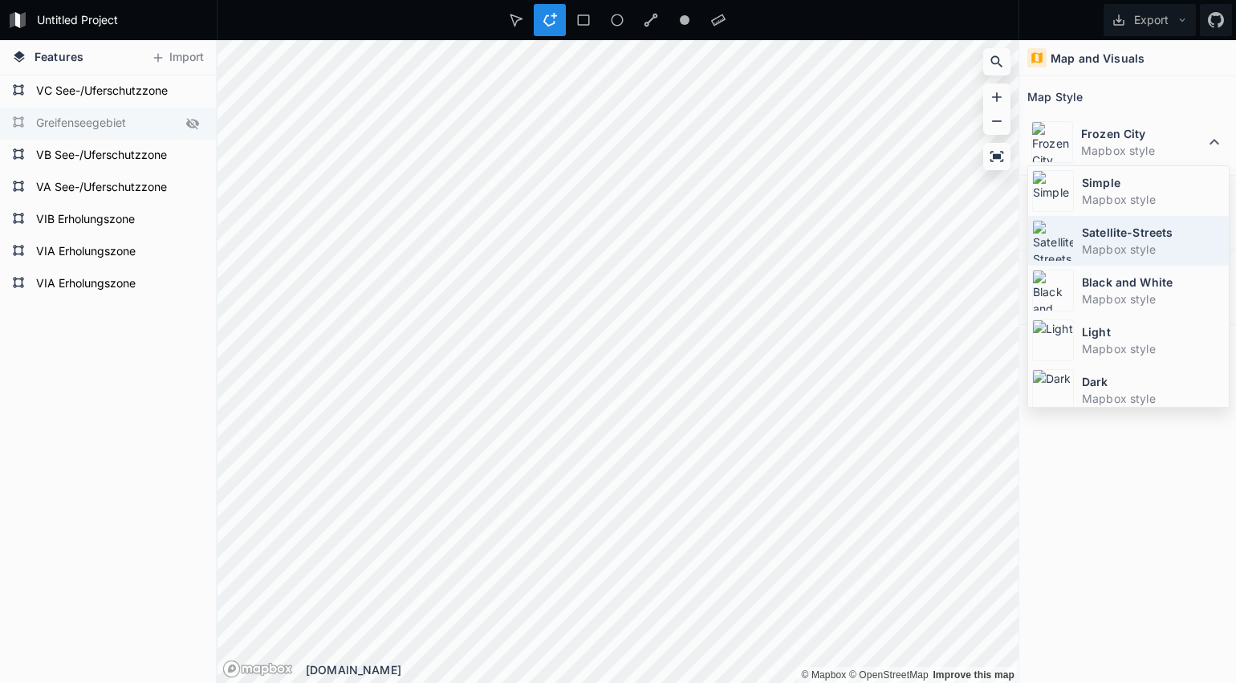
scroll to position [0, 0]
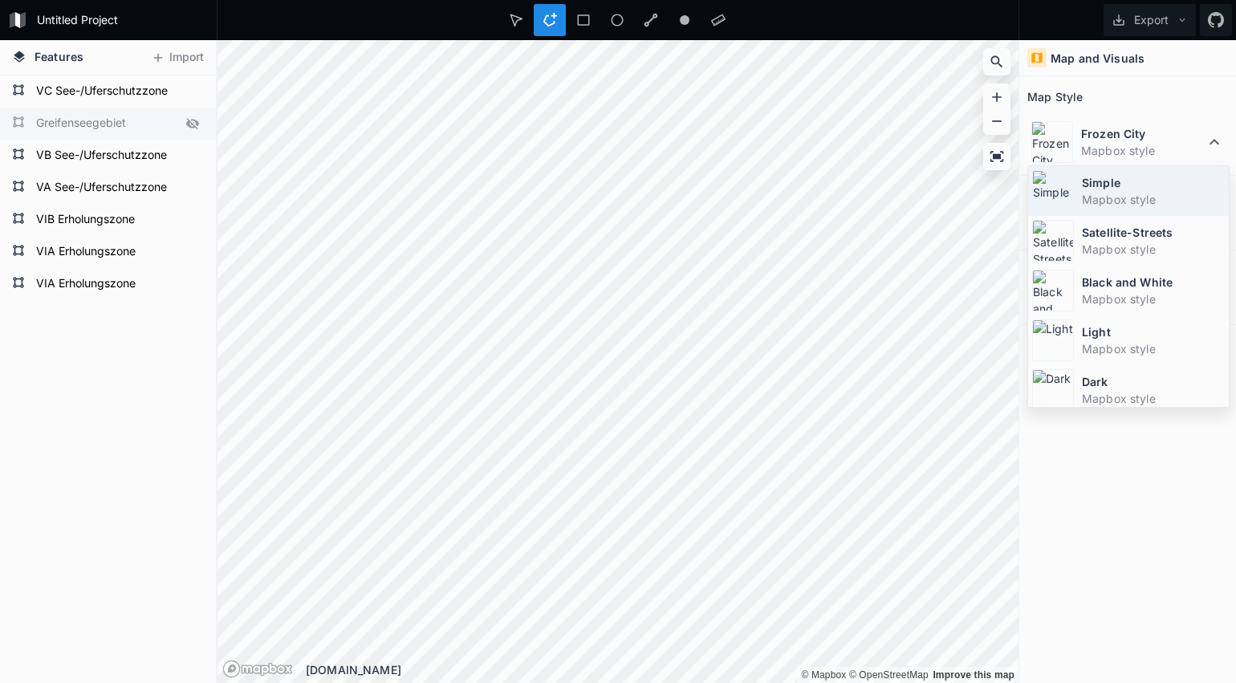
click at [1103, 189] on dt "Simple" at bounding box center [1153, 182] width 143 height 17
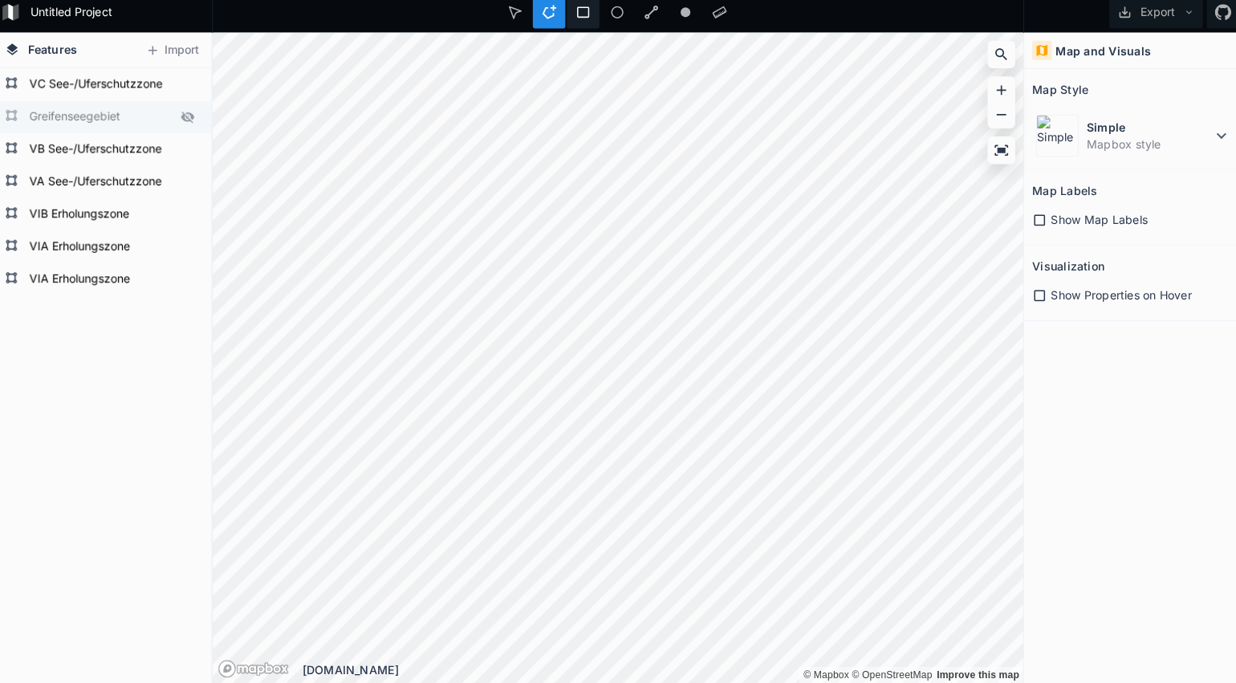
click at [564, 19] on div "Untitled Project Export Features Import VIA Erholungszone VIA Erholungszone VIB…" at bounding box center [618, 341] width 1236 height 683
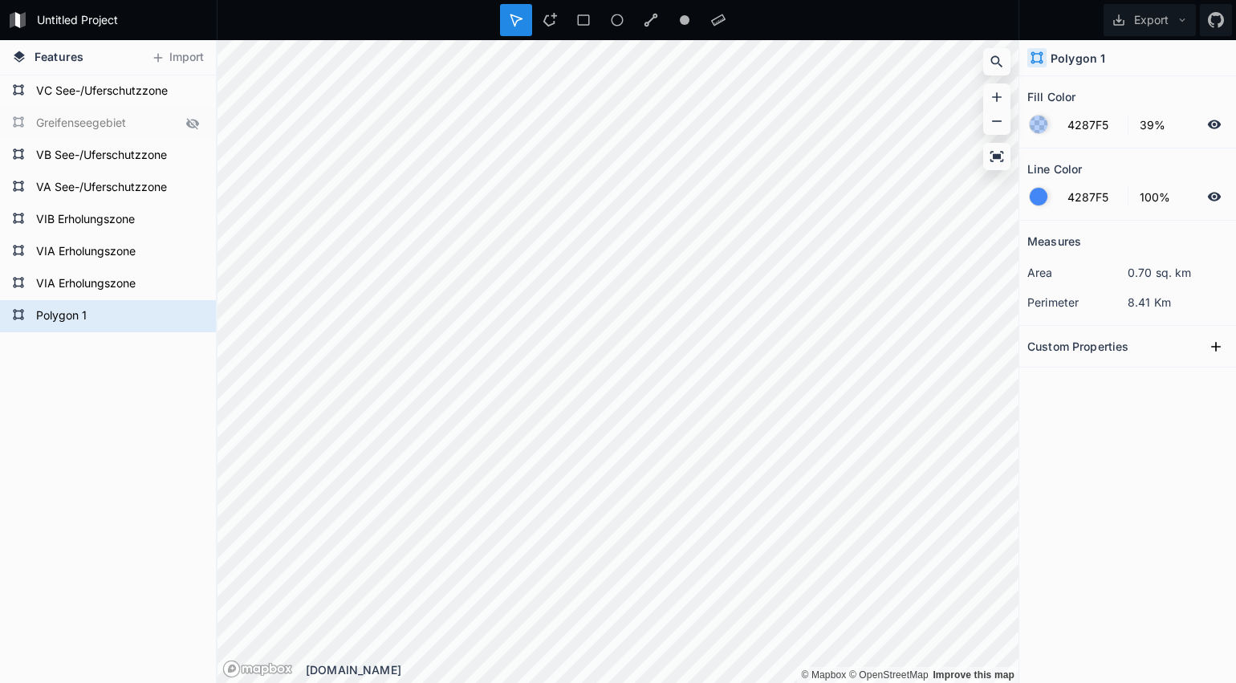
click at [1035, 204] on div at bounding box center [1039, 197] width 18 height 18
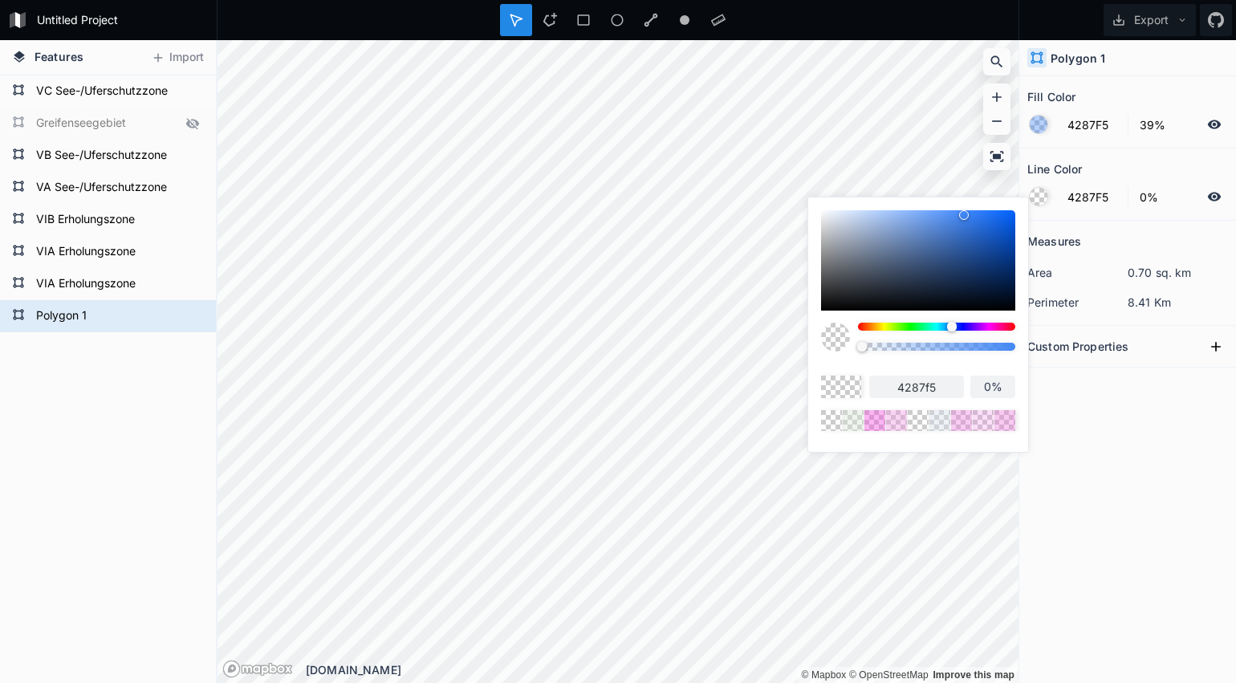
drag, startPoint x: 977, startPoint y: 347, endPoint x: 824, endPoint y: 345, distance: 152.5
click at [824, 345] on div at bounding box center [918, 343] width 194 height 40
click at [955, 325] on div at bounding box center [955, 327] width 10 height 10
click at [995, 212] on div at bounding box center [918, 260] width 194 height 100
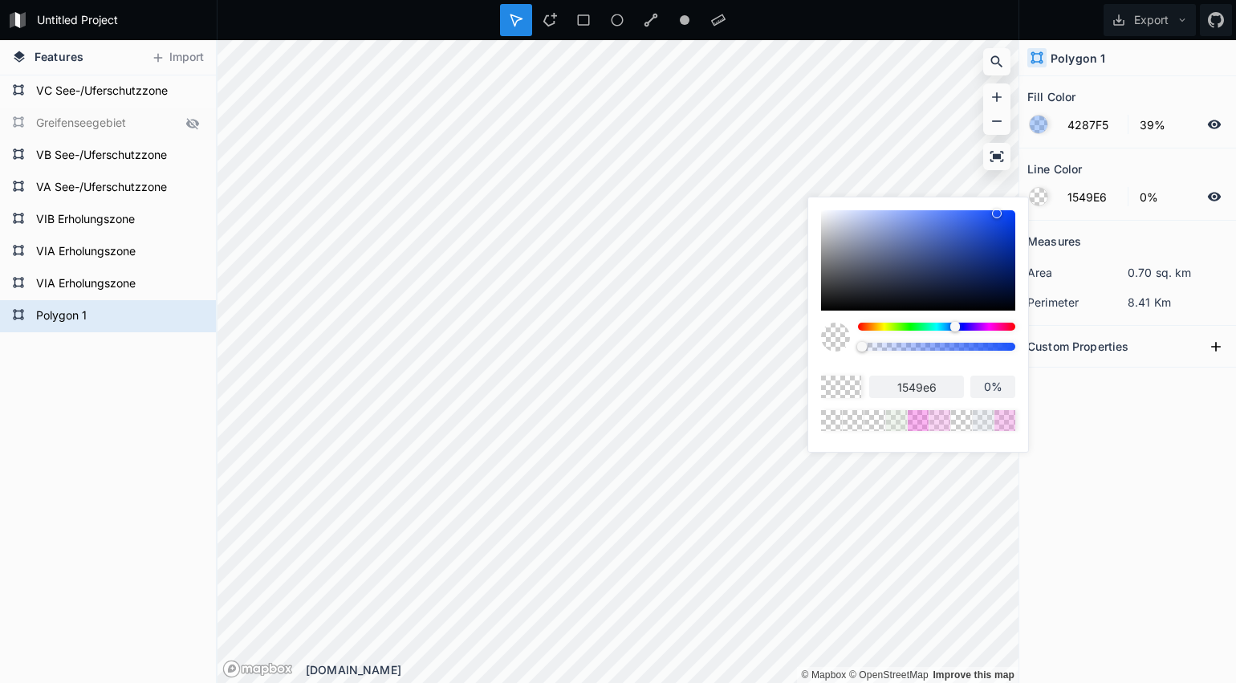
click at [998, 221] on div at bounding box center [1001, 218] width 10 height 10
click at [1005, 218] on div at bounding box center [918, 260] width 194 height 100
click at [1007, 218] on div at bounding box center [1007, 219] width 10 height 10
drag, startPoint x: 1009, startPoint y: 221, endPoint x: 1009, endPoint y: 264, distance: 43.3
click at [1009, 264] on div at bounding box center [1011, 266] width 10 height 10
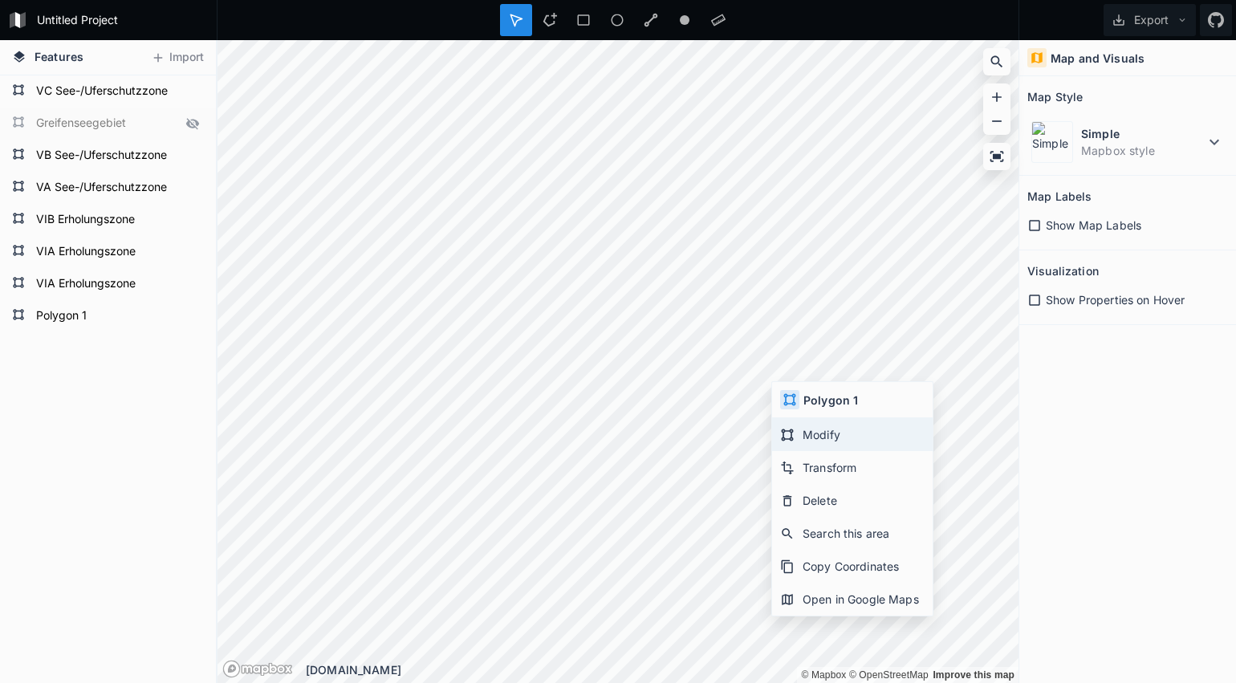
click at [832, 451] on div "Modify" at bounding box center [852, 467] width 161 height 33
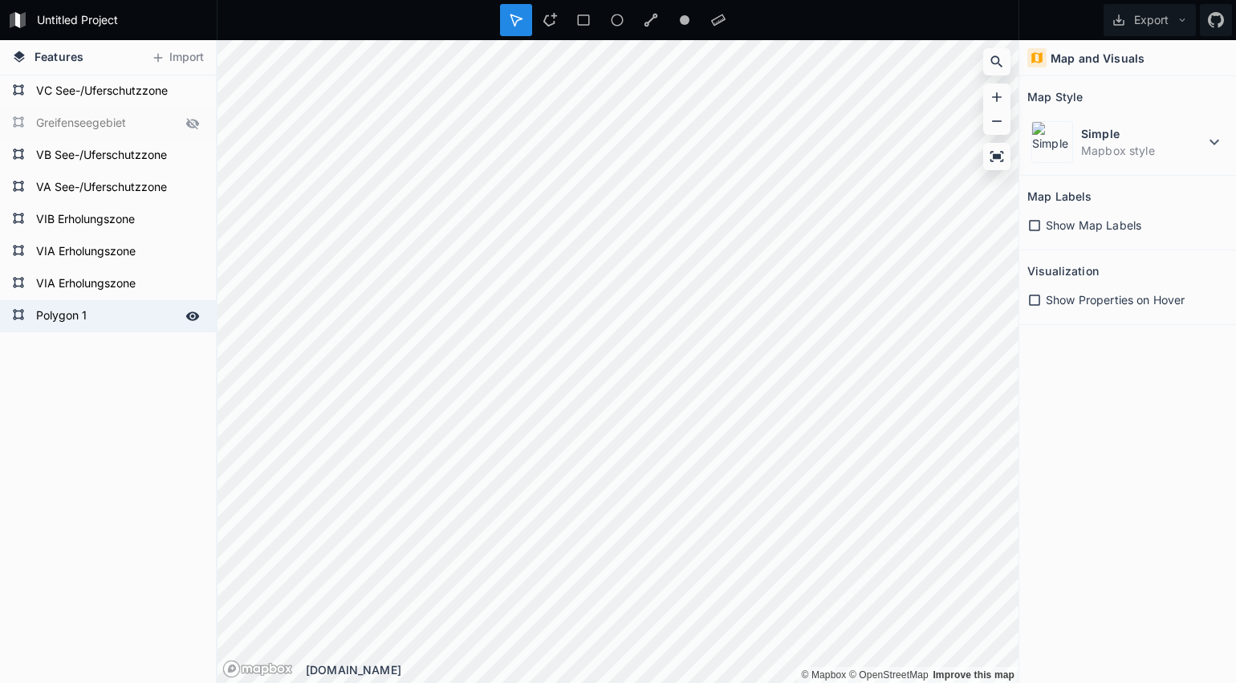
click at [91, 322] on form "Polygon 1" at bounding box center [106, 316] width 150 height 24
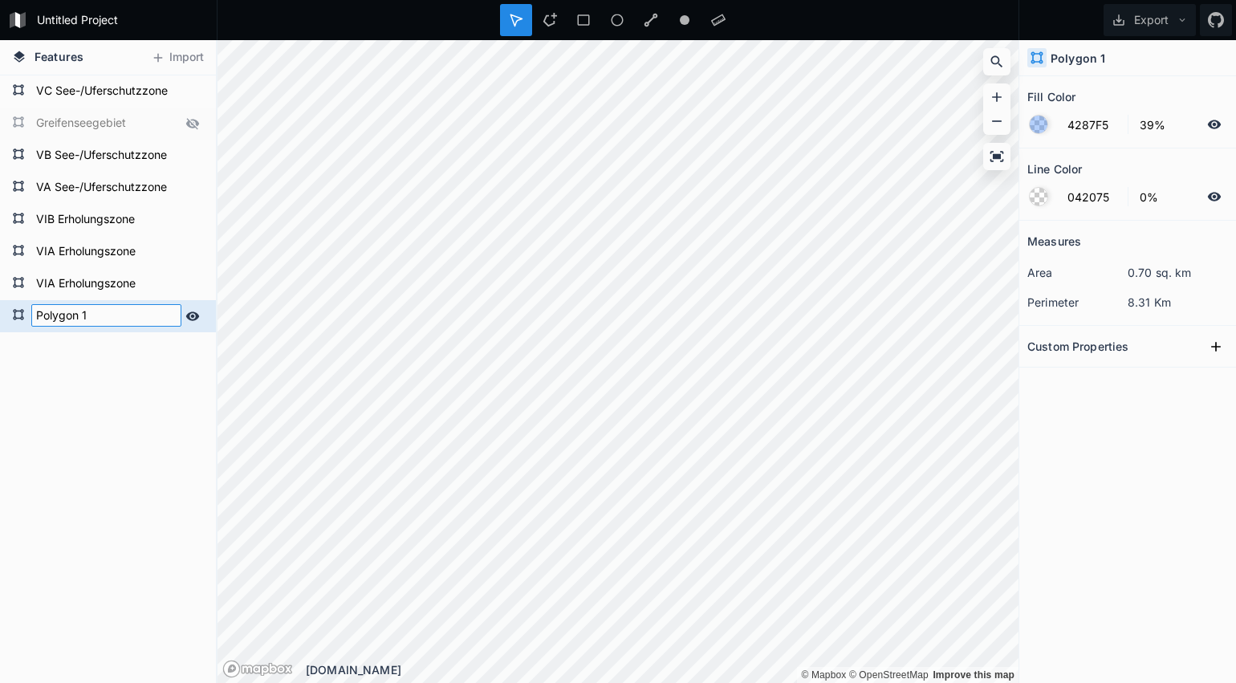
click at [91, 322] on input "Polygon 1" at bounding box center [106, 315] width 150 height 22
click at [96, 321] on input "Polygon 1" at bounding box center [106, 315] width 150 height 22
drag, startPoint x: 107, startPoint y: 321, endPoint x: -79, endPoint y: 303, distance: 186.3
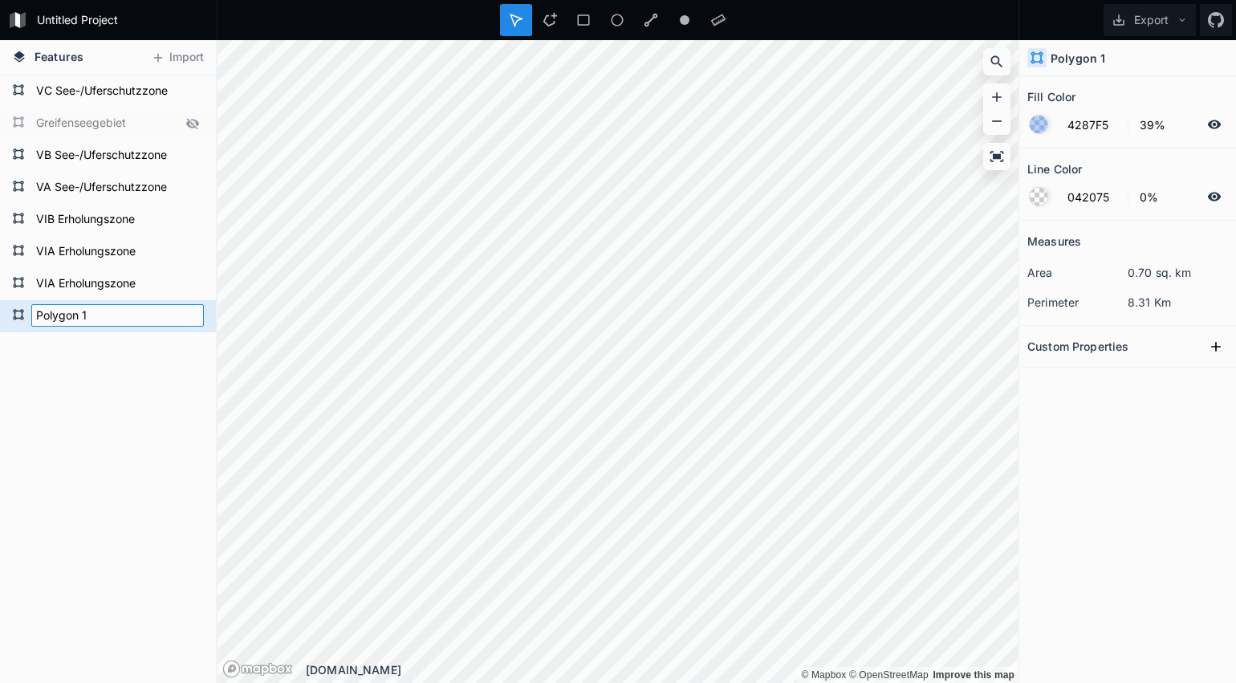
click at [0, 303] on html "Untitled Project Export Features Import Polygon 1 VIA Erholungszone VIA Erholun…" at bounding box center [618, 341] width 1236 height 683
drag, startPoint x: 98, startPoint y: 319, endPoint x: -54, endPoint y: 301, distance: 152.8
click at [0, 301] on html "Untitled Project Export Features Import Polygon 1 VIA Erholungszone VIA Erholun…" at bounding box center [618, 341] width 1236 height 683
click at [1038, 126] on div at bounding box center [1039, 125] width 18 height 18
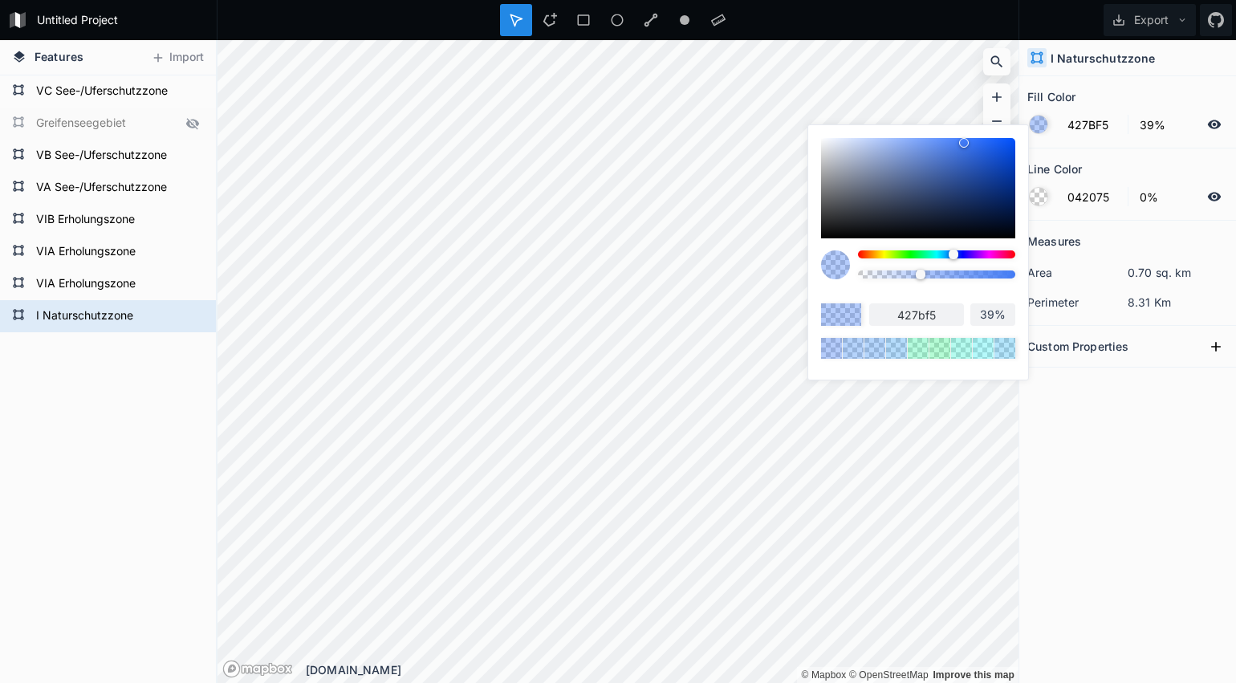
click at [954, 254] on div at bounding box center [954, 255] width 10 height 10
drag, startPoint x: 966, startPoint y: 145, endPoint x: 983, endPoint y: 160, distance: 22.2
click at [984, 159] on div at bounding box center [981, 163] width 10 height 10
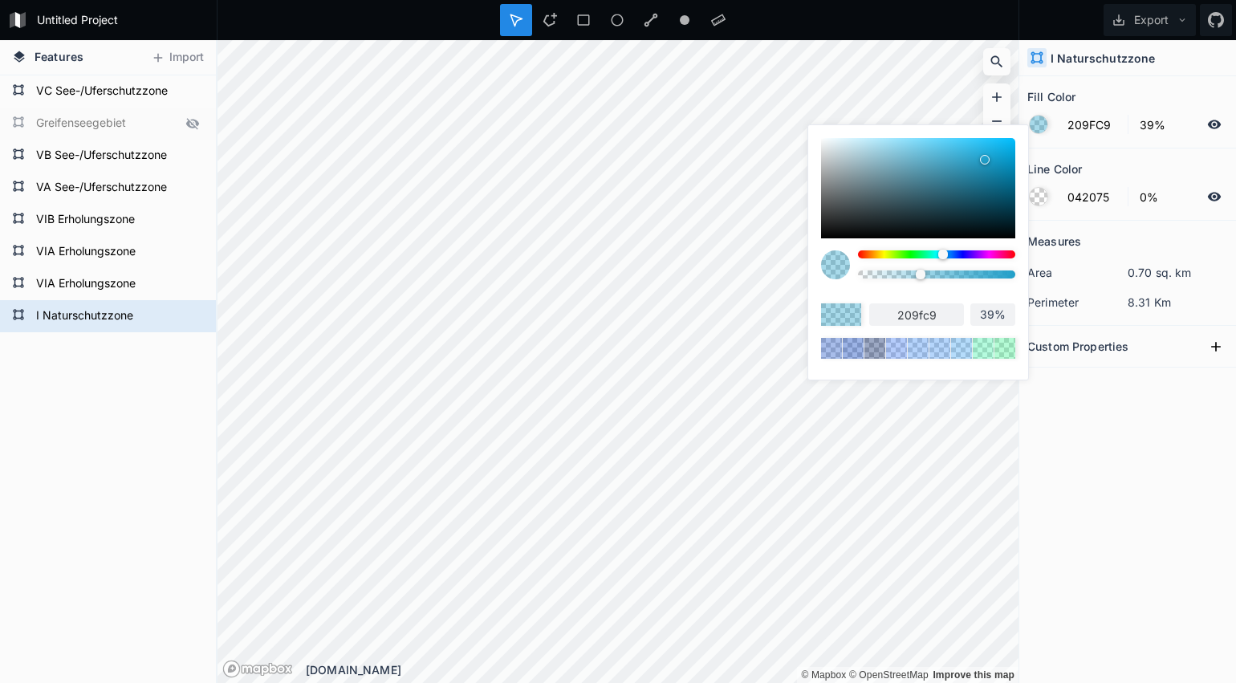
drag, startPoint x: 954, startPoint y: 255, endPoint x: 945, endPoint y: 254, distance: 8.9
click at [943, 255] on div at bounding box center [943, 255] width 10 height 10
drag, startPoint x: 986, startPoint y: 161, endPoint x: 1003, endPoint y: 172, distance: 19.8
click at [1006, 168] on div at bounding box center [1007, 168] width 10 height 10
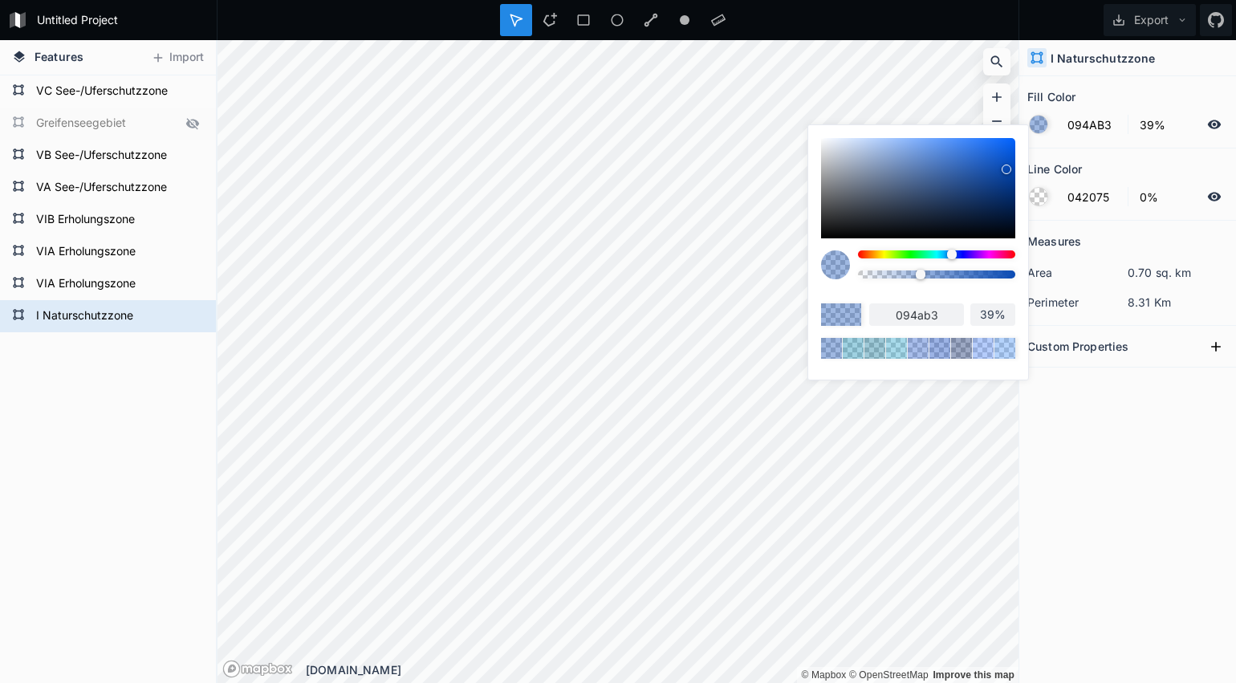
drag, startPoint x: 942, startPoint y: 256, endPoint x: 952, endPoint y: 256, distance: 9.6
click at [952, 256] on div at bounding box center [952, 255] width 10 height 10
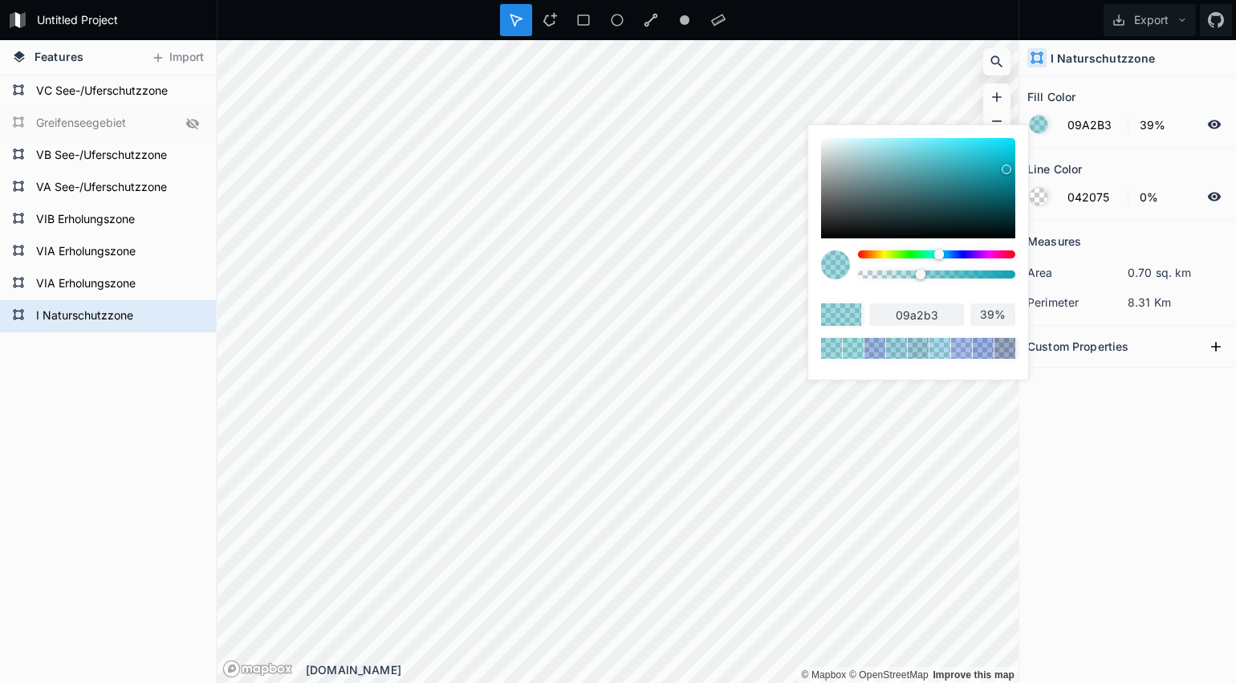
drag, startPoint x: 954, startPoint y: 256, endPoint x: 939, endPoint y: 254, distance: 14.6
click at [939, 254] on div at bounding box center [939, 255] width 10 height 10
drag, startPoint x: 1006, startPoint y: 170, endPoint x: 967, endPoint y: 226, distance: 67.5
click at [992, 165] on div at bounding box center [993, 166] width 10 height 10
click at [930, 275] on div at bounding box center [930, 275] width 10 height 10
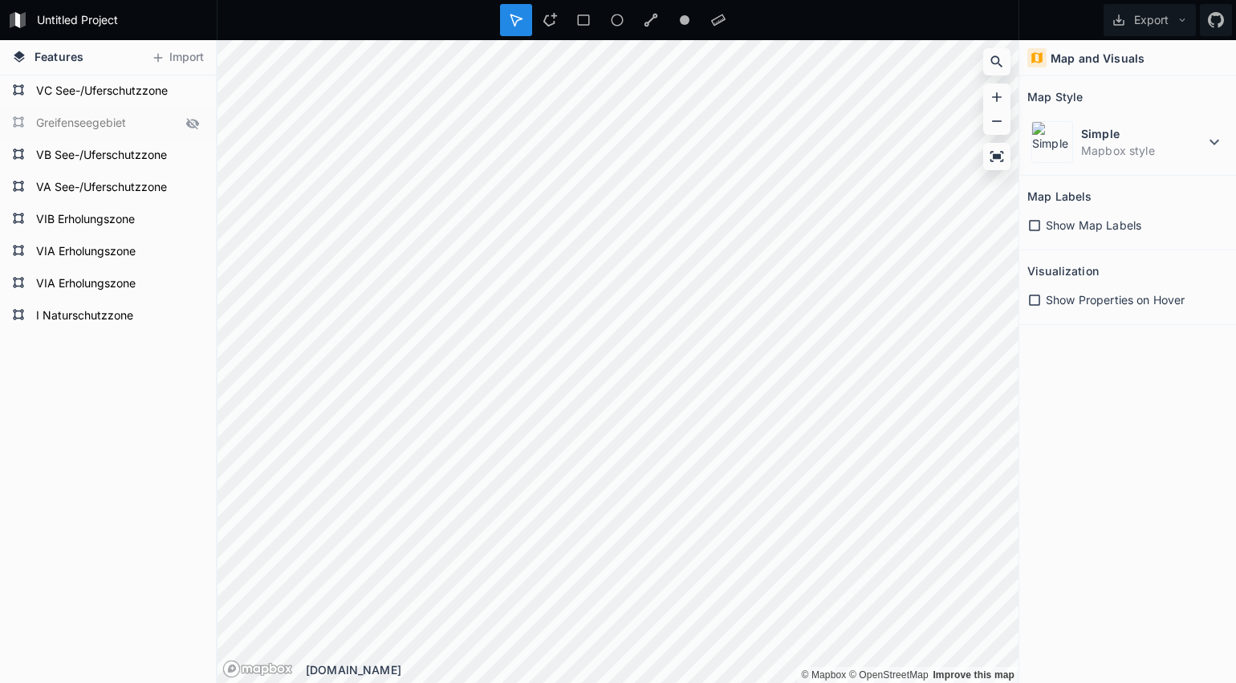
click at [1074, 434] on div "Features Import I Naturschutzzone VIA Erholungszone VIA Erholungszone VIB Erhol…" at bounding box center [618, 361] width 1236 height 643
